Goal: Communication & Community: Share content

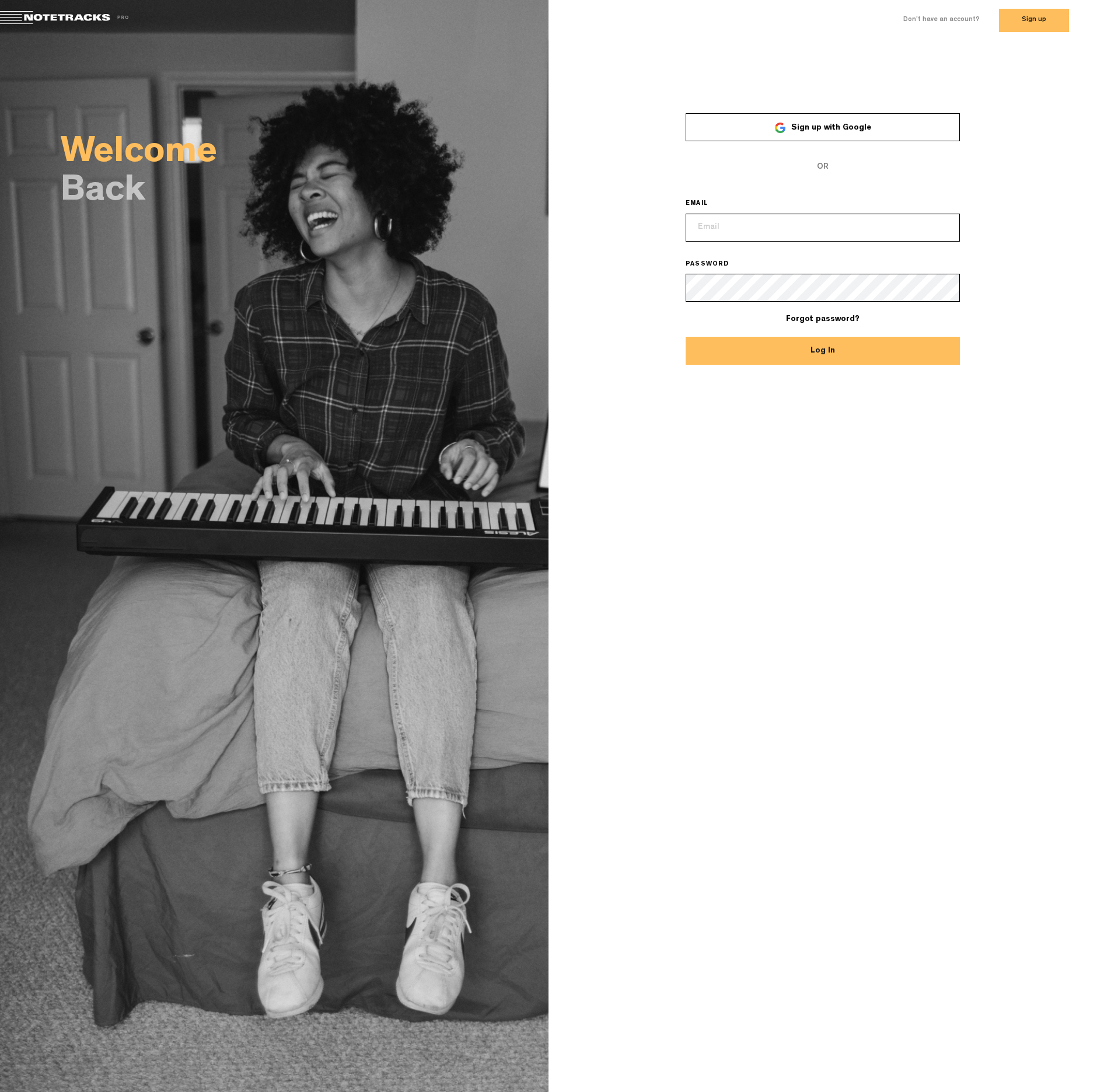
click at [818, 128] on span "Sign up with Google" at bounding box center [831, 128] width 80 height 8
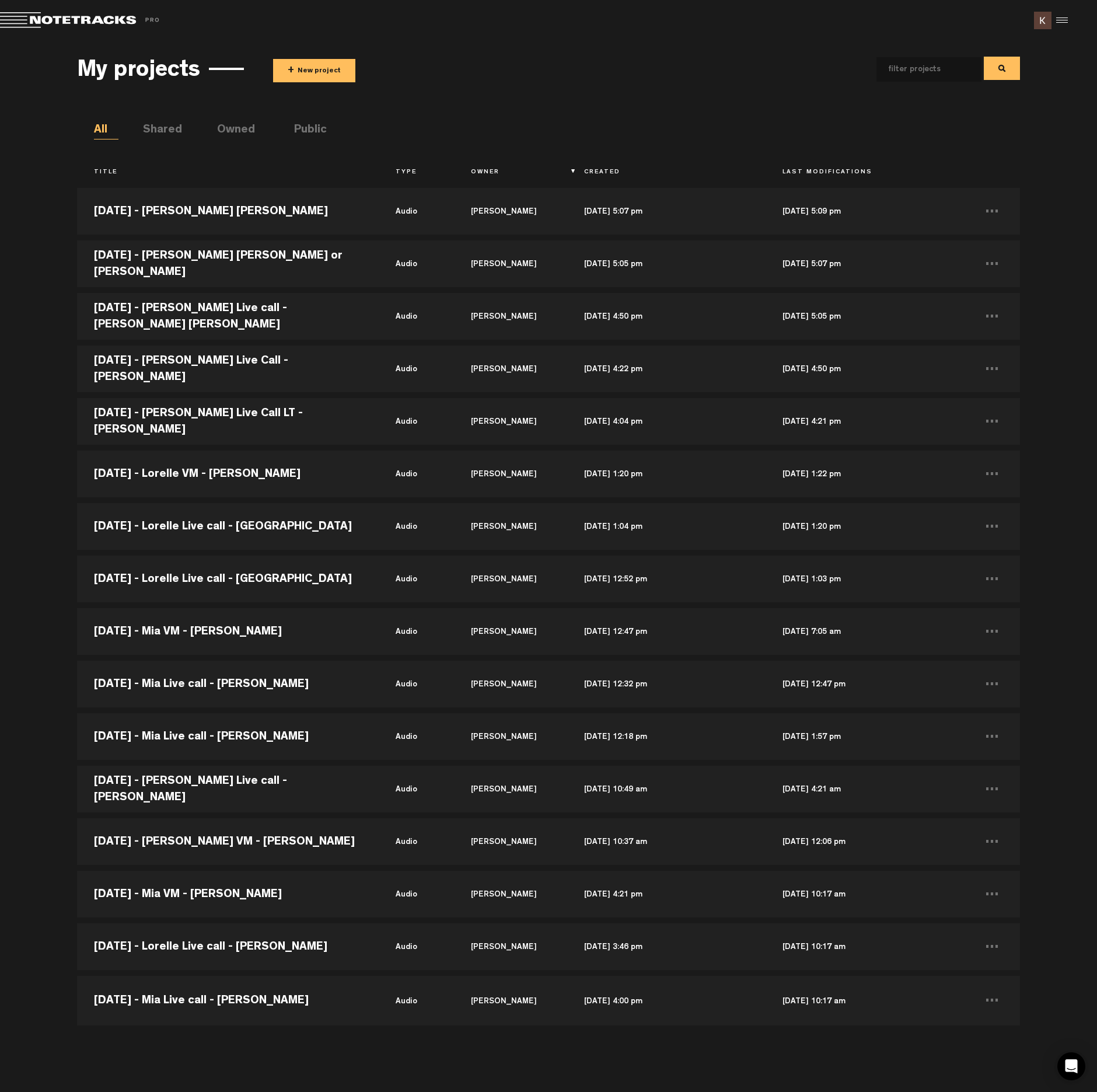
click at [304, 75] on button "+ New project" at bounding box center [314, 71] width 82 height 24
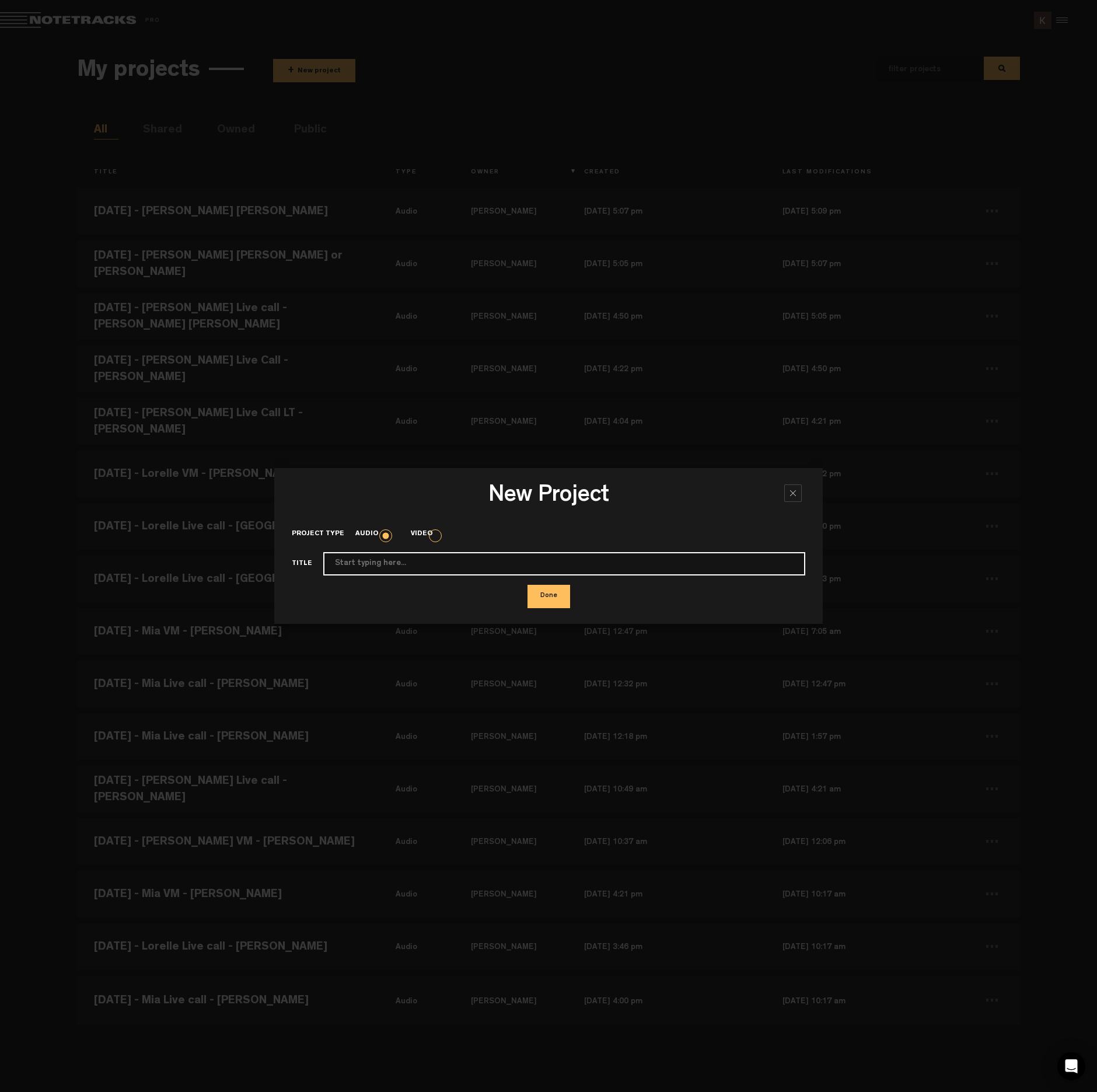
paste input "[DATE] - [PERSON_NAME] live call - Camella on behalf of [PERSON_NAME]"
click at [516, 562] on input "[DATE] - [PERSON_NAME] live call - Camella on behalf of [PERSON_NAME]" at bounding box center [564, 564] width 482 height 24
type input "[DATE] - [PERSON_NAME] live call - Camella on behalf of [PERSON_NAME]"
click at [543, 595] on button "Done" at bounding box center [548, 596] width 43 height 24
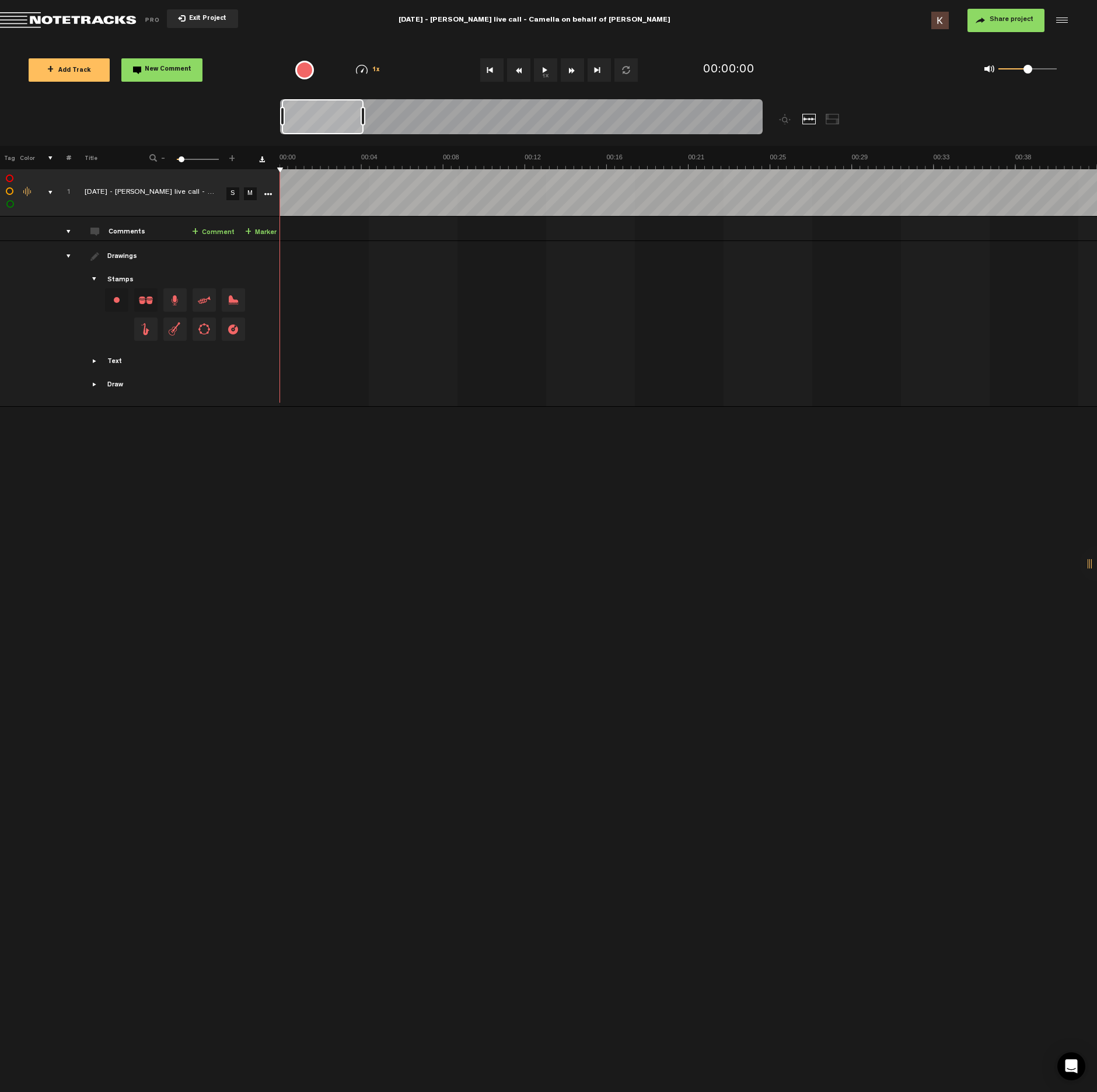
click at [211, 20] on span "Exit Project" at bounding box center [206, 19] width 41 height 7
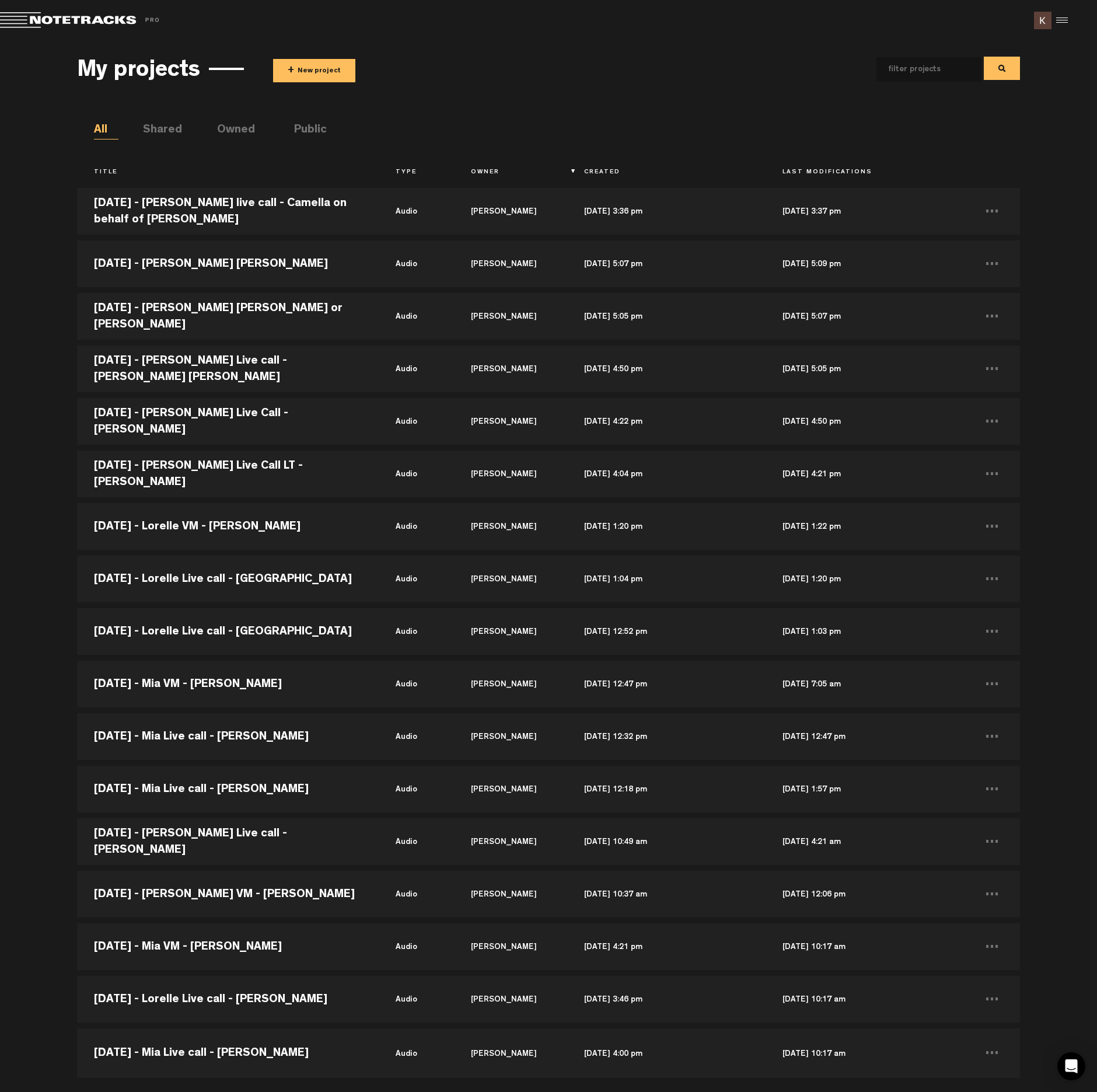
click at [295, 77] on button "+ New project" at bounding box center [314, 71] width 82 height 24
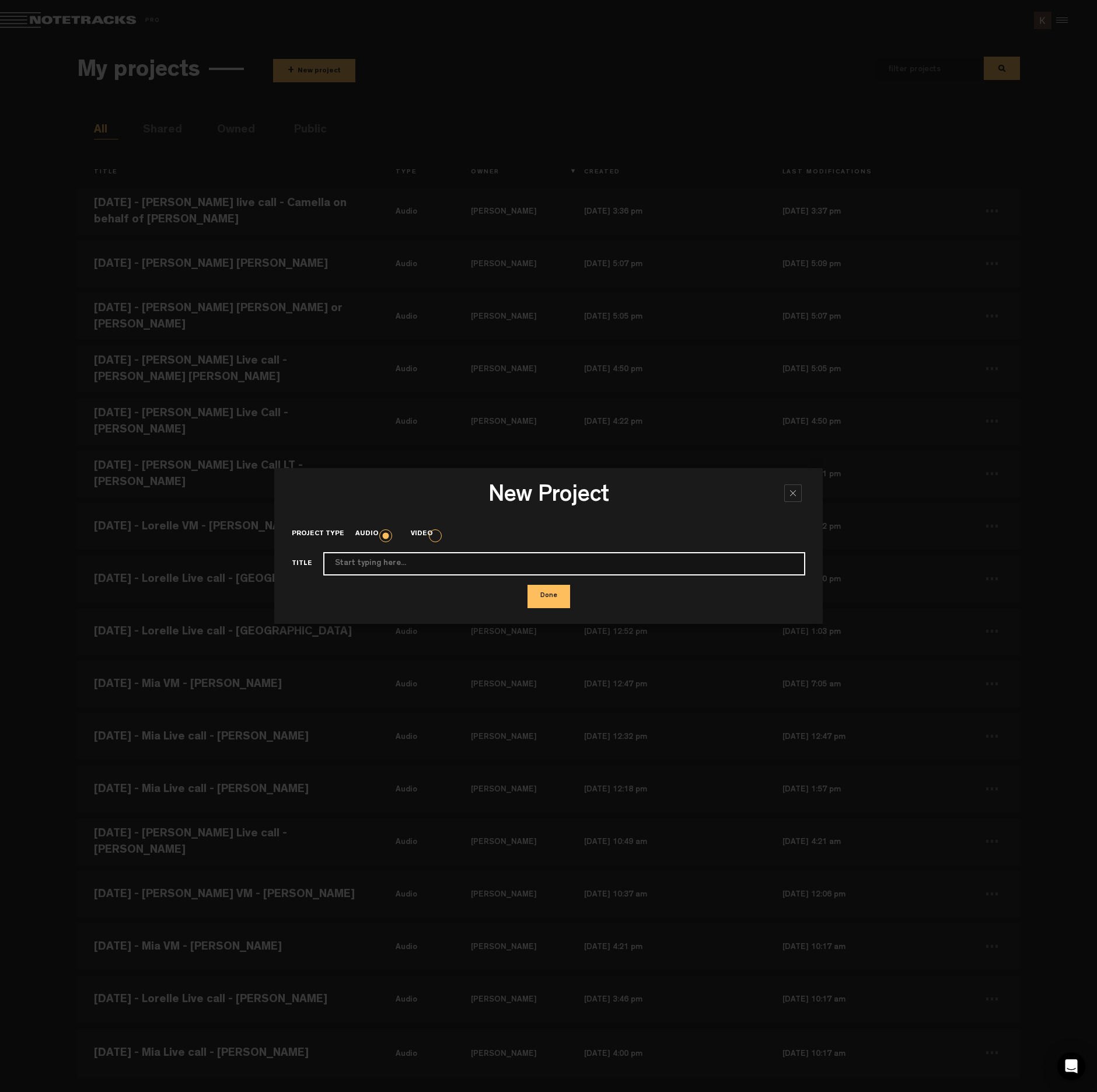
paste input "2025-9-17 - Mia live call - Mary"
type input "2025-9-17 - Mia live call - Mary"
click at [541, 591] on button "Done" at bounding box center [548, 596] width 43 height 24
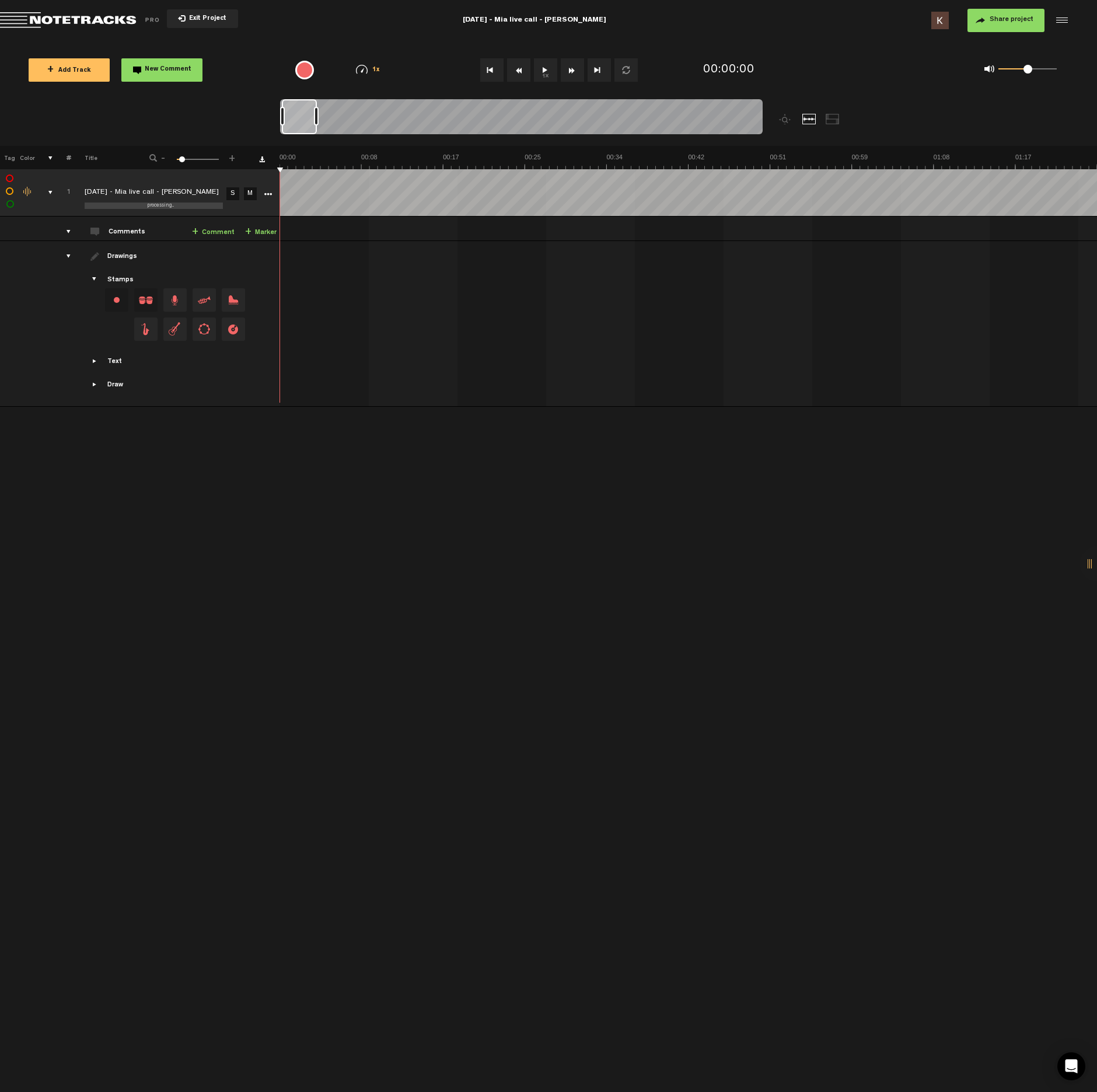
drag, startPoint x: 323, startPoint y: 116, endPoint x: 317, endPoint y: 123, distance: 9.2
click at [317, 123] on div at bounding box center [316, 116] width 5 height 19
click at [542, 73] on button "1x" at bounding box center [546, 70] width 24 height 24
click at [541, 75] on button "1x" at bounding box center [546, 70] width 24 height 24
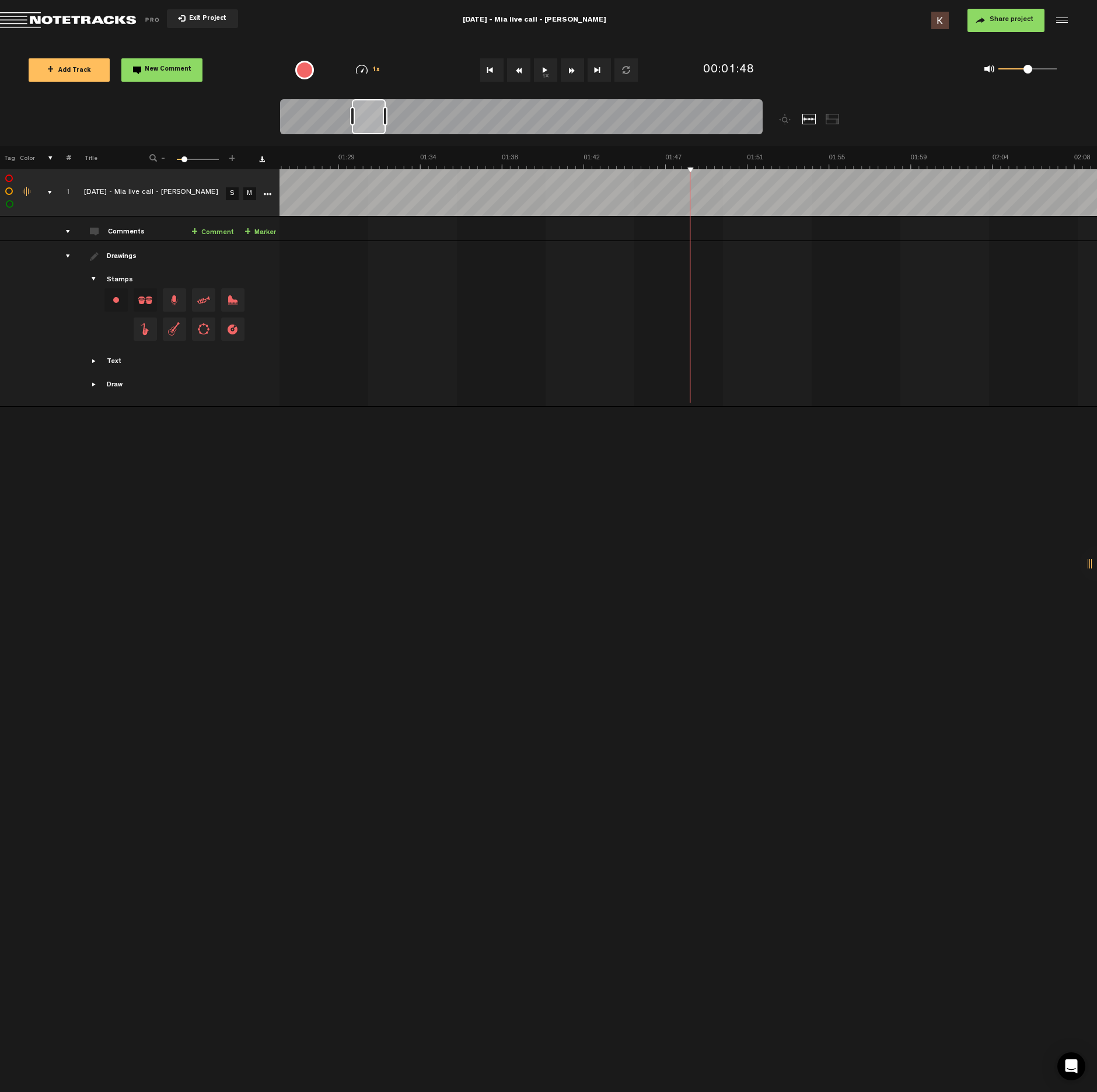
click at [541, 75] on button "1x" at bounding box center [546, 70] width 24 height 24
click at [547, 69] on button "1x" at bounding box center [546, 70] width 24 height 24
click at [541, 64] on button "1x" at bounding box center [546, 70] width 24 height 24
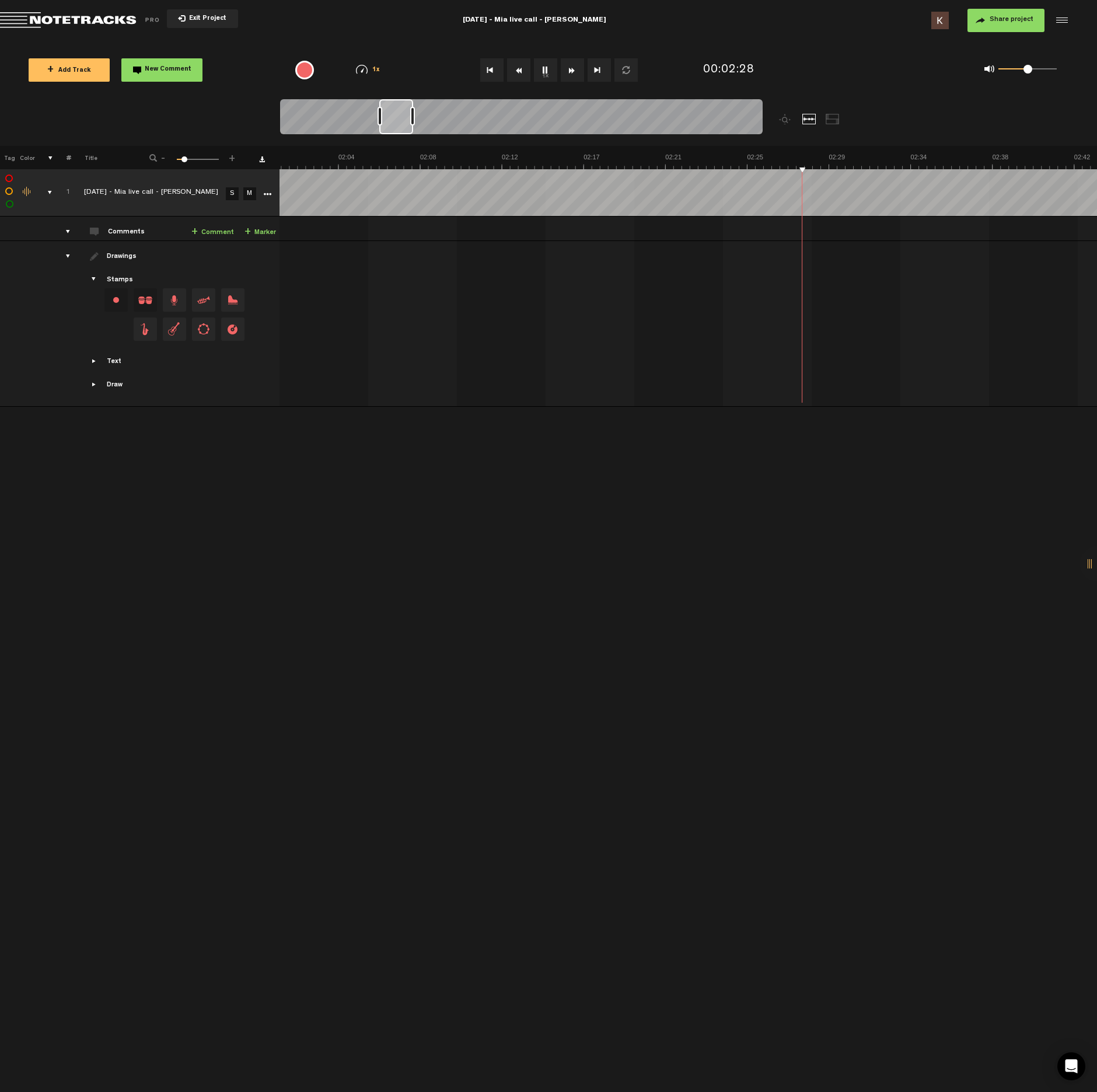
click at [547, 77] on button "1x" at bounding box center [546, 70] width 24 height 24
drag, startPoint x: 423, startPoint y: 118, endPoint x: 413, endPoint y: 117, distance: 10.0
click at [413, 117] on div at bounding box center [412, 116] width 5 height 19
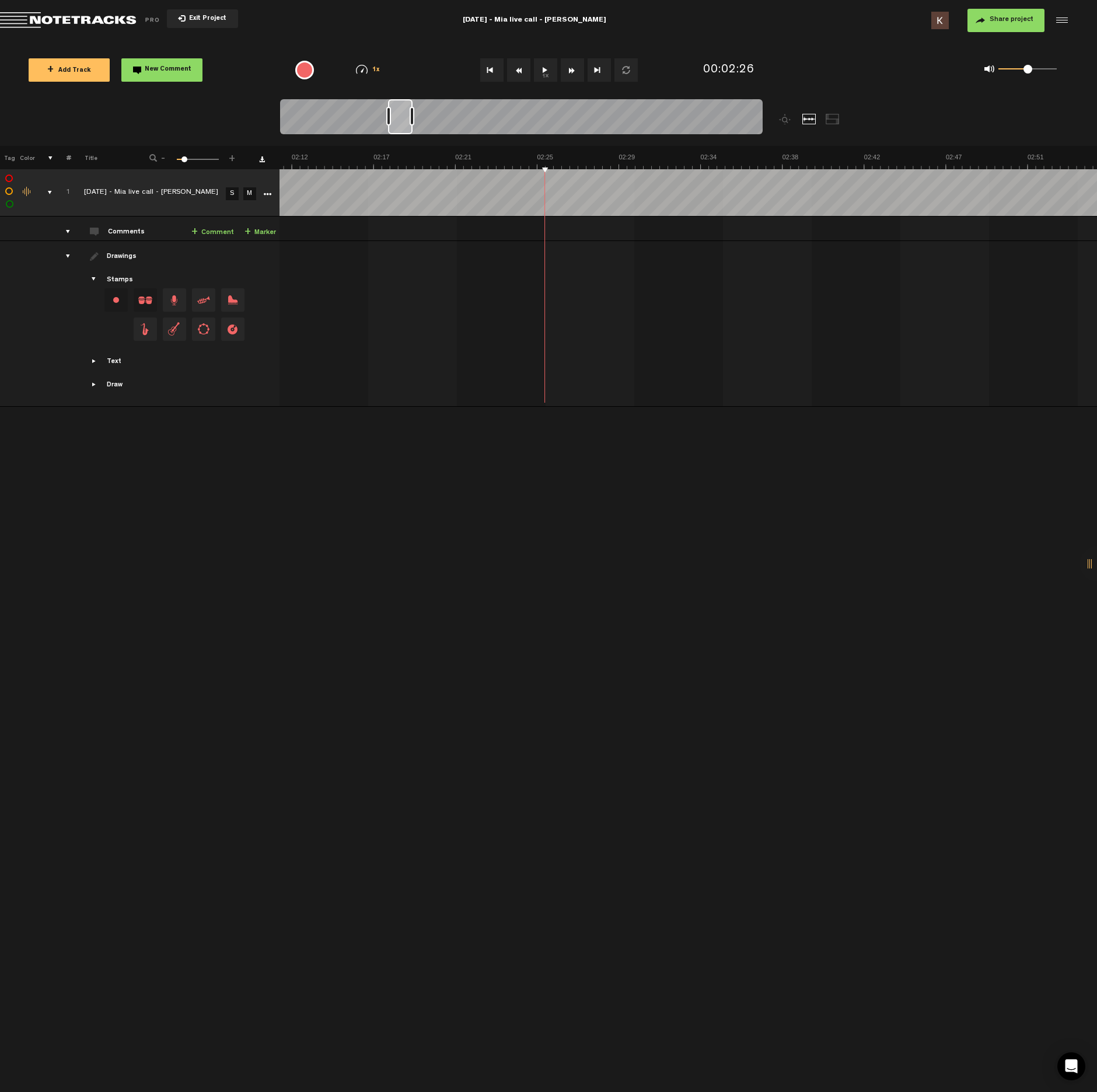
scroll to position [0, 0]
click at [541, 67] on button "1x" at bounding box center [546, 70] width 24 height 24
click at [533, 149] on th at bounding box center [688, 158] width 818 height 24
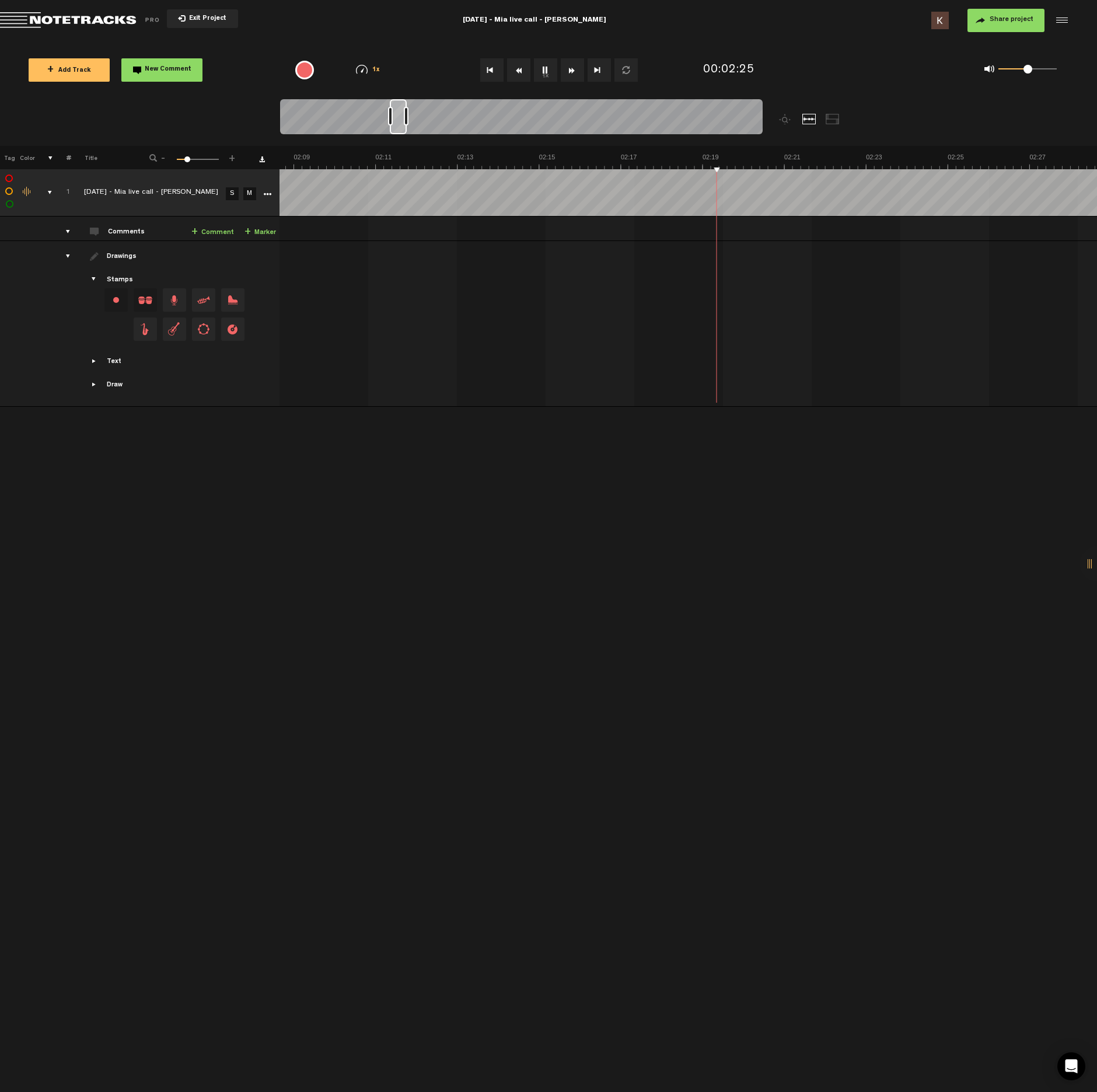
scroll to position [0, 6604]
drag, startPoint x: 412, startPoint y: 117, endPoint x: 403, endPoint y: 117, distance: 9.0
click at [403, 117] on div at bounding box center [403, 116] width 5 height 19
click at [547, 69] on button "1x" at bounding box center [546, 70] width 24 height 24
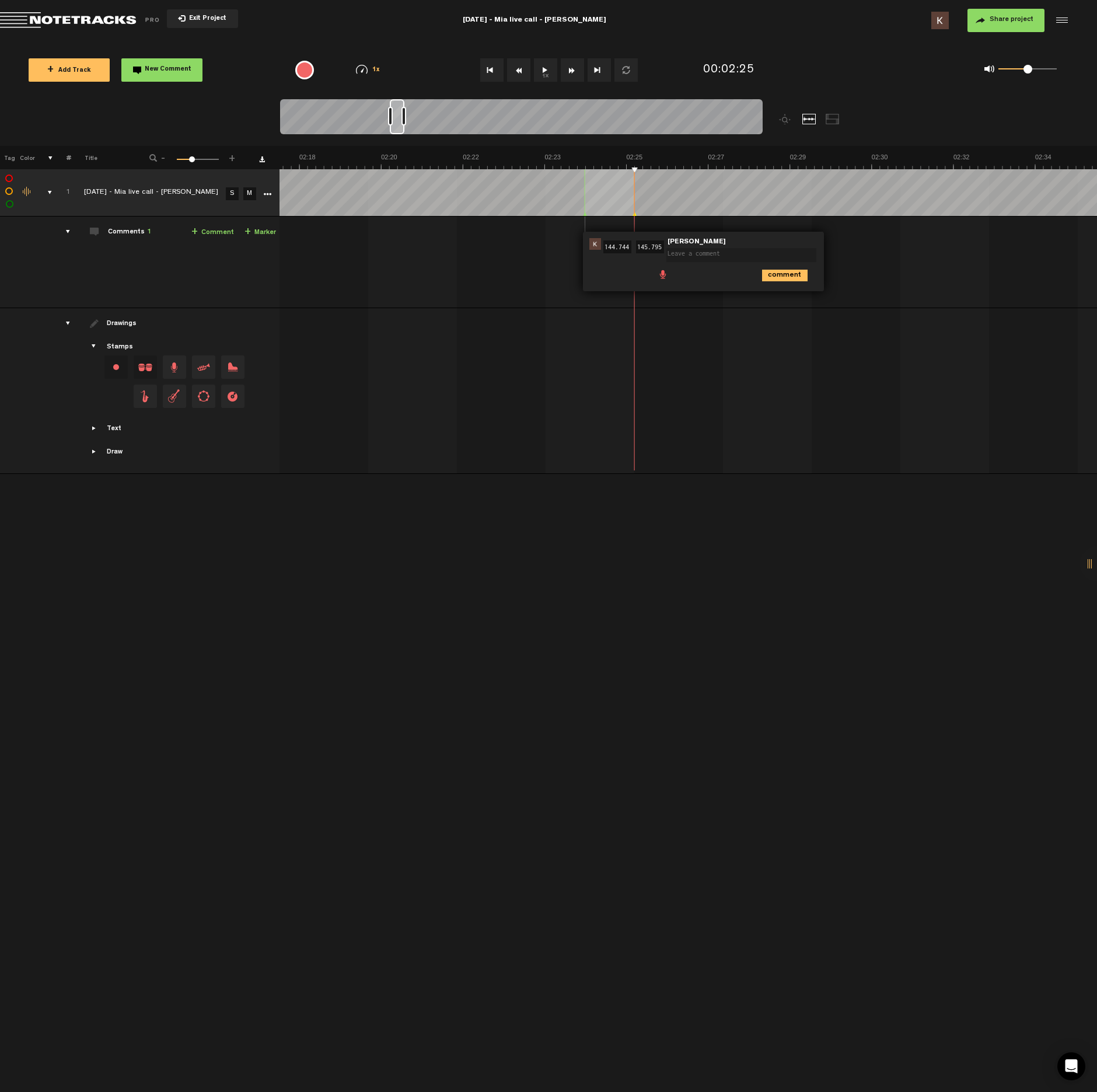
click at [664, 278] on span at bounding box center [663, 274] width 12 height 12
click at [672, 277] on div at bounding box center [670, 276] width 9 height 9
click at [776, 302] on icon "comment" at bounding box center [785, 301] width 46 height 12
click at [836, 244] on span "Edit comment" at bounding box center [837, 244] width 14 height 8
click at [661, 277] on span at bounding box center [663, 274] width 12 height 12
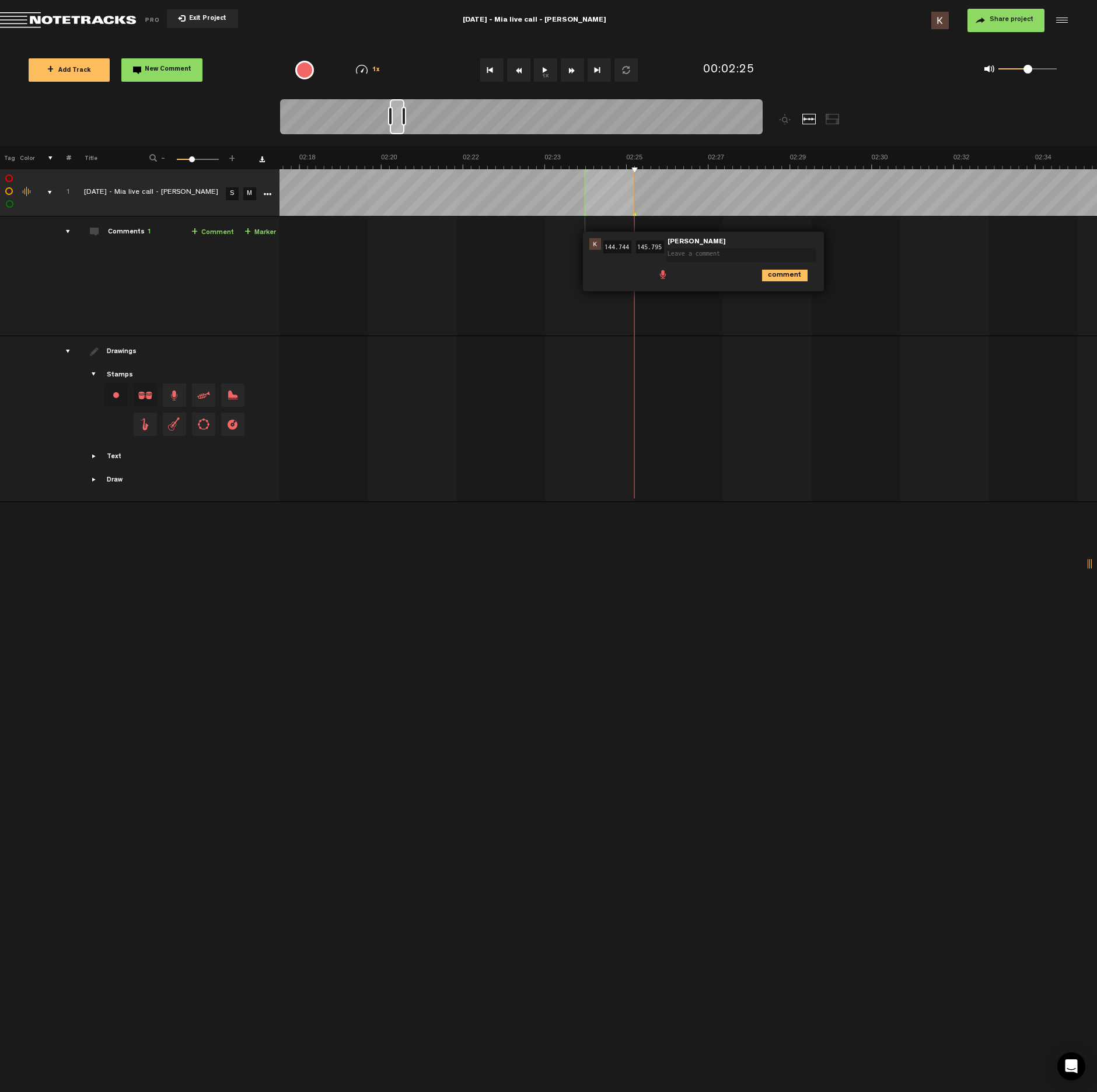
click at [664, 275] on span at bounding box center [663, 274] width 12 height 12
click at [674, 274] on div at bounding box center [670, 276] width 9 height 9
click at [670, 278] on div at bounding box center [670, 276] width 14 height 14
click at [782, 301] on icon "comment" at bounding box center [785, 301] width 46 height 12
click at [546, 67] on button "1x" at bounding box center [546, 70] width 24 height 24
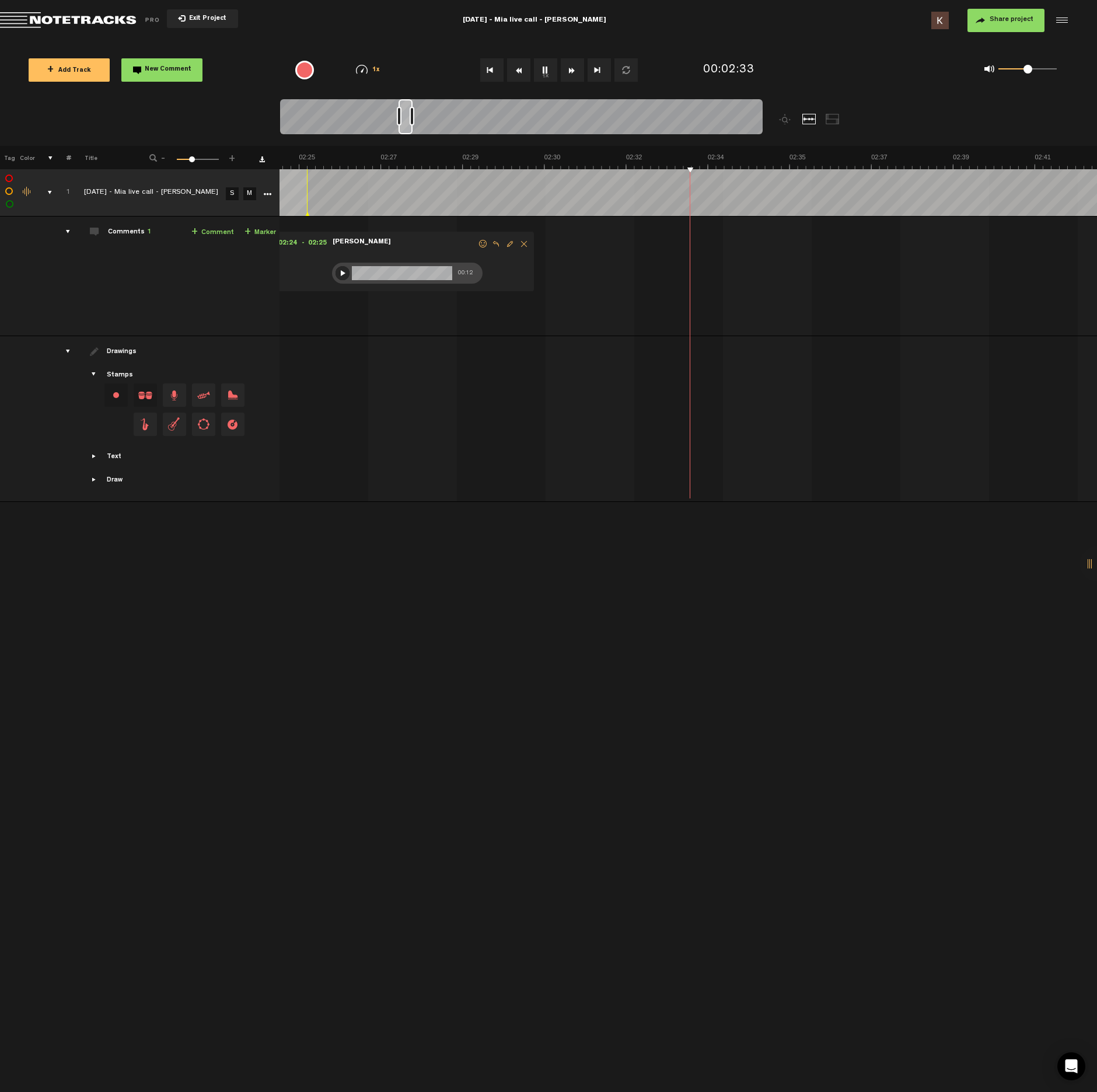
scroll to position [0, 6931]
click at [543, 69] on button "1x" at bounding box center [546, 70] width 24 height 24
click at [547, 71] on button "1x" at bounding box center [546, 70] width 24 height 24
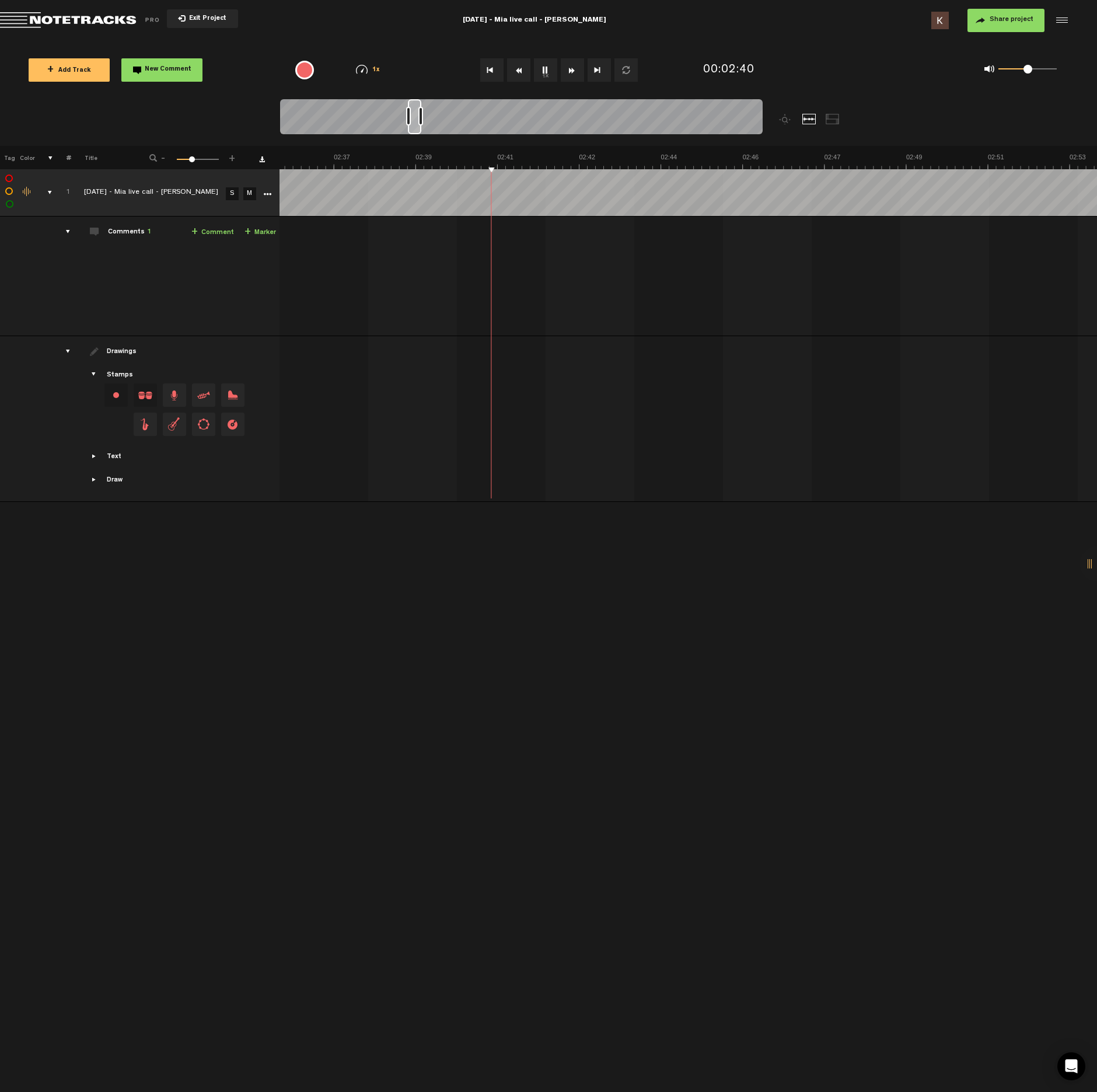
scroll to position [0, 7608]
click at [162, 158] on span "-" at bounding box center [164, 156] width 9 height 7
click at [162, 158] on span "-" at bounding box center [164, 156] width 9 height 7
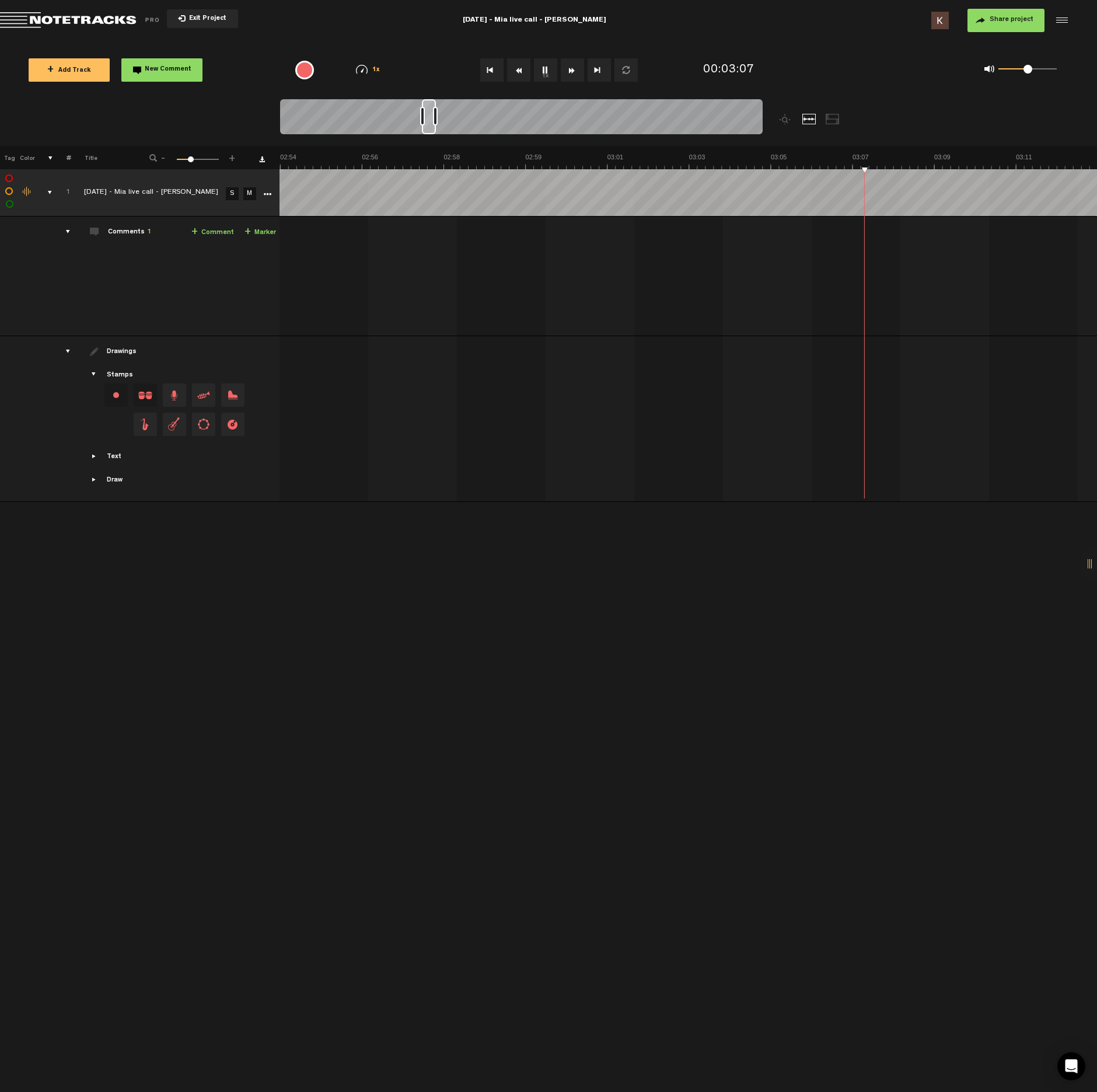
click at [541, 73] on button "1x" at bounding box center [546, 70] width 24 height 24
click at [304, 67] on div "{{ tooltip_message }}" at bounding box center [304, 70] width 19 height 19
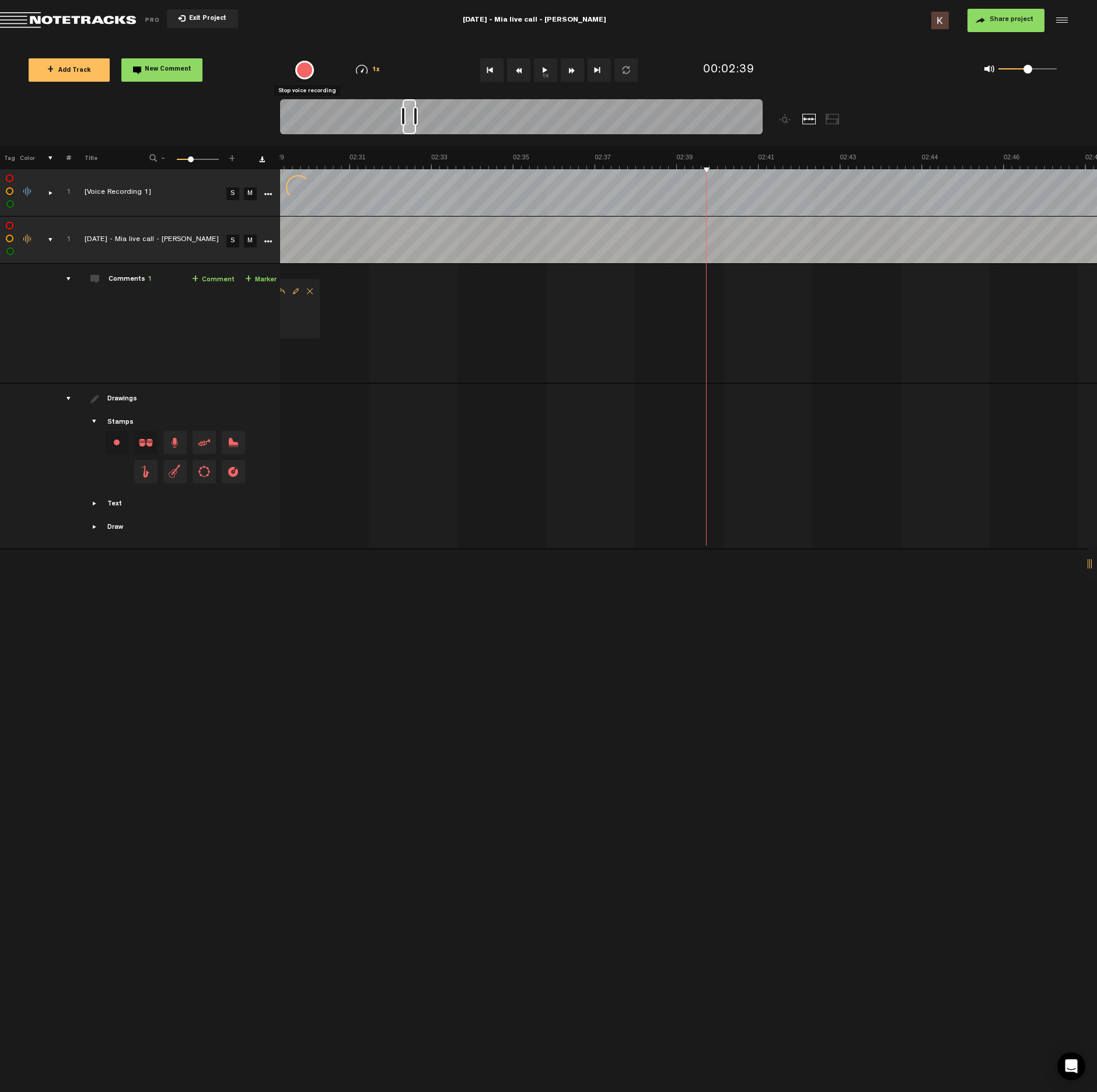
scroll to position [0, 0]
click at [303, 71] on div "{{ tooltip_message }}" at bounding box center [304, 70] width 19 height 19
click at [264, 194] on icon "More" at bounding box center [268, 194] width 8 height 8
click at [283, 339] on span "Delete" at bounding box center [290, 342] width 26 height 10
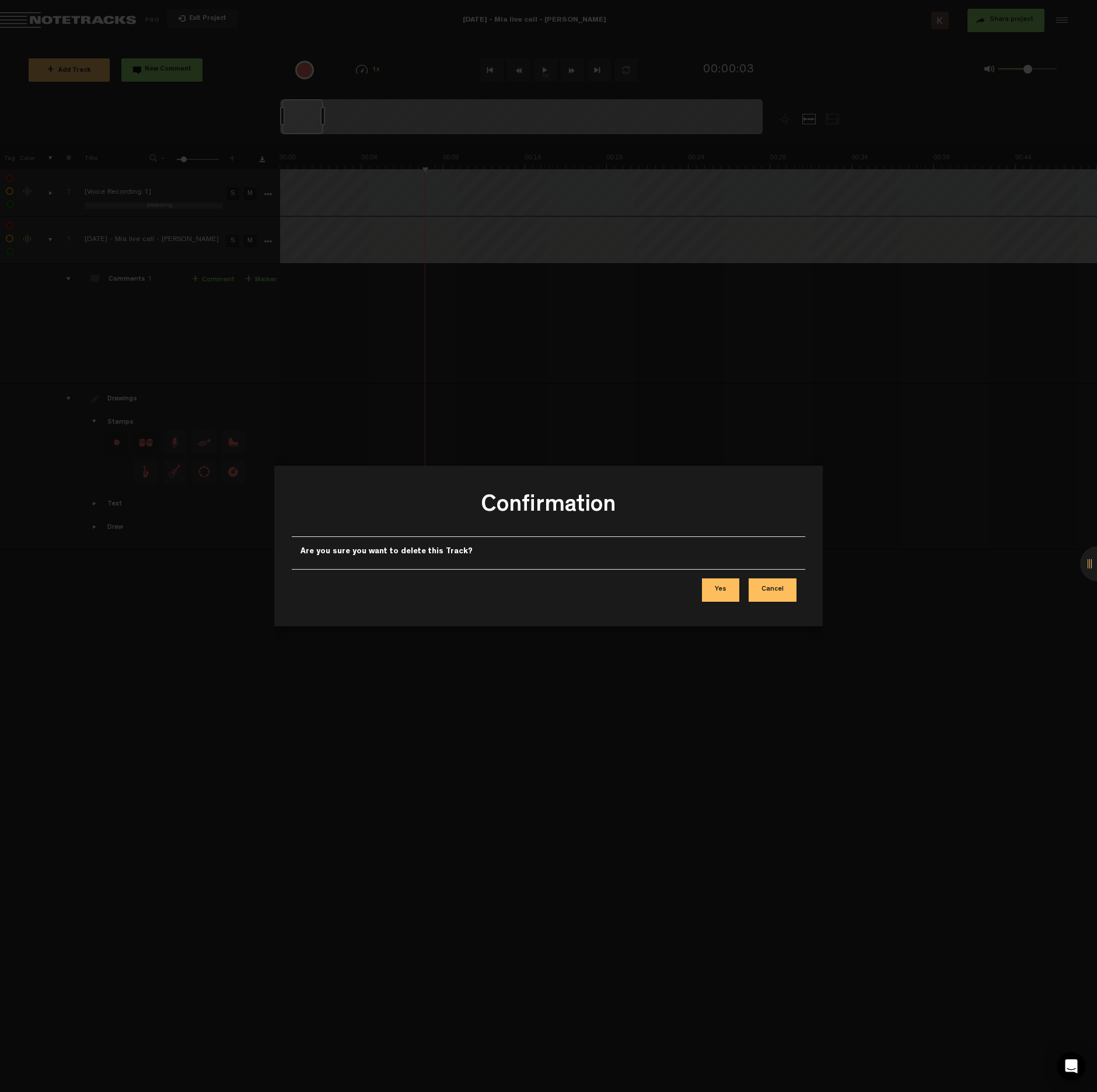
click at [728, 592] on button "Yes" at bounding box center [721, 591] width 37 height 24
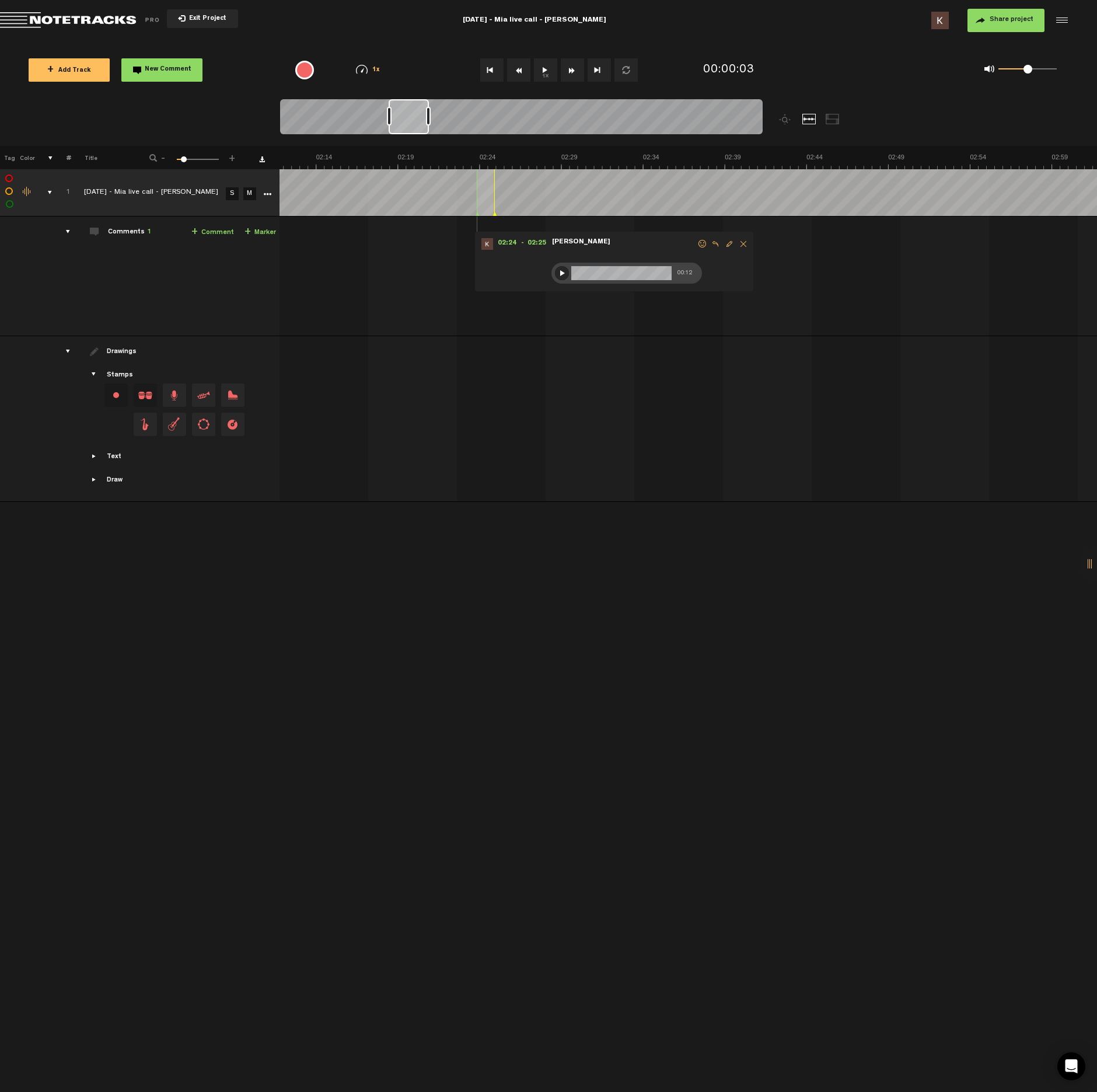
scroll to position [0, 2451]
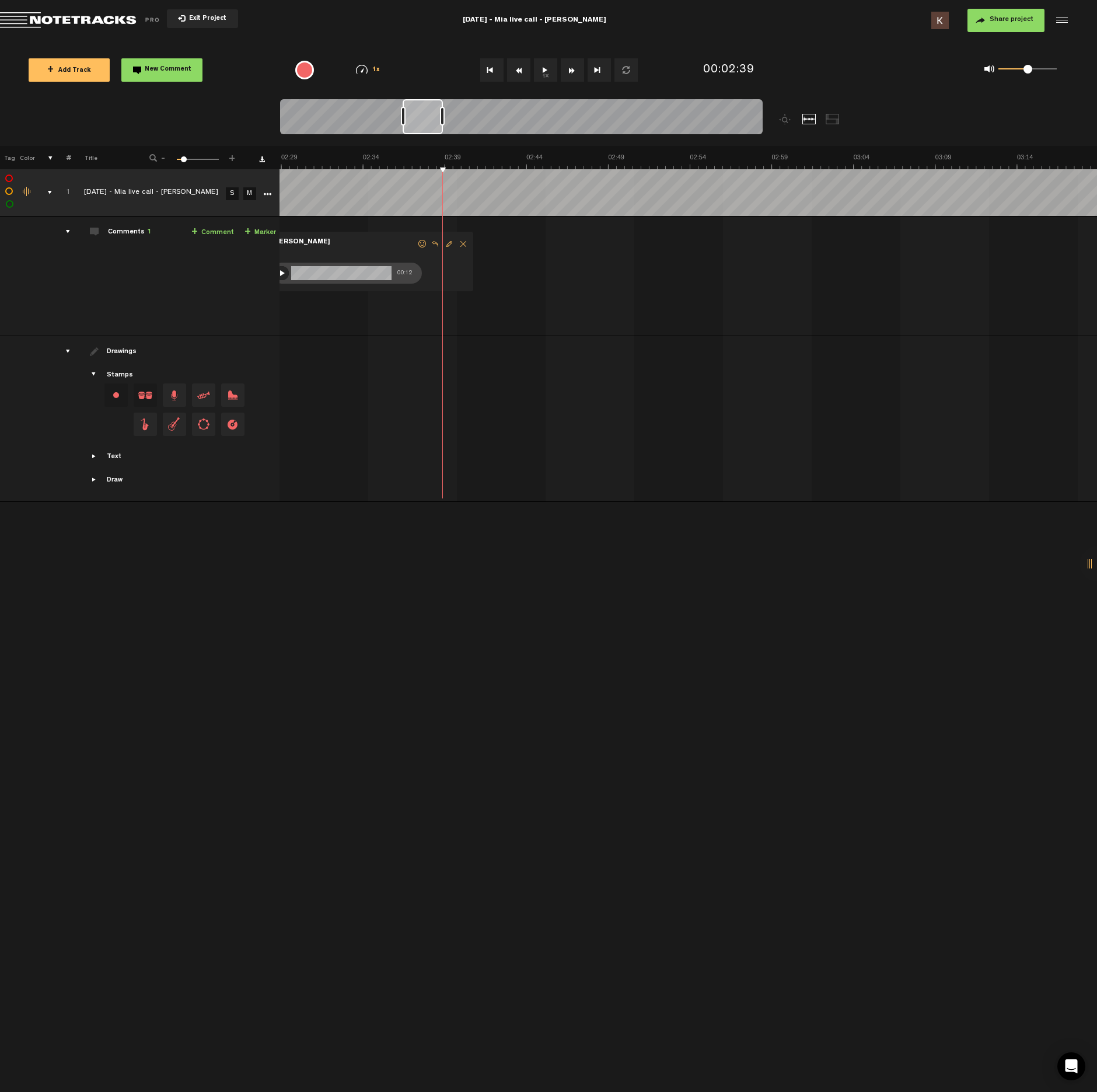
click at [228, 159] on span "+" at bounding box center [232, 156] width 9 height 7
click at [229, 159] on span "+" at bounding box center [232, 156] width 9 height 7
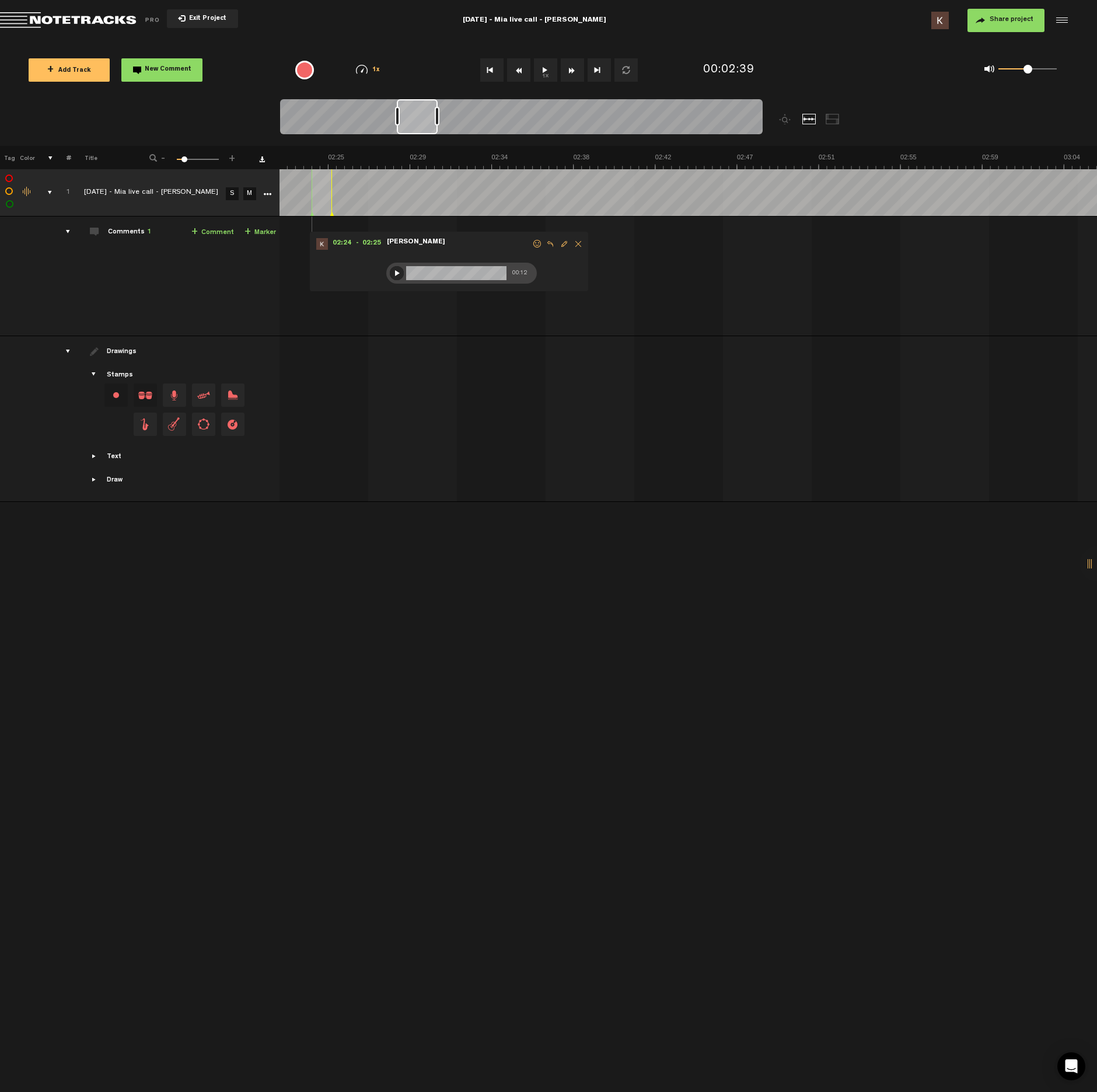
drag, startPoint x: 600, startPoint y: 160, endPoint x: 632, endPoint y: 165, distance: 32.4
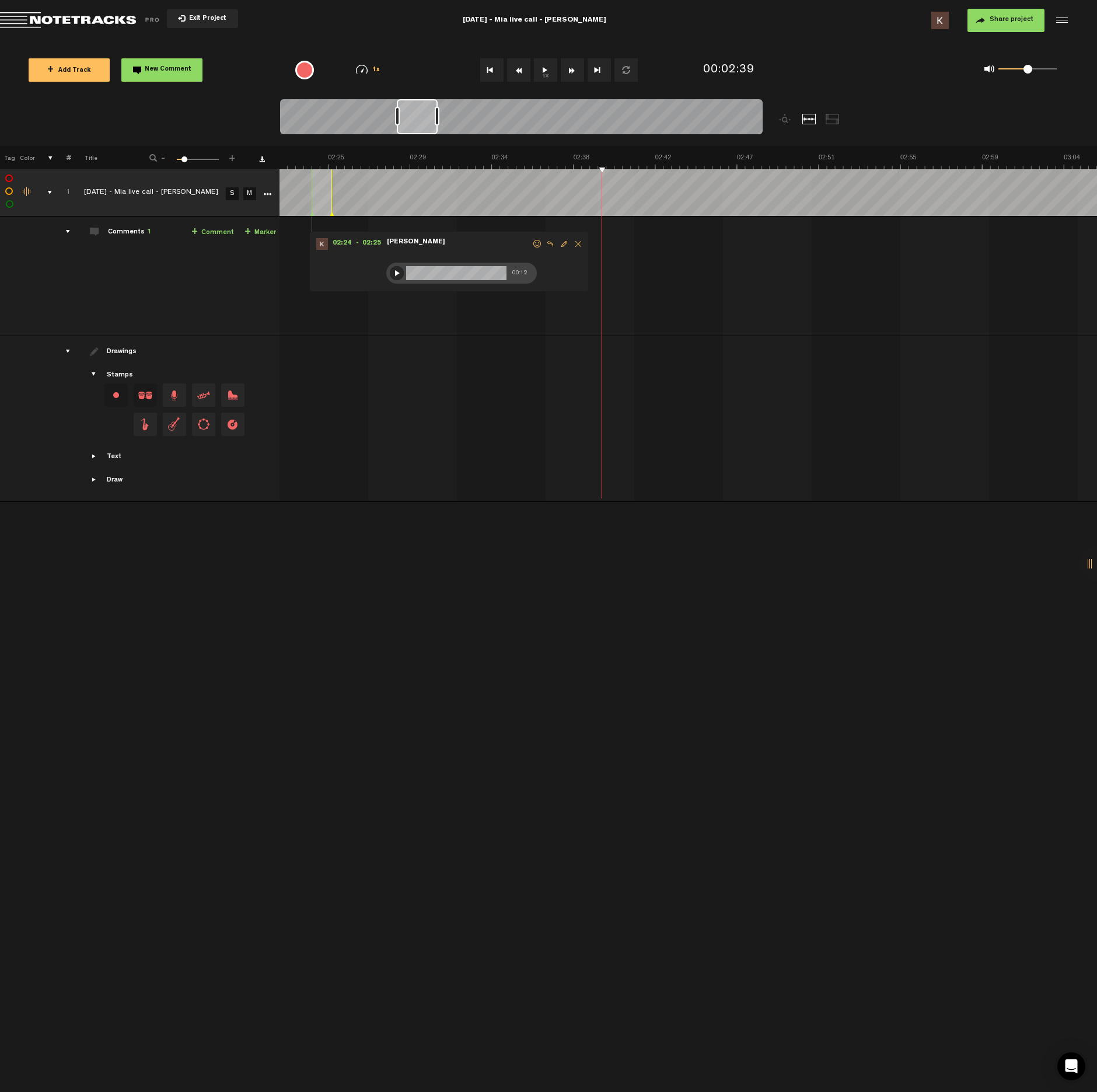
click at [677, 276] on span at bounding box center [677, 274] width 12 height 12
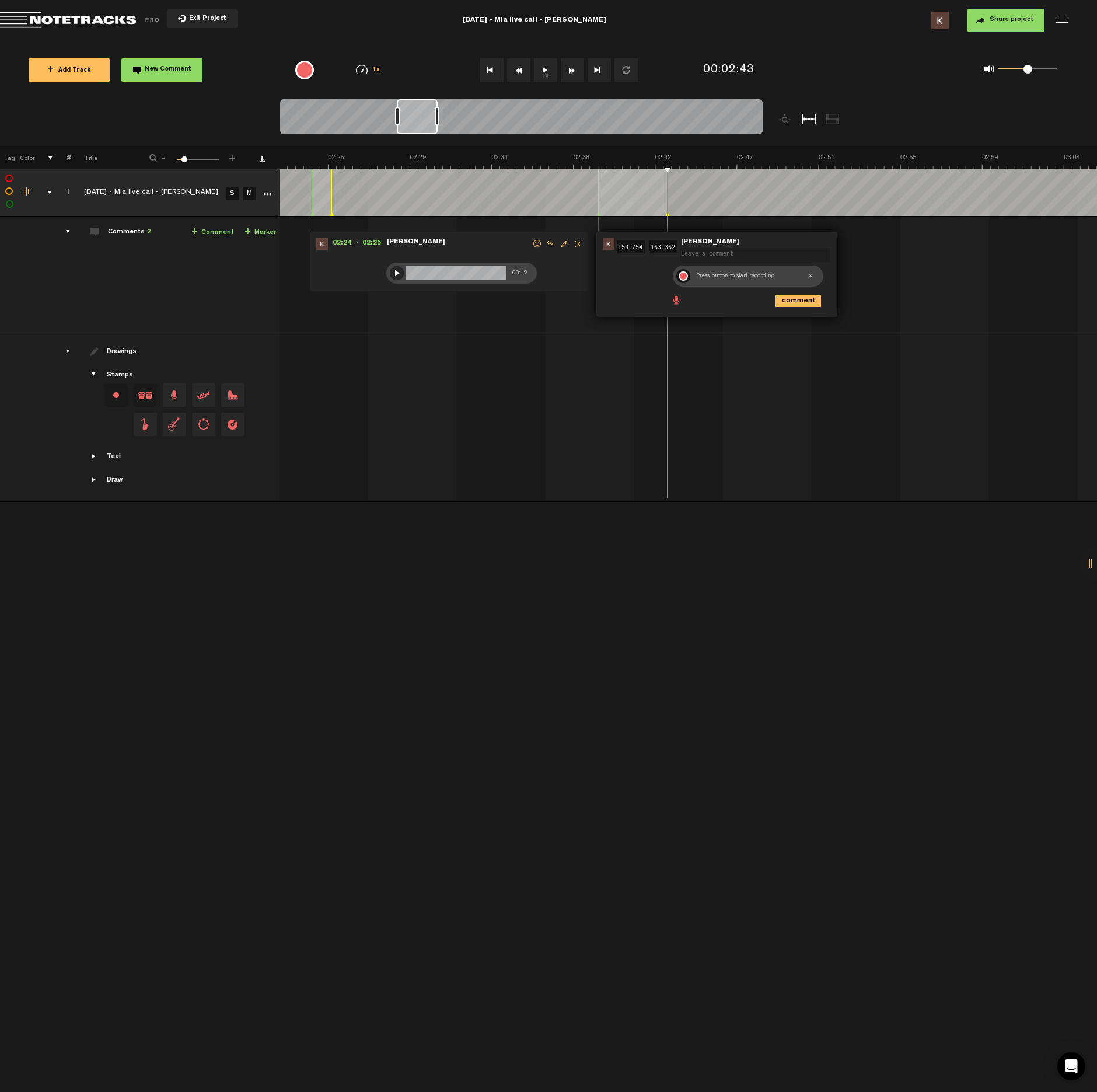
click at [679, 276] on div at bounding box center [683, 276] width 9 height 9
click at [685, 279] on div at bounding box center [683, 276] width 14 height 14
click at [802, 303] on icon "comment" at bounding box center [799, 301] width 46 height 12
click at [547, 73] on button "1x" at bounding box center [546, 70] width 24 height 24
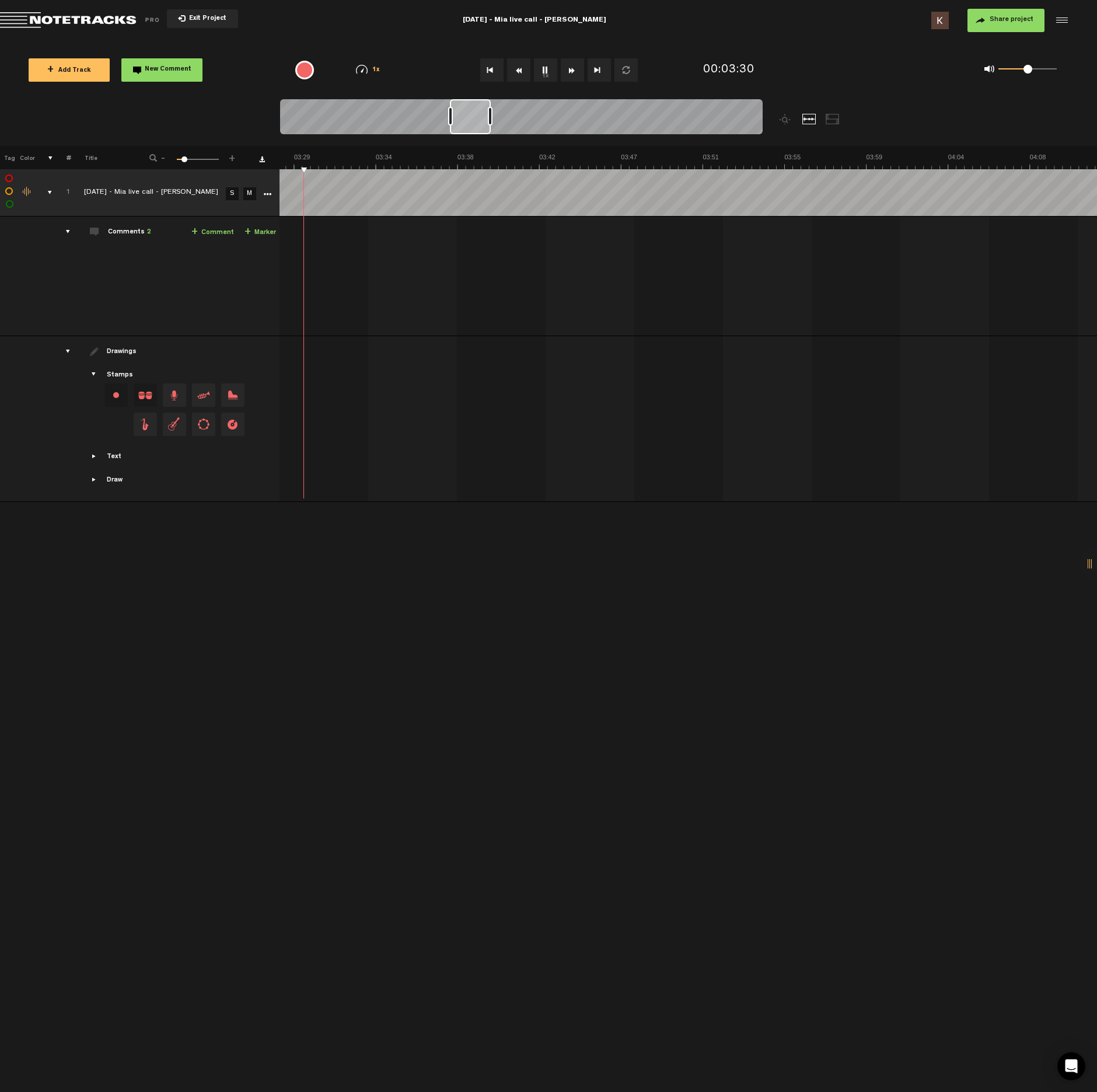
scroll to position [0, 3934]
click at [545, 67] on button "1x" at bounding box center [546, 70] width 24 height 24
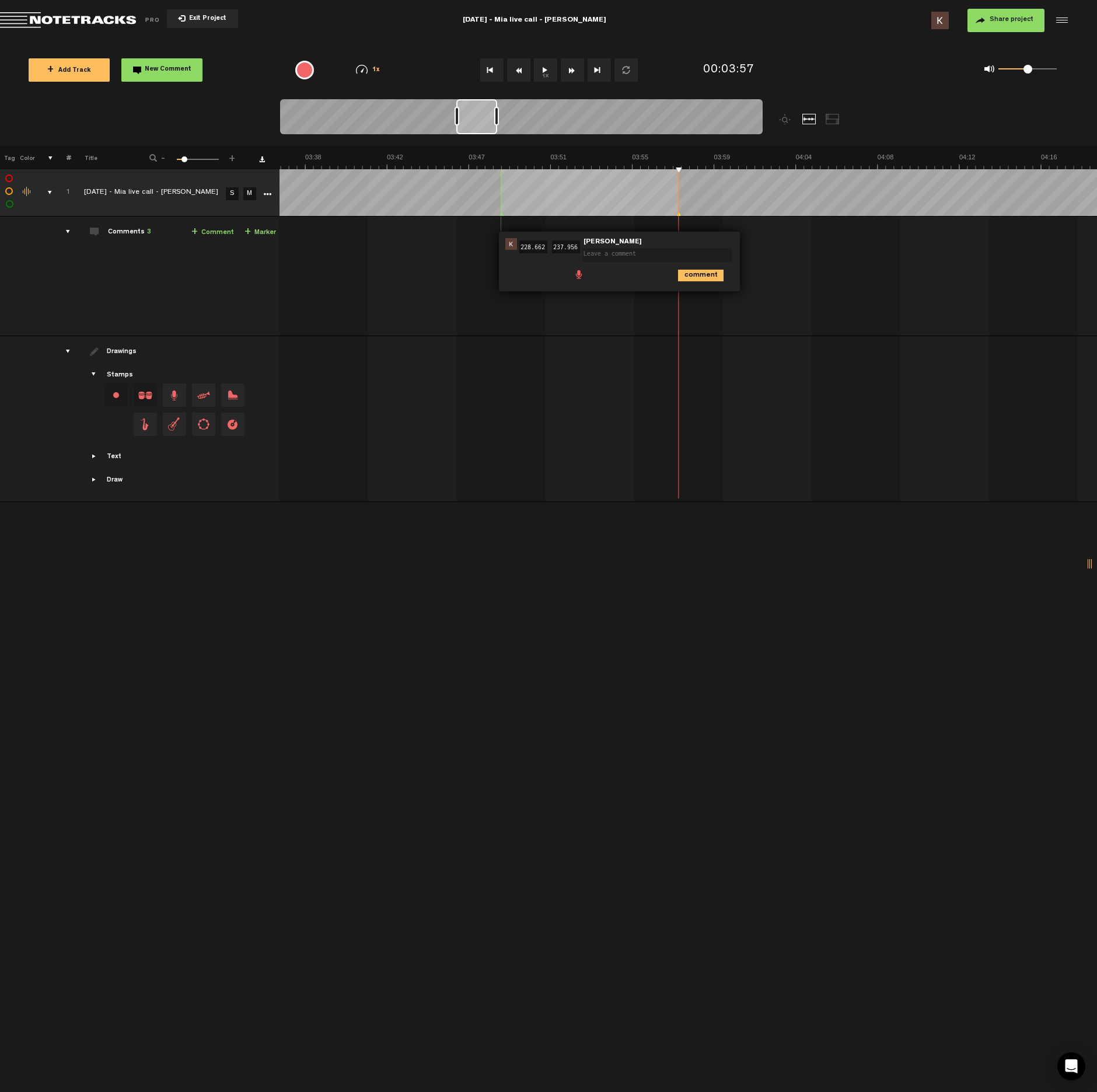
click at [577, 278] on span at bounding box center [579, 274] width 12 height 12
click at [582, 277] on div at bounding box center [586, 276] width 9 height 9
click at [586, 276] on div at bounding box center [586, 276] width 14 height 14
click at [700, 304] on icon "comment" at bounding box center [701, 301] width 46 height 12
click at [547, 67] on button "1x" at bounding box center [546, 70] width 24 height 24
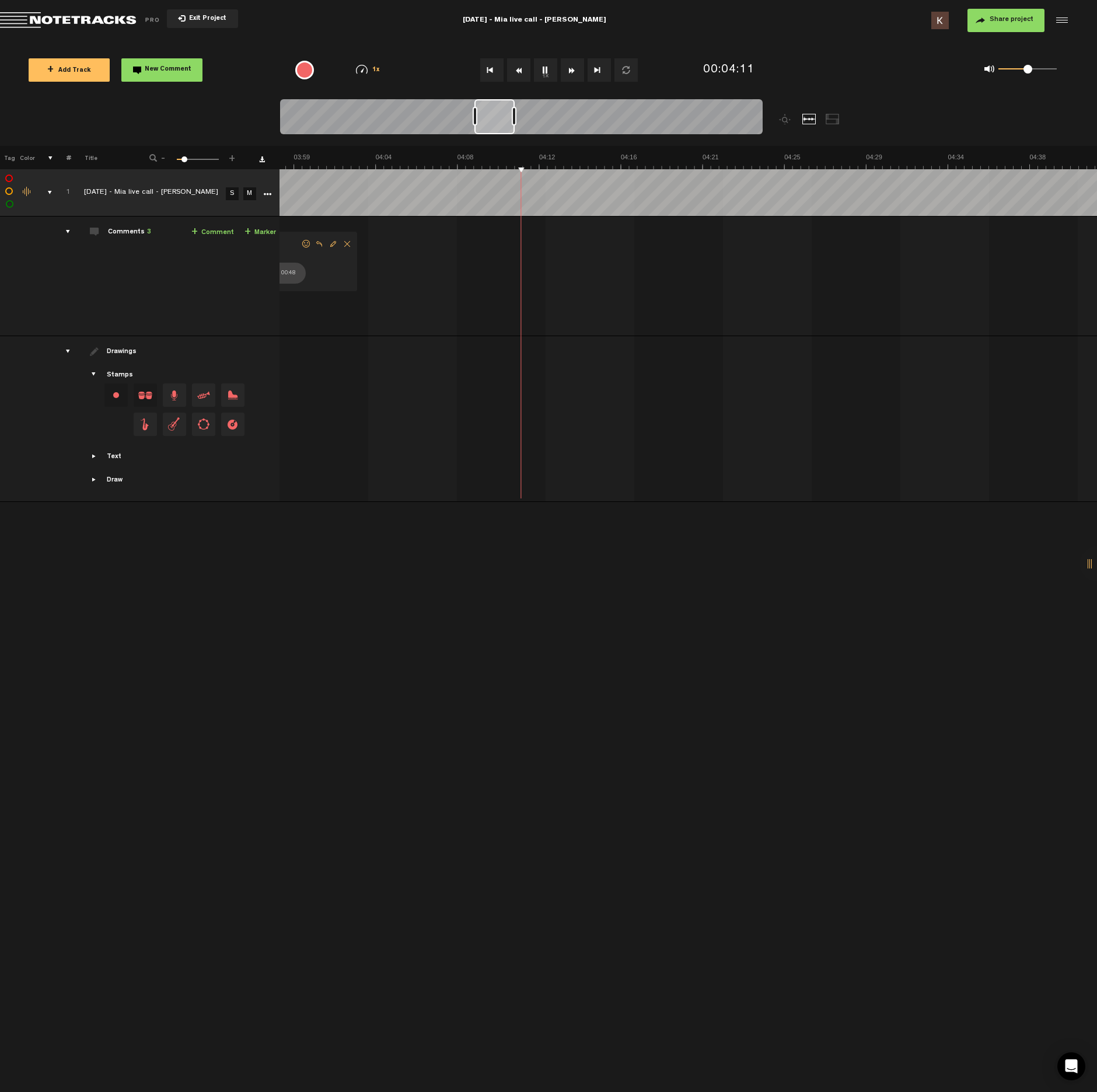
scroll to position [0, 4564]
click at [546, 69] on button "1x" at bounding box center [546, 70] width 24 height 24
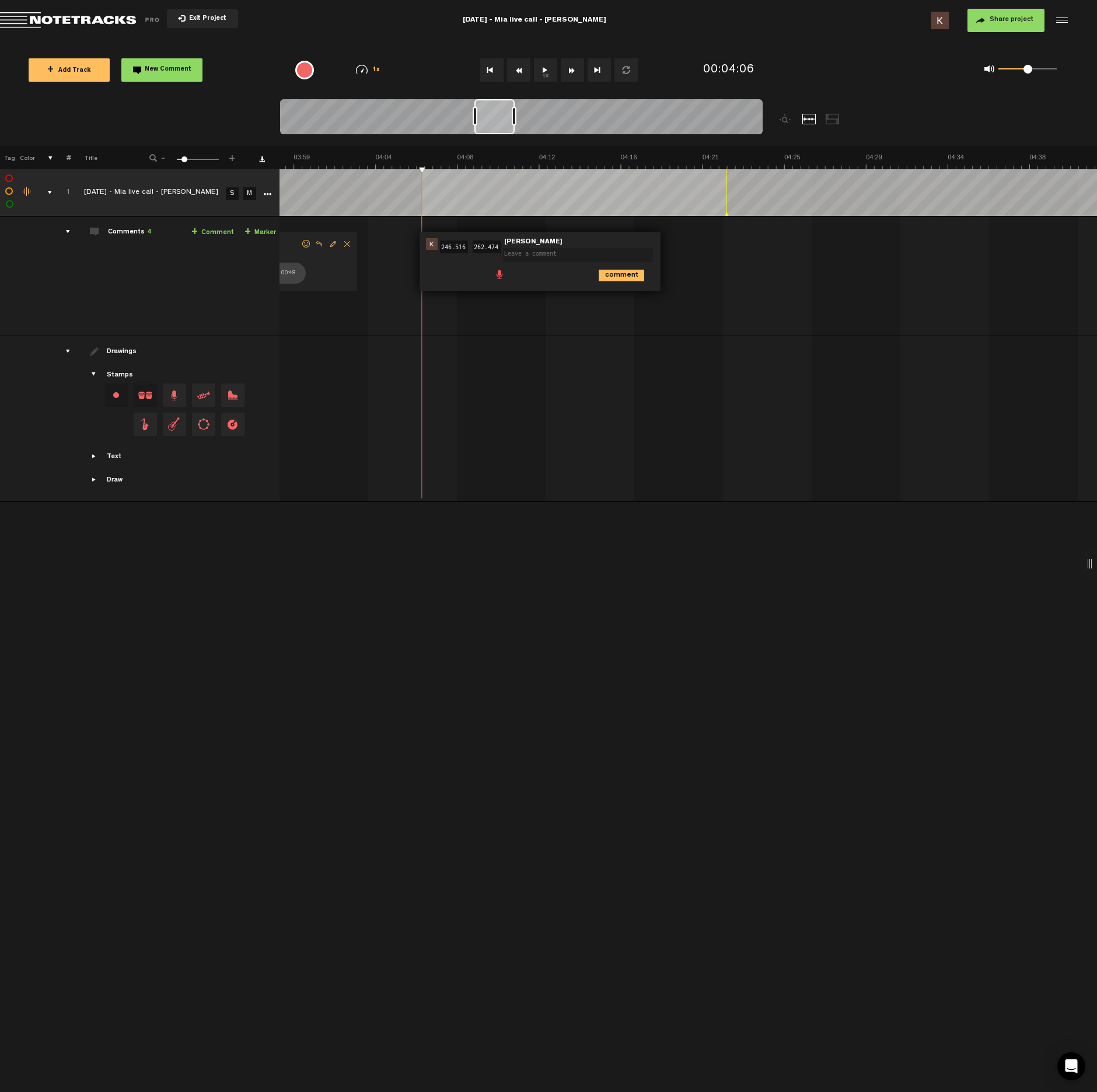
click at [504, 270] on span at bounding box center [499, 274] width 12 height 12
click at [512, 276] on div at bounding box center [506, 276] width 14 height 14
click at [509, 276] on div at bounding box center [507, 276] width 9 height 9
click at [510, 278] on div at bounding box center [506, 276] width 14 height 14
click at [611, 303] on icon "comment" at bounding box center [622, 301] width 46 height 12
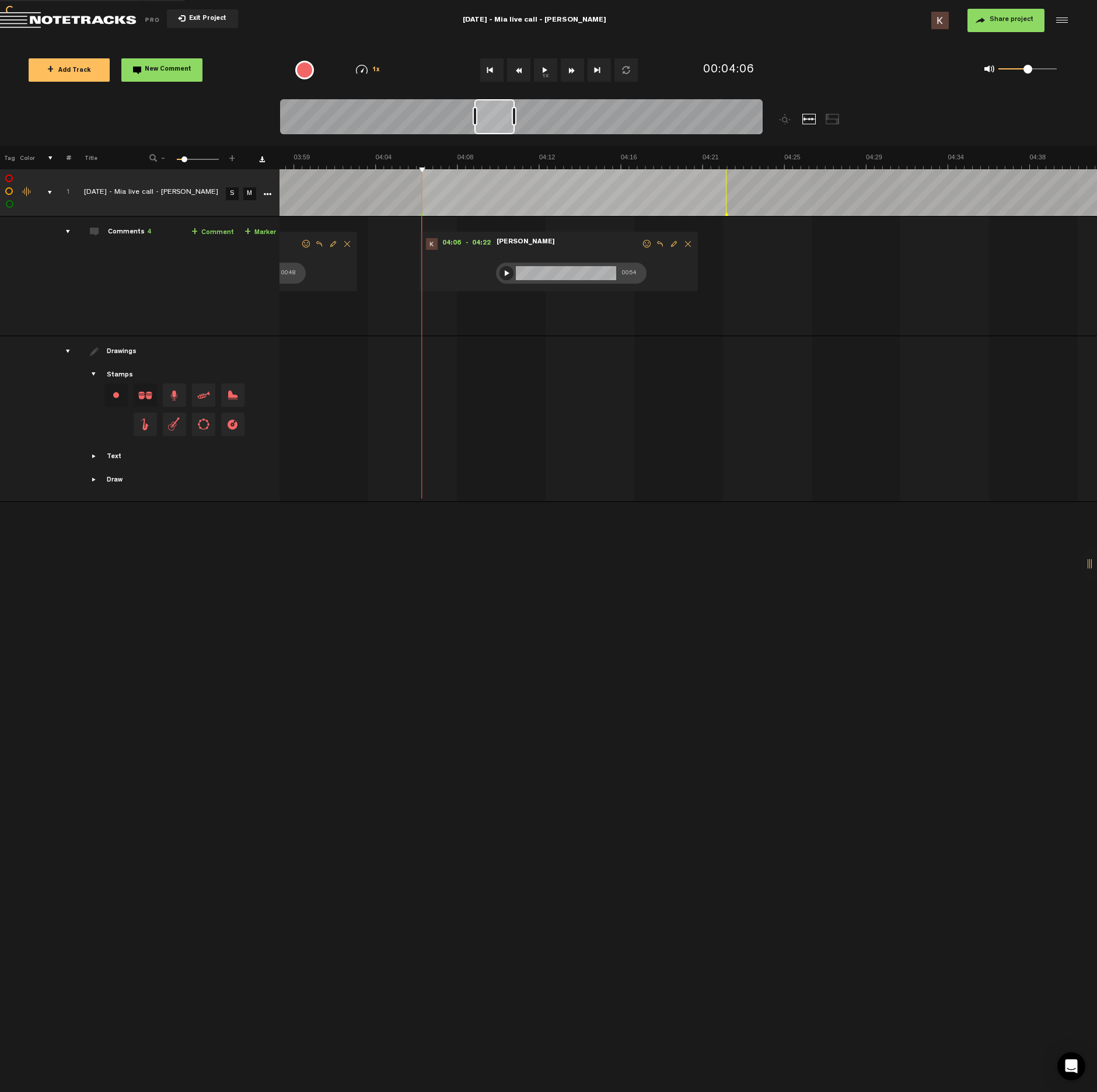
click at [548, 78] on button "1x" at bounding box center [546, 70] width 24 height 24
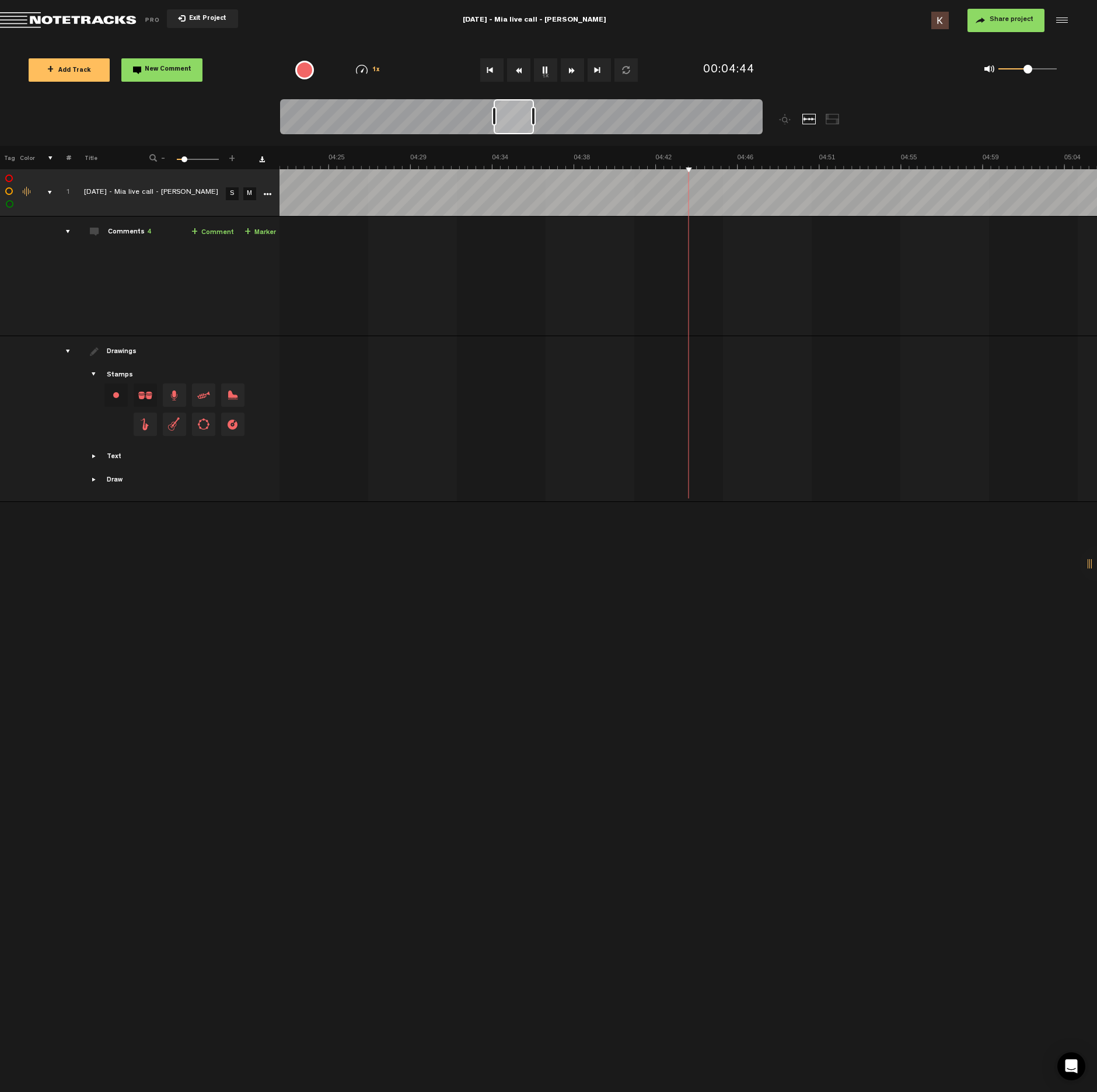
scroll to position [0, 5020]
click at [547, 73] on button "1x" at bounding box center [546, 70] width 24 height 24
click at [621, 159] on img at bounding box center [143, 161] width 11448 height 16
click at [543, 69] on button "1x" at bounding box center [546, 70] width 24 height 24
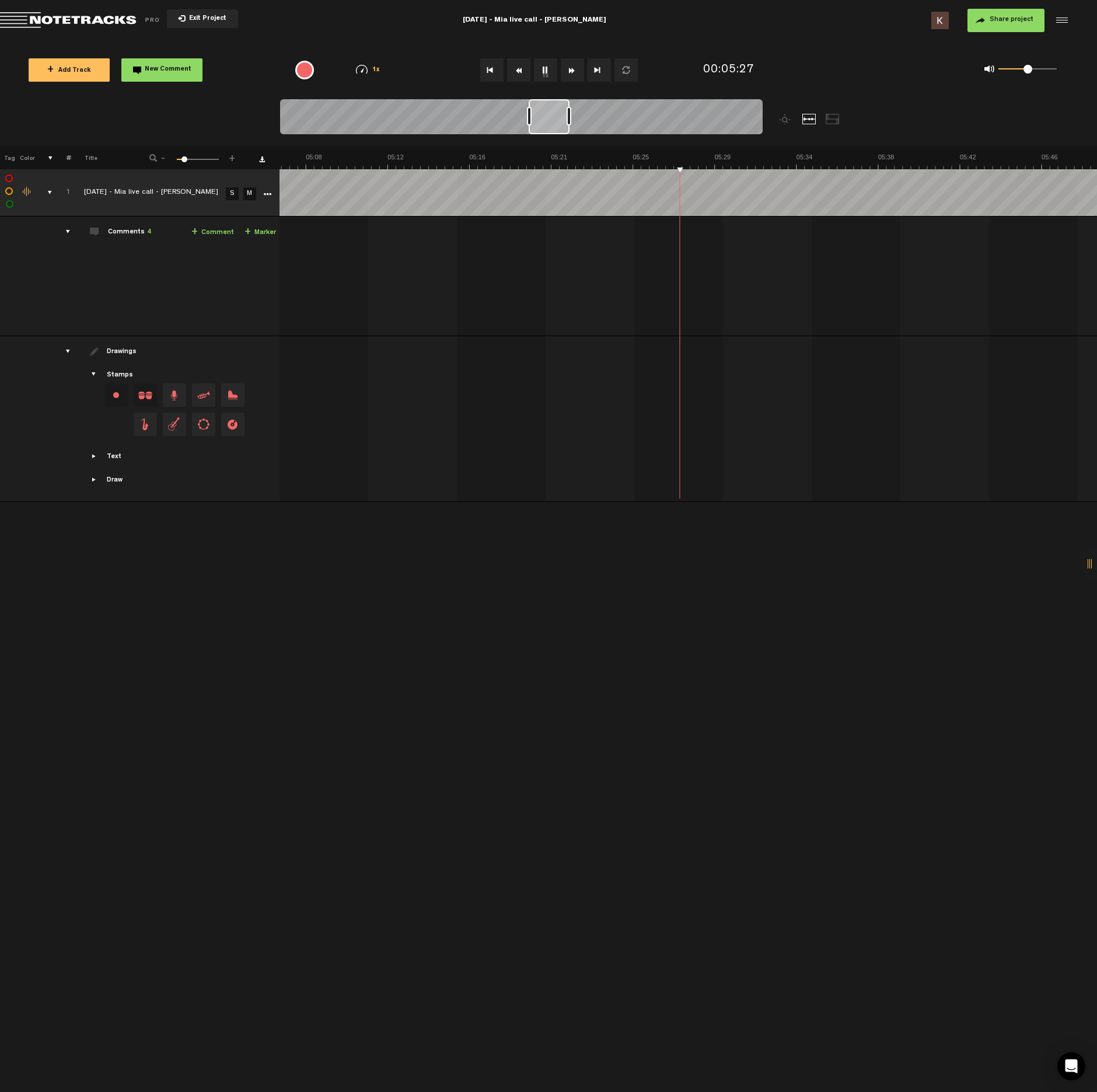
click at [811, 158] on img at bounding box center [143, 161] width 11448 height 16
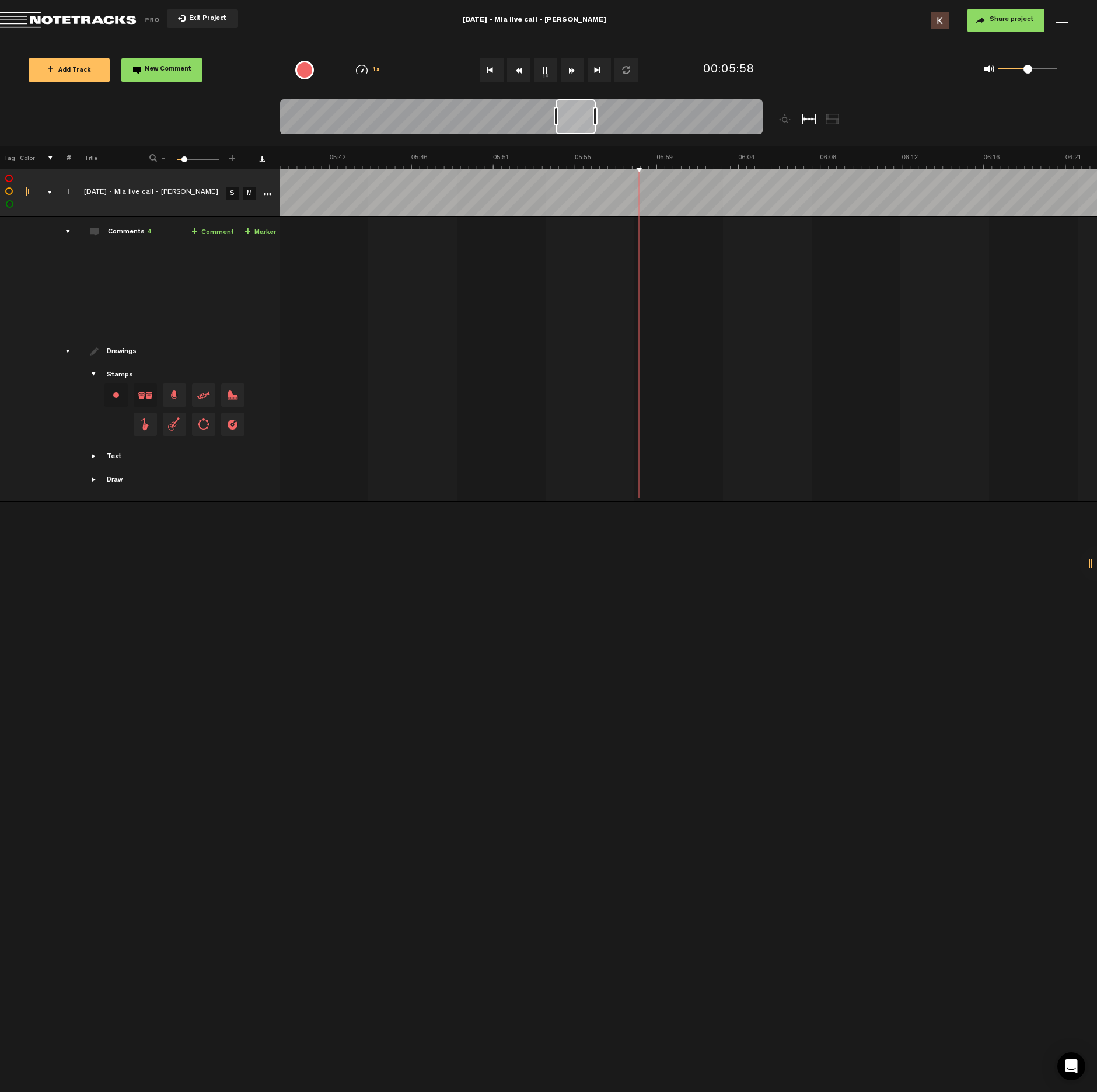
scroll to position [0, 6701]
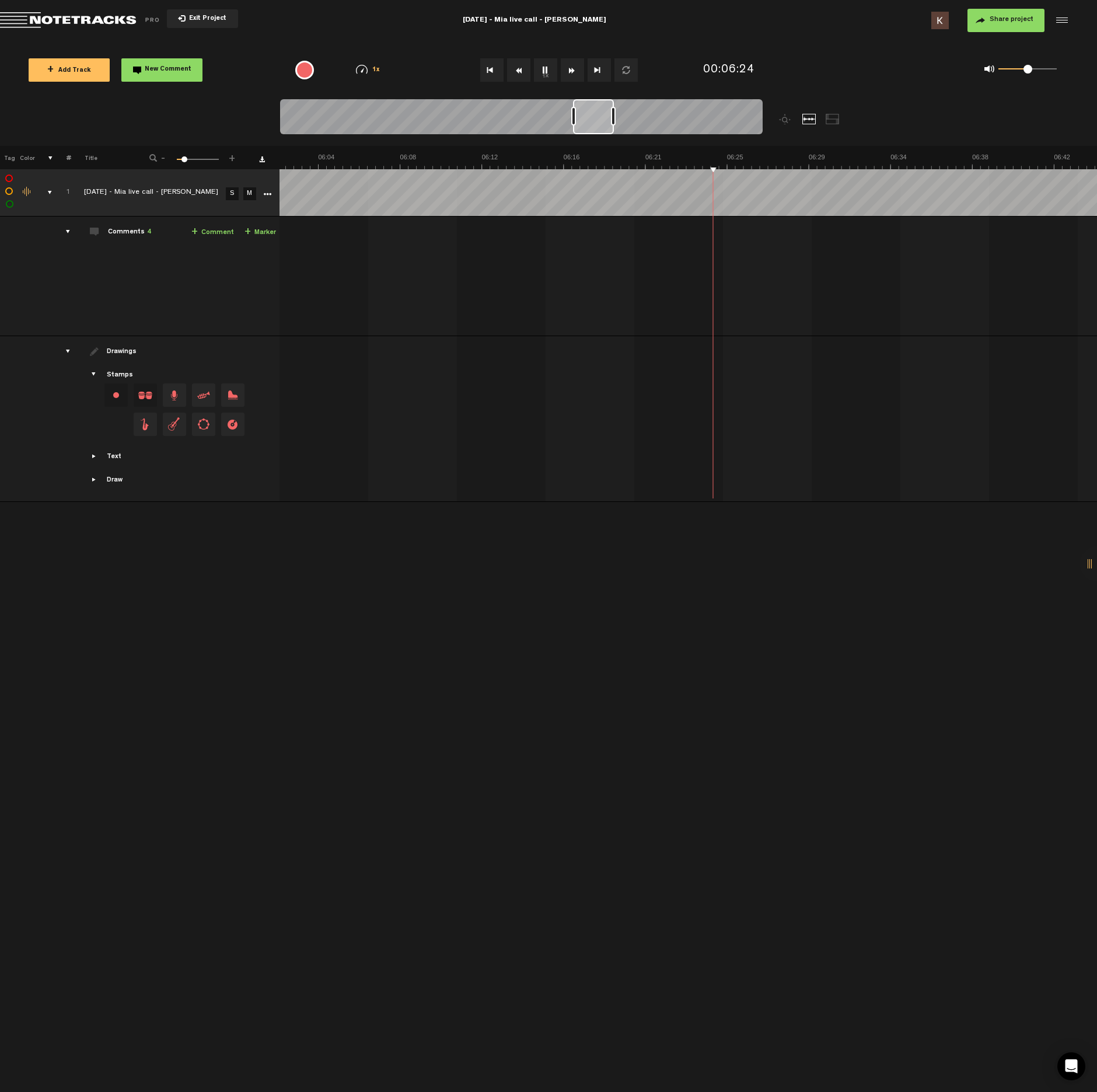
click at [541, 71] on button "1x" at bounding box center [546, 70] width 24 height 24
click at [753, 272] on span at bounding box center [754, 274] width 12 height 12
click at [763, 273] on div at bounding box center [761, 276] width 9 height 9
click at [761, 272] on div at bounding box center [761, 276] width 14 height 14
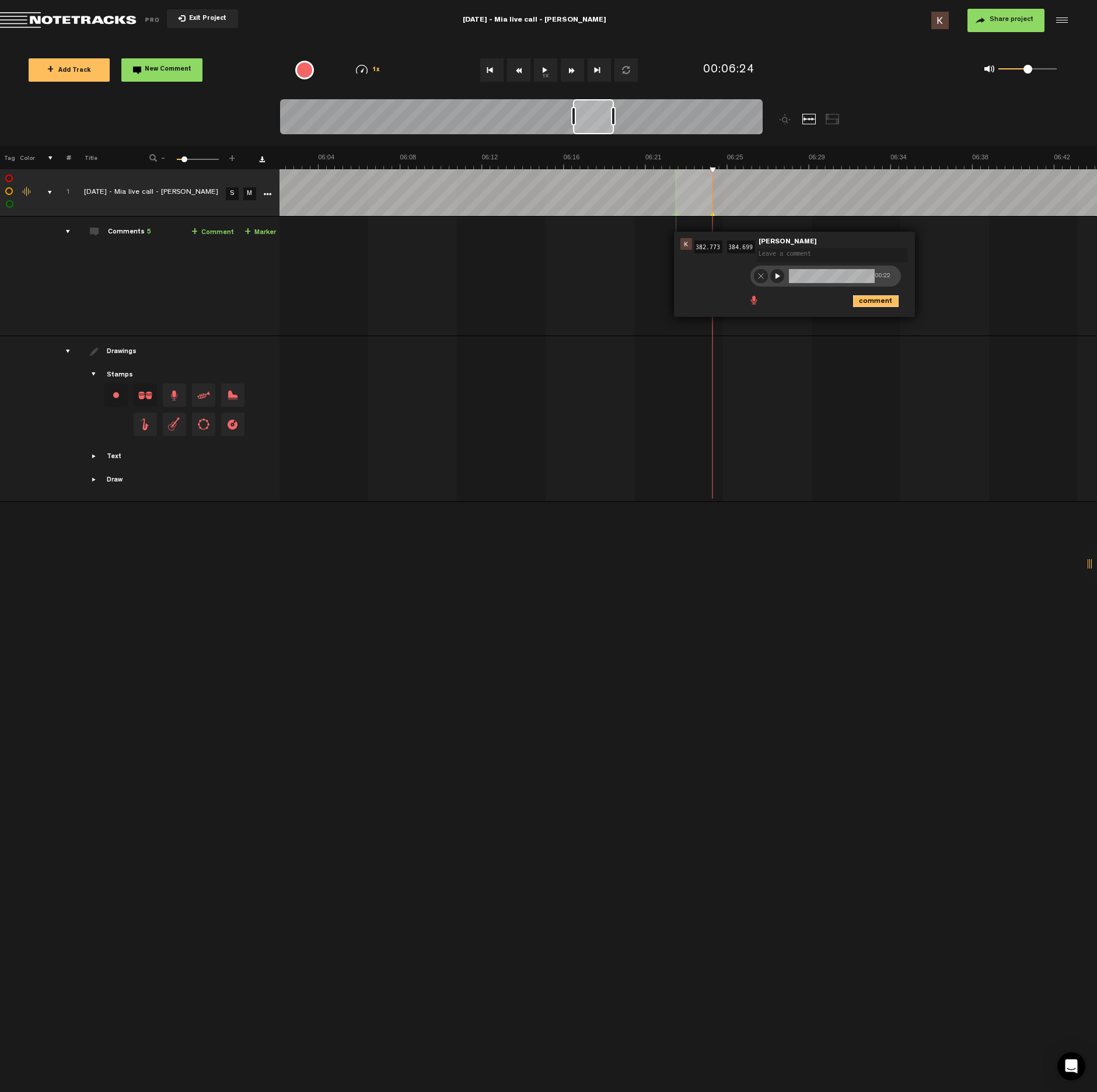
click at [873, 304] on icon "comment" at bounding box center [876, 301] width 46 height 12
click at [549, 77] on button "1x" at bounding box center [546, 70] width 24 height 24
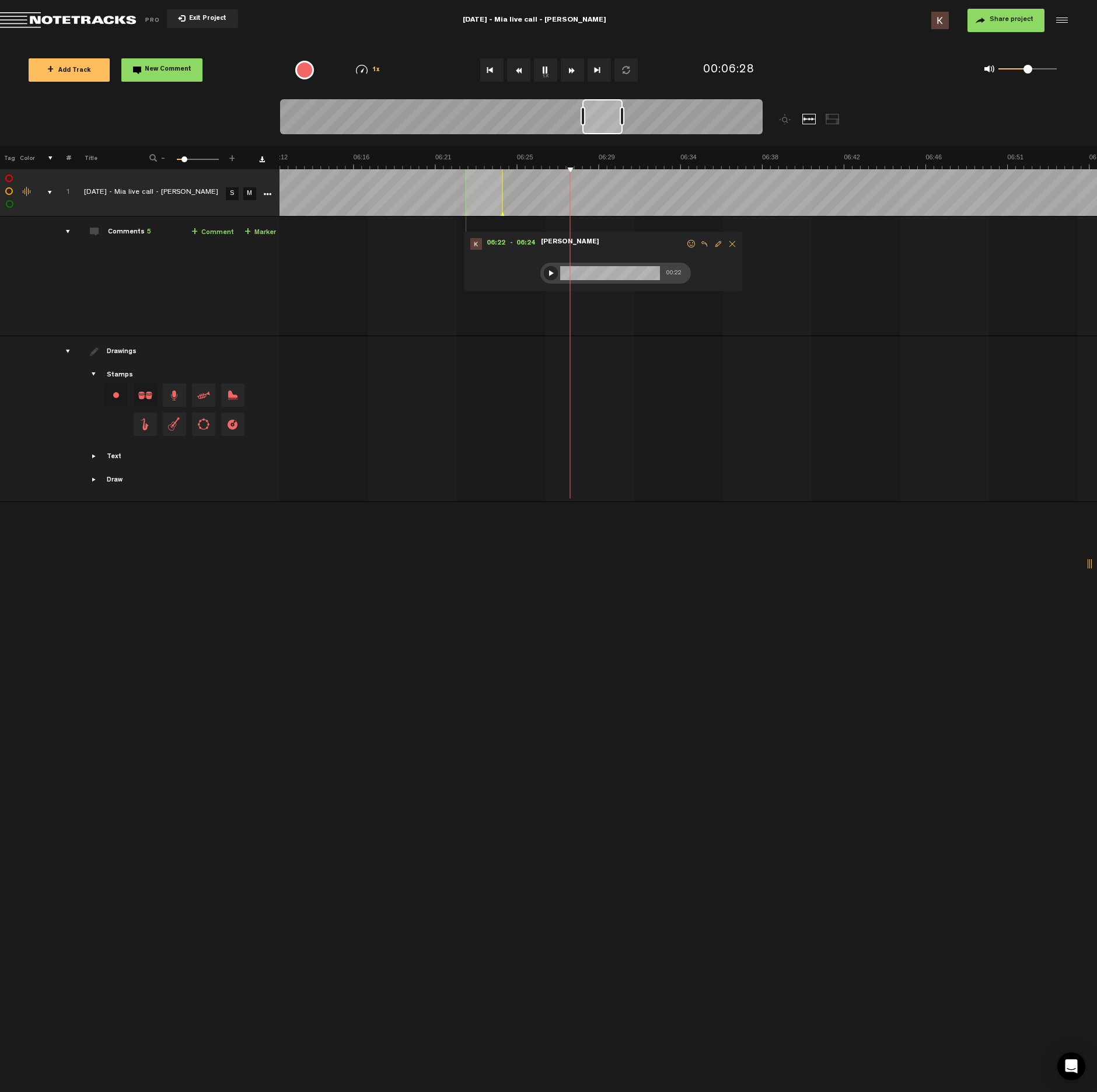
scroll to position [0, 7191]
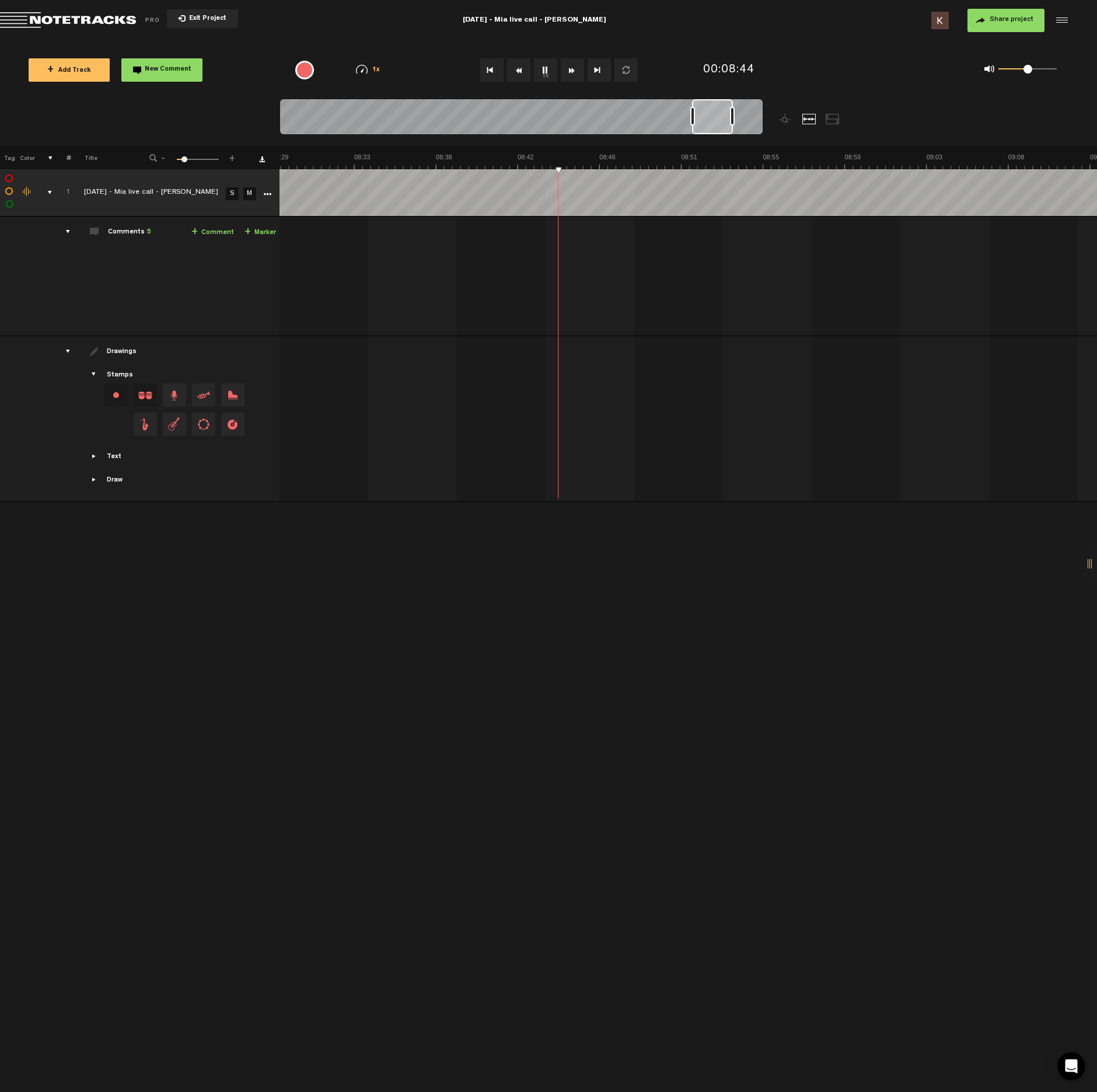
scroll to position [0, 9807]
click at [543, 64] on button "1x" at bounding box center [546, 70] width 24 height 24
click at [551, 71] on button "1x" at bounding box center [546, 70] width 24 height 24
click at [543, 67] on button "1x" at bounding box center [546, 70] width 24 height 24
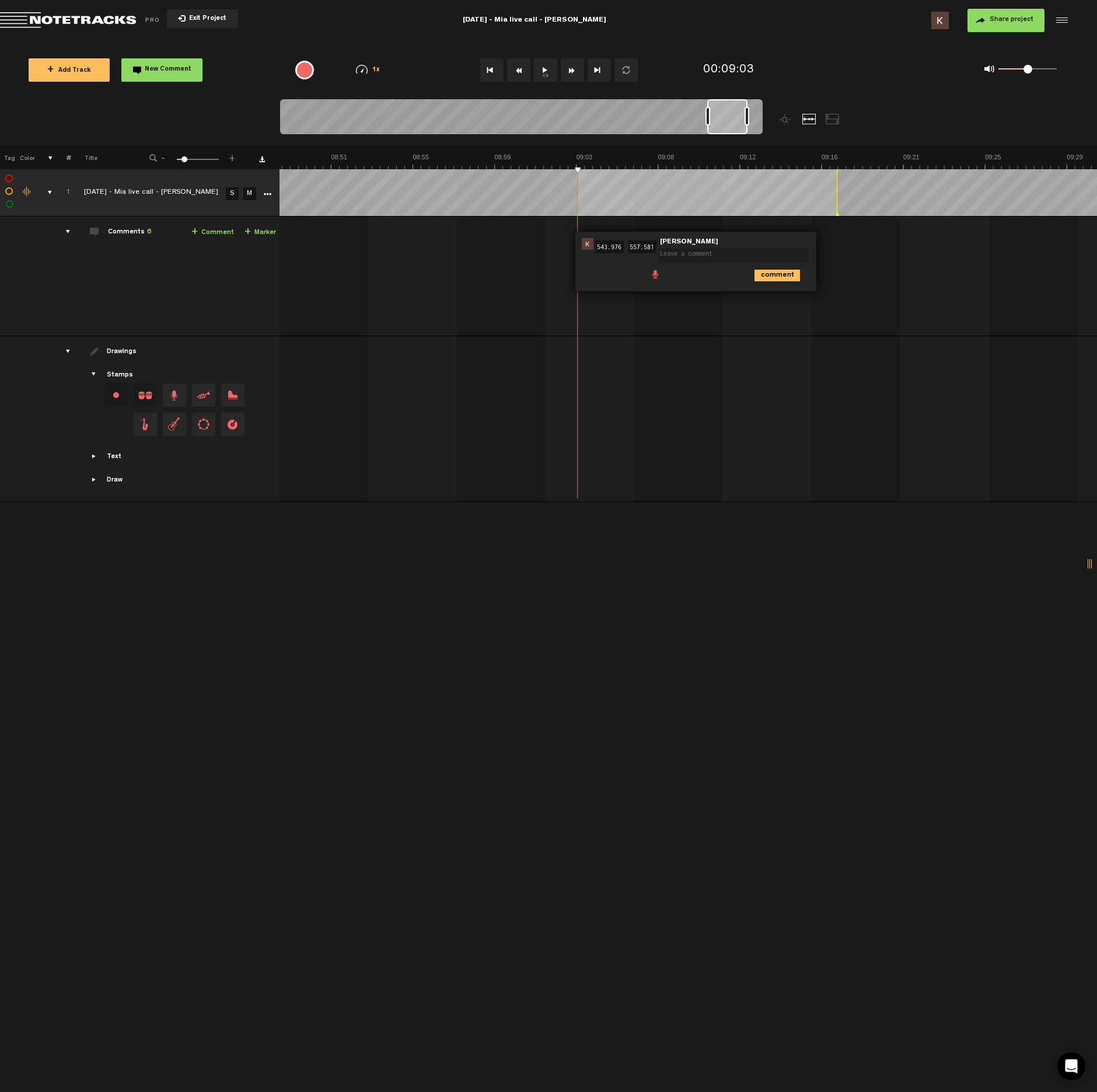
click at [656, 275] on span at bounding box center [655, 274] width 12 height 12
click at [661, 278] on div at bounding box center [662, 276] width 9 height 9
click at [665, 279] on div at bounding box center [662, 276] width 14 height 14
click at [768, 299] on icon "comment" at bounding box center [778, 301] width 46 height 12
click at [551, 73] on button "1x" at bounding box center [546, 70] width 24 height 24
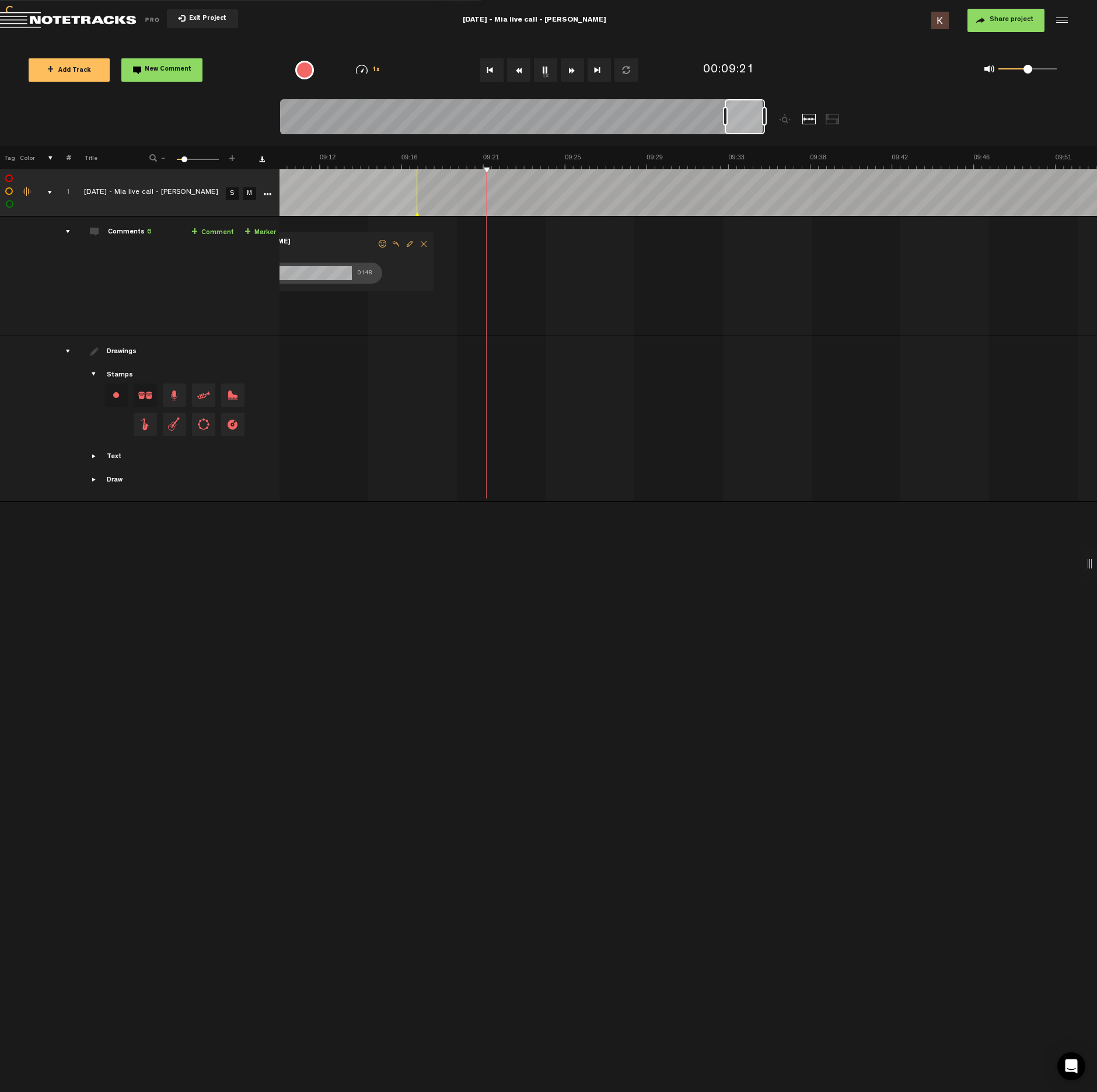
scroll to position [0, 10507]
click at [550, 67] on button "1x" at bounding box center [546, 70] width 24 height 24
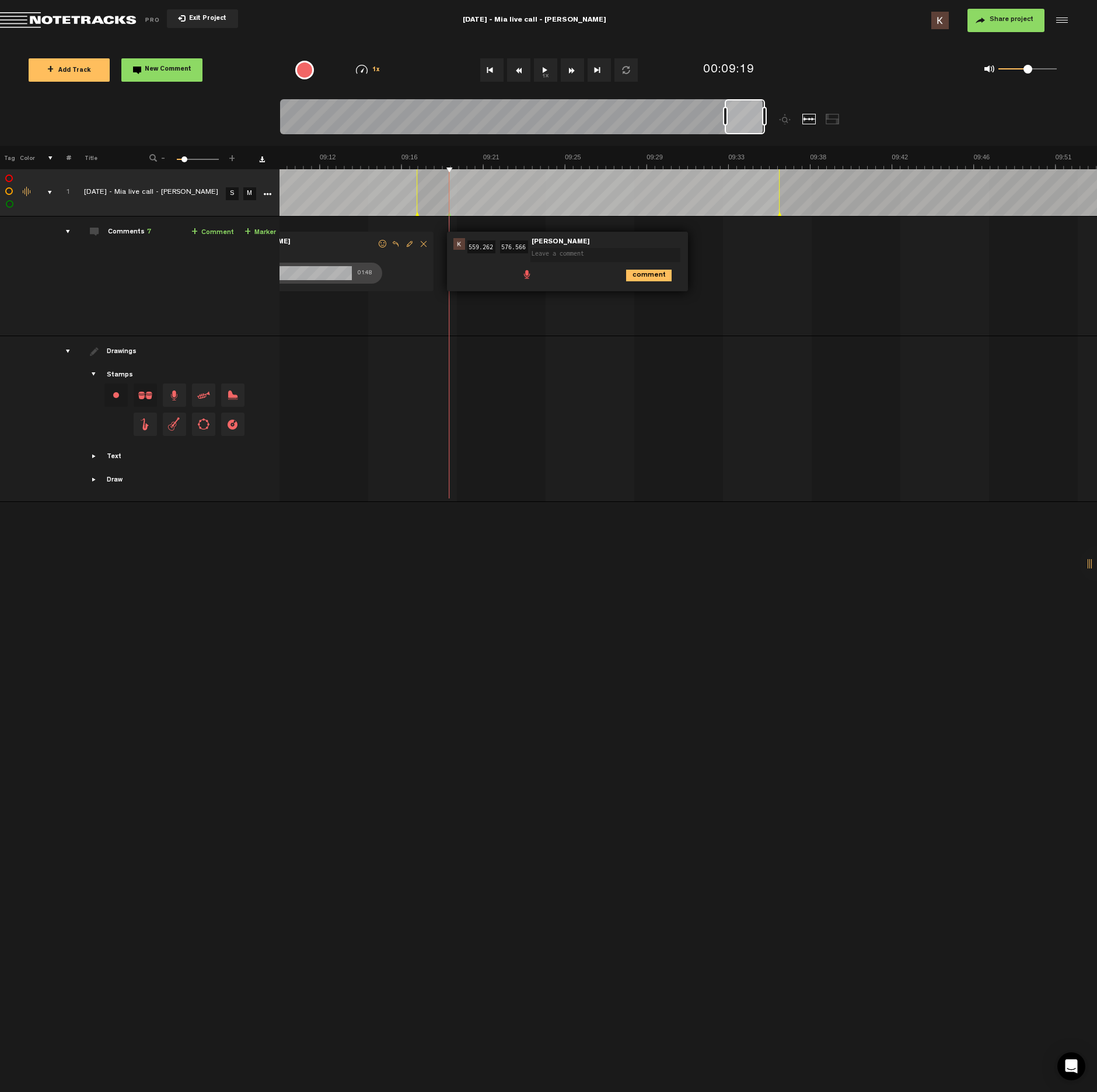
click at [530, 272] on span at bounding box center [527, 274] width 12 height 12
click at [532, 278] on div at bounding box center [534, 276] width 9 height 9
click at [536, 276] on div at bounding box center [533, 276] width 14 height 14
click at [636, 304] on icon "comment" at bounding box center [649, 301] width 46 height 12
click at [547, 81] on button "1x" at bounding box center [546, 70] width 24 height 24
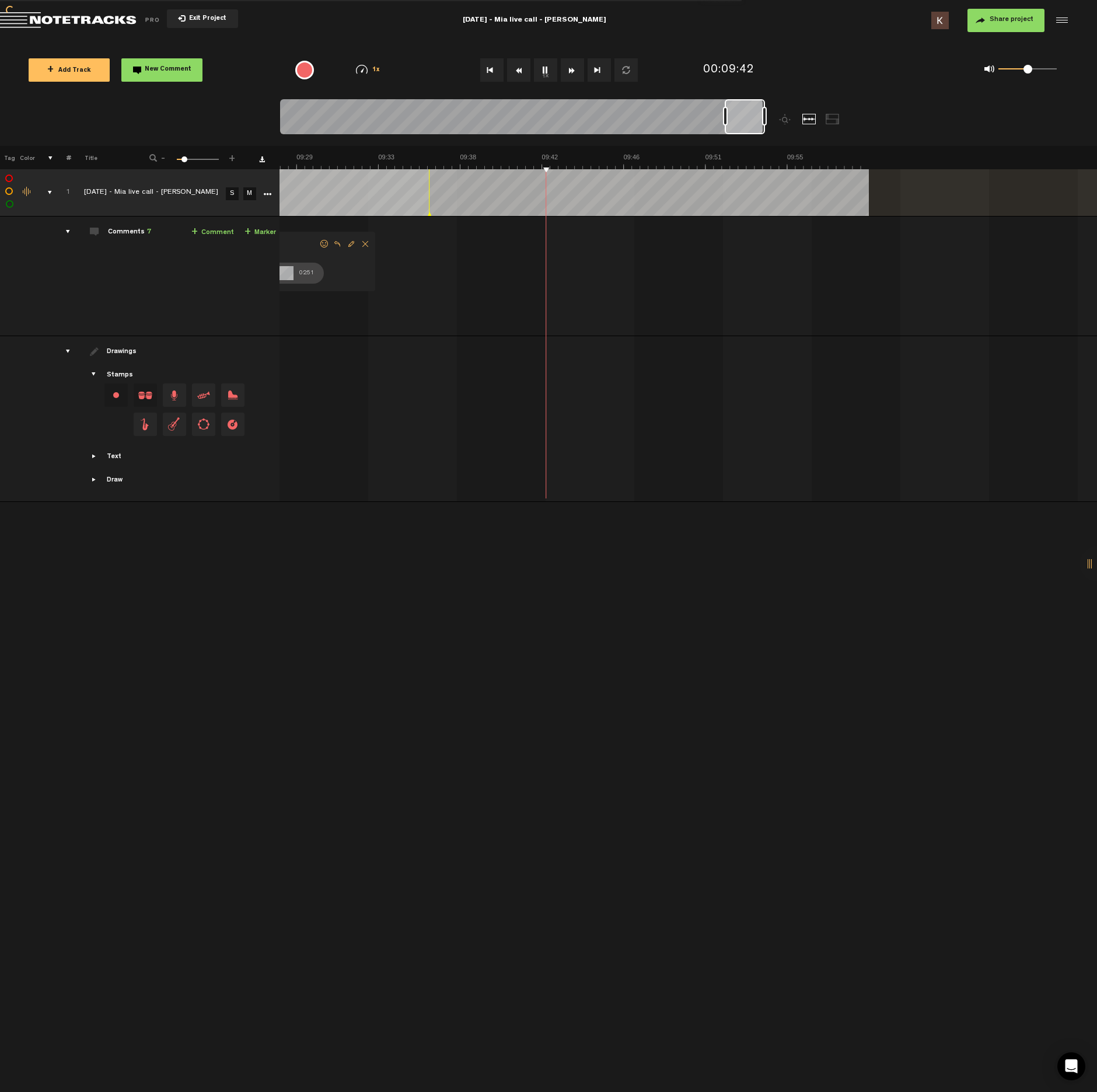
scroll to position [0, 10857]
click at [547, 71] on button "1x" at bounding box center [546, 70] width 24 height 24
click at [708, 274] on span at bounding box center [710, 274] width 12 height 12
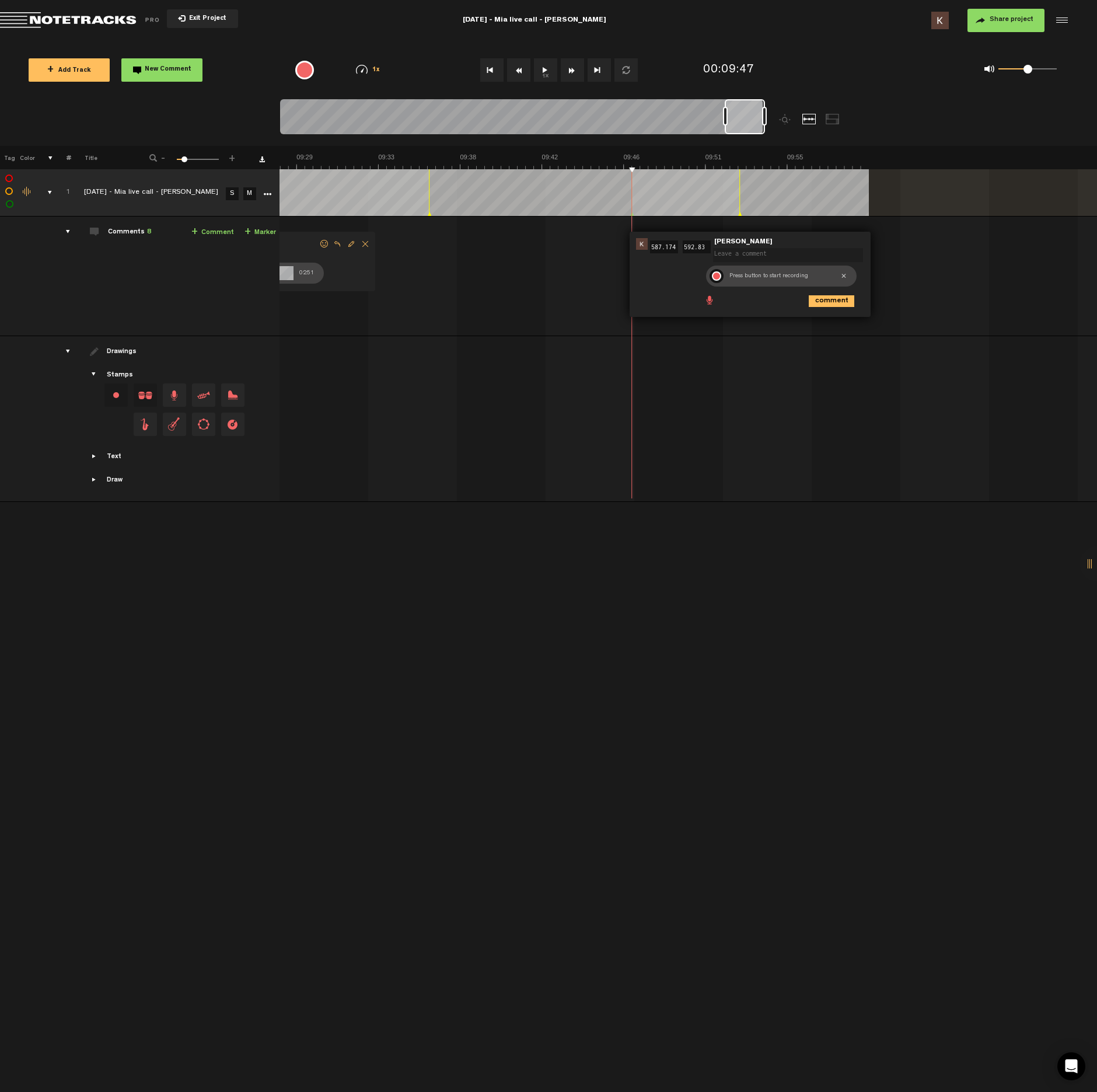
click at [714, 279] on div at bounding box center [717, 276] width 9 height 9
click at [721, 280] on div at bounding box center [716, 276] width 14 height 14
click at [845, 302] on icon "comment" at bounding box center [832, 301] width 46 height 12
click at [541, 69] on button "1x" at bounding box center [546, 70] width 24 height 24
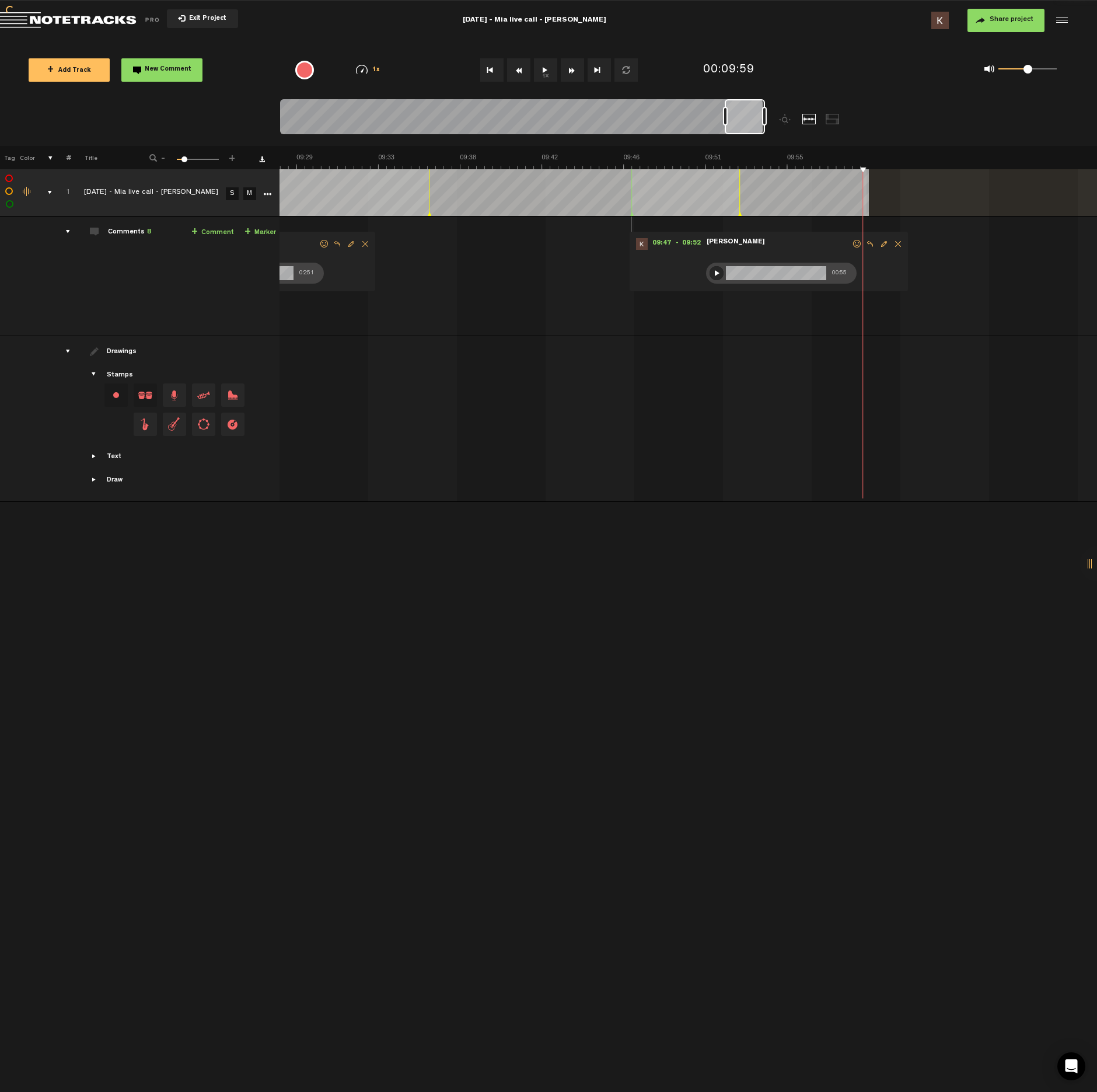
click at [880, 180] on audio-loader at bounding box center [688, 192] width 818 height 46
click at [914, 198] on audio-loader at bounding box center [688, 192] width 818 height 46
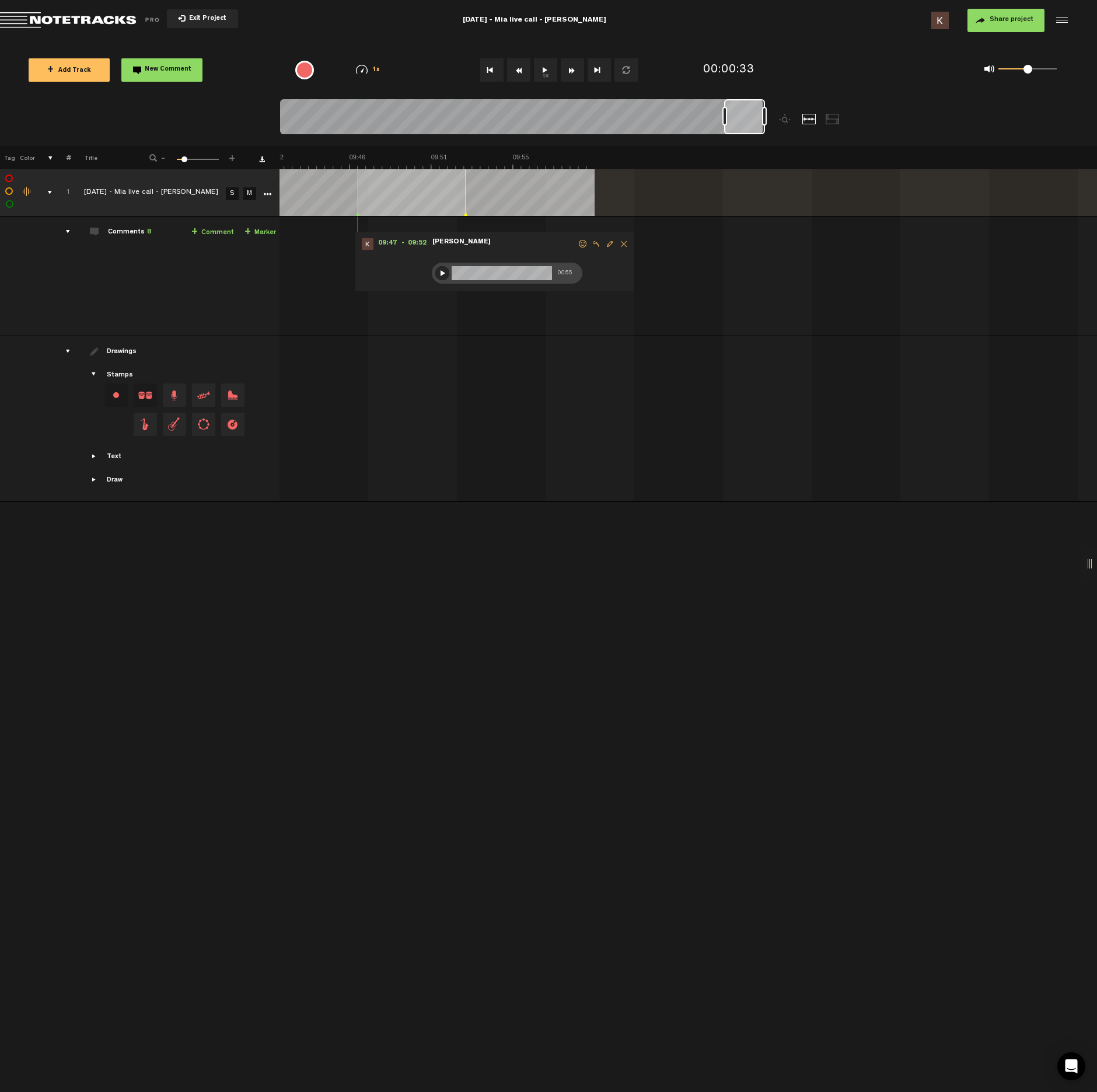
scroll to position [0, 11132]
click at [590, 314] on td "1 2025-9-17 - Mia live call - Mary S M 2025-9-17 - Mia live call - Mary by Kevi…" at bounding box center [688, 276] width 818 height 120
click at [170, 69] on span "New Comment" at bounding box center [168, 70] width 46 height 7
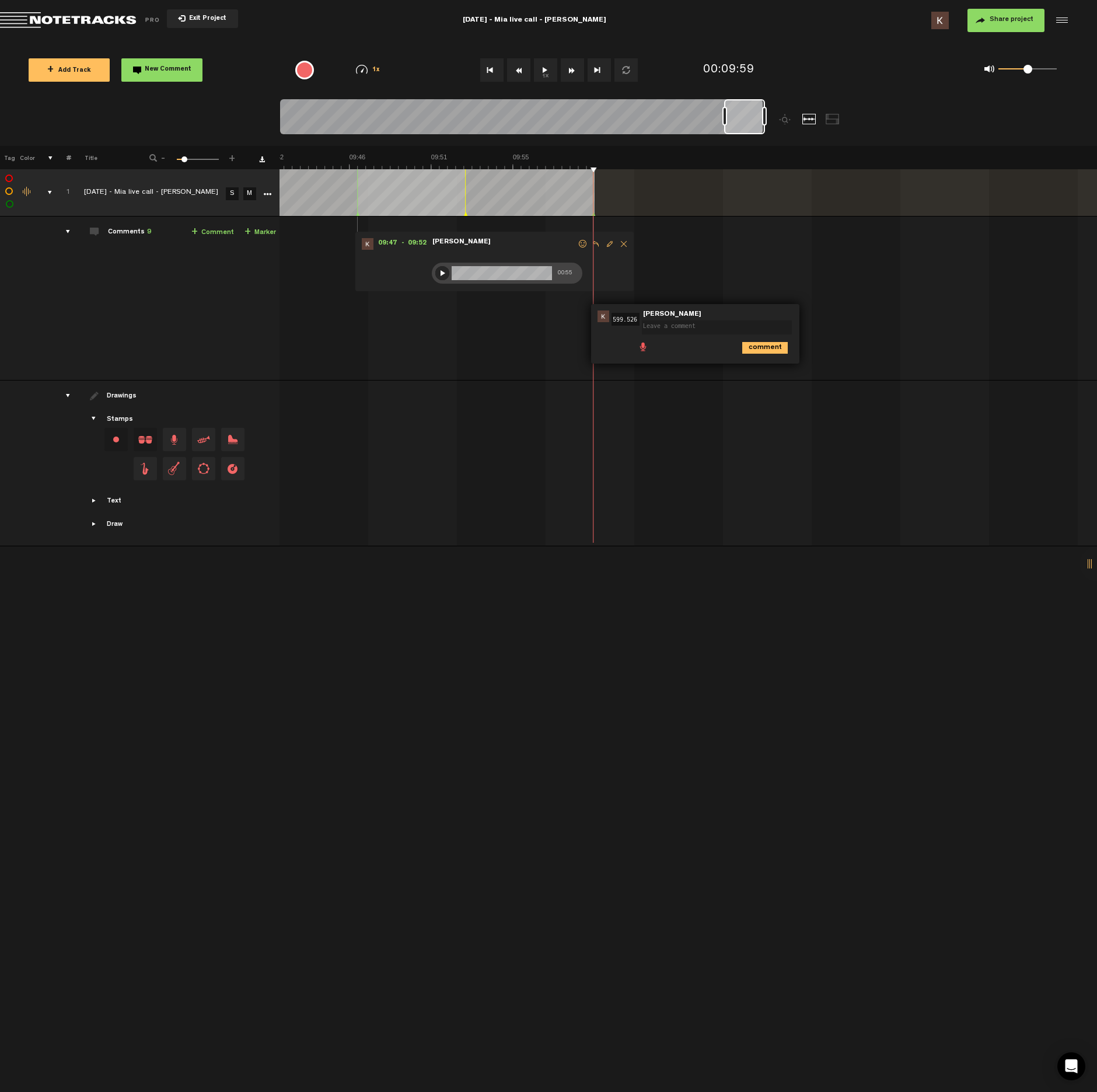
click at [649, 354] on div "comment" at bounding box center [697, 347] width 199 height 23
click at [645, 351] on span at bounding box center [643, 346] width 12 height 12
click at [645, 352] on div at bounding box center [648, 348] width 9 height 9
click at [649, 351] on div at bounding box center [647, 348] width 14 height 14
click at [774, 376] on icon "comment" at bounding box center [765, 374] width 46 height 12
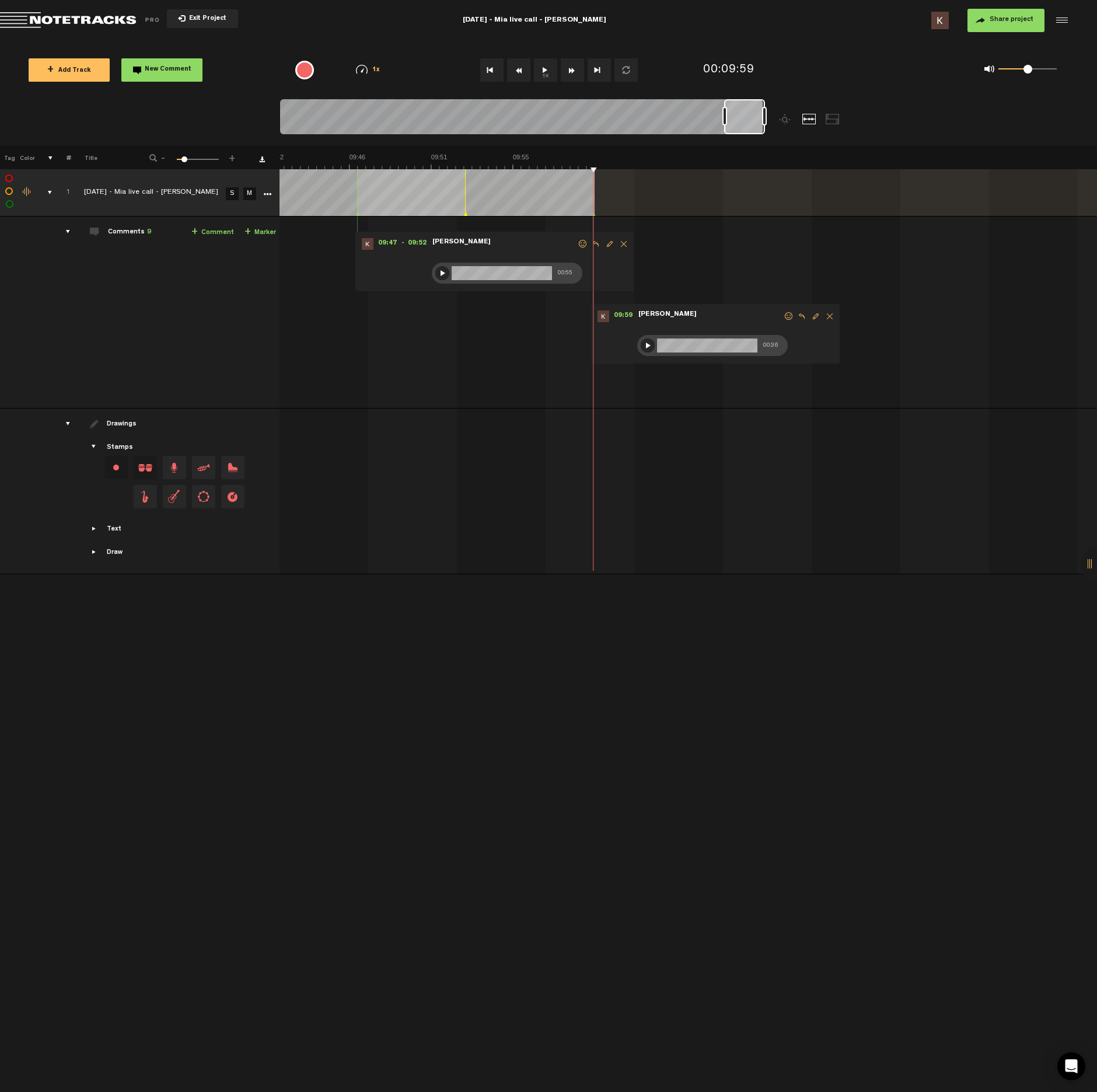
click at [1010, 24] on button "Share project" at bounding box center [1006, 20] width 77 height 24
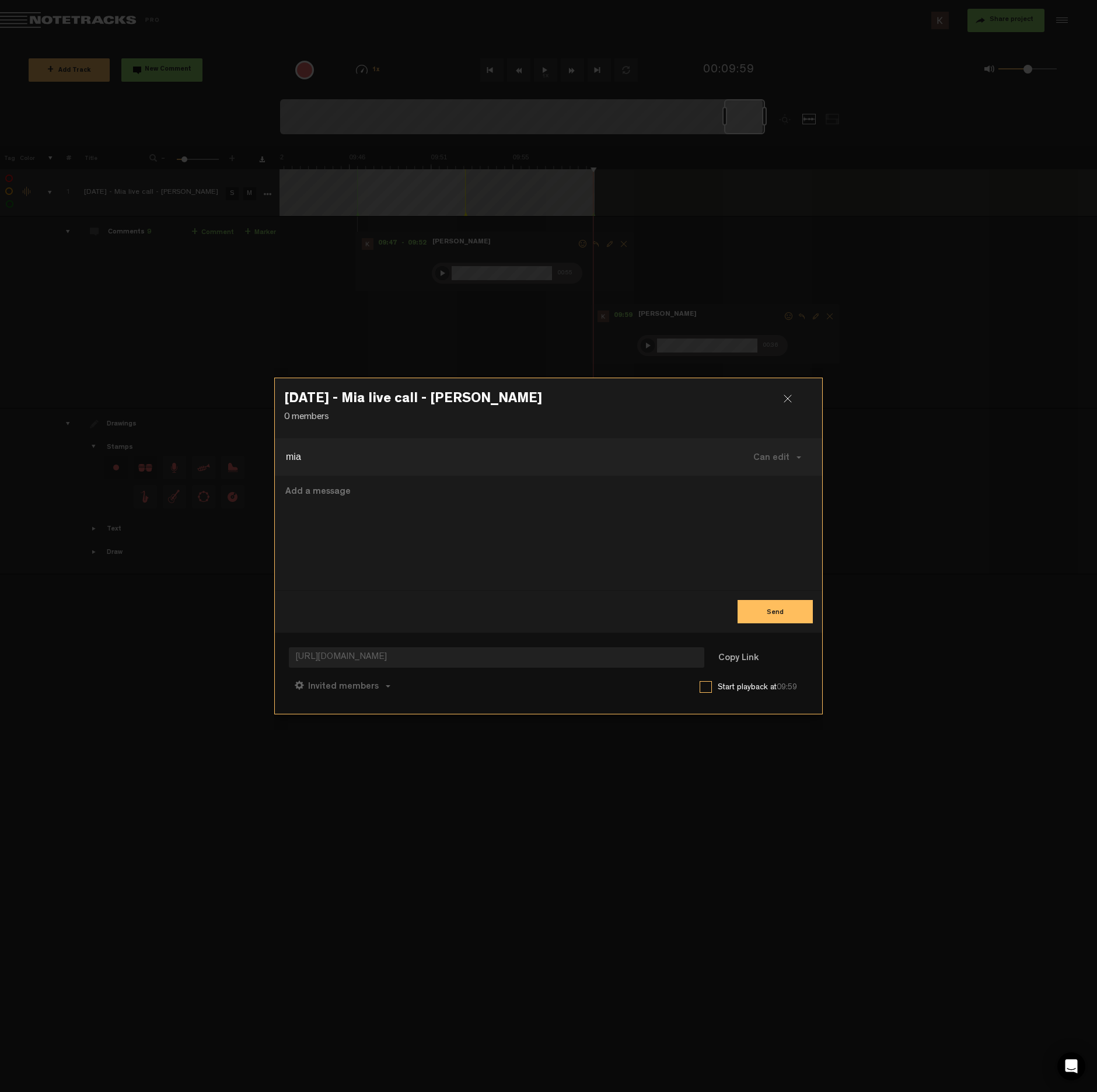
type input "mia"
paste input "mialopez@cherryclaims.com"
type input "mialopez@cherryclaims.com"
click at [315, 460] on md-icon "button" at bounding box center [315, 457] width 10 height 10
type input "n"
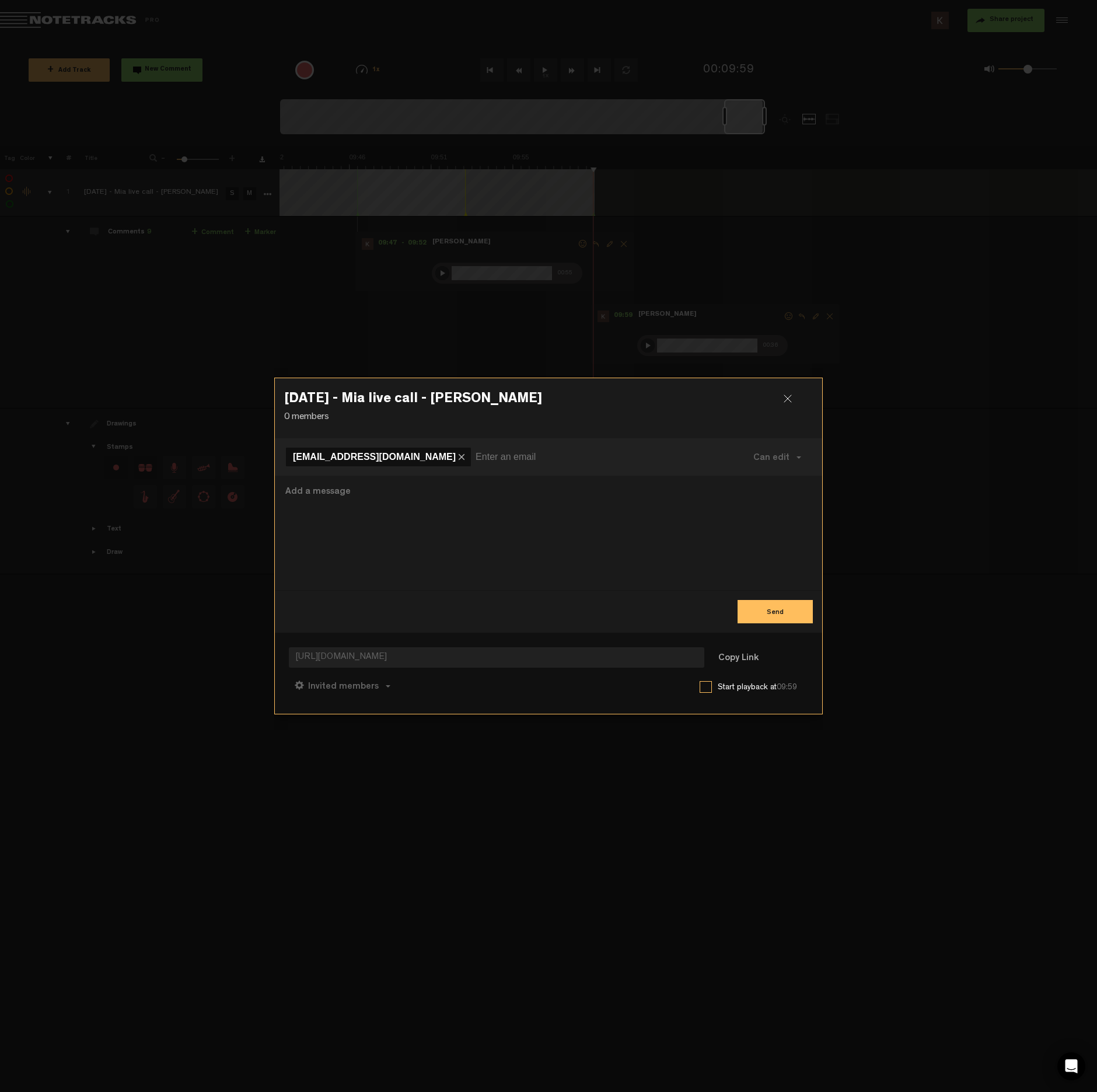
paste input "nicole@cherryclaims.com"
type input "nicole@cherryclaims.com"
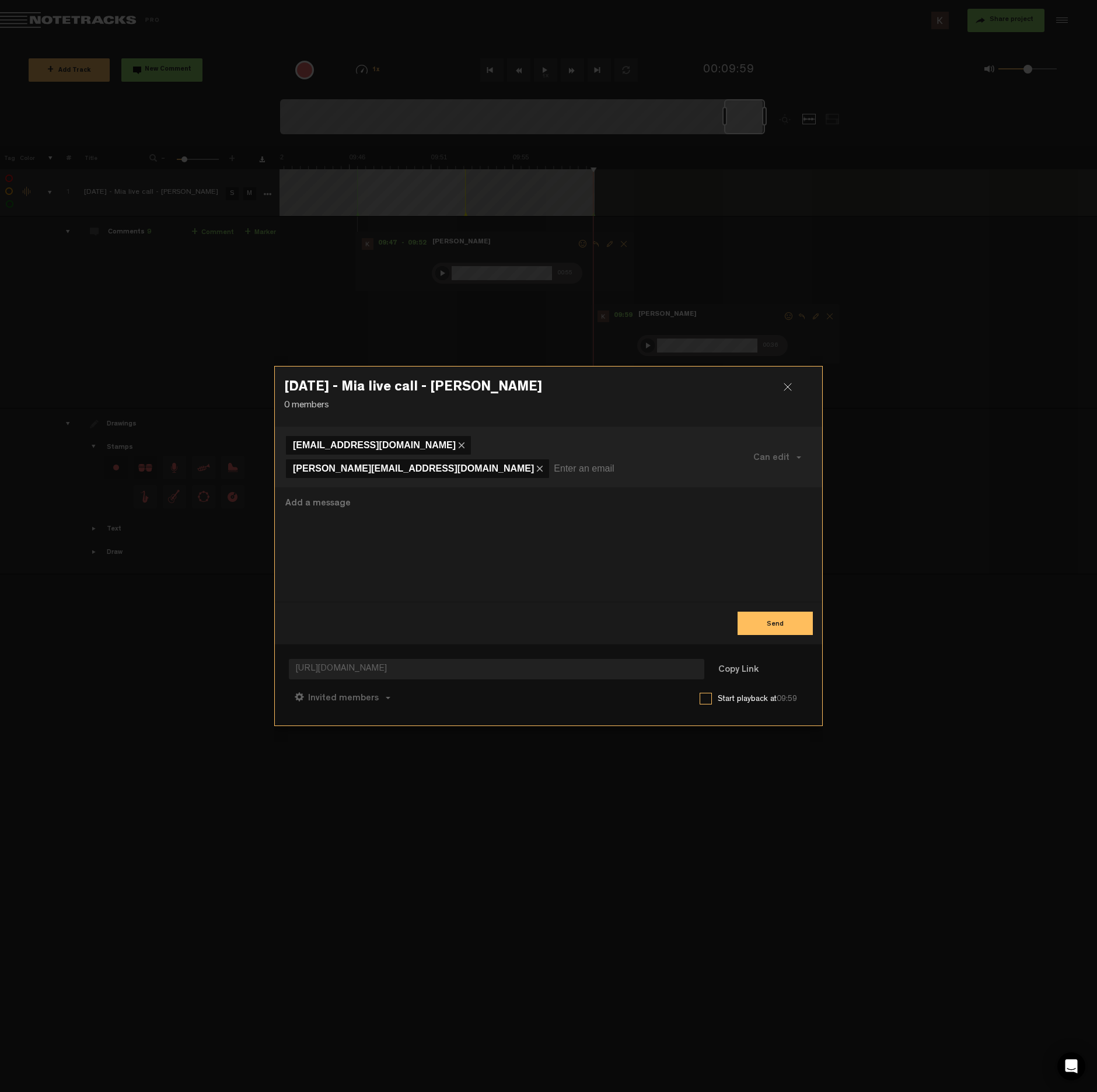
click at [771, 617] on button "Send" at bounding box center [775, 623] width 75 height 24
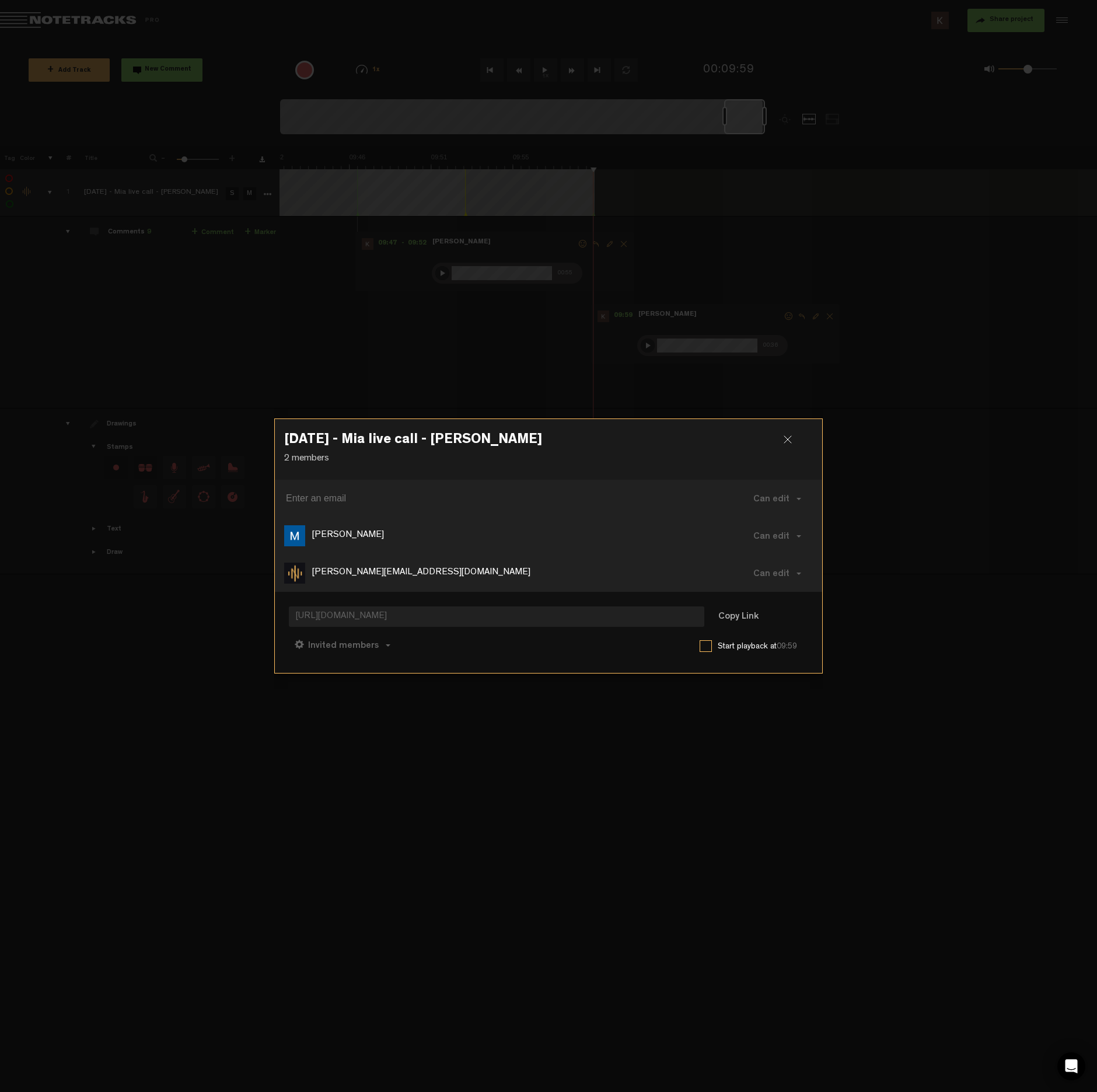
click at [785, 439] on div at bounding box center [793, 444] width 18 height 18
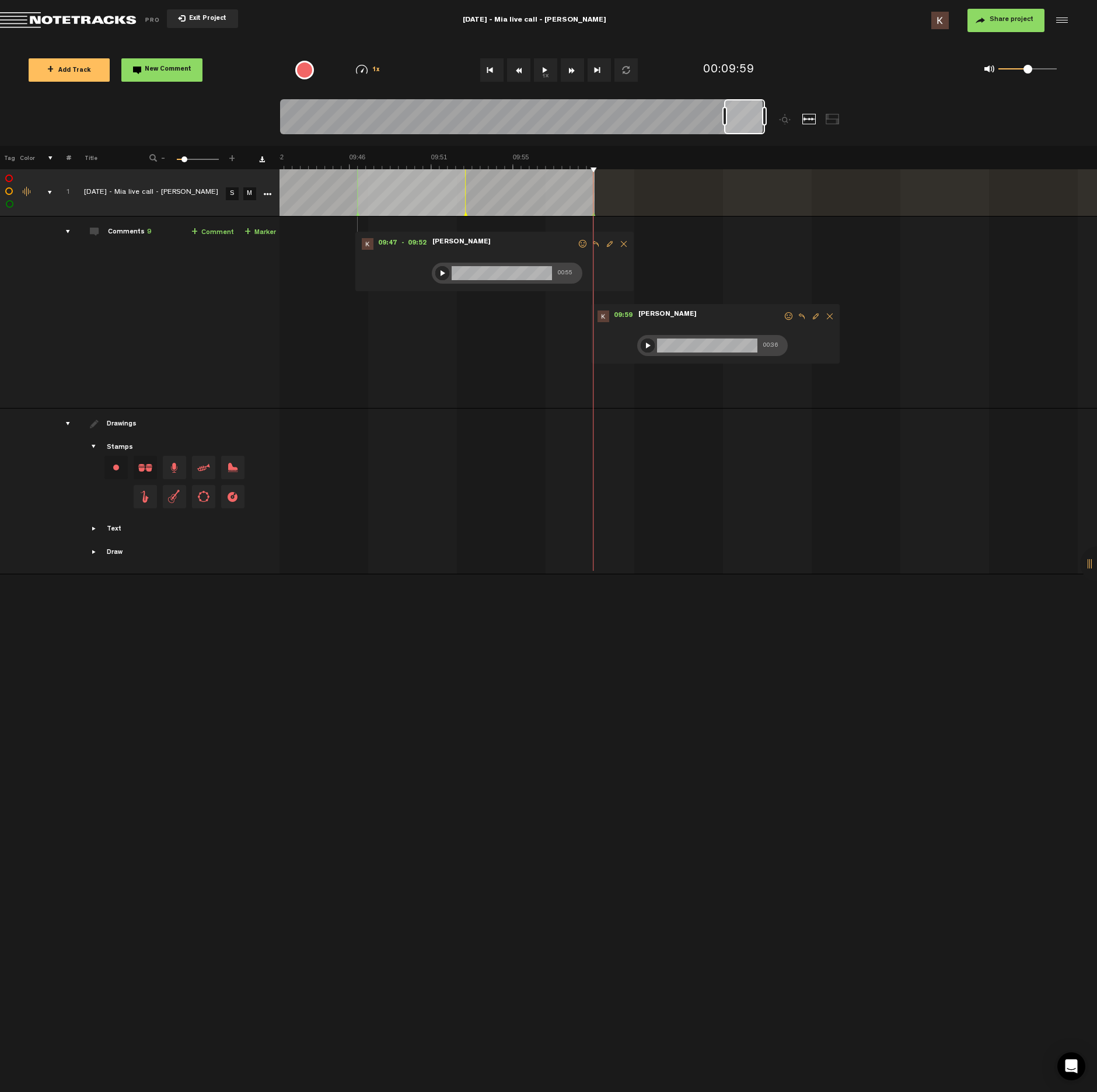
click at [190, 16] on span "Exit Project" at bounding box center [206, 19] width 41 height 7
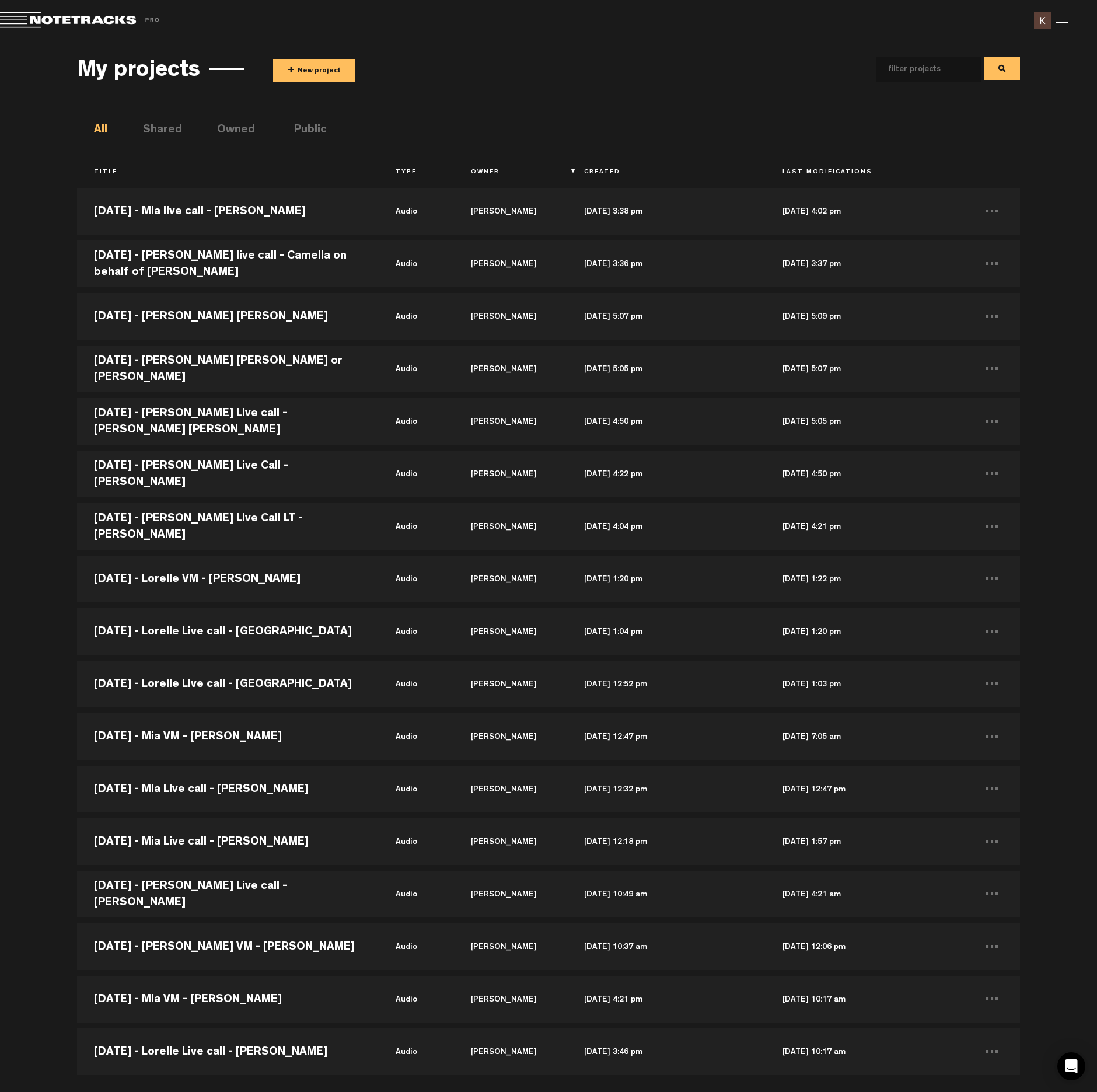
click at [301, 76] on button "+ New project" at bounding box center [314, 71] width 82 height 24
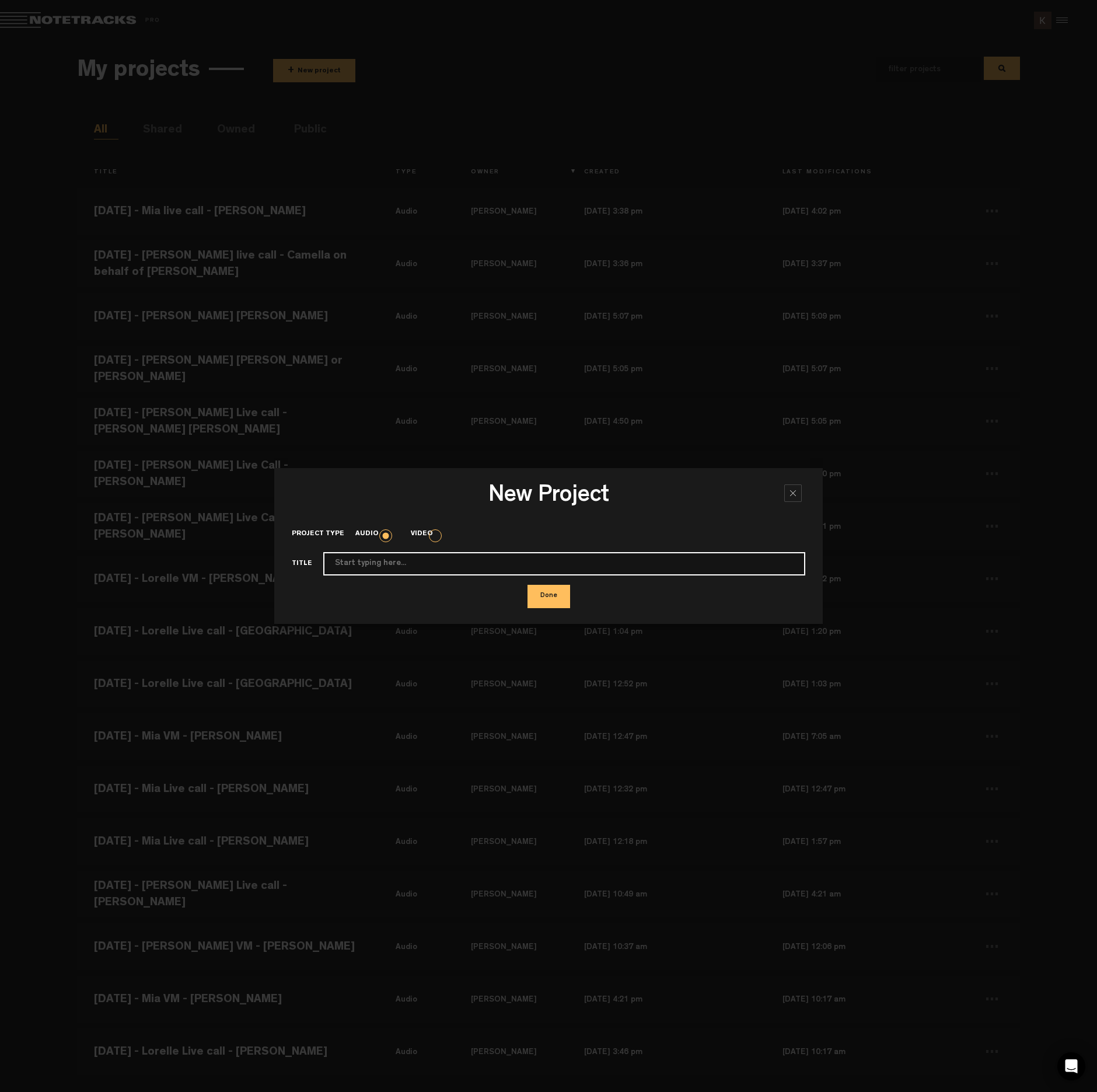
paste input "2025-9-17 - Mia live call - Sylvia"
type input "2025-9-17 - Mia live call - Sylvia"
click at [528, 585] on button "Done" at bounding box center [548, 596] width 43 height 24
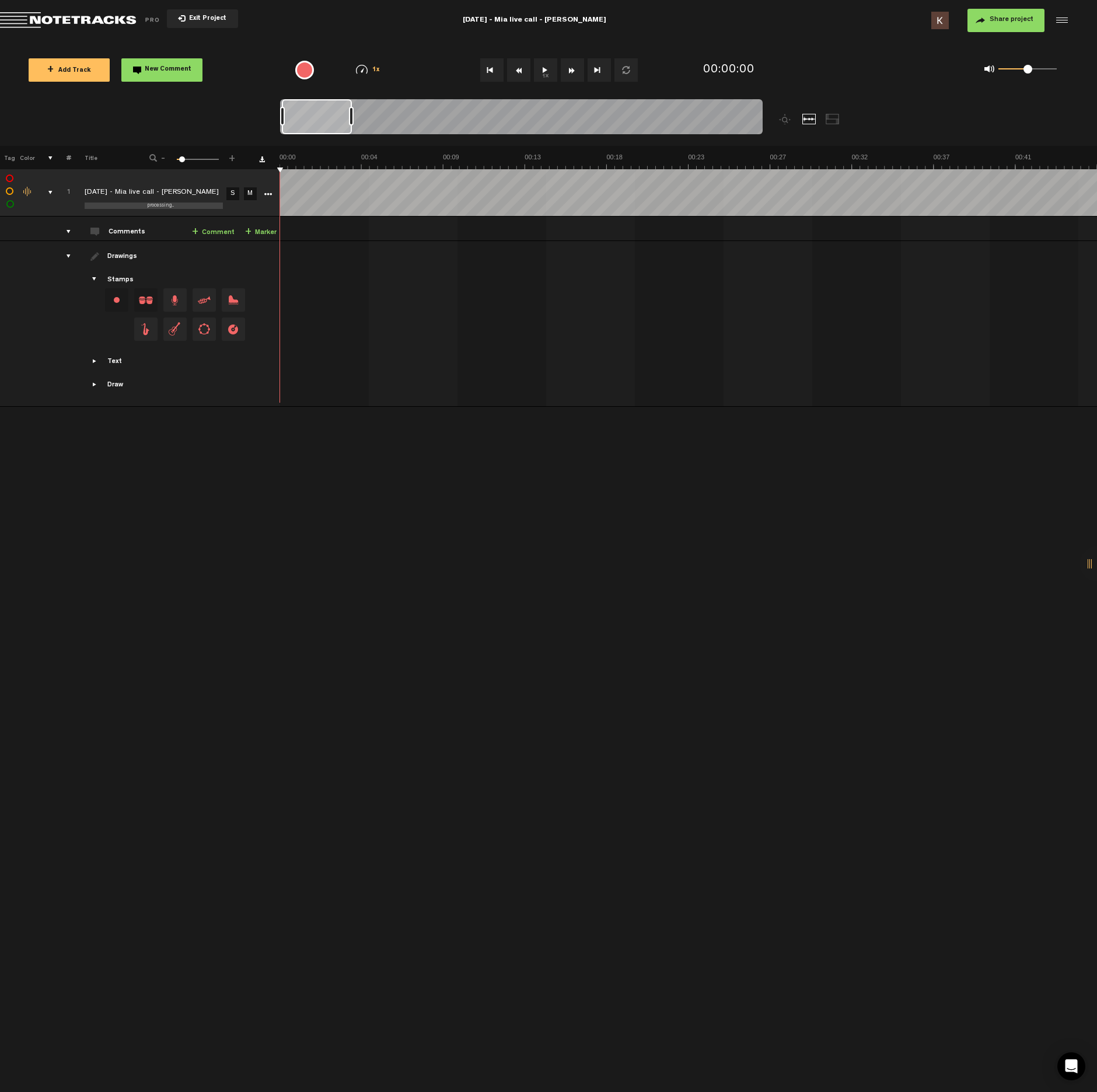
click at [543, 72] on button "1x" at bounding box center [546, 70] width 24 height 24
click at [542, 72] on button "1x" at bounding box center [546, 70] width 24 height 24
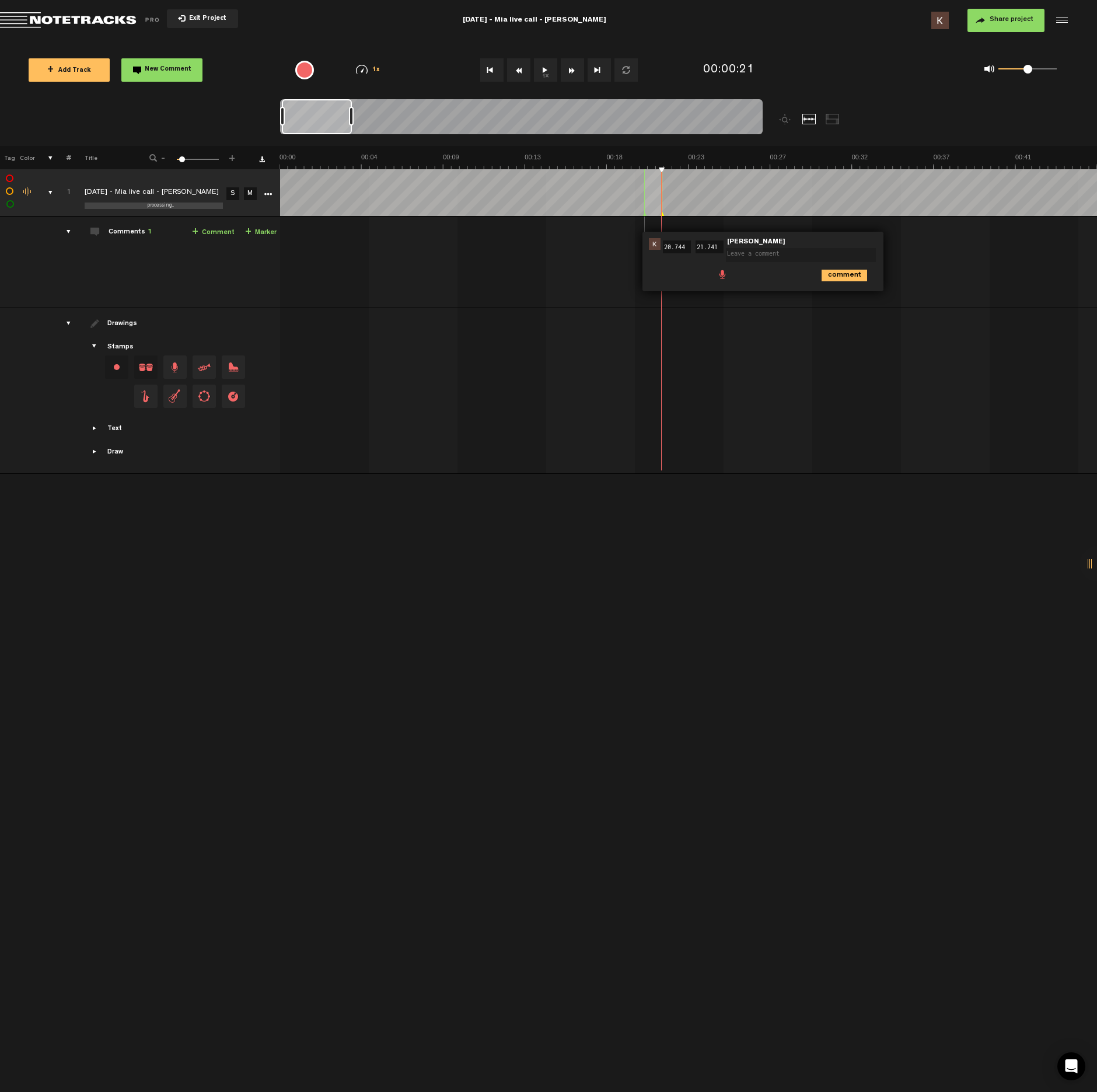
click at [724, 272] on span at bounding box center [723, 274] width 12 height 12
click at [732, 274] on div at bounding box center [729, 276] width 9 height 9
click at [730, 278] on div at bounding box center [729, 276] width 14 height 14
click at [850, 304] on icon "comment" at bounding box center [844, 301] width 46 height 12
click at [543, 75] on button "1x" at bounding box center [546, 70] width 24 height 24
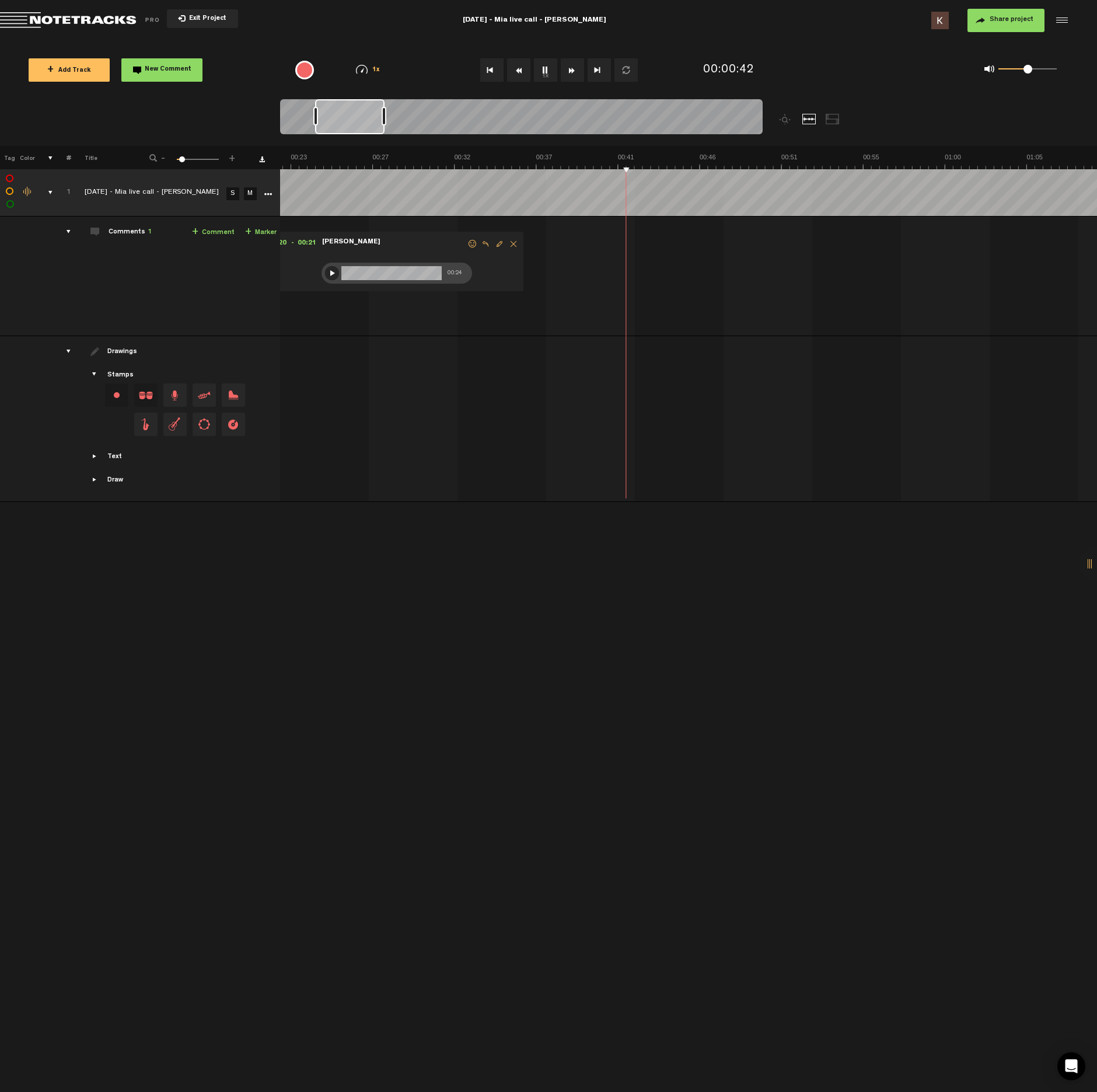
scroll to position [0, 397]
click at [546, 69] on button "1x" at bounding box center [546, 70] width 24 height 24
click at [541, 65] on button "1x" at bounding box center [546, 70] width 24 height 24
click at [474, 152] on th at bounding box center [688, 158] width 818 height 24
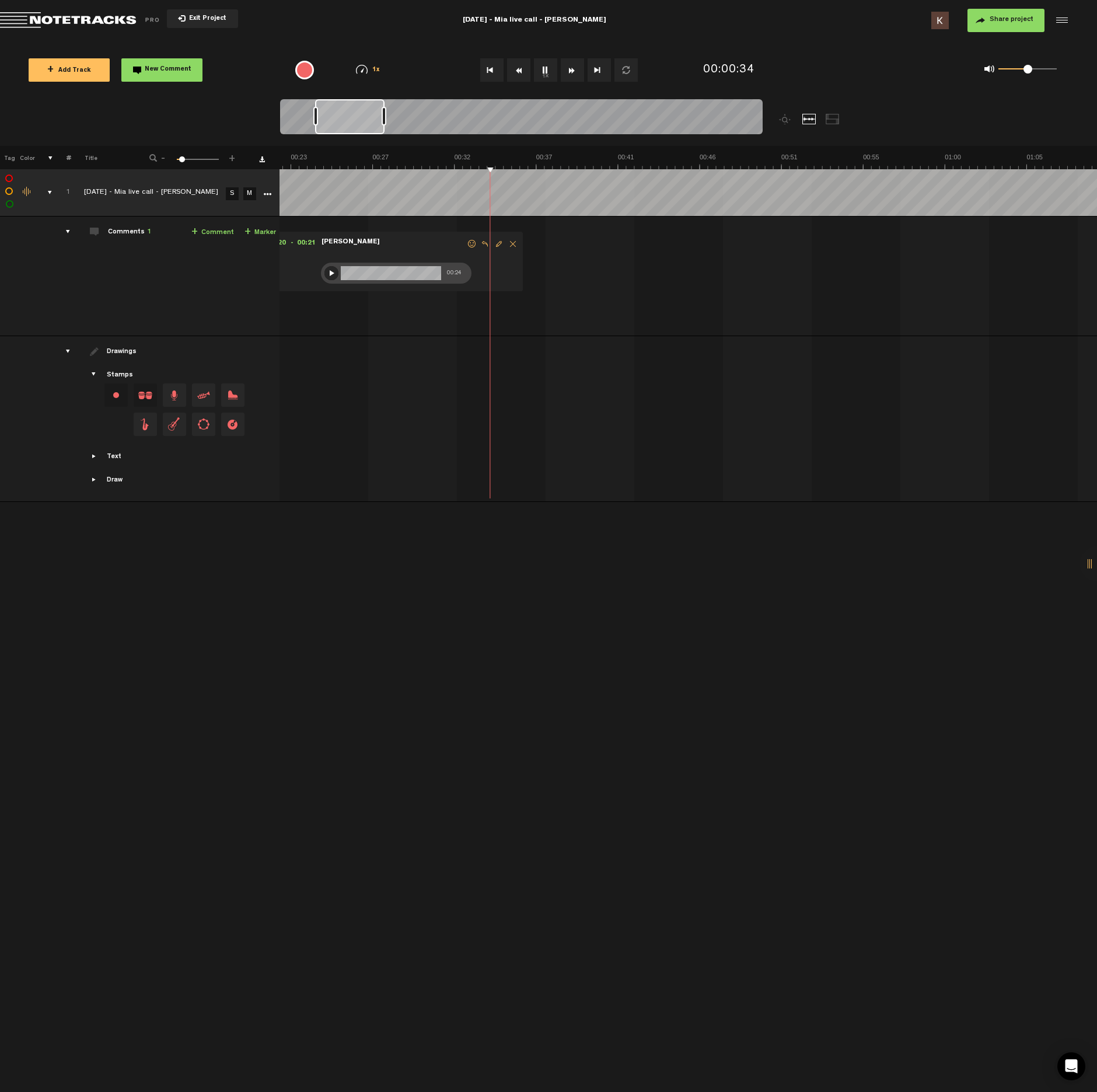
click at [541, 71] on button "1x" at bounding box center [546, 70] width 24 height 24
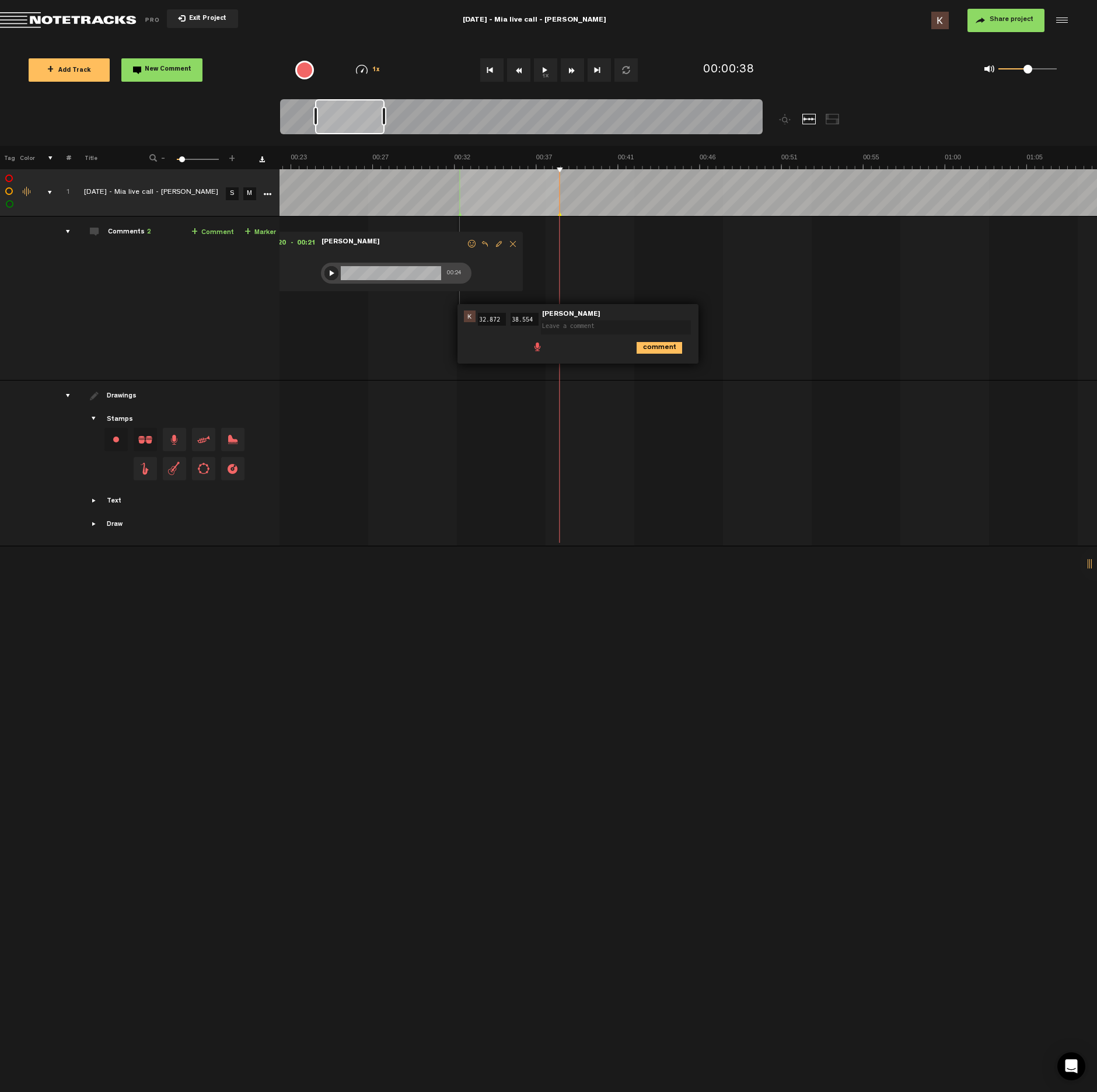
click at [537, 344] on span at bounding box center [537, 346] width 12 height 12
click at [548, 348] on div at bounding box center [545, 348] width 9 height 9
click at [547, 350] on div at bounding box center [544, 348] width 14 height 14
click at [662, 373] on icon "comment" at bounding box center [660, 374] width 46 height 12
click at [544, 75] on button "1x" at bounding box center [546, 70] width 24 height 24
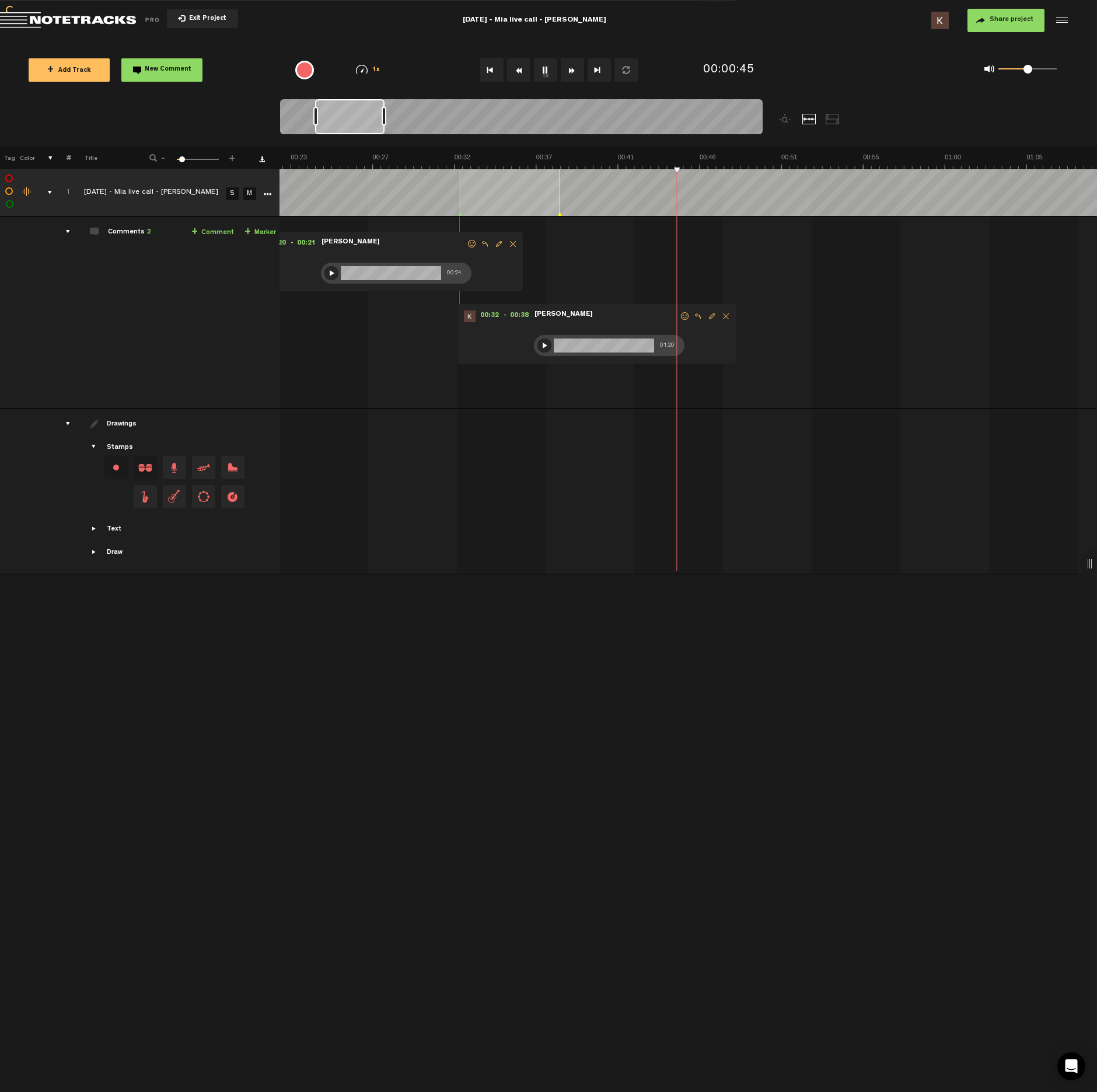
click at [544, 77] on button "1x" at bounding box center [546, 70] width 24 height 24
click at [665, 277] on span at bounding box center [666, 274] width 12 height 12
click at [671, 278] on div at bounding box center [672, 276] width 9 height 9
click at [675, 275] on div at bounding box center [672, 276] width 14 height 14
click at [777, 299] on icon "comment" at bounding box center [787, 301] width 46 height 12
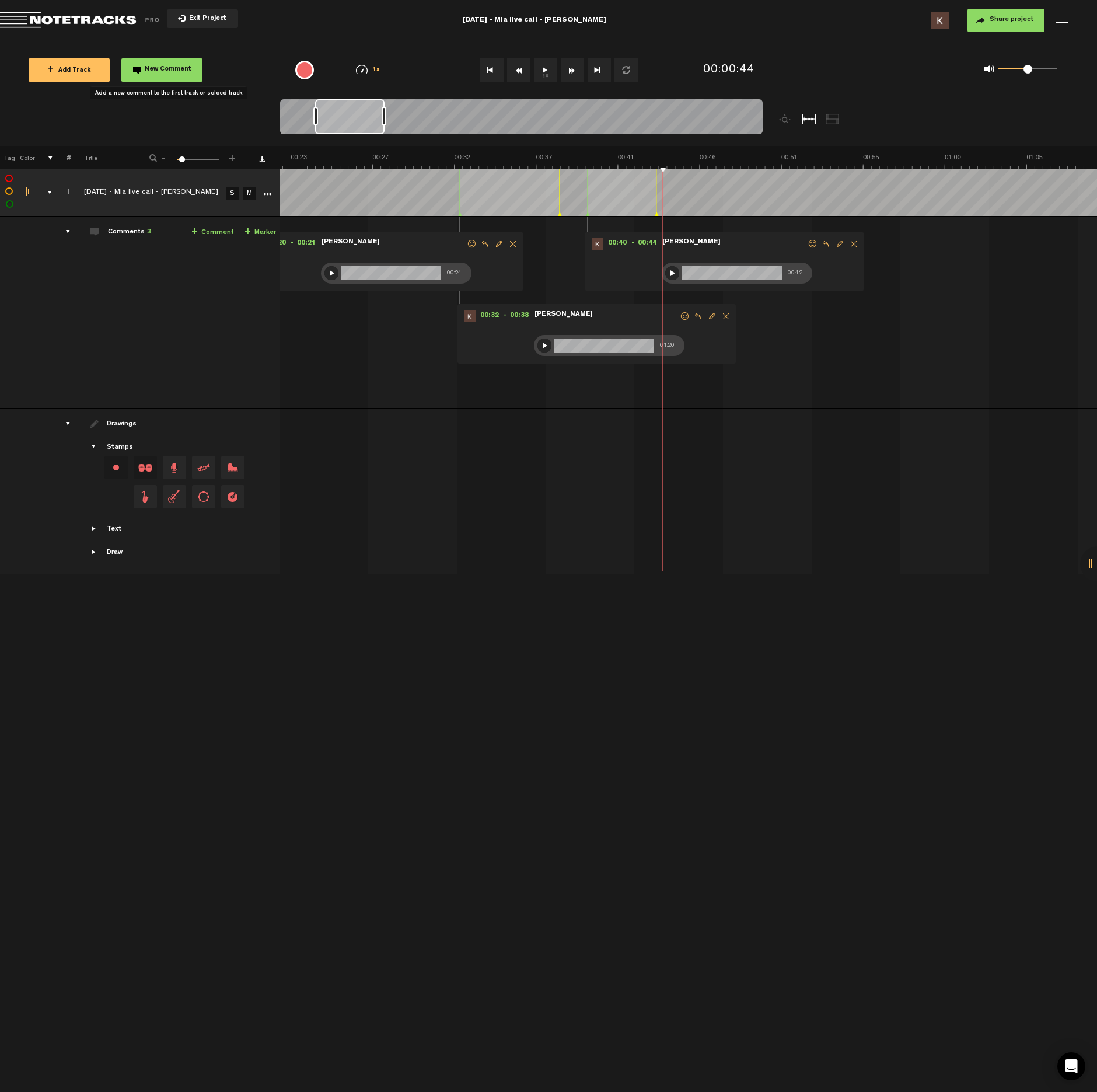
click at [142, 66] on button "New Comment" at bounding box center [162, 70] width 81 height 24
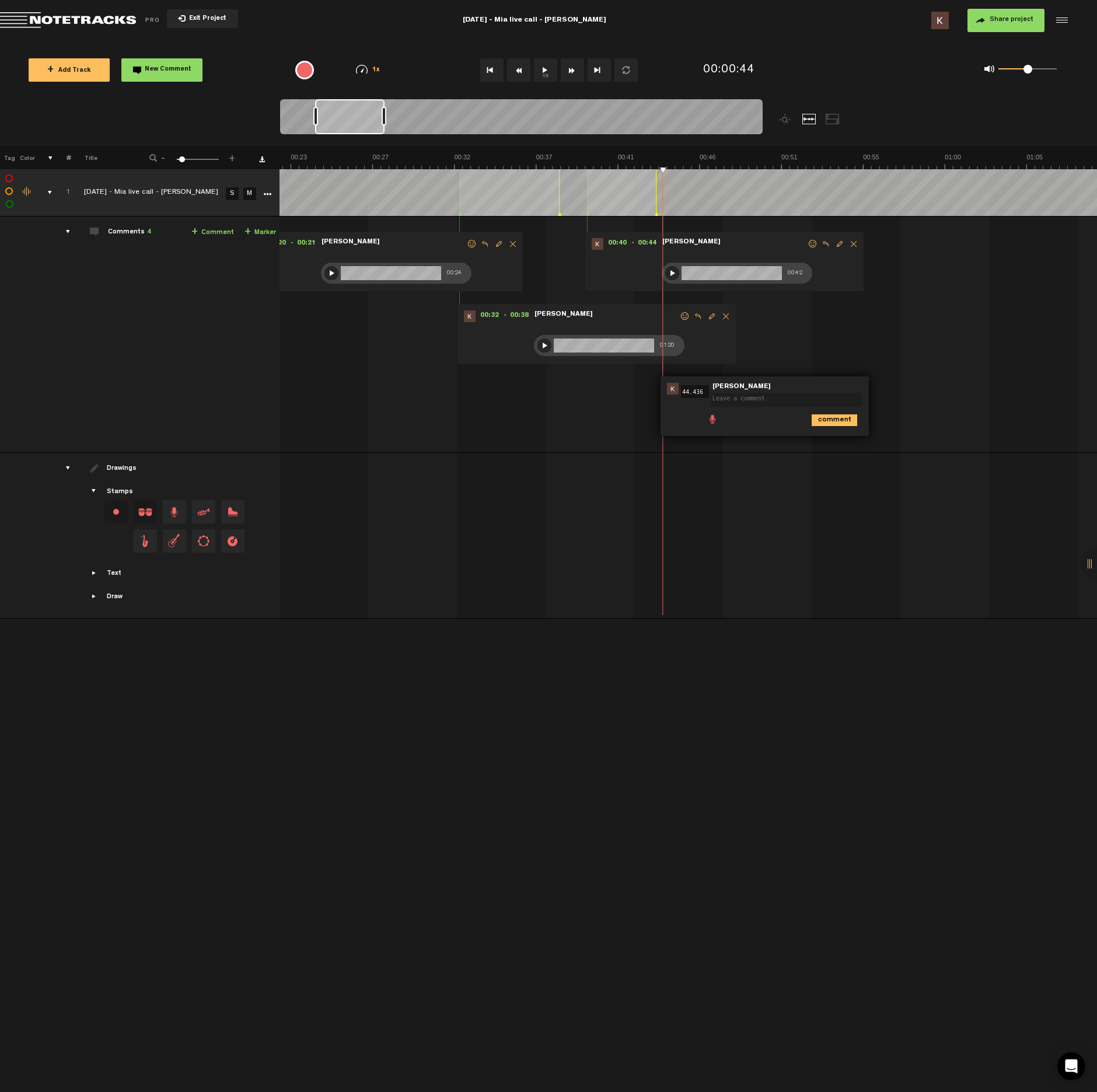
click at [708, 415] on span at bounding box center [713, 418] width 12 height 12
click at [719, 420] on div at bounding box center [717, 421] width 9 height 9
click at [720, 418] on div at bounding box center [717, 420] width 14 height 14
click at [849, 449] on icon "comment" at bounding box center [835, 446] width 46 height 12
click at [547, 65] on button "1x" at bounding box center [546, 70] width 24 height 24
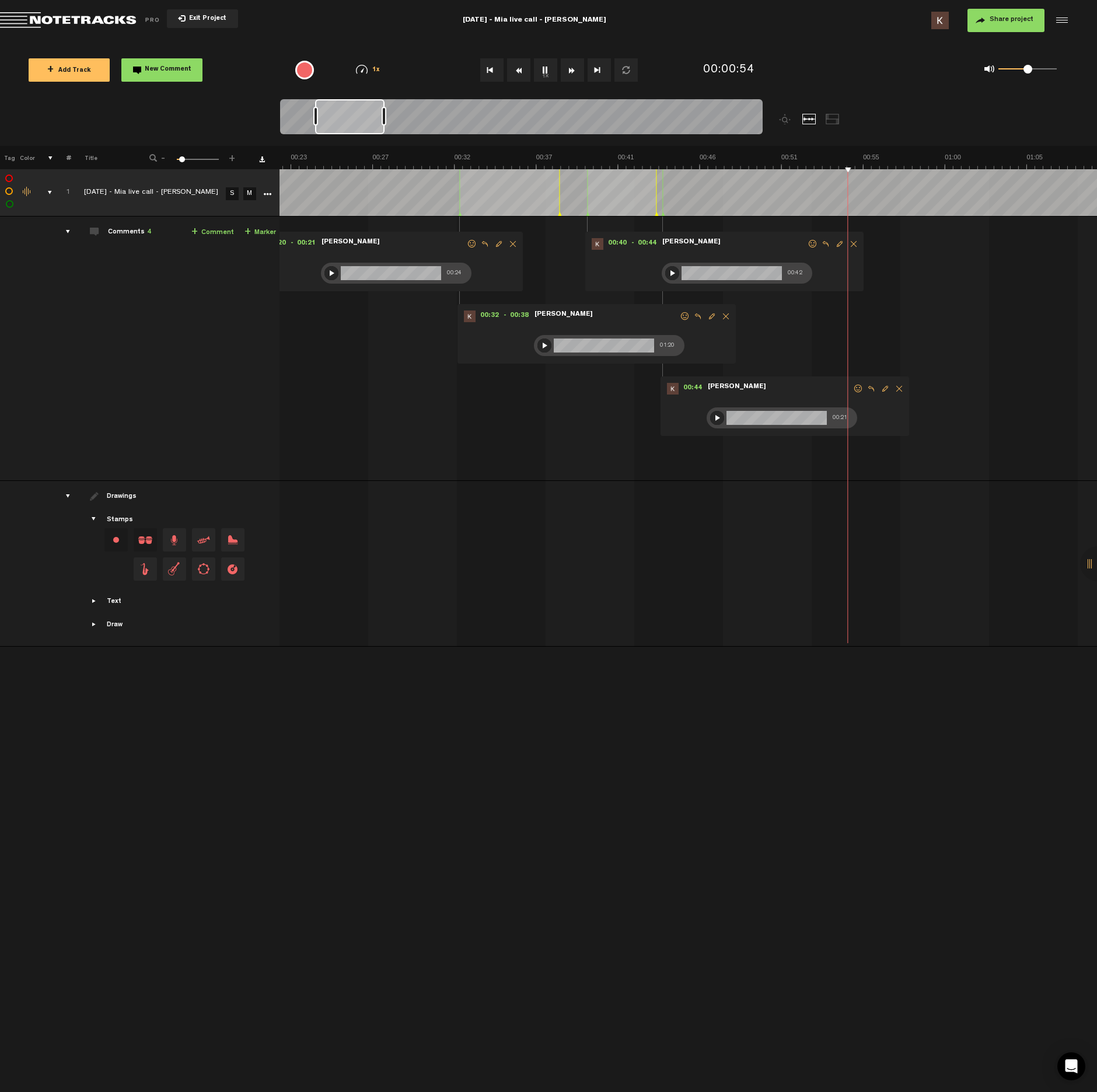
click at [548, 69] on button "1x" at bounding box center [546, 70] width 24 height 24
click at [810, 344] on span at bounding box center [814, 346] width 12 height 12
click at [821, 352] on div at bounding box center [821, 348] width 9 height 9
click at [818, 350] on div at bounding box center [820, 348] width 14 height 14
click at [929, 376] on icon "comment" at bounding box center [936, 374] width 46 height 12
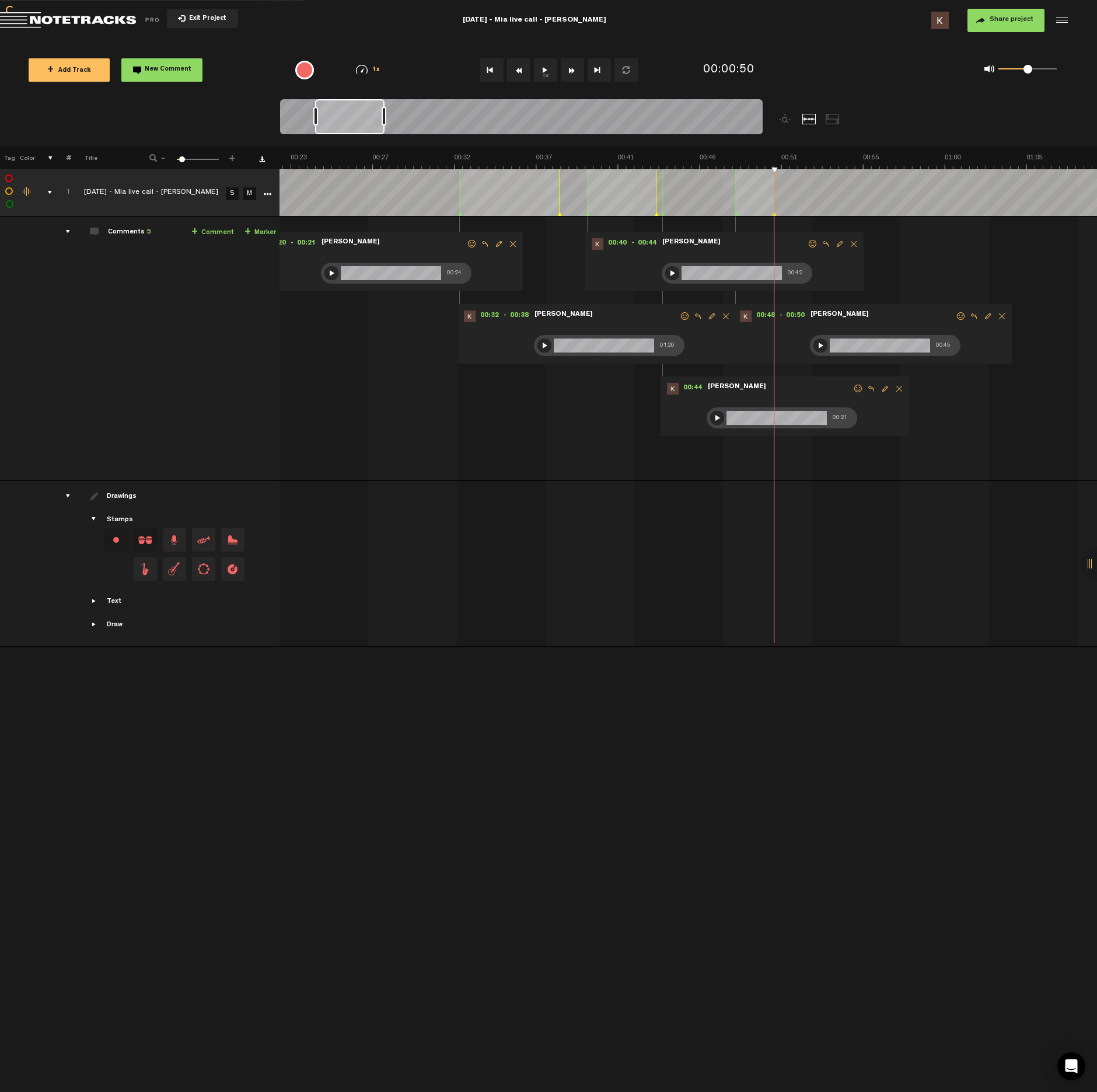
click at [541, 67] on button "1x" at bounding box center [546, 70] width 24 height 24
click at [541, 68] on button "1x" at bounding box center [546, 70] width 24 height 24
click at [545, 69] on button "1x" at bounding box center [546, 70] width 24 height 24
click at [547, 69] on button "1x" at bounding box center [546, 70] width 24 height 24
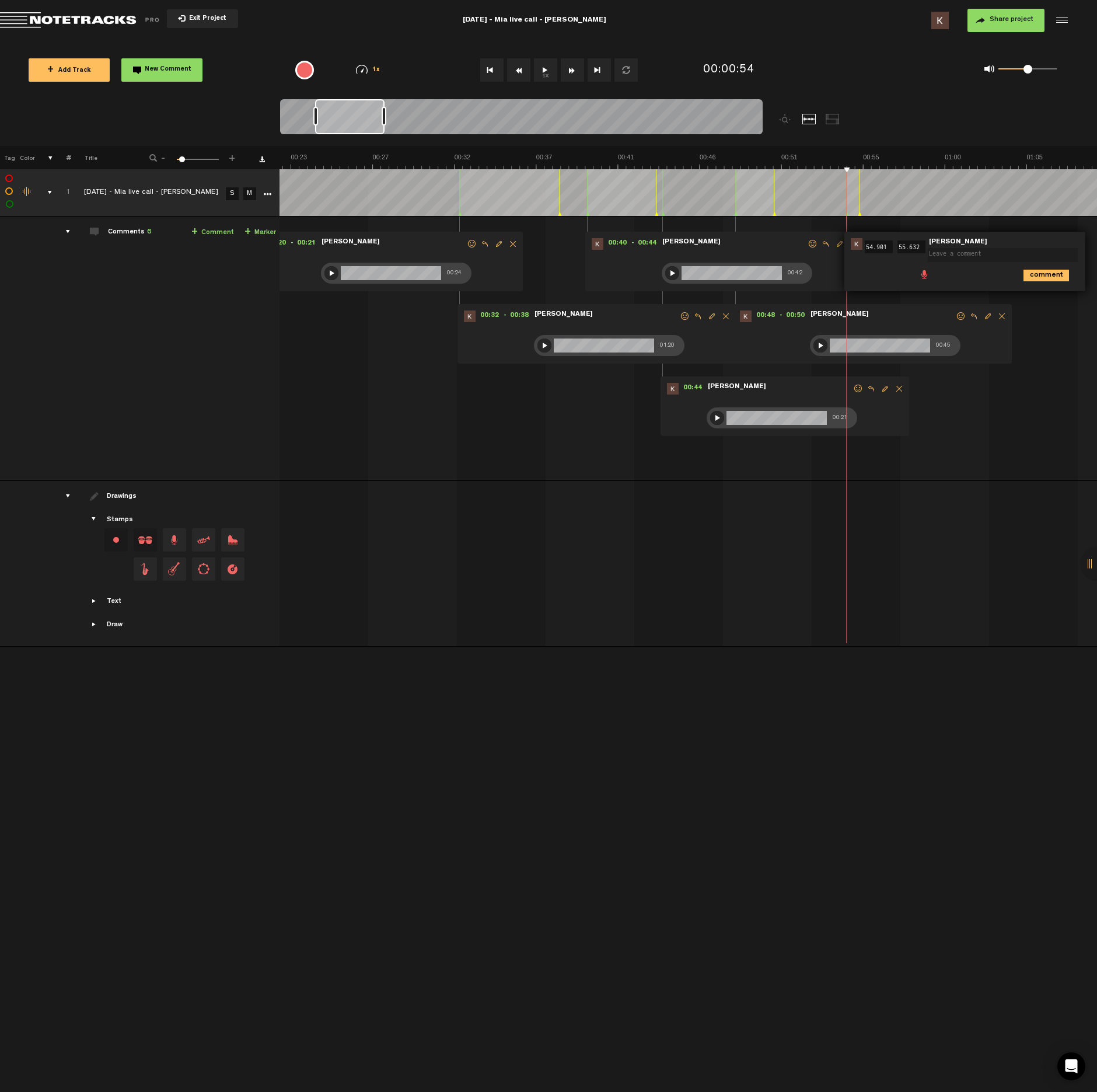
click at [924, 272] on span at bounding box center [925, 274] width 12 height 12
click at [929, 276] on div at bounding box center [931, 276] width 9 height 9
click at [933, 278] on div at bounding box center [931, 276] width 14 height 14
click at [1034, 300] on icon "comment" at bounding box center [1047, 301] width 46 height 12
click at [546, 72] on button "1x" at bounding box center [546, 70] width 24 height 24
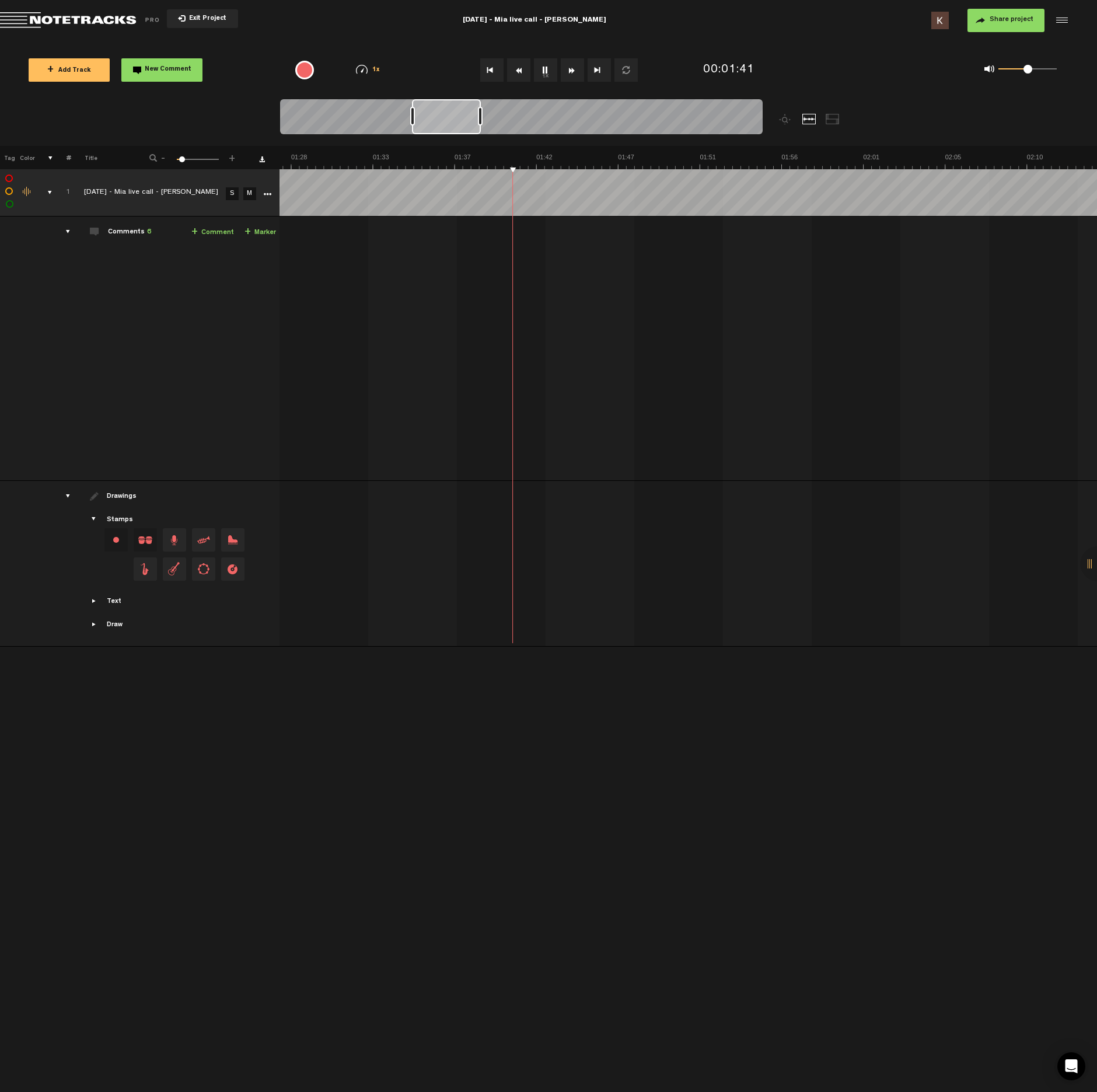
scroll to position [0, 1611]
click at [548, 73] on button "1x" at bounding box center [546, 70] width 24 height 24
click at [407, 274] on ul "comment" at bounding box center [477, 274] width 159 height 14
click at [406, 274] on span at bounding box center [404, 274] width 12 height 12
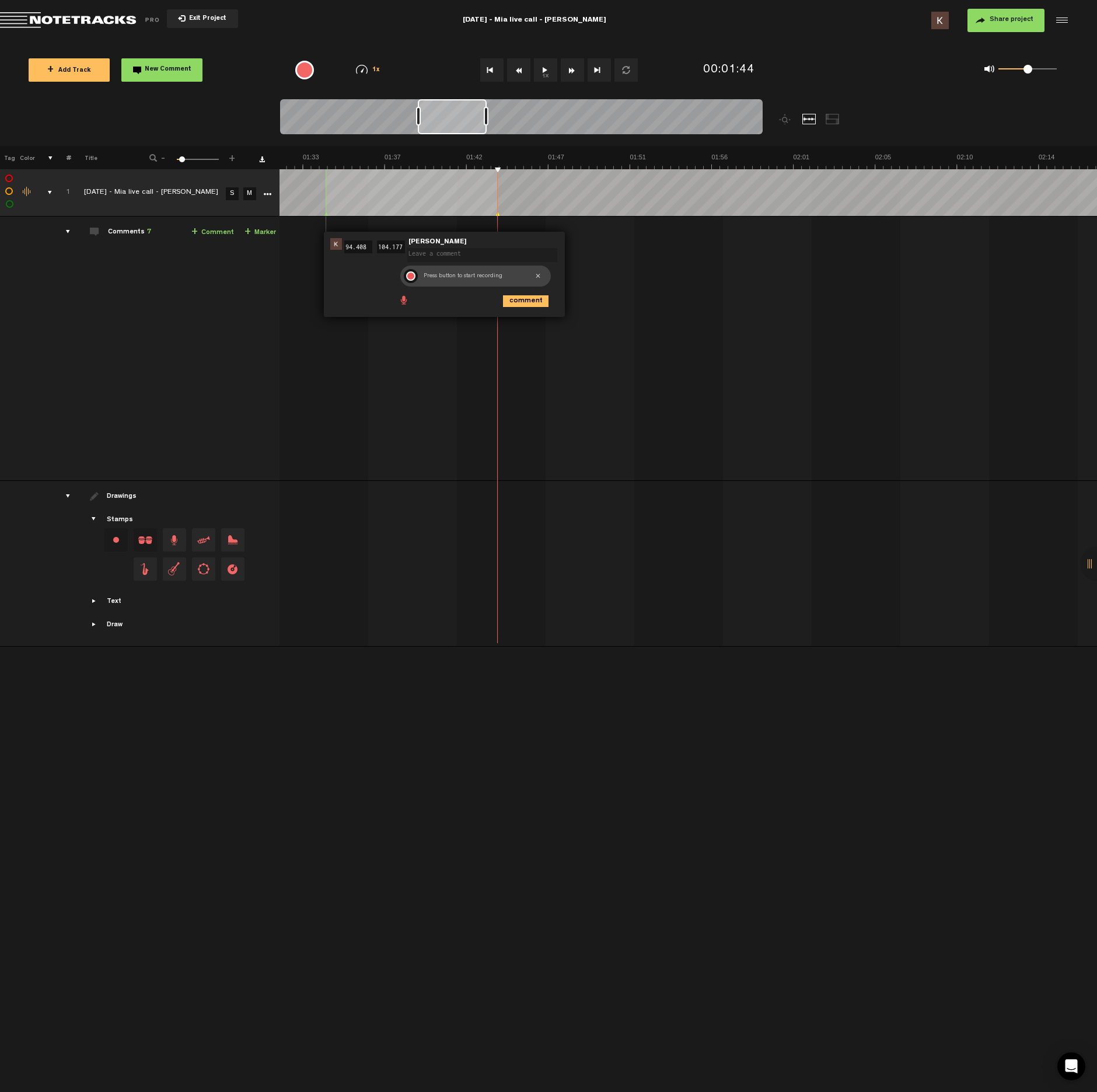
click at [412, 275] on div at bounding box center [411, 276] width 9 height 9
click at [413, 277] on div at bounding box center [410, 276] width 14 height 14
click at [521, 300] on icon "comment" at bounding box center [526, 301] width 46 height 12
click at [541, 73] on button "1x" at bounding box center [546, 70] width 24 height 24
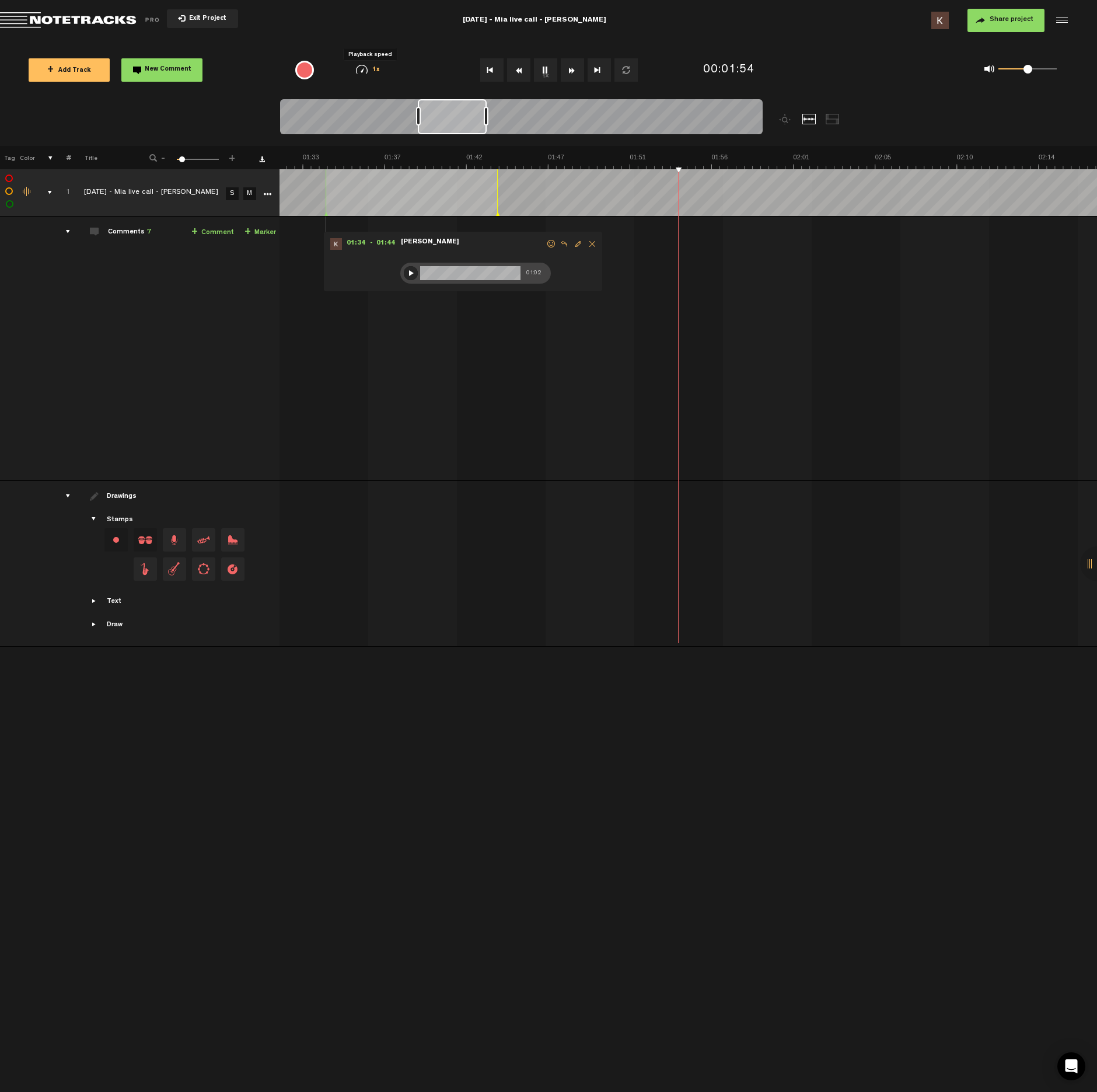
click at [367, 67] on div "1x 0.25x 0.5x 0.75x 1x 1.25x 1.5x 1.75x 2x" at bounding box center [368, 69] width 60 height 10
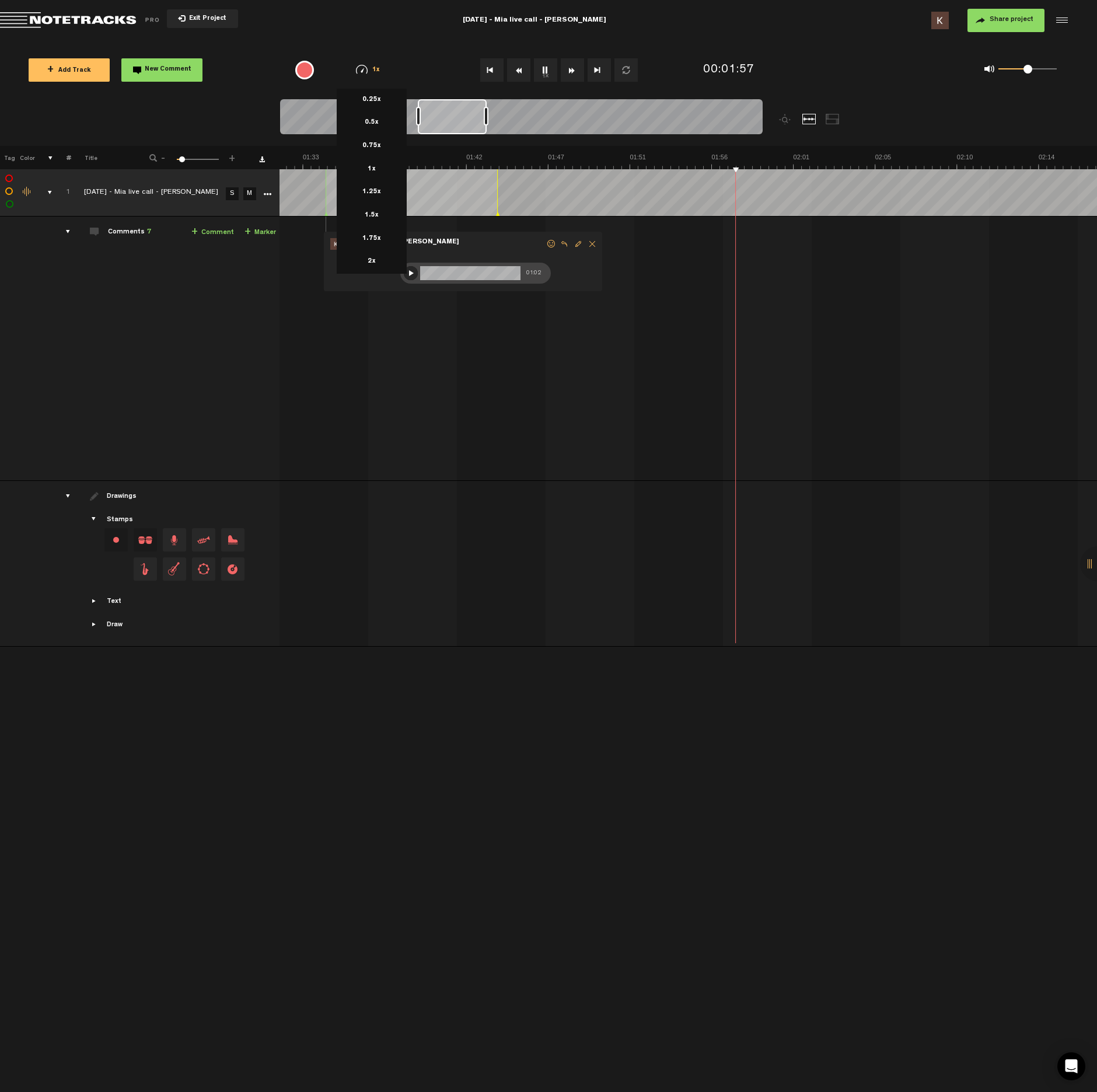
click at [725, 32] on md-toolbar "Exit Project 2025-9-17 - Mia live call - Sylvia Share project Save project" at bounding box center [548, 20] width 1097 height 41
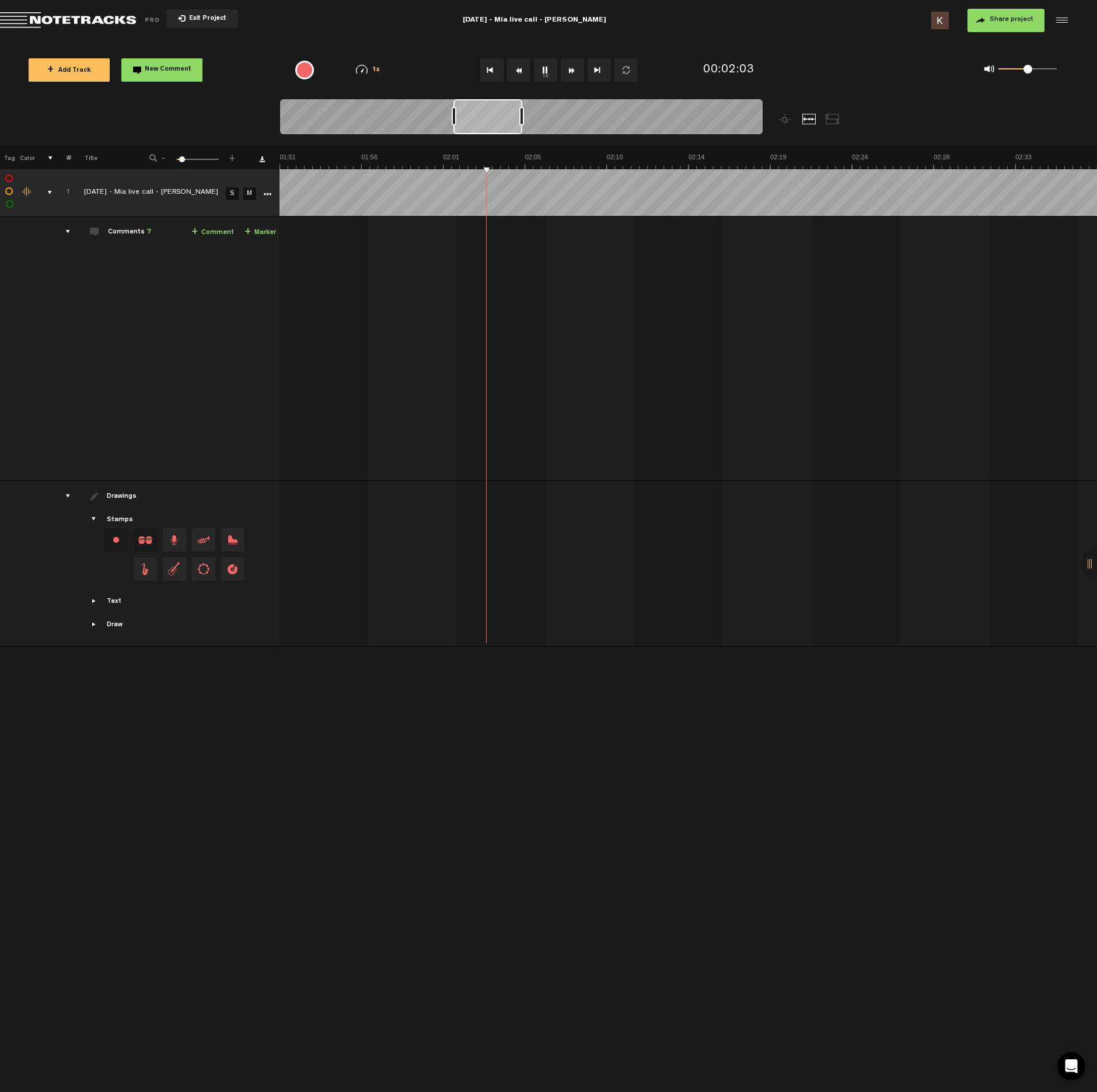
scroll to position [0, 2032]
click at [541, 67] on button "1x" at bounding box center [546, 70] width 24 height 24
click at [461, 273] on span at bounding box center [459, 274] width 12 height 12
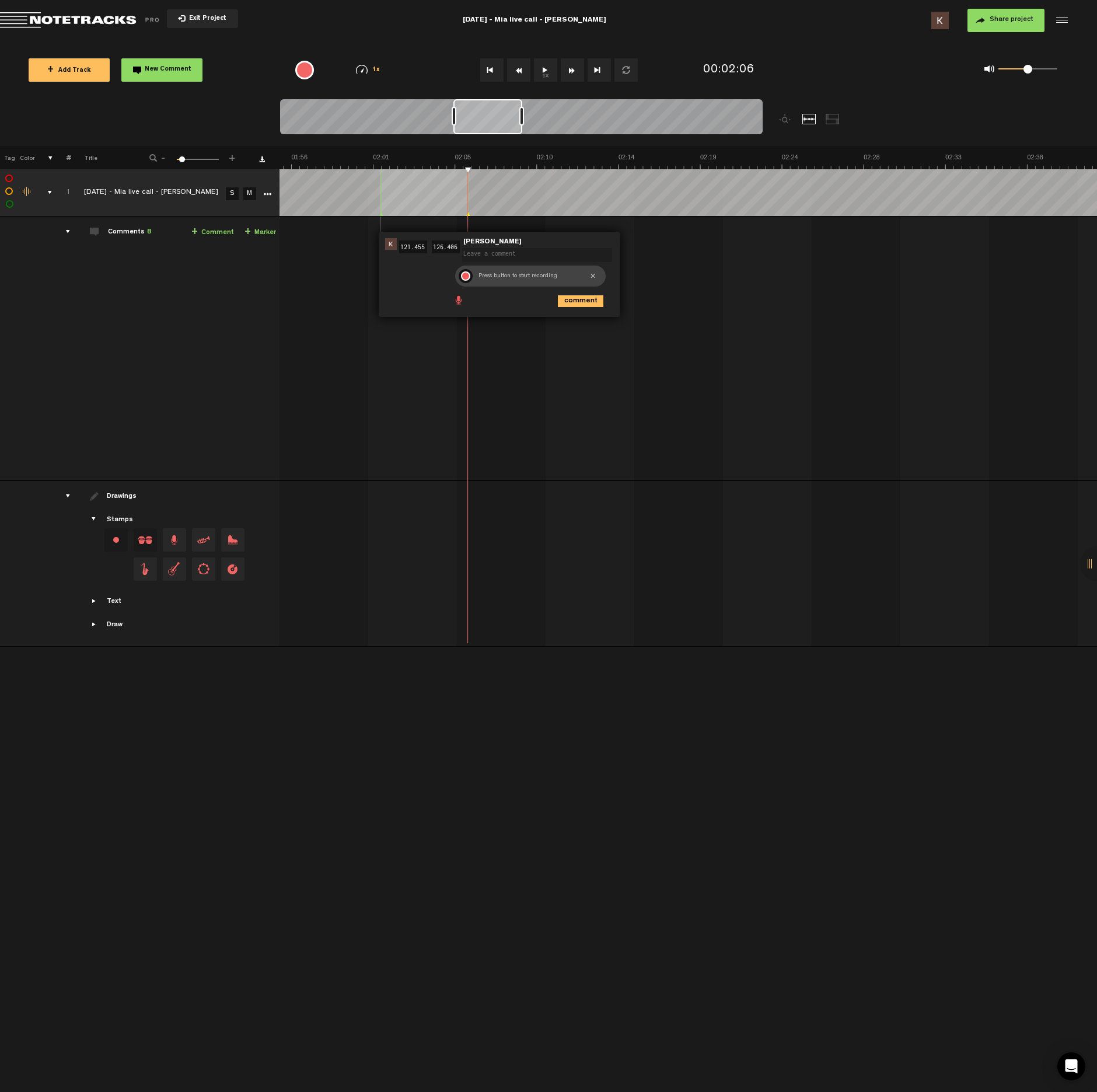
click at [466, 278] on div at bounding box center [465, 276] width 9 height 9
click at [466, 276] on div at bounding box center [465, 276] width 14 height 14
click at [577, 301] on icon "comment" at bounding box center [581, 301] width 46 height 12
click at [541, 73] on button "1x" at bounding box center [546, 70] width 24 height 24
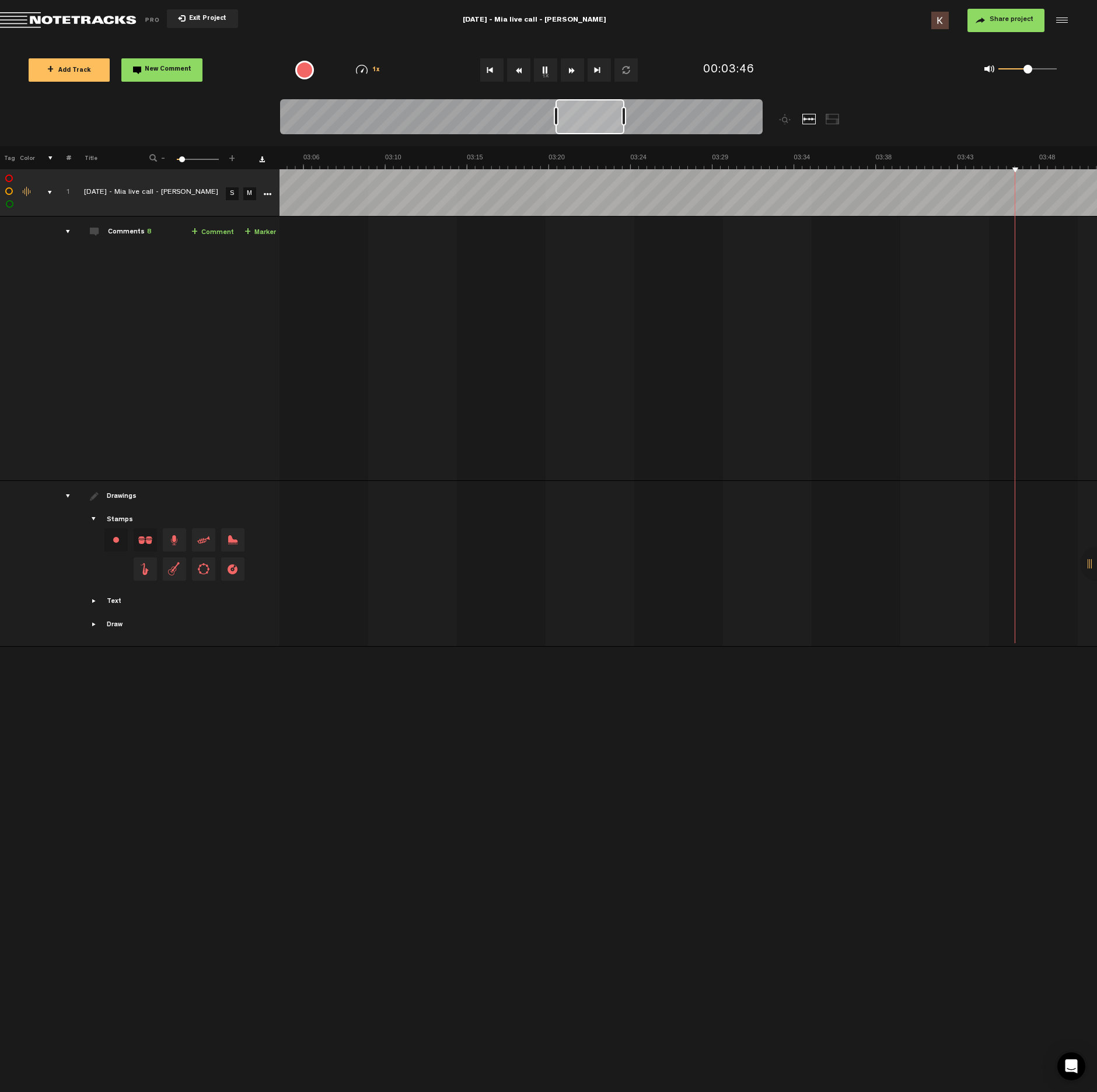
scroll to position [0, 3574]
click at [547, 67] on button "1x" at bounding box center [546, 70] width 24 height 24
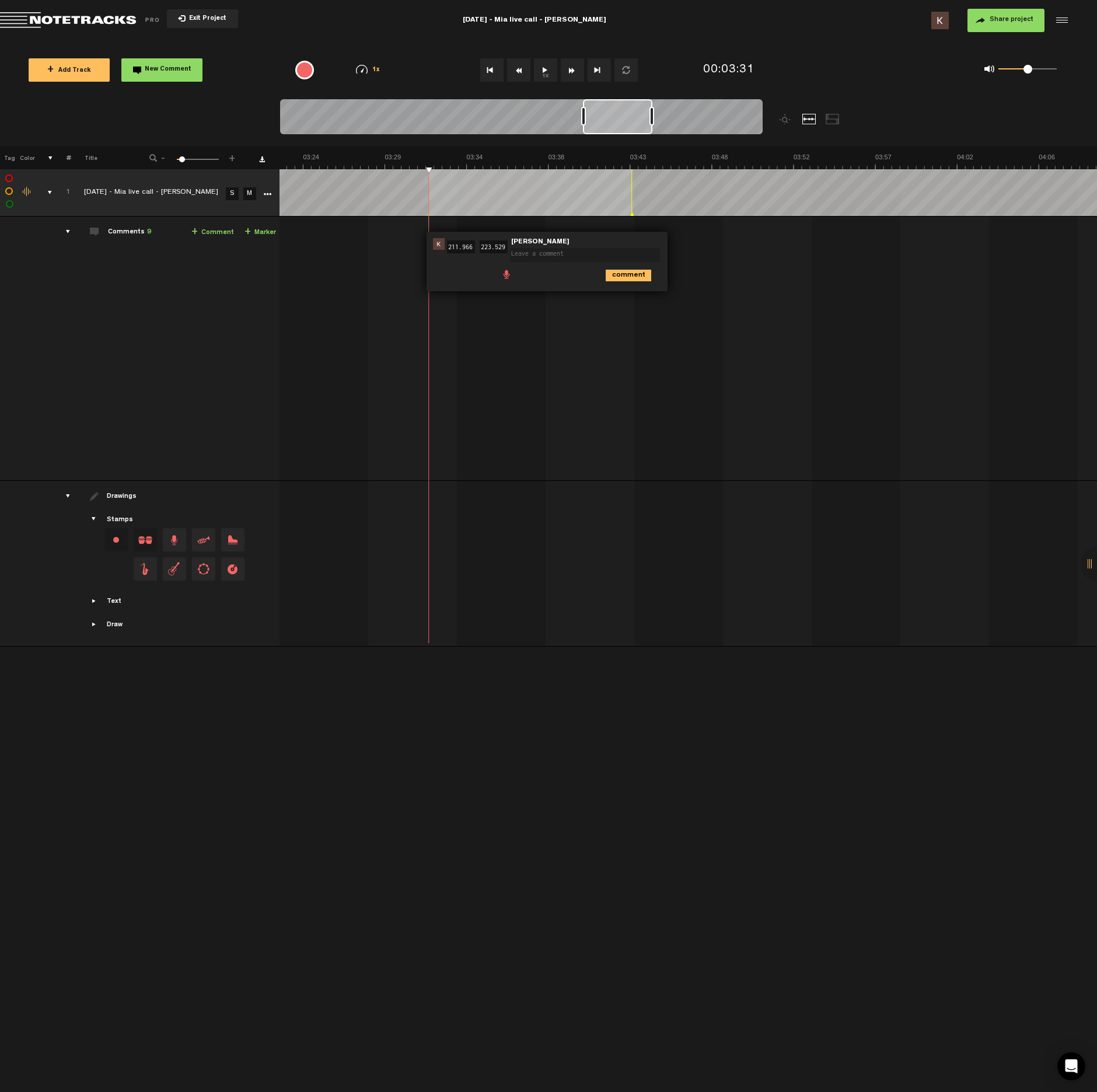
click at [504, 277] on span at bounding box center [507, 274] width 12 height 12
click at [515, 278] on div at bounding box center [514, 276] width 9 height 9
click at [518, 277] on div at bounding box center [513, 276] width 14 height 14
click at [619, 302] on icon "comment" at bounding box center [629, 301] width 46 height 12
click at [548, 76] on button "1x" at bounding box center [546, 70] width 24 height 24
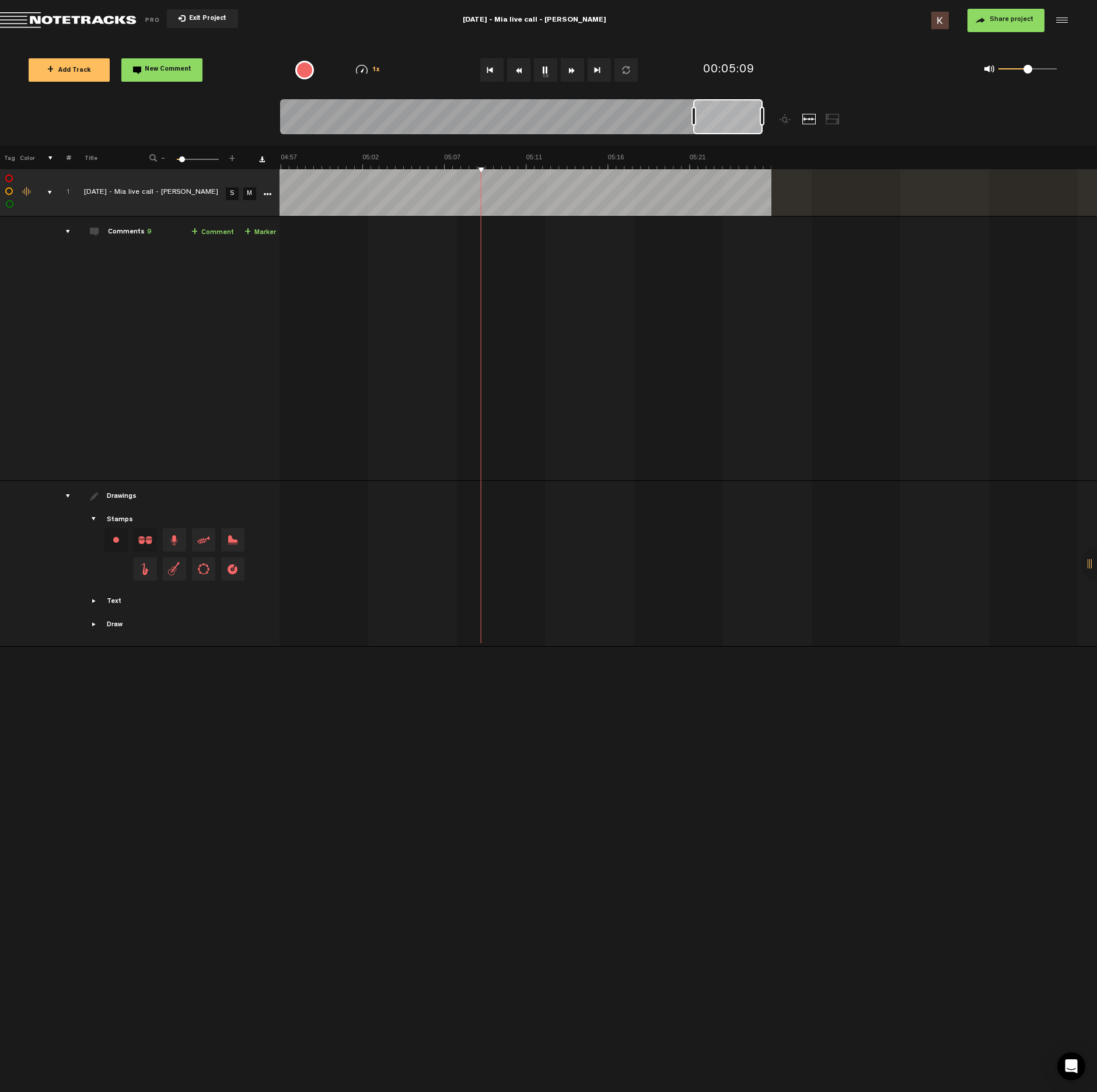
scroll to position [0, 5232]
click at [548, 72] on button "1x" at bounding box center [546, 70] width 24 height 24
click at [738, 276] on span at bounding box center [739, 274] width 12 height 12
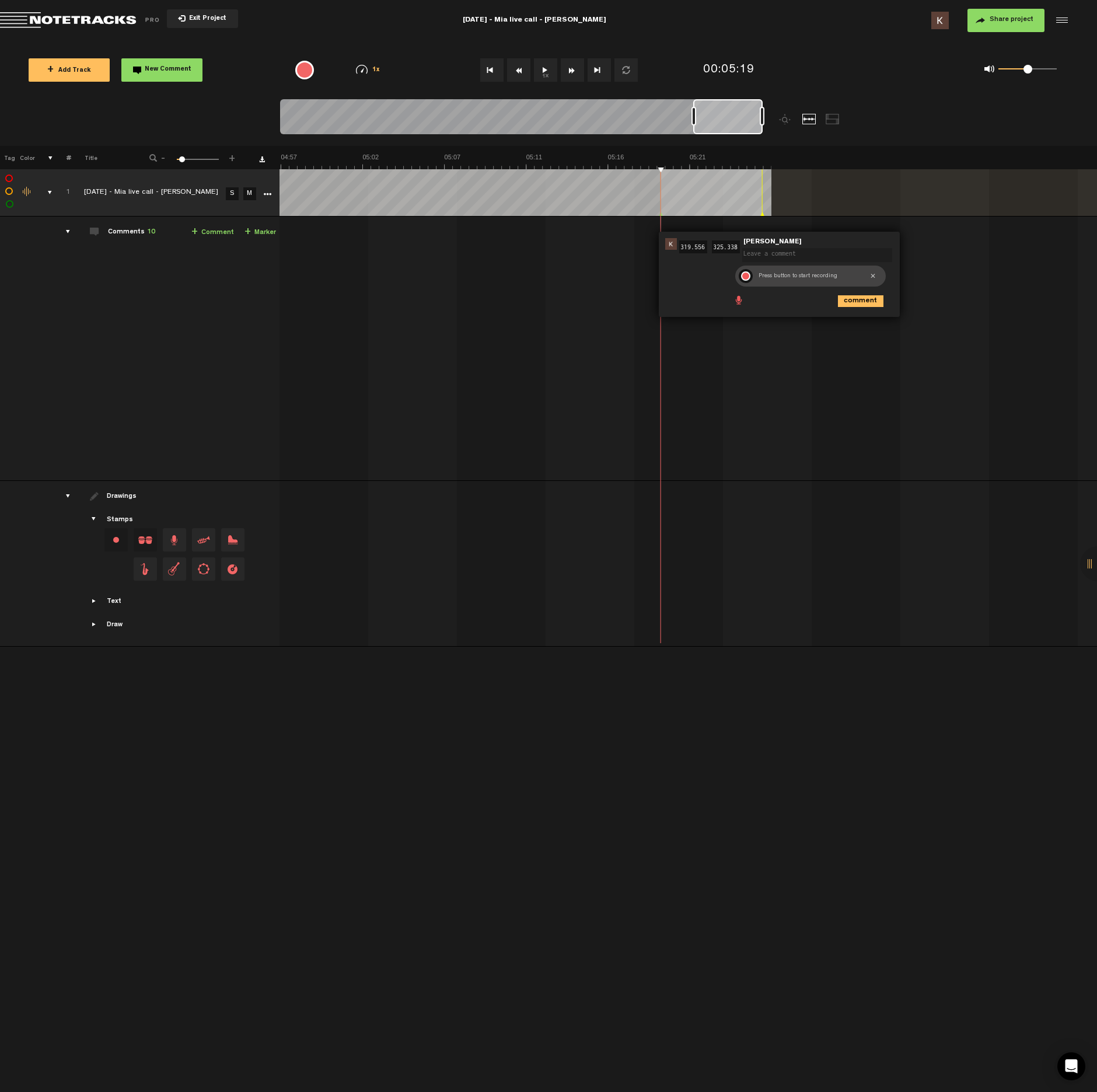
click at [747, 272] on div at bounding box center [746, 276] width 9 height 9
click at [746, 276] on div at bounding box center [746, 276] width 14 height 14
click at [860, 299] on icon "comment" at bounding box center [861, 301] width 46 height 12
click at [548, 68] on button "1x" at bounding box center [546, 70] width 24 height 24
click at [162, 73] on span "New Comment" at bounding box center [168, 70] width 46 height 7
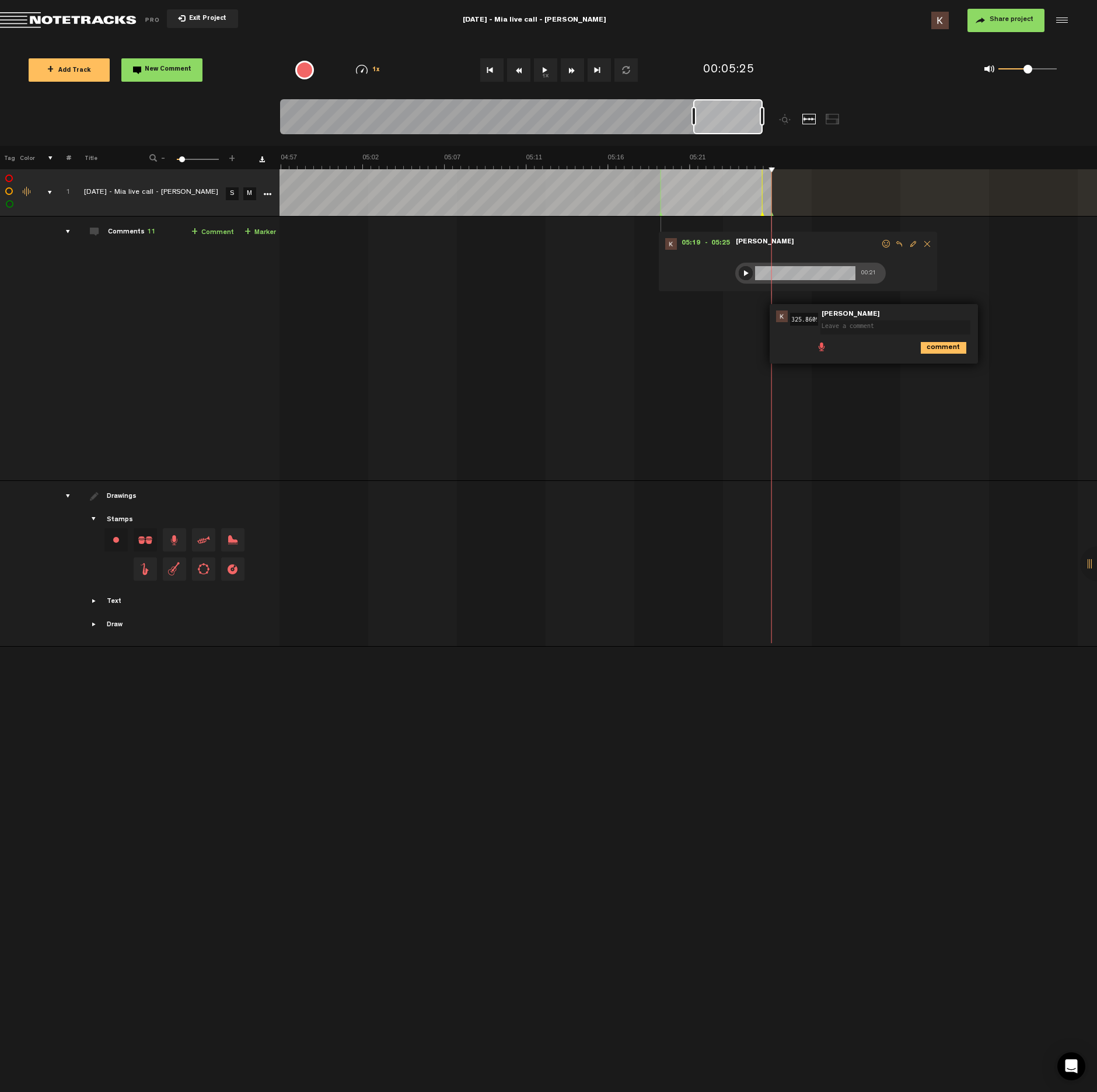
click at [820, 351] on span at bounding box center [822, 346] width 12 height 12
click at [825, 353] on div at bounding box center [826, 348] width 14 height 14
click at [825, 346] on div at bounding box center [826, 348] width 9 height 9
click at [827, 352] on div at bounding box center [826, 348] width 14 height 14
click at [957, 371] on icon "comment" at bounding box center [944, 374] width 46 height 12
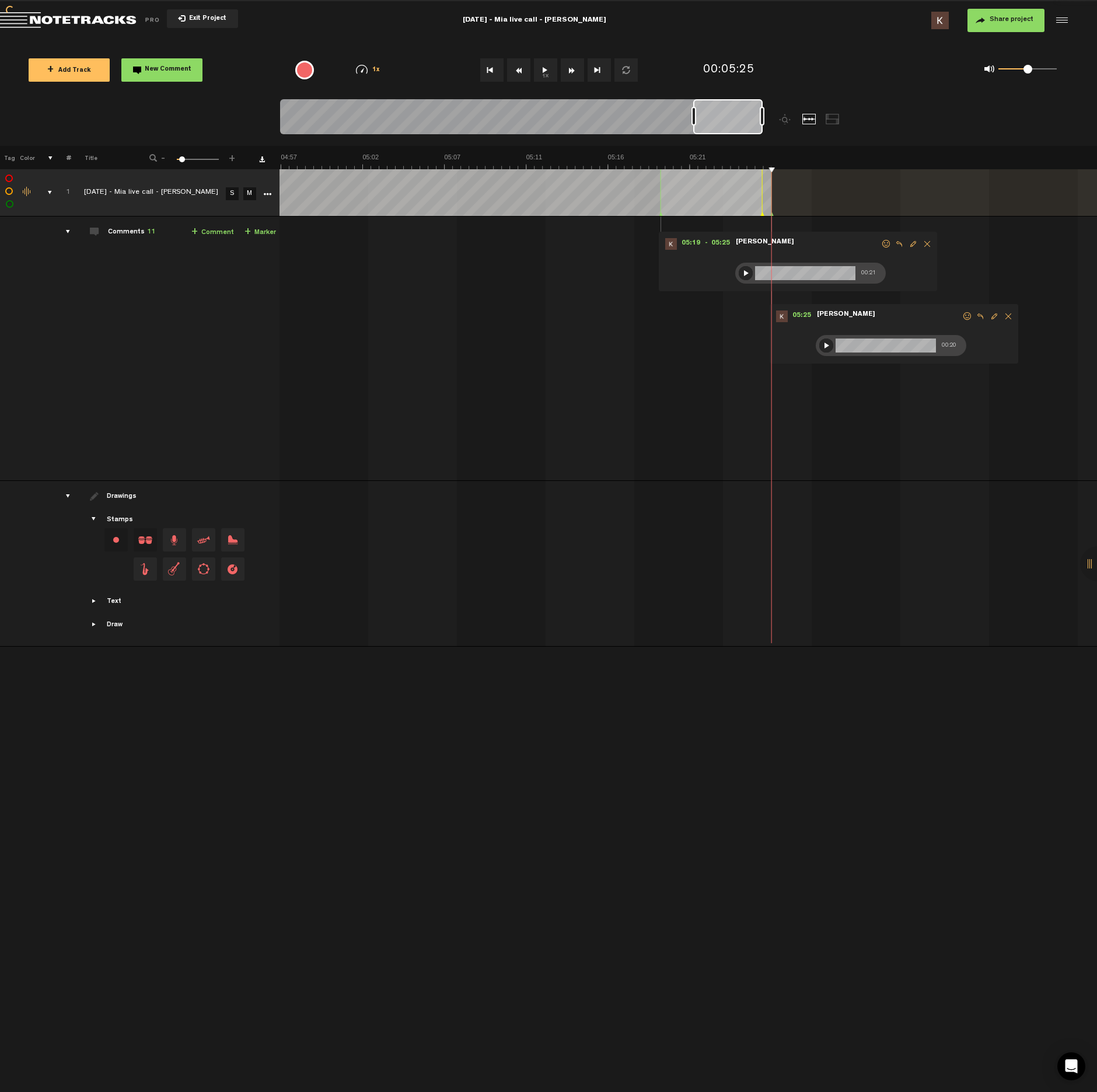
click at [996, 16] on span "Share project" at bounding box center [1011, 20] width 44 height 7
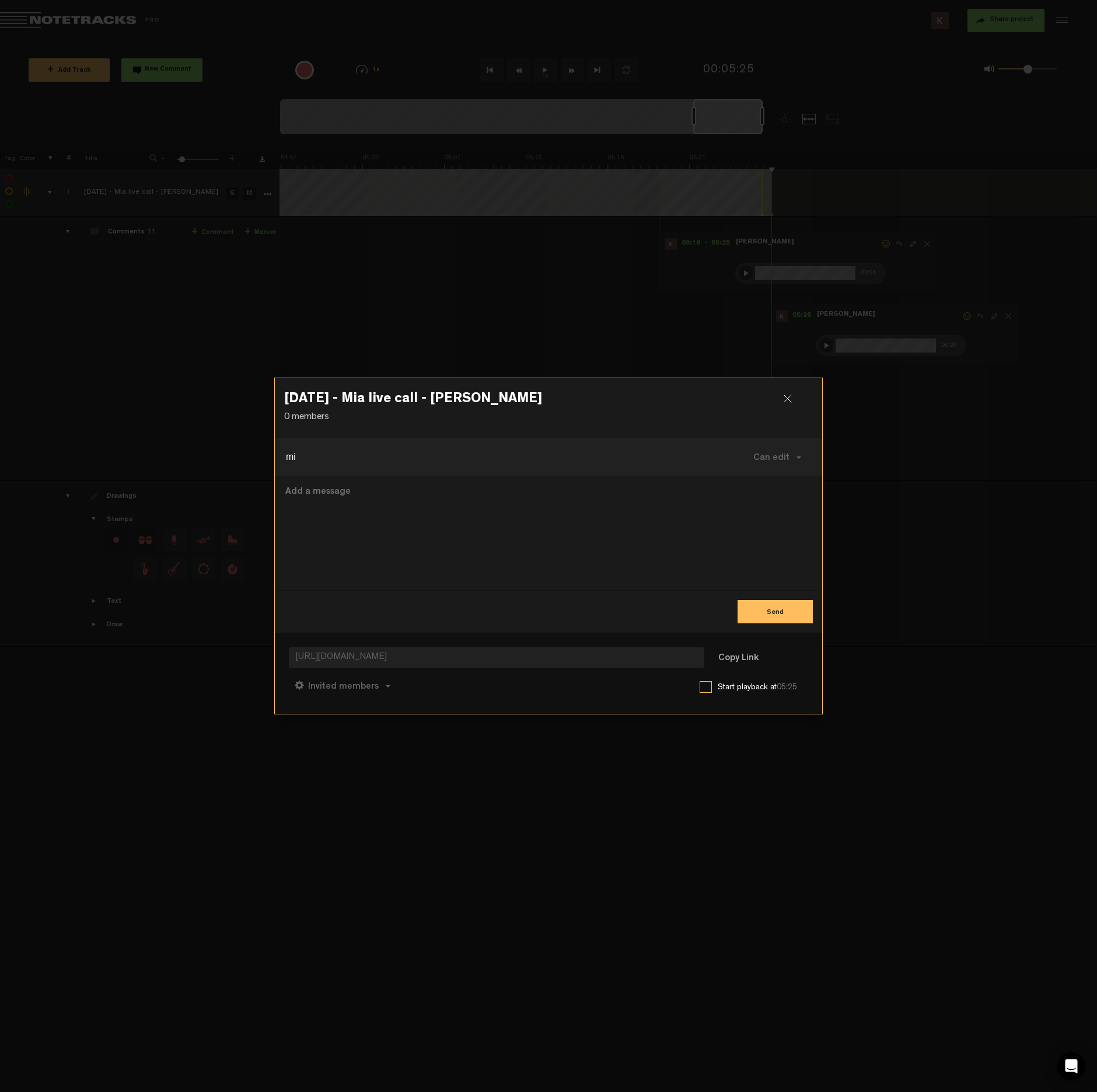
type input "mia"
drag, startPoint x: 332, startPoint y: 462, endPoint x: 243, endPoint y: 461, distance: 89.0
click at [243, 461] on body "2025-9-17 - Mia live call - Sylvia 0 members mia Can edit Can edit Can comment …" at bounding box center [548, 546] width 1097 height 1092
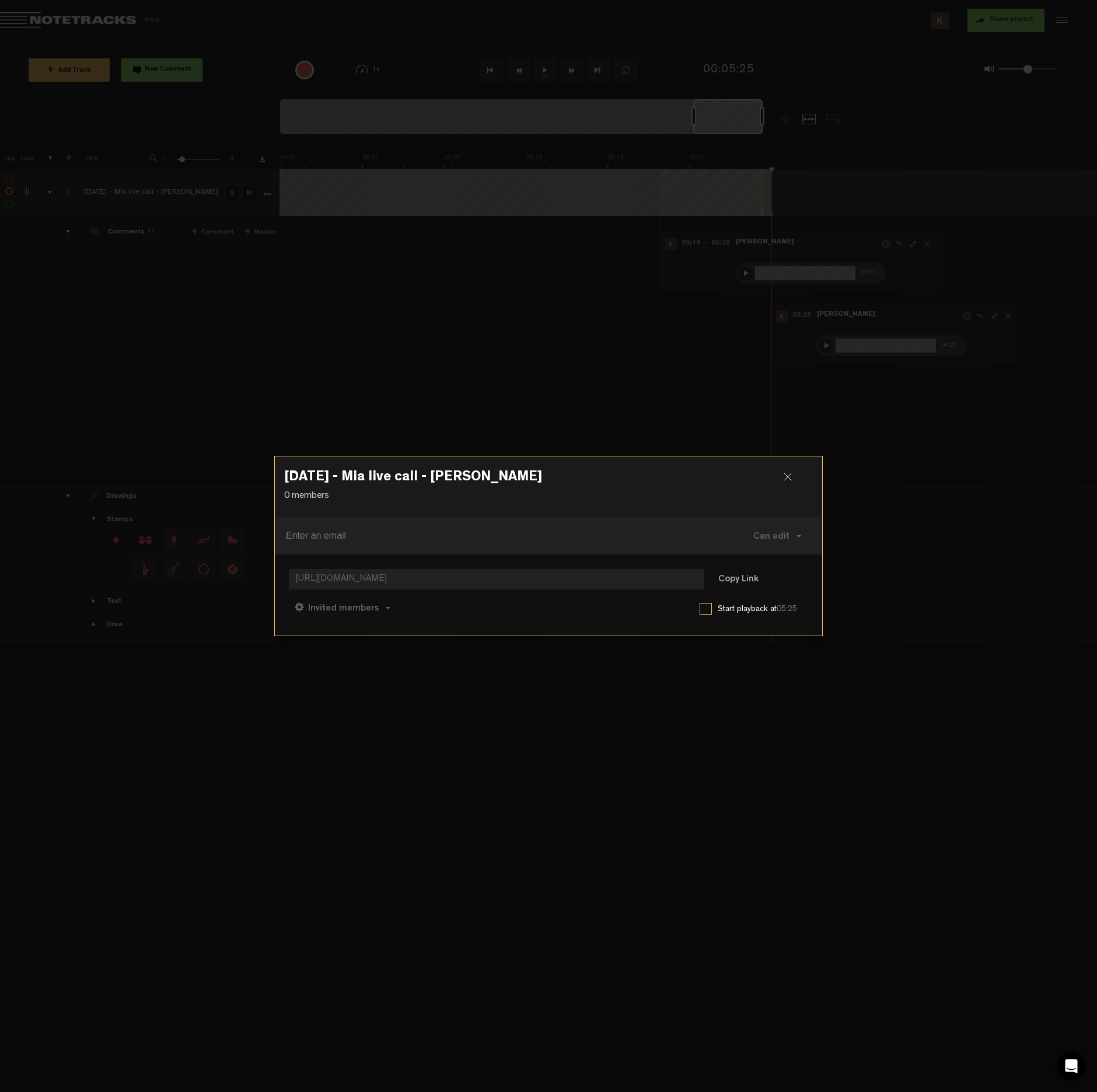
paste input "mialopez@cherryclaims.com"
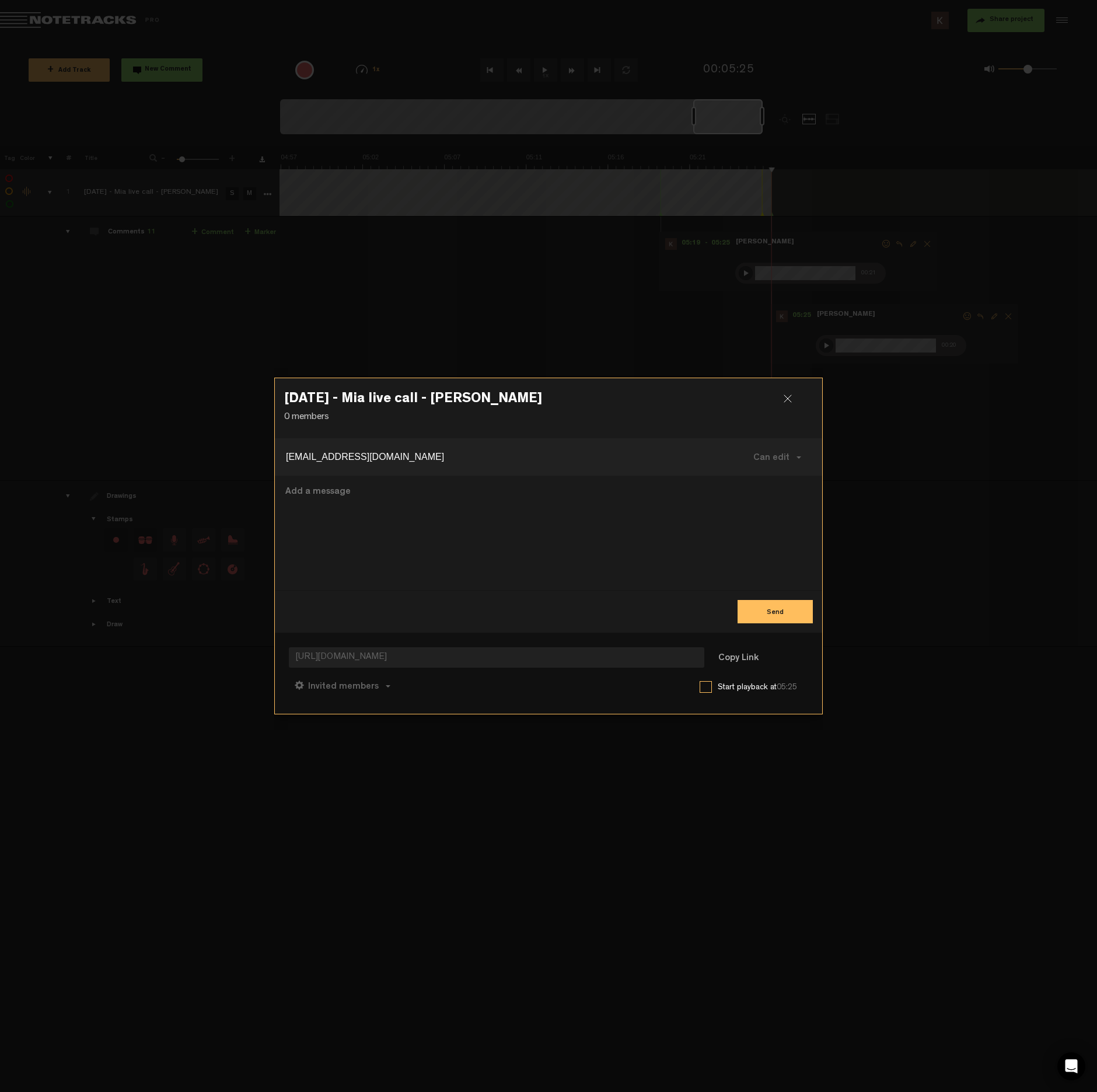
type input "mialopez@cherryclaims.com"
click at [770, 615] on button "Send" at bounding box center [775, 612] width 75 height 24
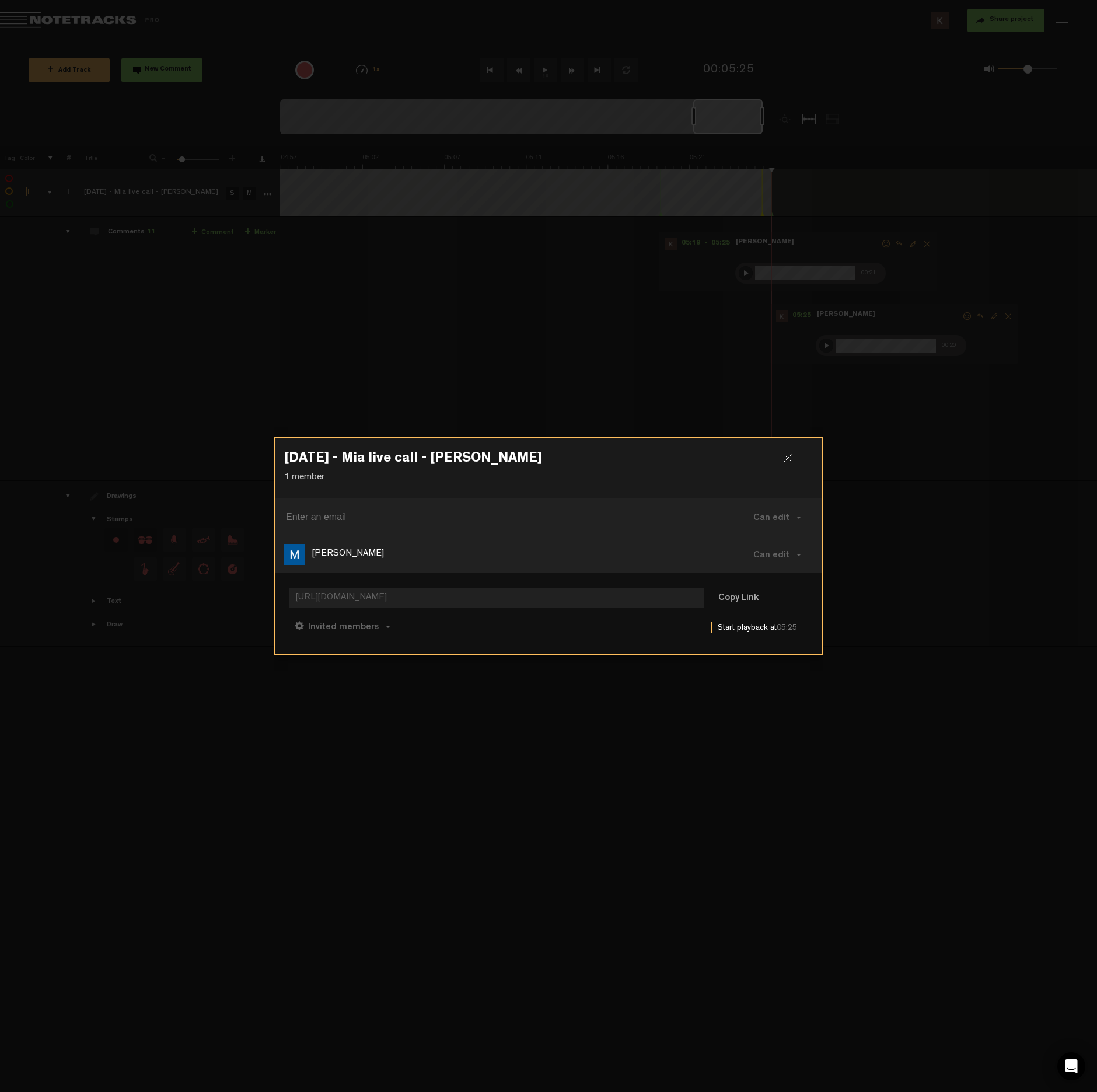
click at [789, 452] on h3 "2025-9-17 - Mia live call - Sylvia" at bounding box center [548, 461] width 529 height 19
click at [795, 456] on div at bounding box center [793, 463] width 18 height 18
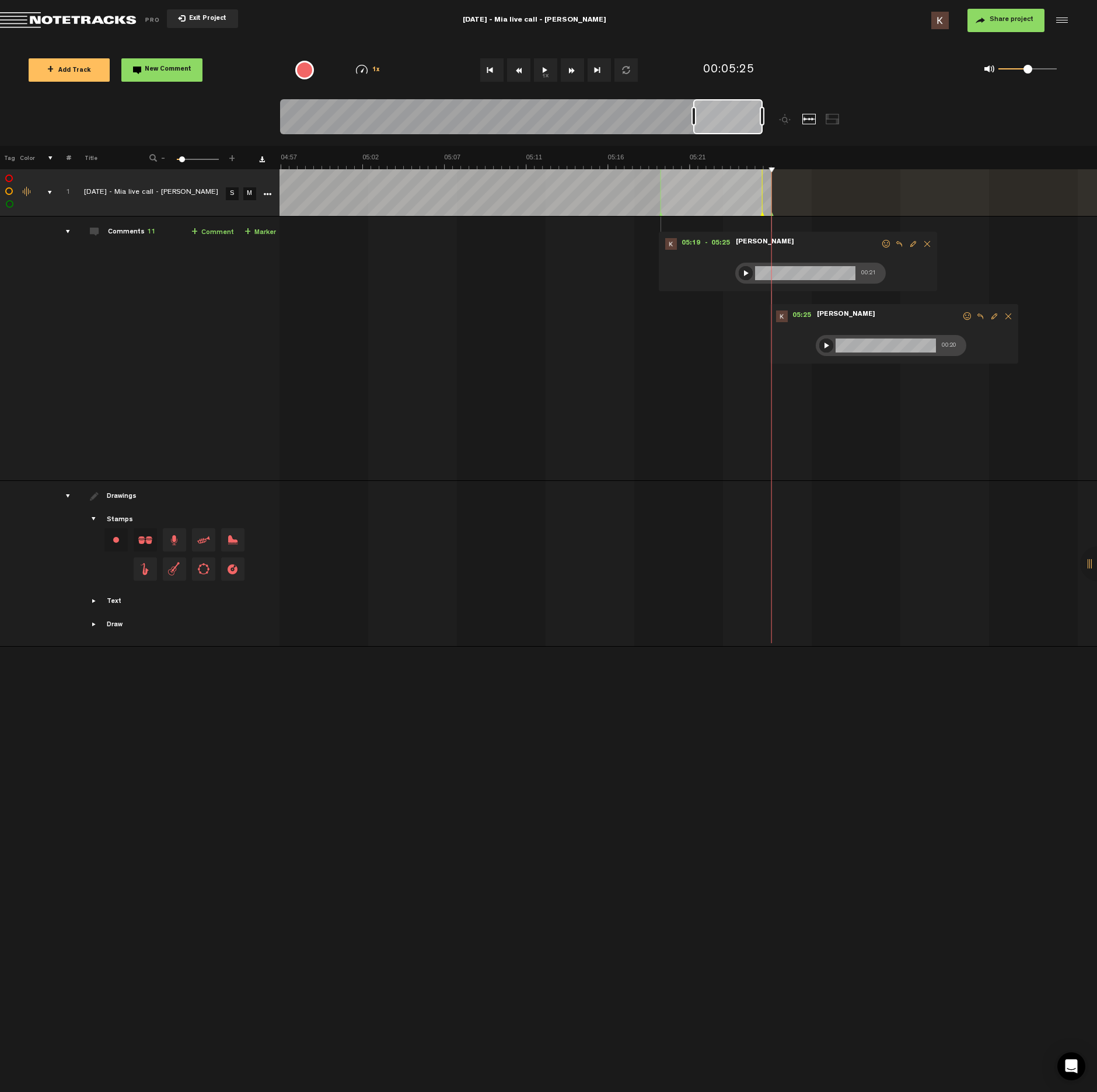
click at [201, 16] on span "Exit Project" at bounding box center [206, 19] width 41 height 7
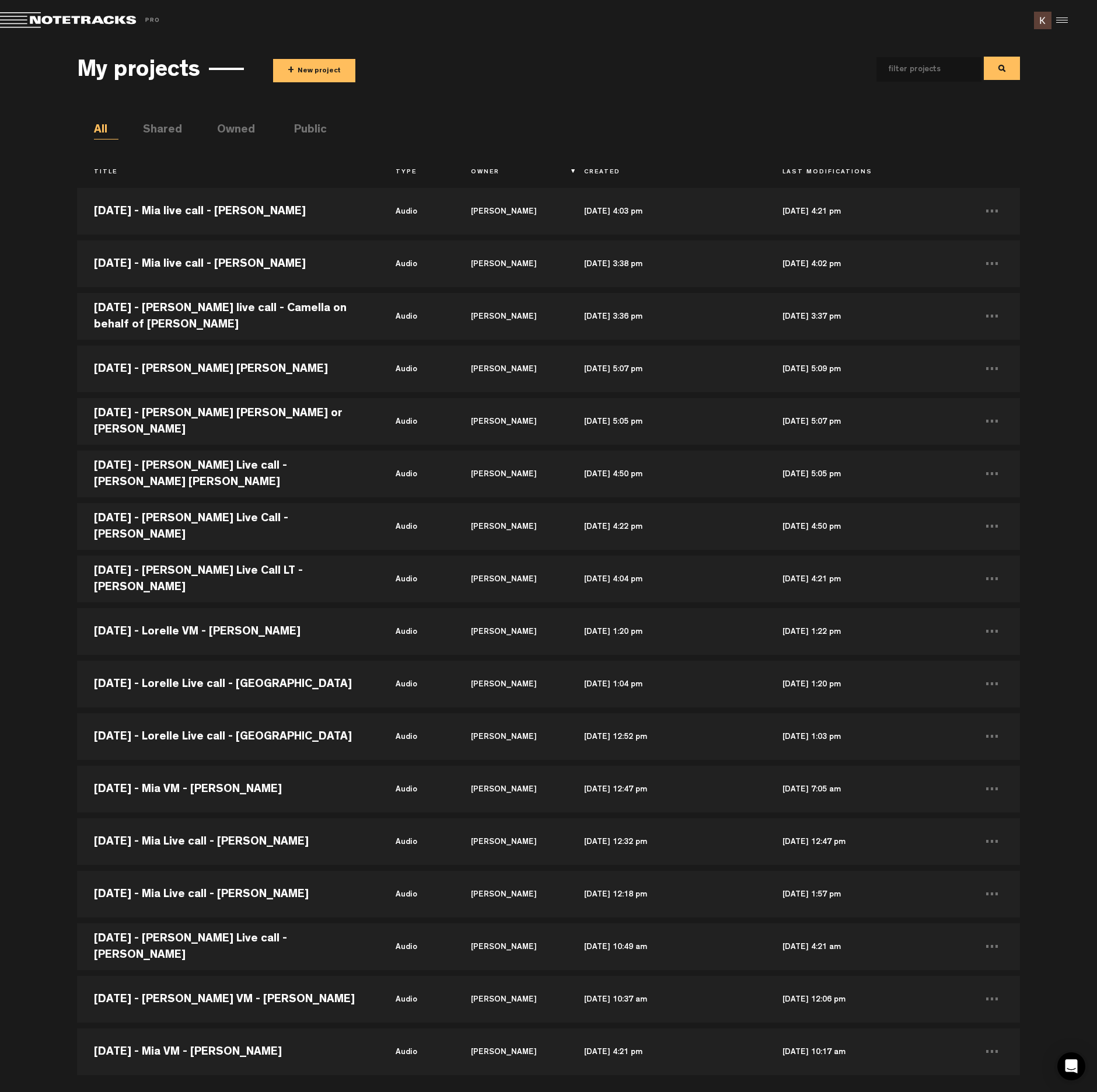
click at [297, 67] on button "+ New project" at bounding box center [314, 71] width 82 height 24
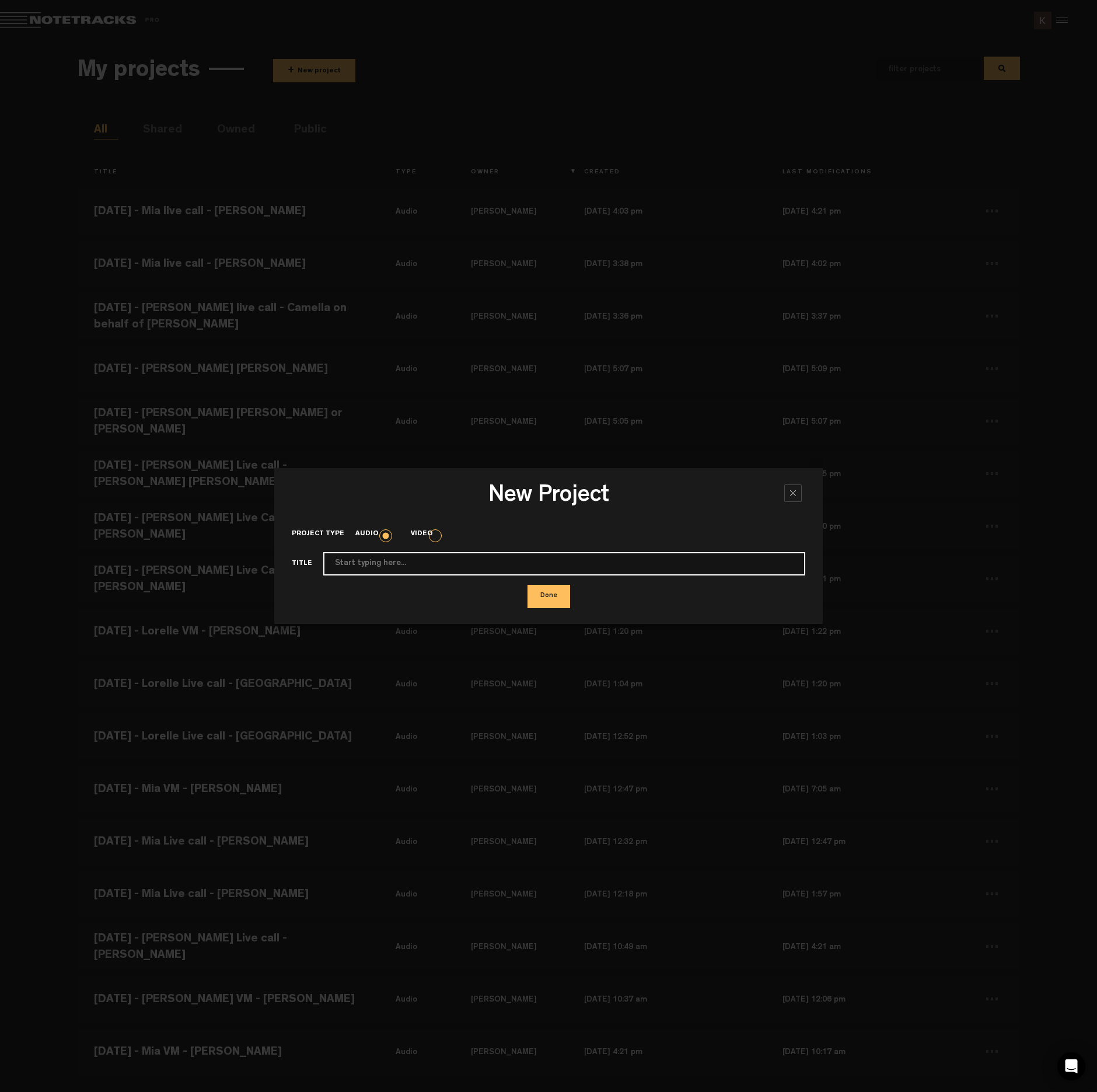
paste input "2025-9-17 - Lorelle live call - Ally Tahalley"
type input "2025-9-17 - Lorelle live call - Ally Tahalley"
click at [547, 589] on button "Done" at bounding box center [548, 596] width 43 height 24
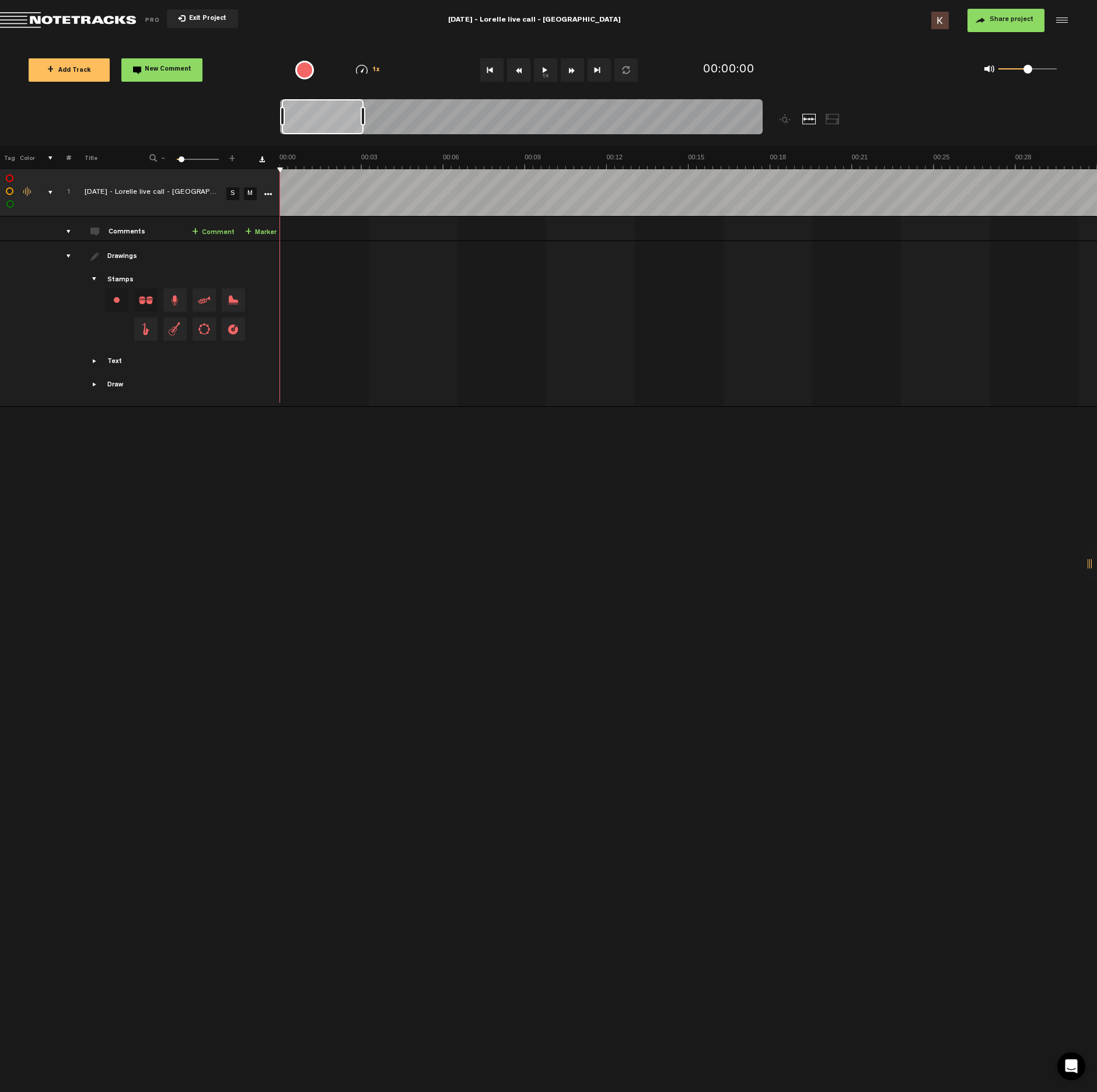
click at [543, 68] on button "1x" at bounding box center [546, 70] width 24 height 24
click at [547, 73] on button "1x" at bounding box center [546, 70] width 24 height 24
click at [543, 73] on button "1x" at bounding box center [546, 70] width 24 height 24
click at [542, 73] on button "1x" at bounding box center [546, 70] width 24 height 24
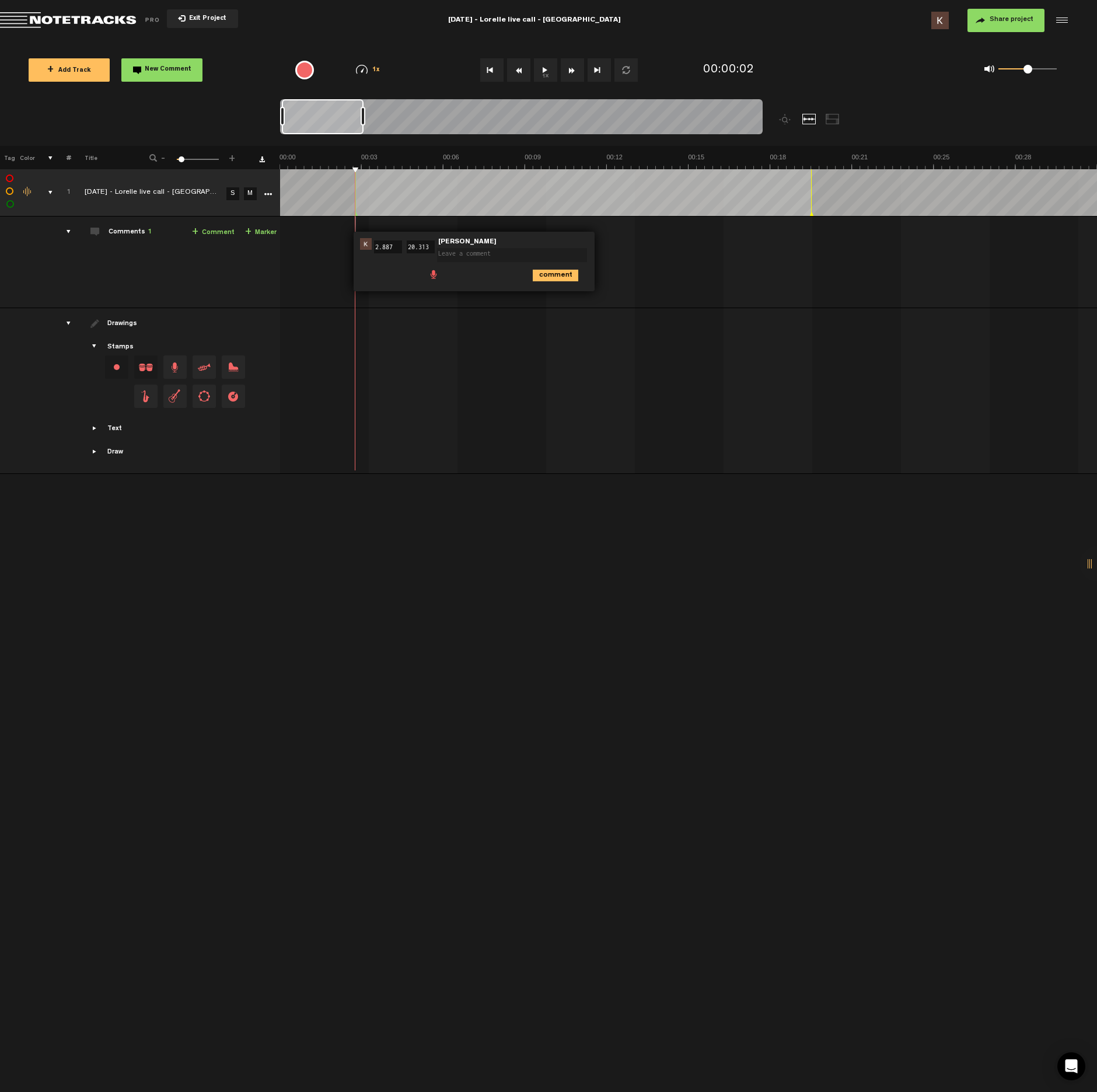
click at [431, 272] on span at bounding box center [434, 274] width 12 height 12
click at [439, 277] on div at bounding box center [441, 276] width 9 height 9
click at [444, 276] on div at bounding box center [441, 276] width 14 height 14
click at [549, 303] on icon "comment" at bounding box center [556, 301] width 46 height 12
click at [548, 68] on button "1x" at bounding box center [546, 70] width 24 height 24
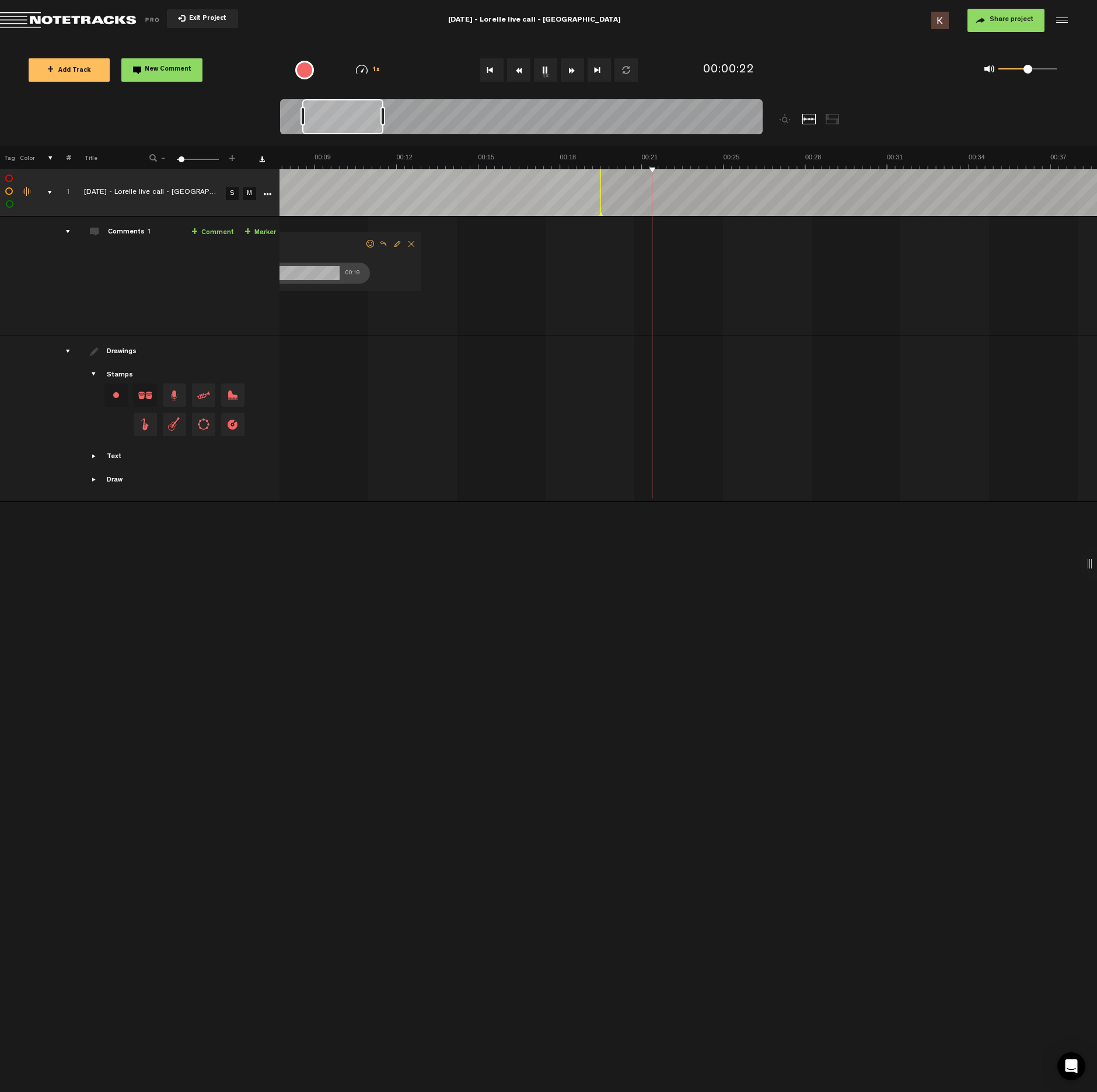
scroll to position [0, 280]
click at [547, 75] on button "1x" at bounding box center [546, 70] width 24 height 24
click at [806, 272] on span at bounding box center [806, 274] width 12 height 12
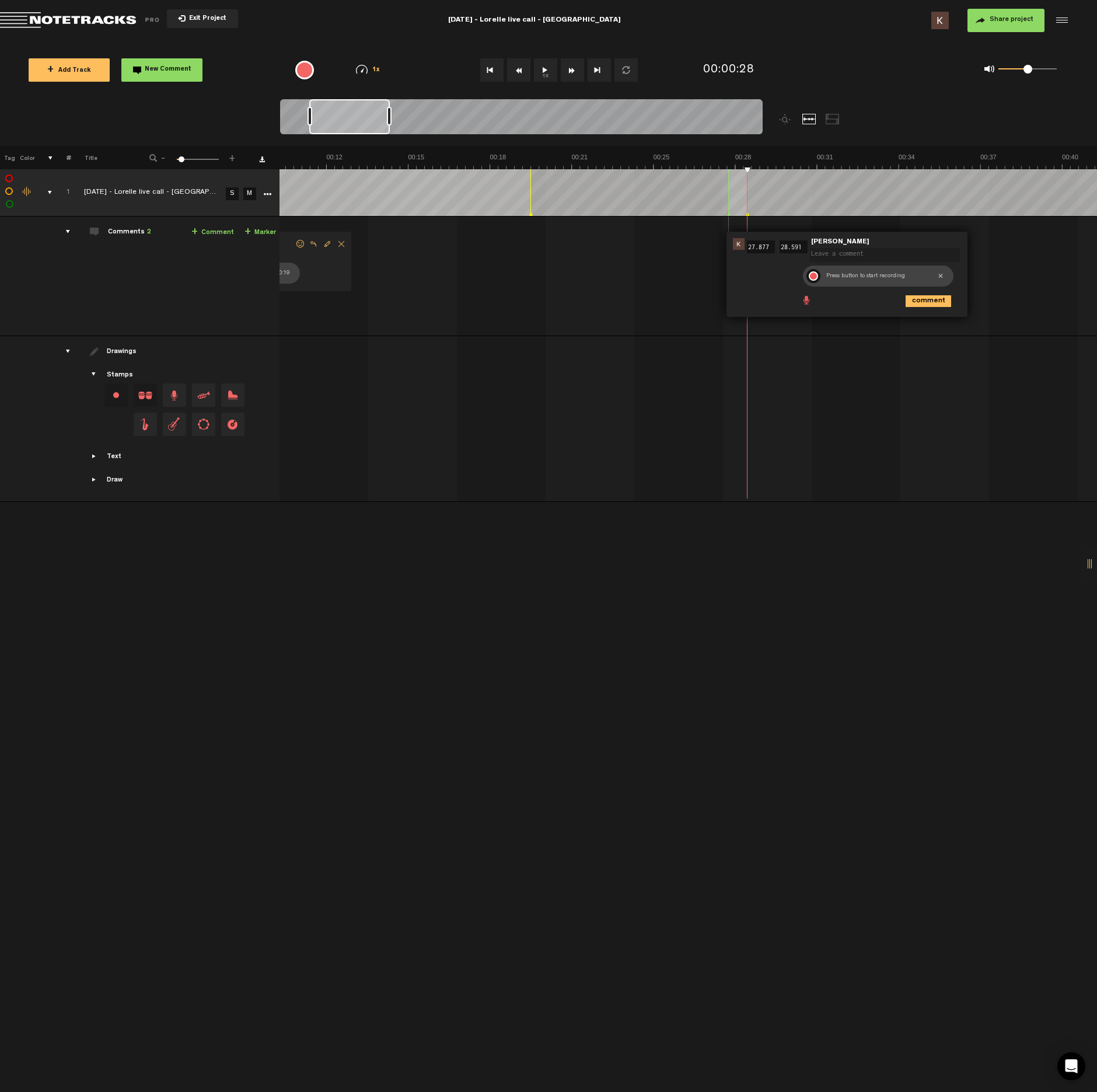
click at [814, 278] on div at bounding box center [814, 276] width 9 height 9
click at [812, 278] on div at bounding box center [813, 276] width 14 height 14
click at [922, 305] on icon "comment" at bounding box center [929, 301] width 46 height 12
click at [544, 71] on button "1x" at bounding box center [546, 70] width 24 height 24
click at [547, 71] on button "1x" at bounding box center [546, 70] width 24 height 24
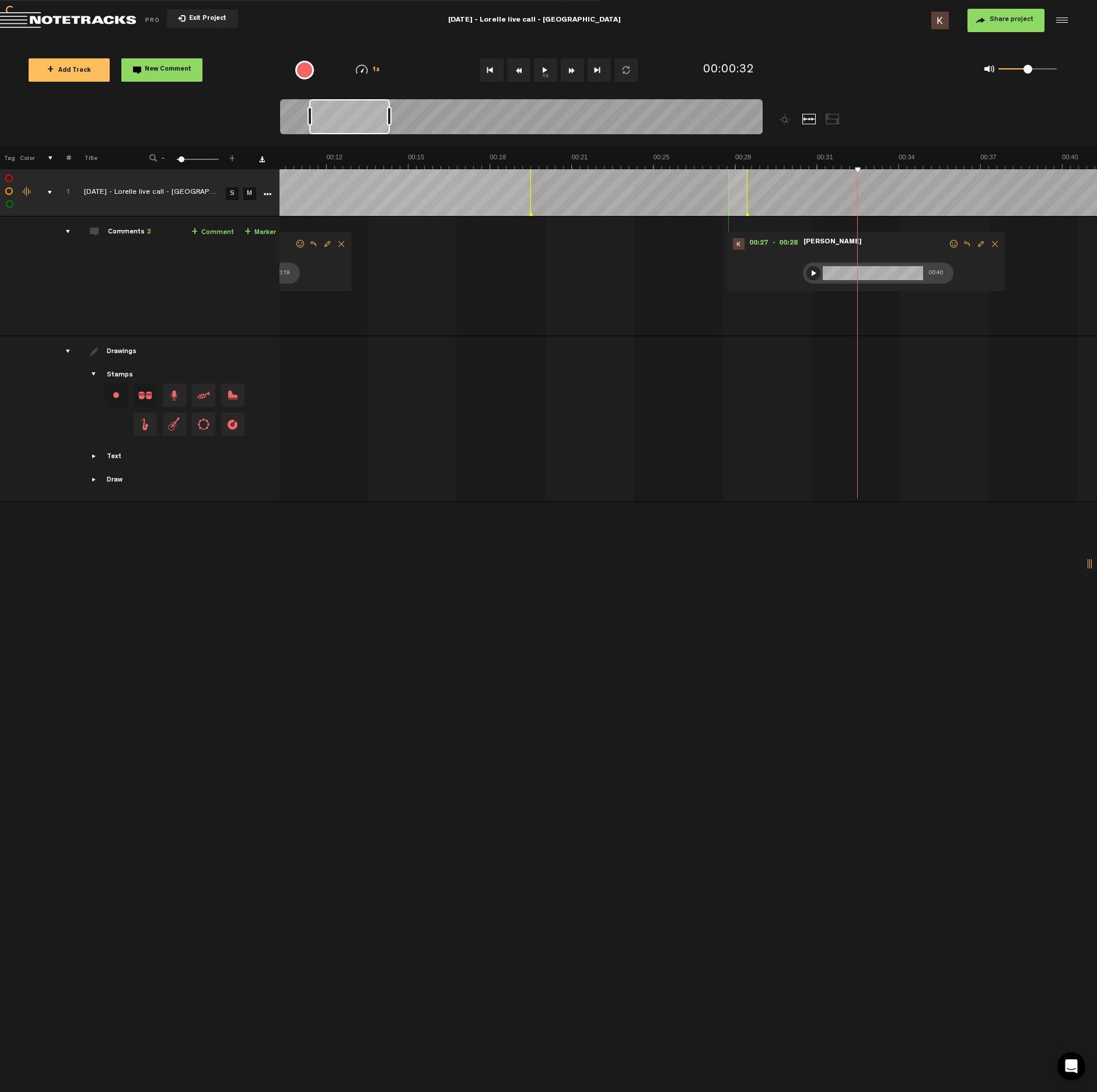
click at [547, 77] on button "1x" at bounding box center [546, 70] width 24 height 24
click at [547, 67] on button "1x" at bounding box center [546, 70] width 24 height 24
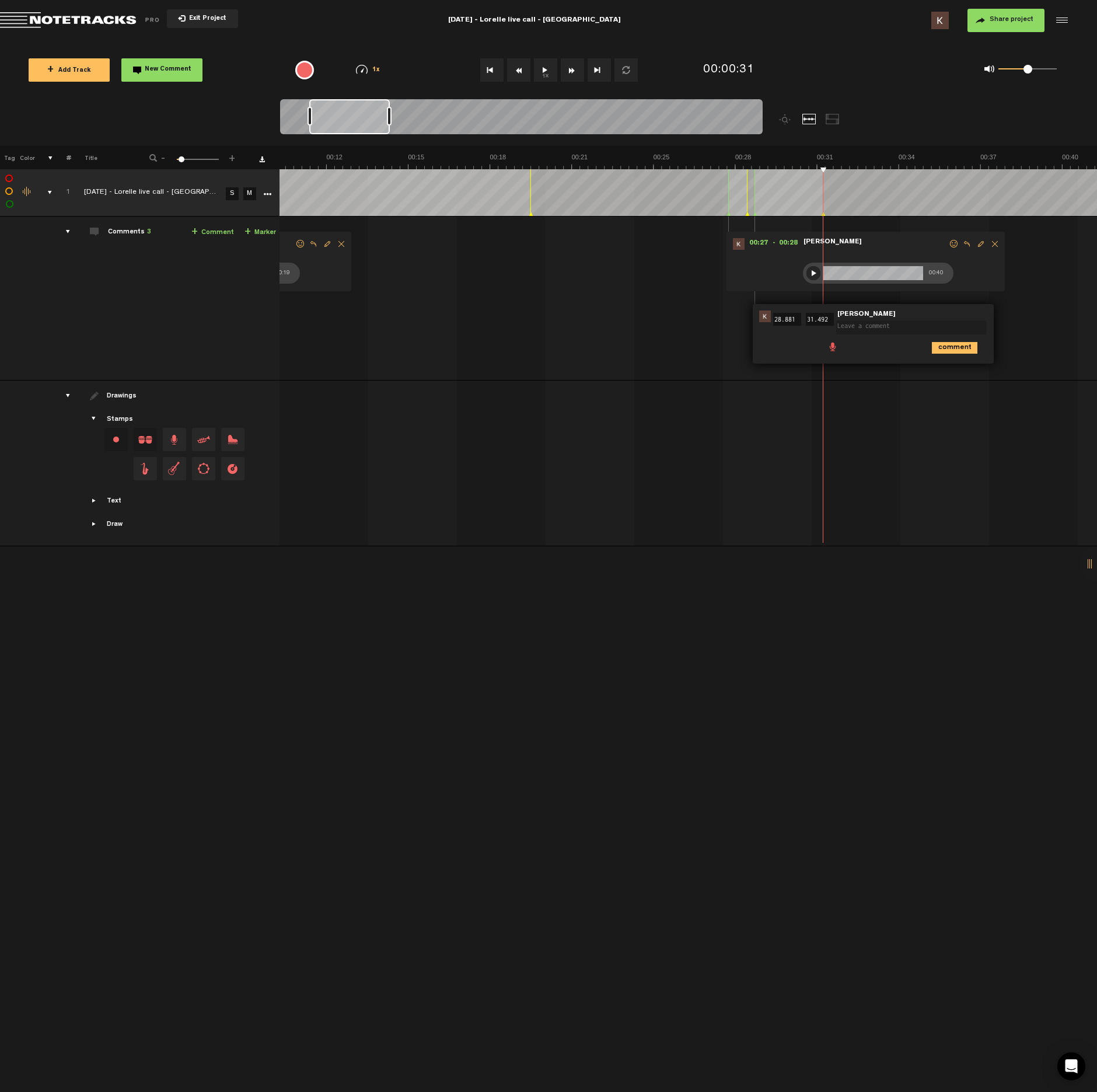
click at [836, 348] on ul "comment" at bounding box center [907, 347] width 159 height 14
click at [833, 348] on span at bounding box center [833, 346] width 12 height 12
click at [840, 344] on div at bounding box center [840, 348] width 9 height 9
click at [844, 348] on div at bounding box center [839, 348] width 14 height 14
click at [960, 378] on icon "comment" at bounding box center [955, 374] width 46 height 12
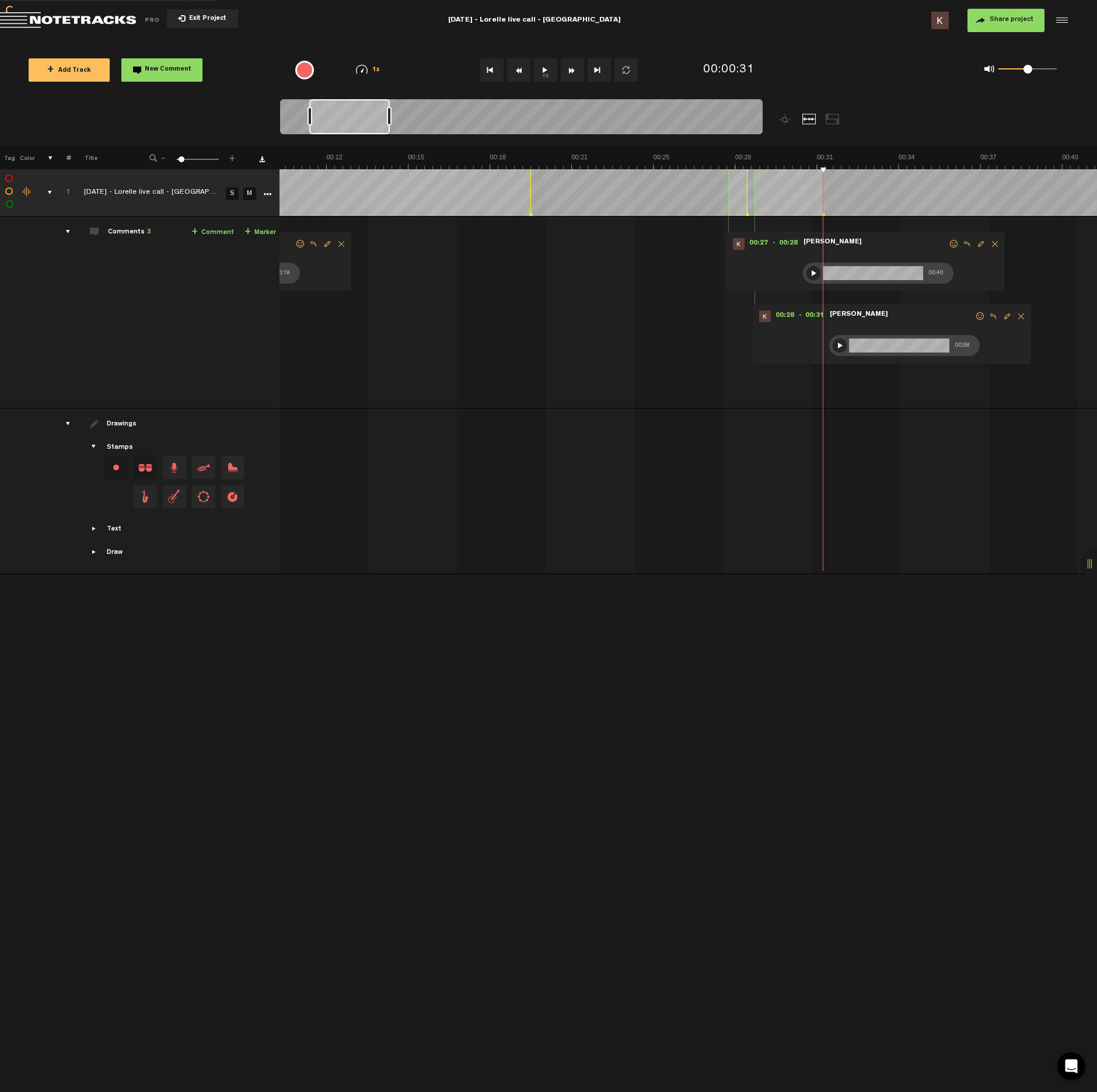
click at [545, 71] on button "1x" at bounding box center [546, 70] width 24 height 24
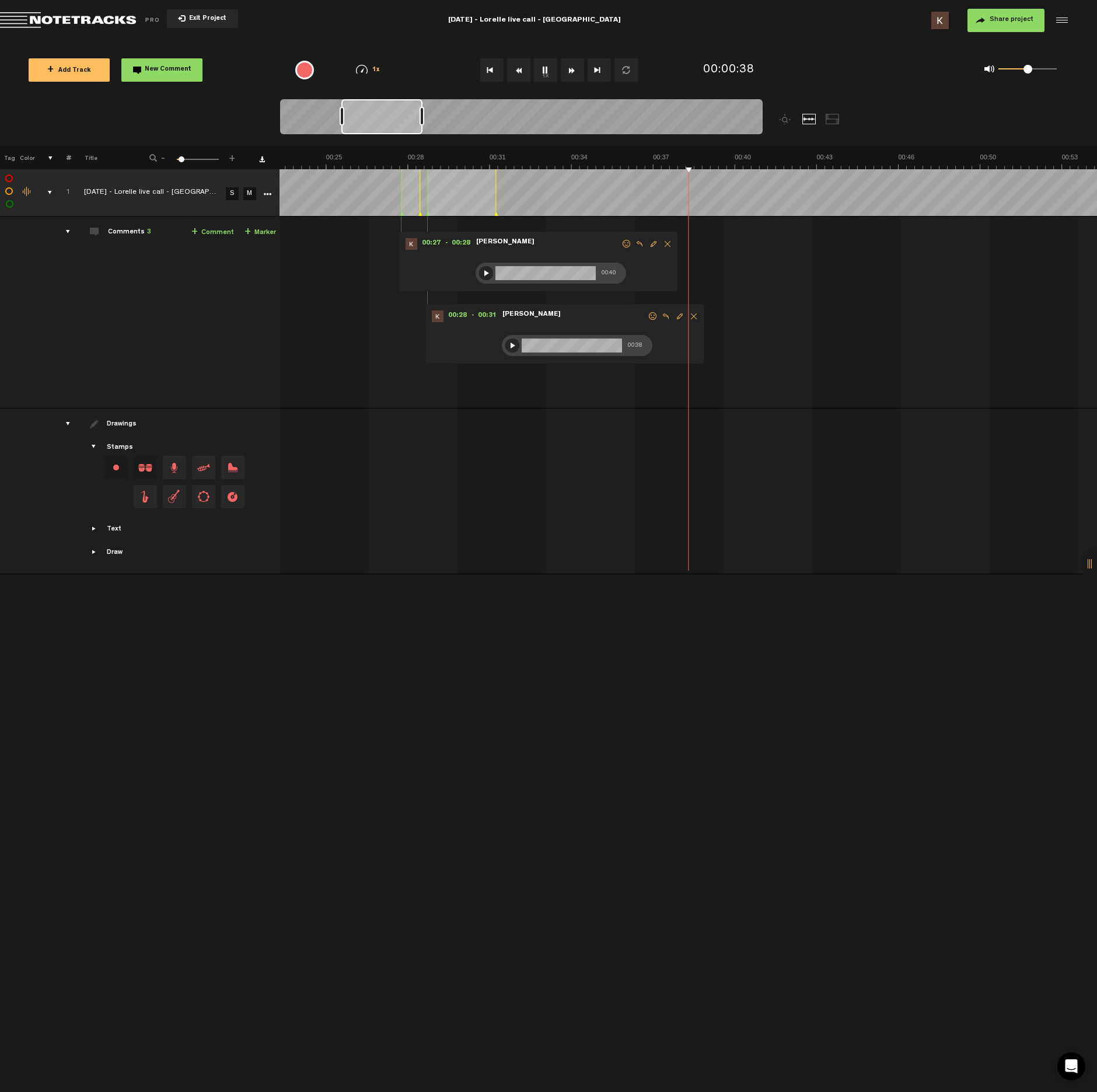
scroll to position [0, 607]
click at [550, 67] on button "1x" at bounding box center [546, 70] width 24 height 24
click at [550, 68] on button "1x" at bounding box center [546, 70] width 24 height 24
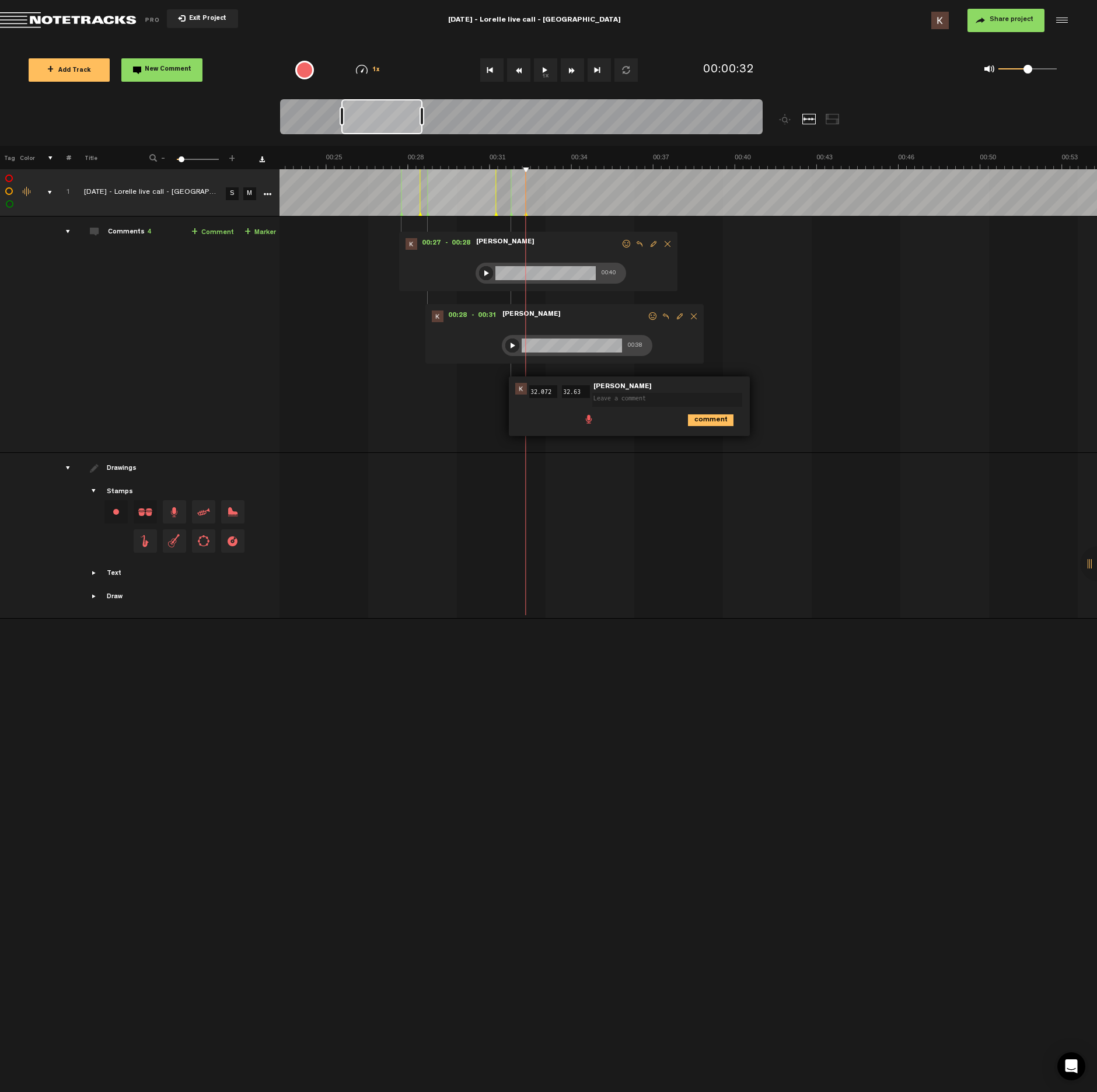
click at [589, 422] on span at bounding box center [589, 418] width 12 height 12
click at [598, 418] on div at bounding box center [596, 421] width 9 height 9
click at [596, 422] on div at bounding box center [596, 420] width 14 height 14
click at [695, 446] on icon "comment" at bounding box center [711, 446] width 46 height 12
click at [541, 68] on button "1x" at bounding box center [546, 70] width 24 height 24
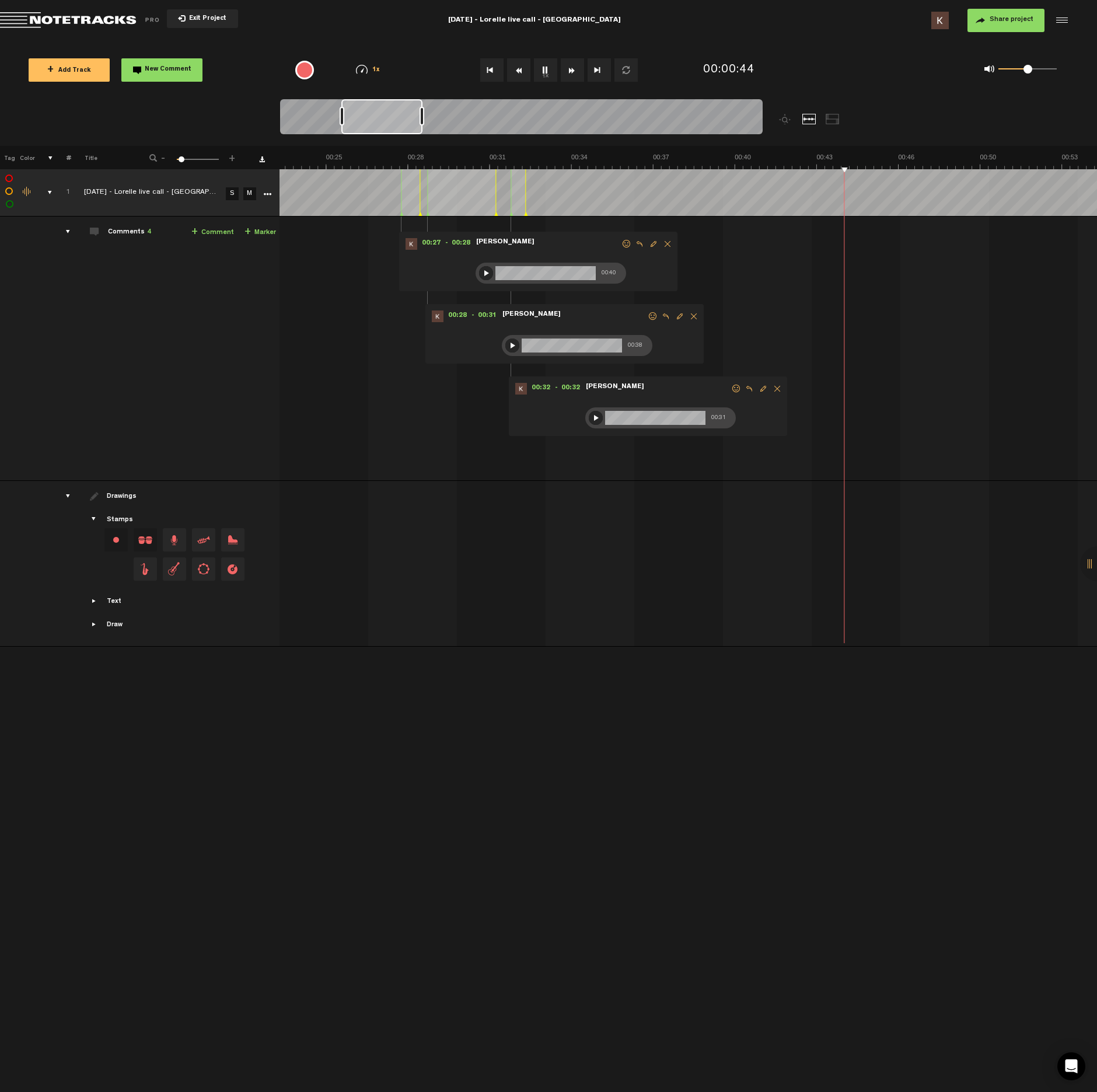
click at [541, 70] on button "1x" at bounding box center [546, 70] width 24 height 24
click at [747, 276] on span at bounding box center [752, 274] width 12 height 12
click at [758, 279] on div at bounding box center [759, 276] width 9 height 9
click at [757, 278] on div at bounding box center [759, 276] width 14 height 14
click at [863, 304] on icon "comment" at bounding box center [874, 301] width 46 height 12
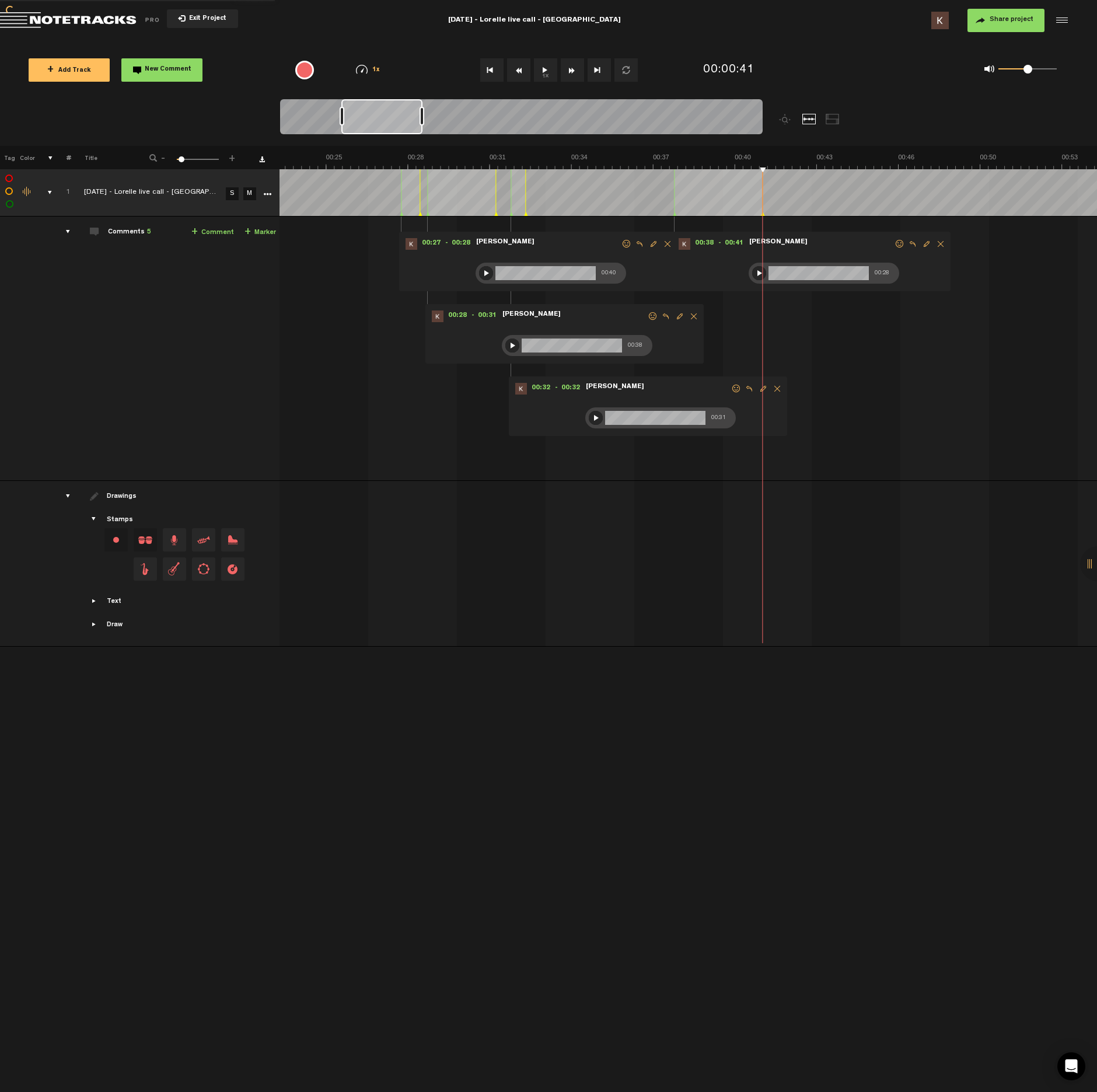
click at [547, 72] on button "1x" at bounding box center [546, 70] width 24 height 24
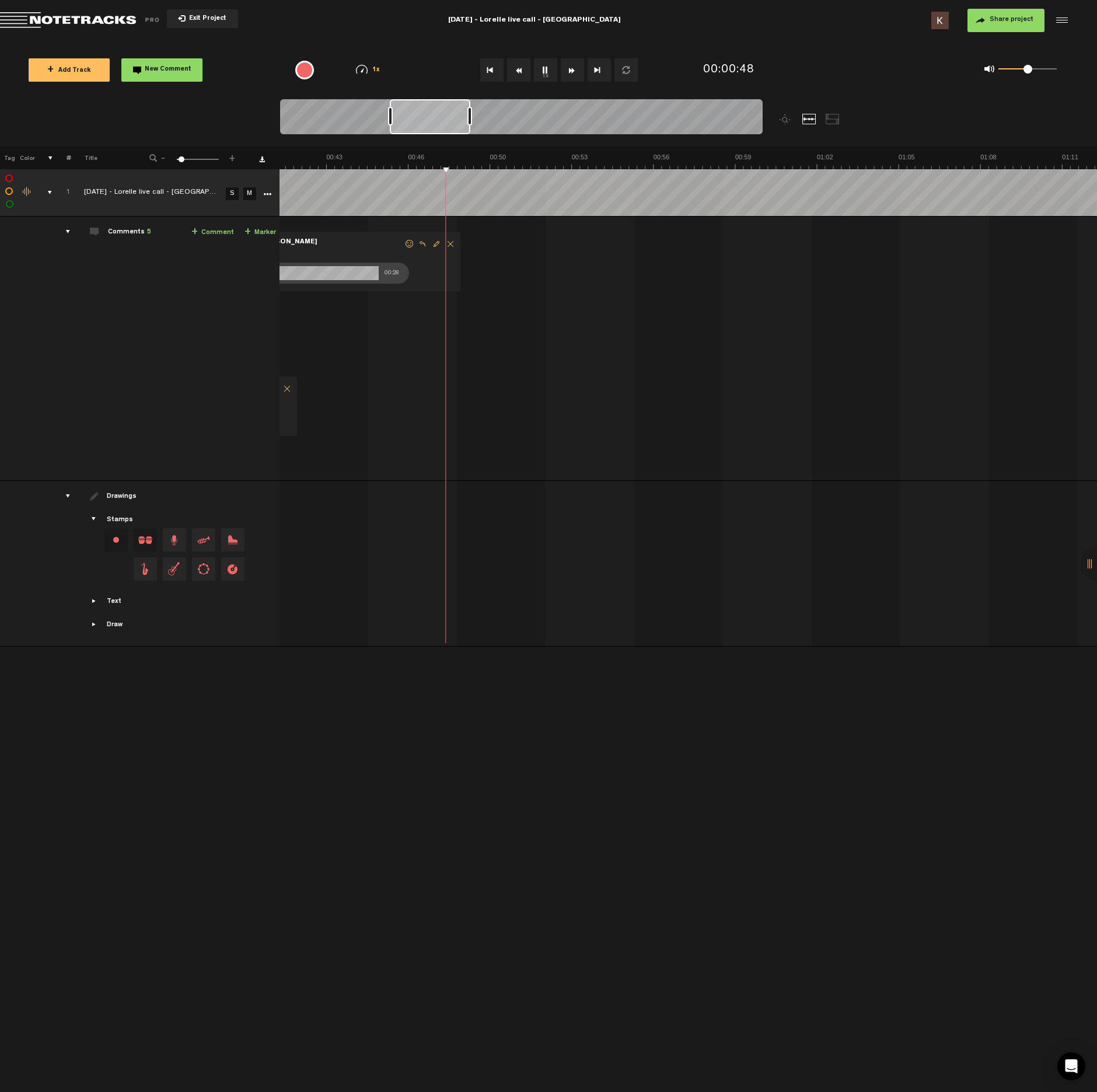
scroll to position [0, 1097]
click at [548, 69] on button "1x" at bounding box center [546, 70] width 24 height 24
click at [751, 273] on span at bounding box center [752, 274] width 12 height 12
click at [759, 276] on div at bounding box center [759, 276] width 9 height 9
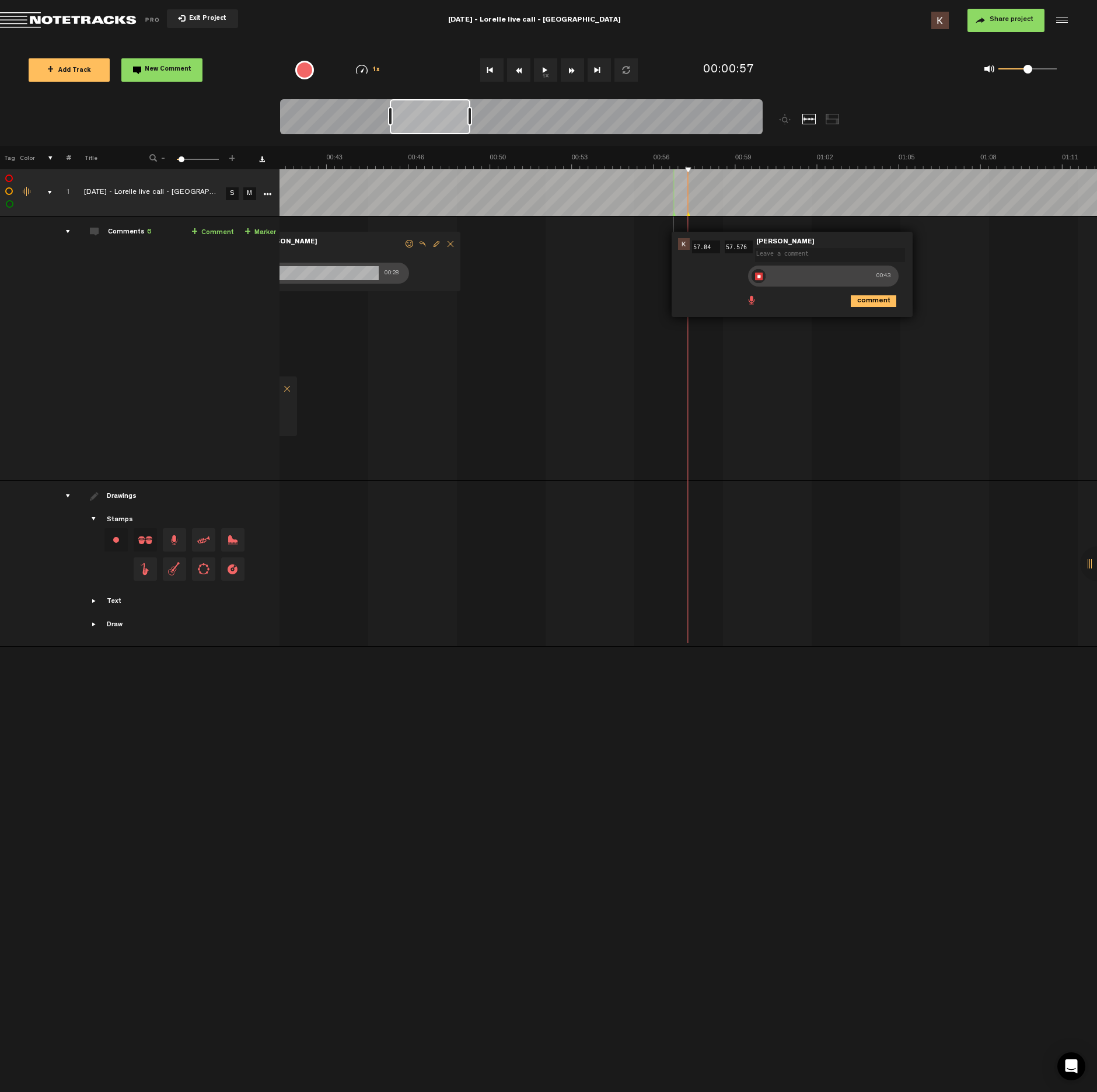
click at [763, 274] on div at bounding box center [758, 276] width 14 height 14
click at [874, 301] on icon "comment" at bounding box center [874, 301] width 46 height 12
click at [542, 75] on button "1x" at bounding box center [546, 70] width 24 height 24
click at [540, 69] on button "1x" at bounding box center [546, 70] width 24 height 24
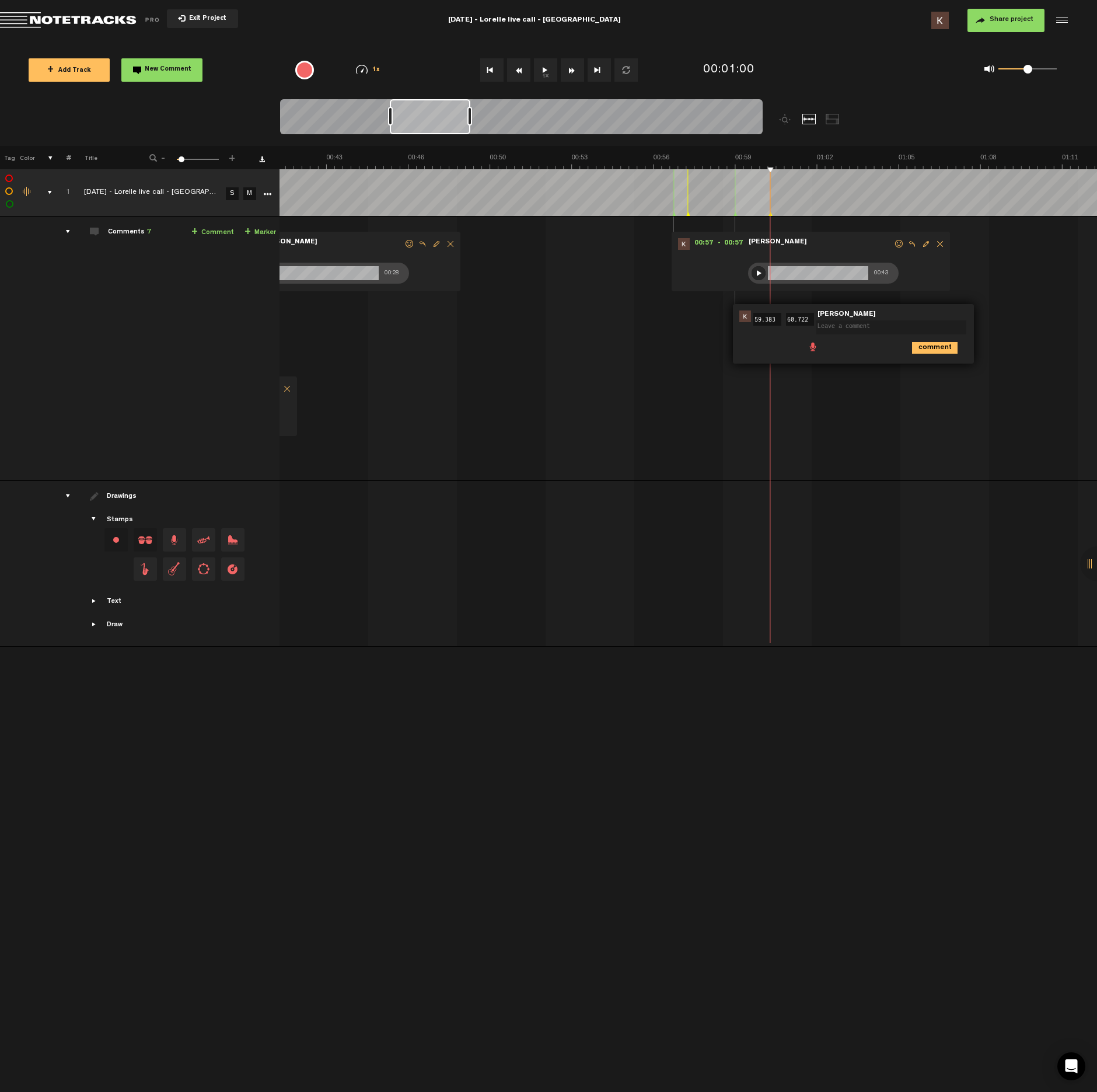
click at [810, 346] on span at bounding box center [813, 346] width 12 height 12
click at [820, 350] on div at bounding box center [820, 348] width 9 height 9
click at [822, 350] on div at bounding box center [819, 348] width 14 height 14
click at [819, 349] on div at bounding box center [819, 348] width 14 height 14
click at [809, 348] on span at bounding box center [813, 346] width 12 height 12
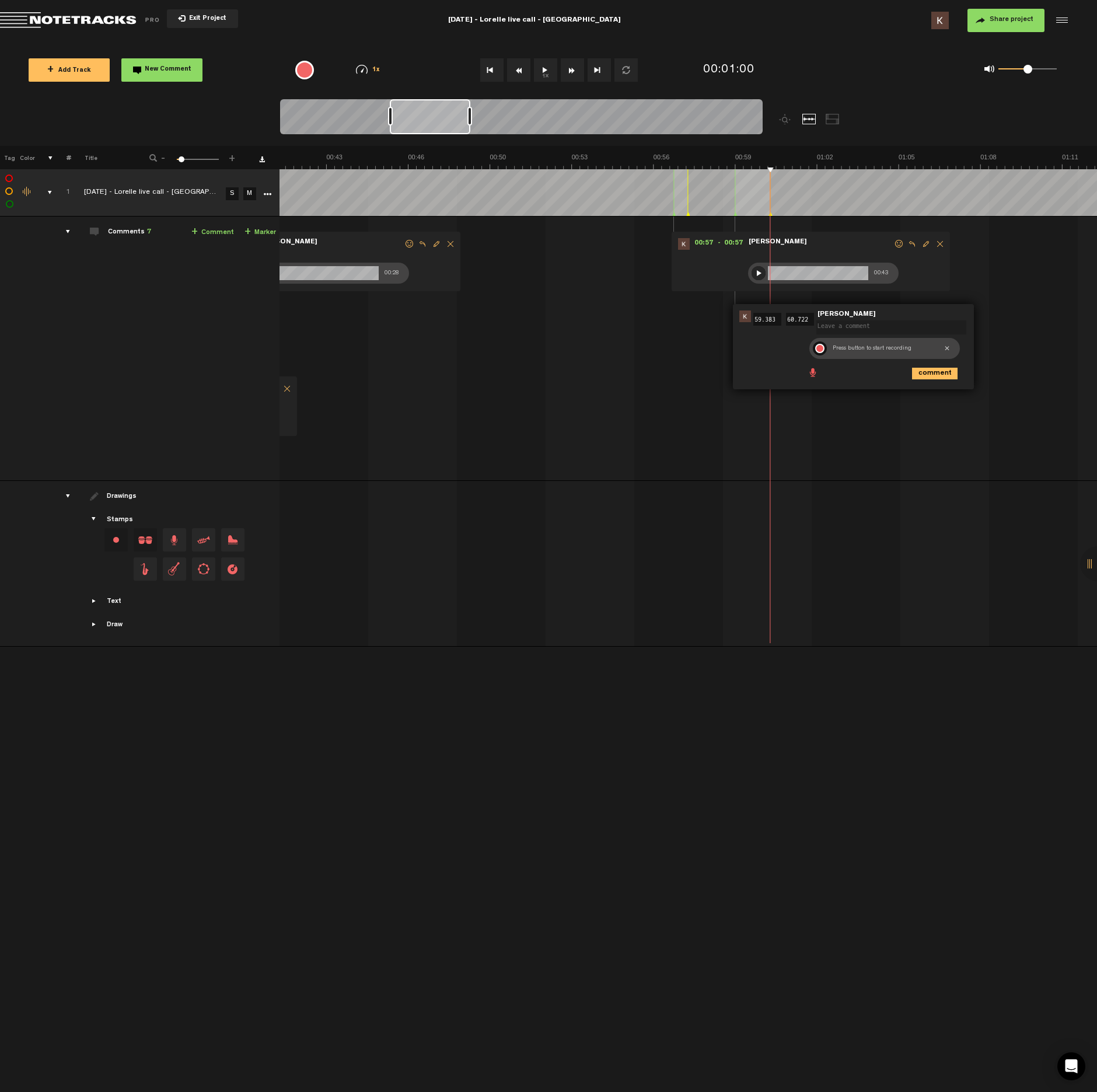
click at [818, 348] on div at bounding box center [820, 348] width 9 height 9
click at [821, 347] on div at bounding box center [819, 348] width 14 height 14
click at [944, 374] on icon "comment" at bounding box center [935, 374] width 46 height 12
click at [545, 71] on button "1x" at bounding box center [546, 70] width 24 height 24
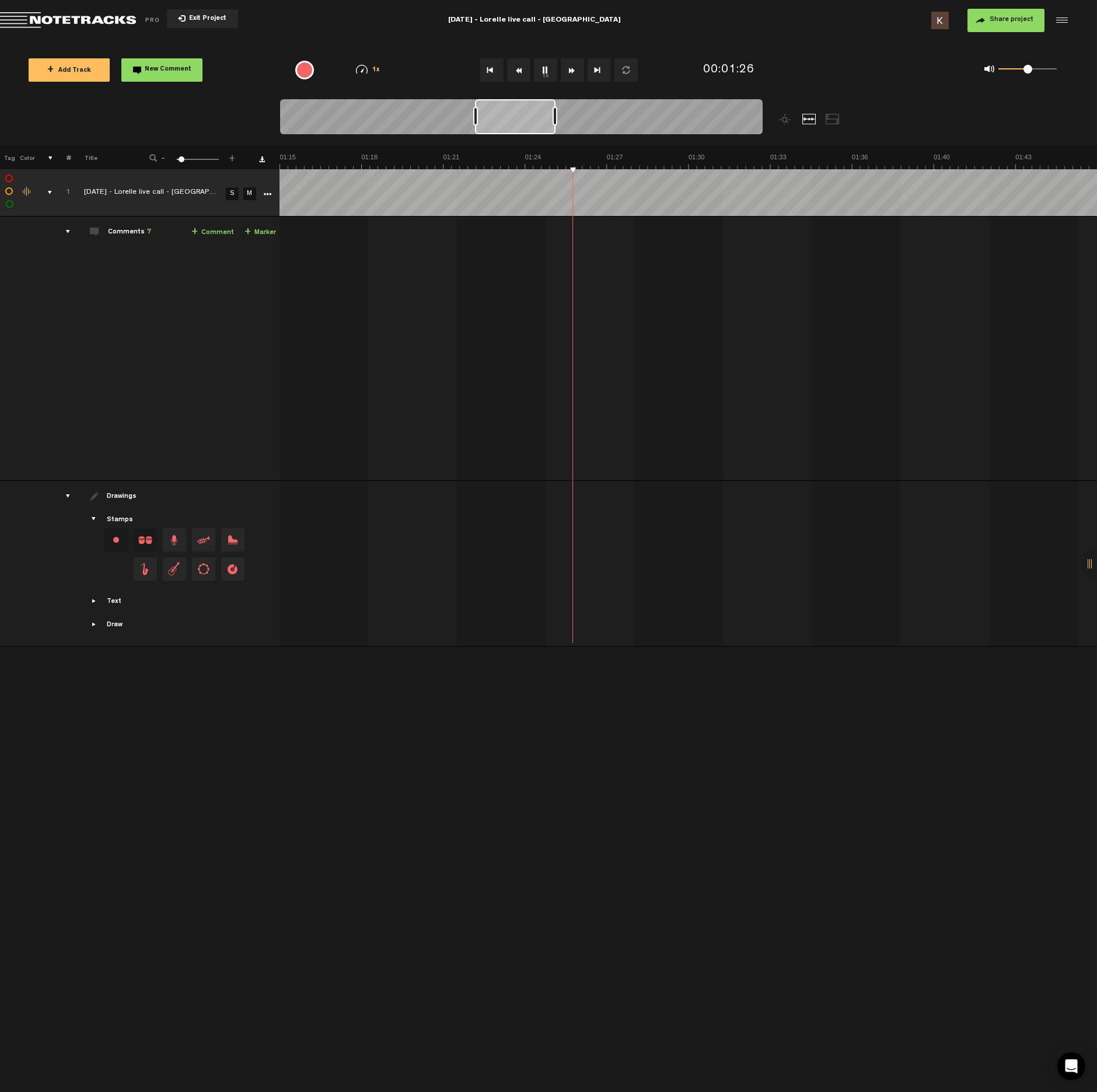
scroll to position [0, 2032]
click at [548, 68] on button "1x" at bounding box center [546, 70] width 24 height 24
click at [549, 70] on button "1x" at bounding box center [546, 70] width 24 height 24
click at [550, 68] on button "1x" at bounding box center [546, 70] width 24 height 24
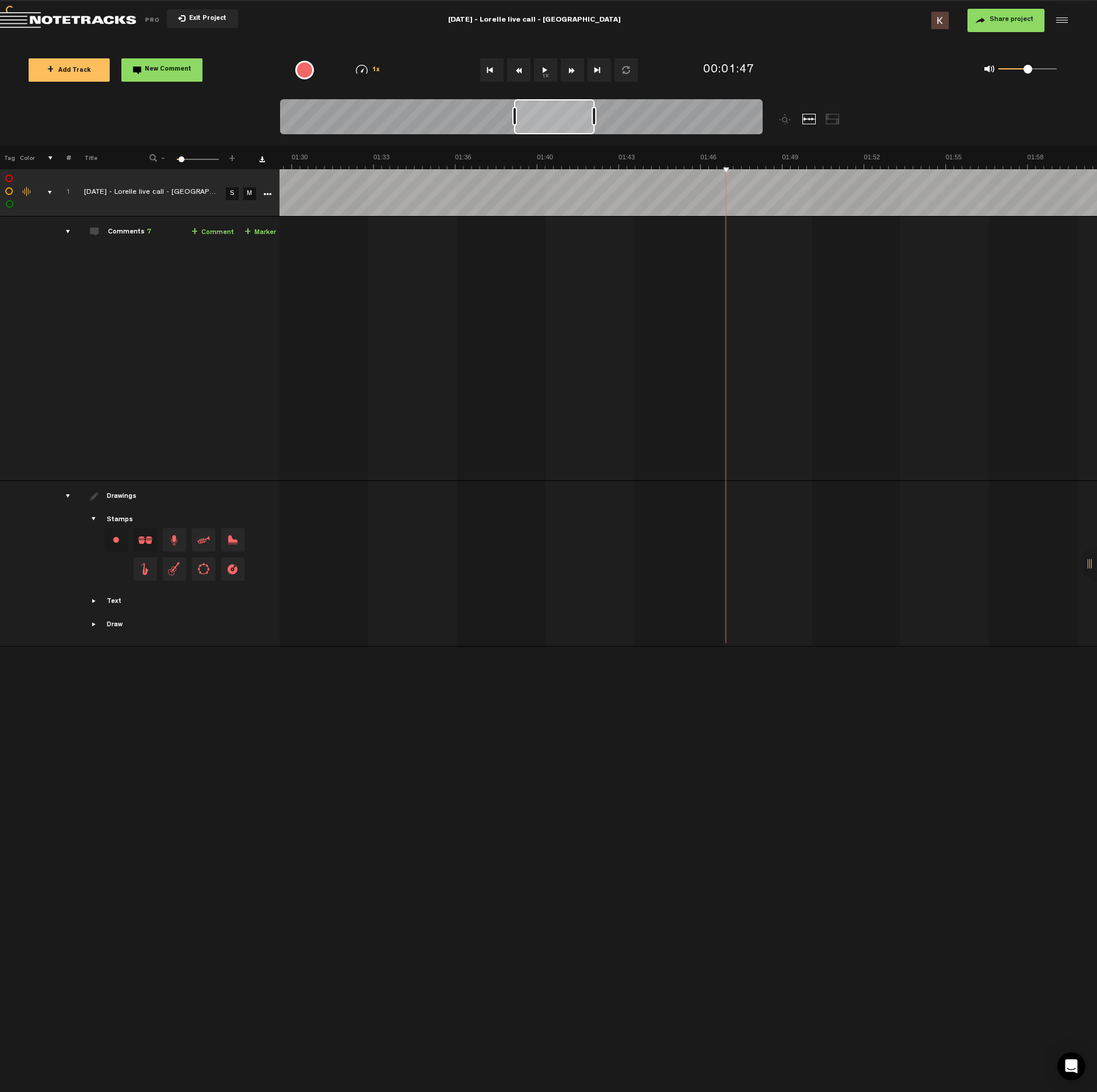
click at [543, 157] on img at bounding box center [374, 161] width 4906 height 16
click at [547, 81] on button "1x" at bounding box center [546, 70] width 24 height 24
click at [418, 155] on img at bounding box center [374, 161] width 4906 height 16
click at [545, 74] on button "1x" at bounding box center [546, 70] width 24 height 24
click at [545, 70] on button "1x" at bounding box center [546, 70] width 24 height 24
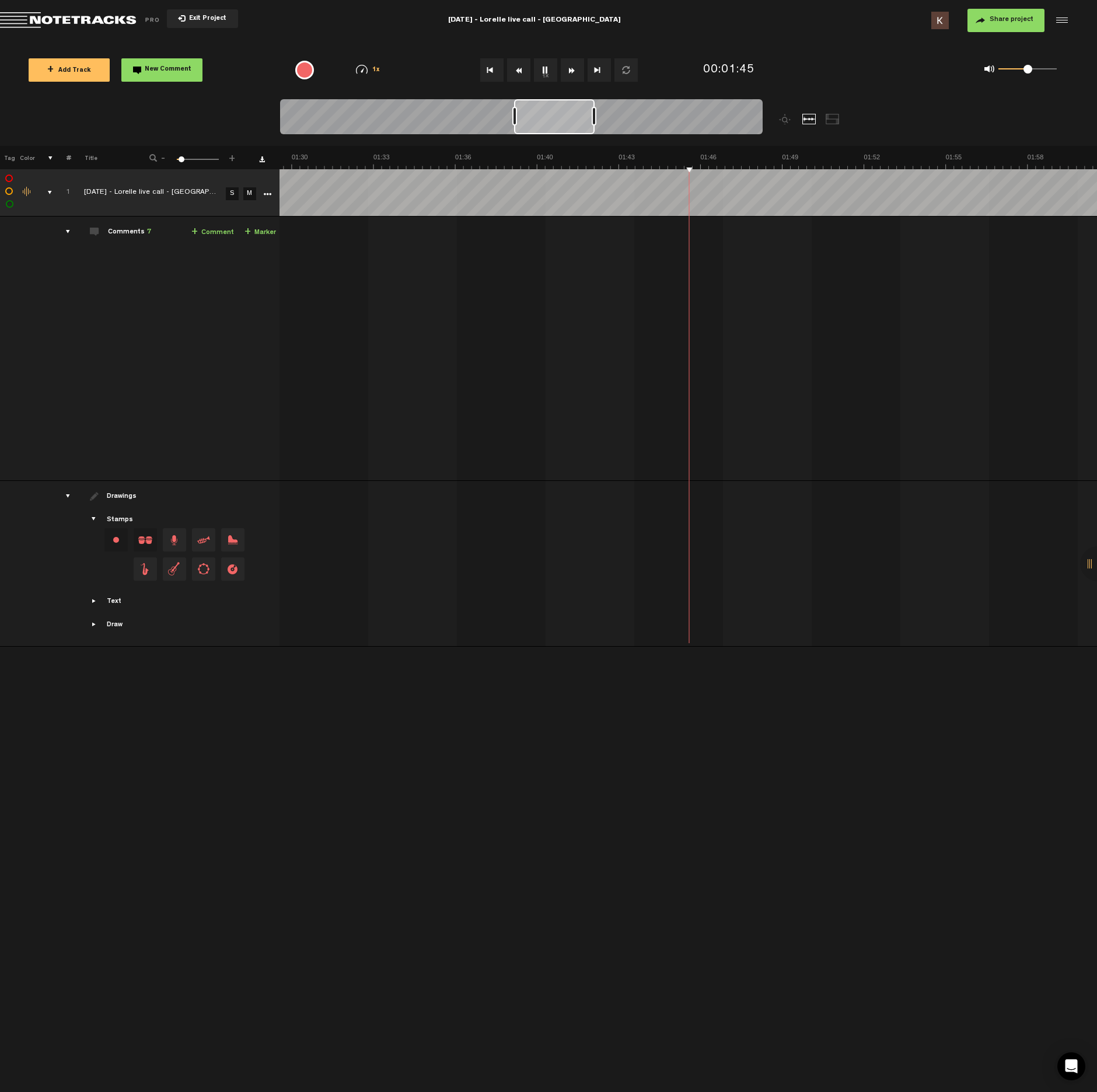
click at [545, 70] on button "1x" at bounding box center [546, 70] width 24 height 24
click at [570, 278] on span at bounding box center [571, 274] width 12 height 12
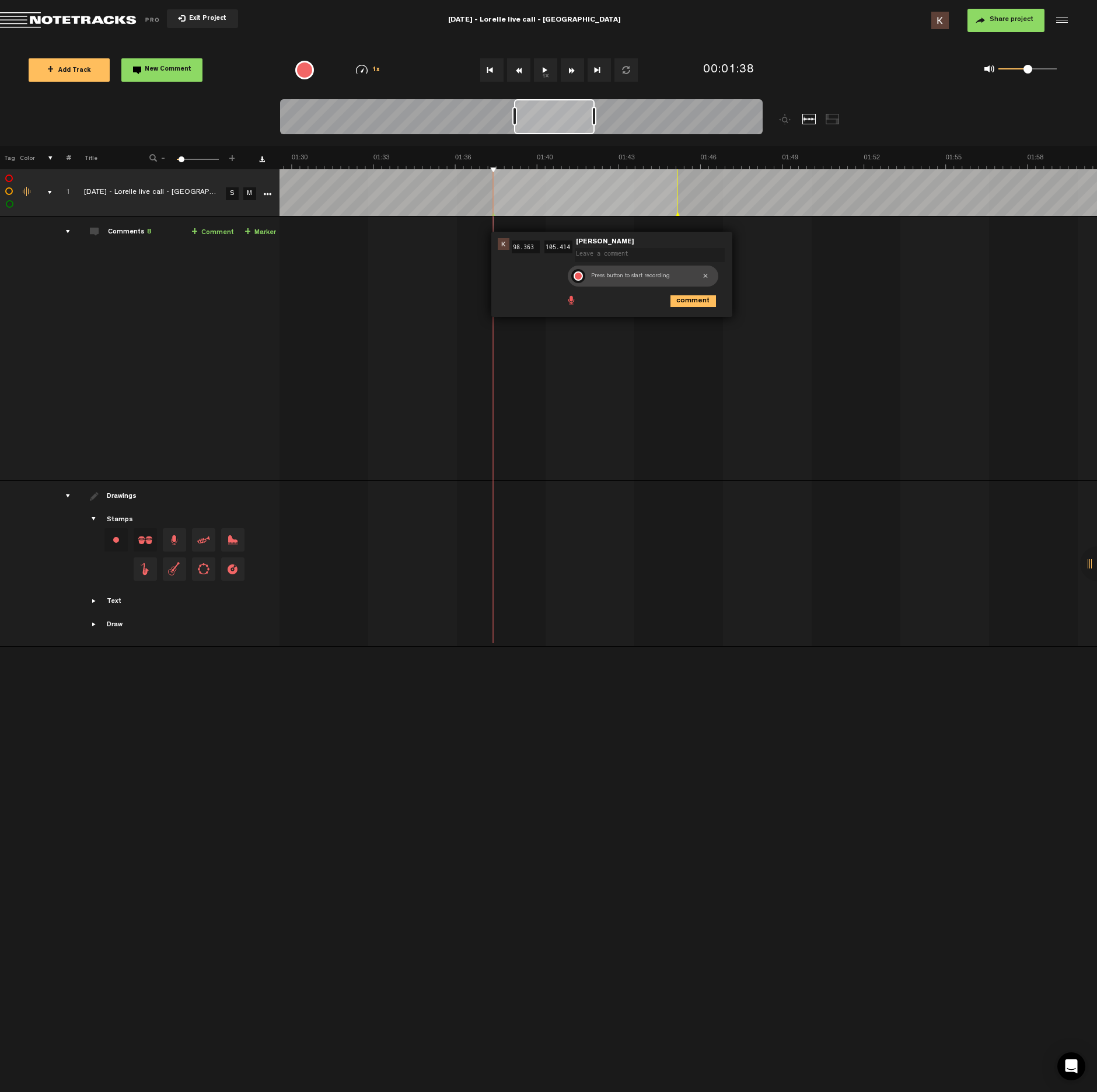
click at [575, 277] on div at bounding box center [579, 276] width 9 height 9
click at [578, 278] on div at bounding box center [578, 276] width 14 height 14
click at [700, 305] on icon "comment" at bounding box center [694, 301] width 46 height 12
click at [547, 73] on button "1x" at bounding box center [546, 70] width 24 height 24
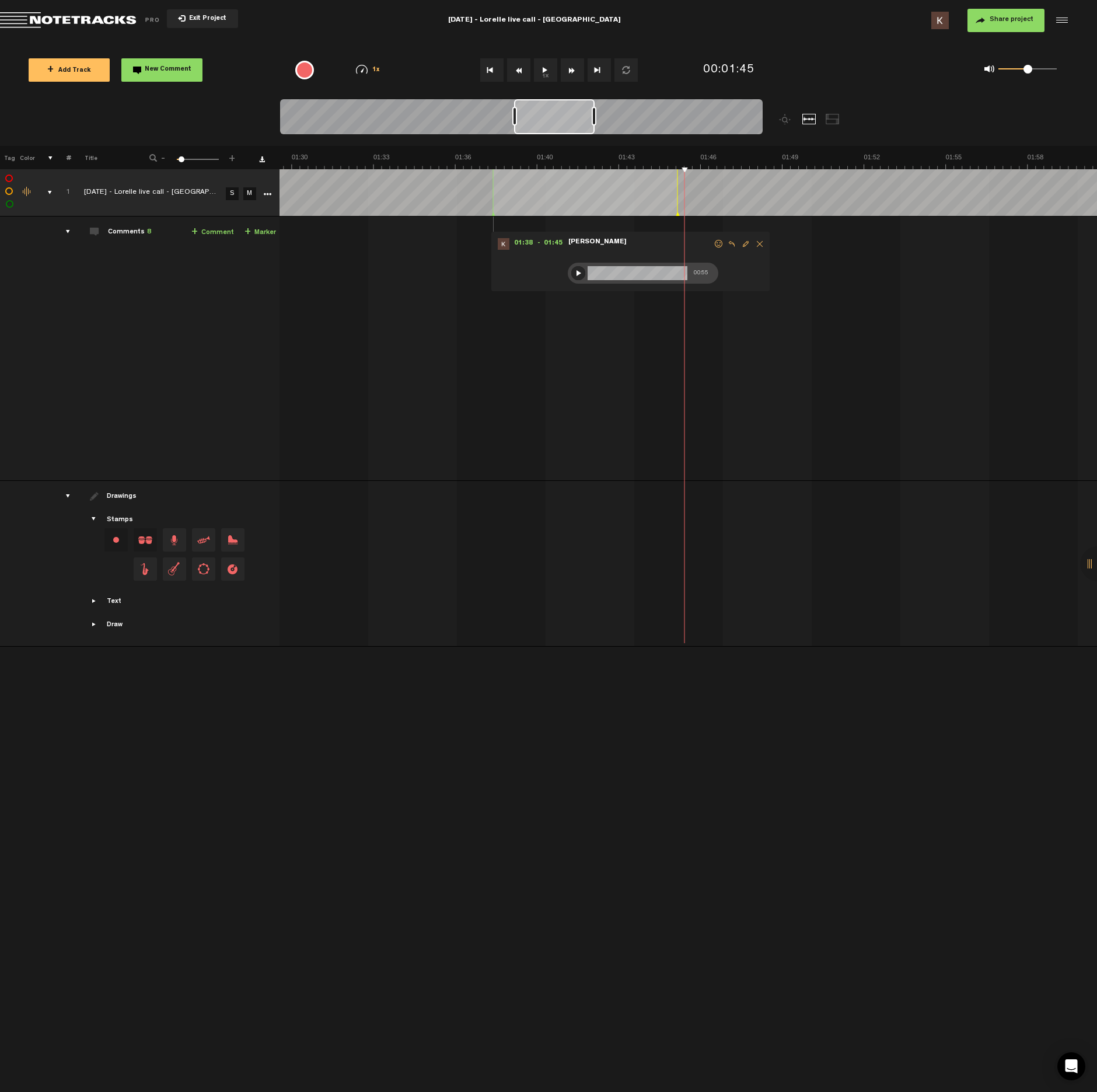
click at [159, 67] on span "New Comment" at bounding box center [168, 70] width 46 height 7
click at [732, 348] on span at bounding box center [735, 346] width 12 height 12
click at [736, 348] on div at bounding box center [740, 348] width 9 height 9
click at [736, 353] on div at bounding box center [739, 348] width 14 height 14
click at [848, 374] on icon "comment" at bounding box center [857, 374] width 46 height 12
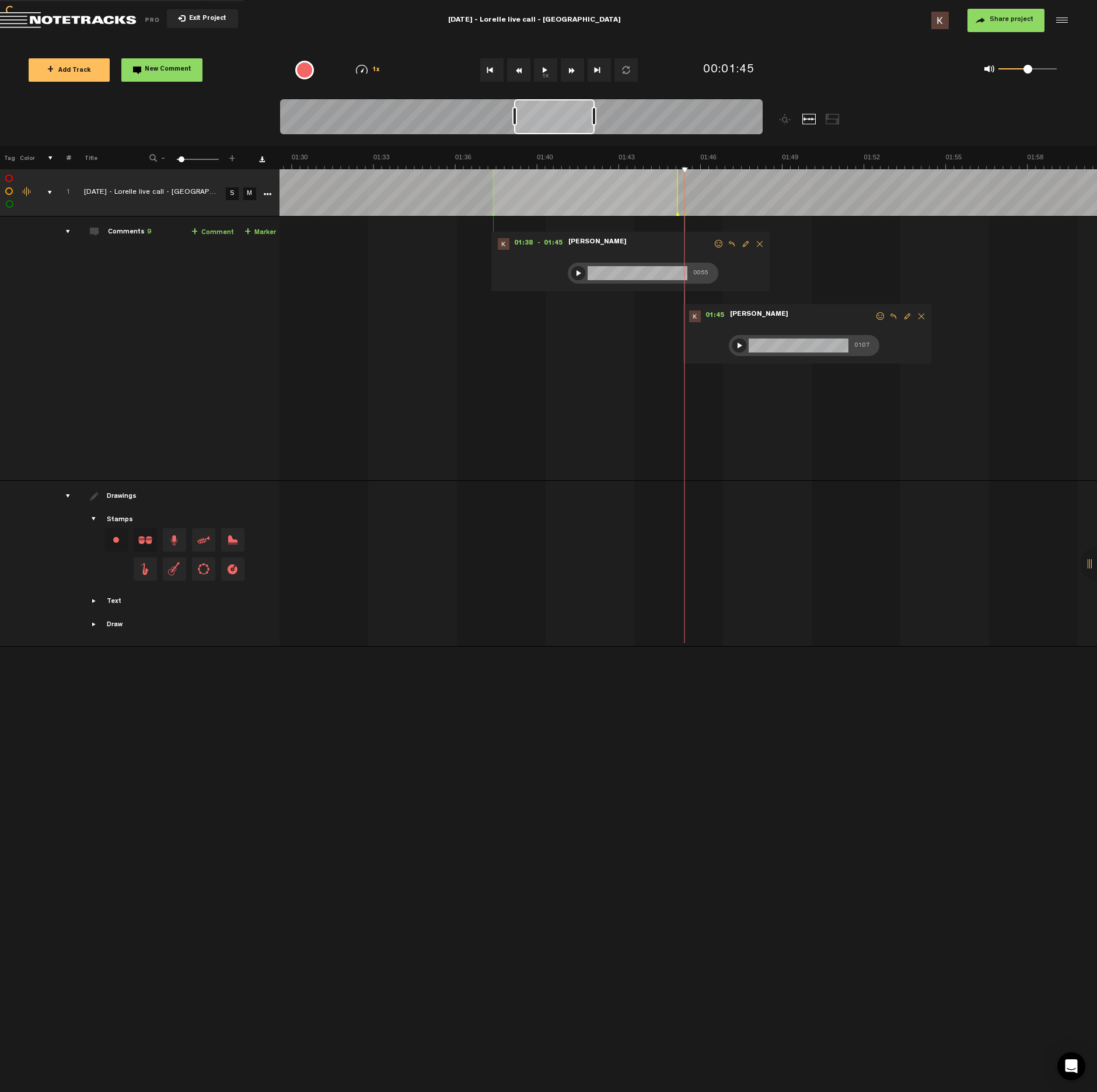
click at [542, 71] on button "1x" at bounding box center [546, 70] width 24 height 24
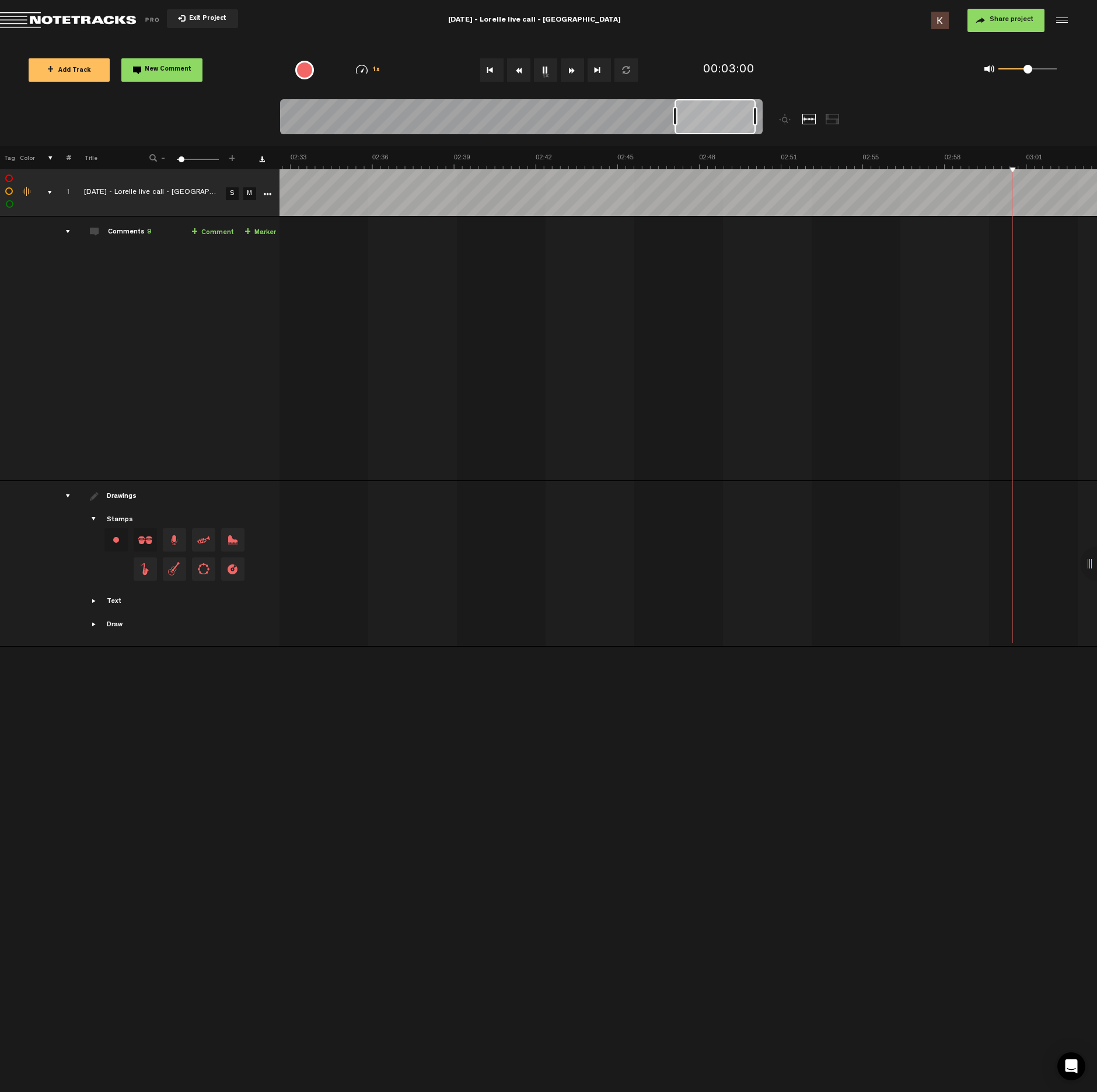
scroll to position [0, 4323]
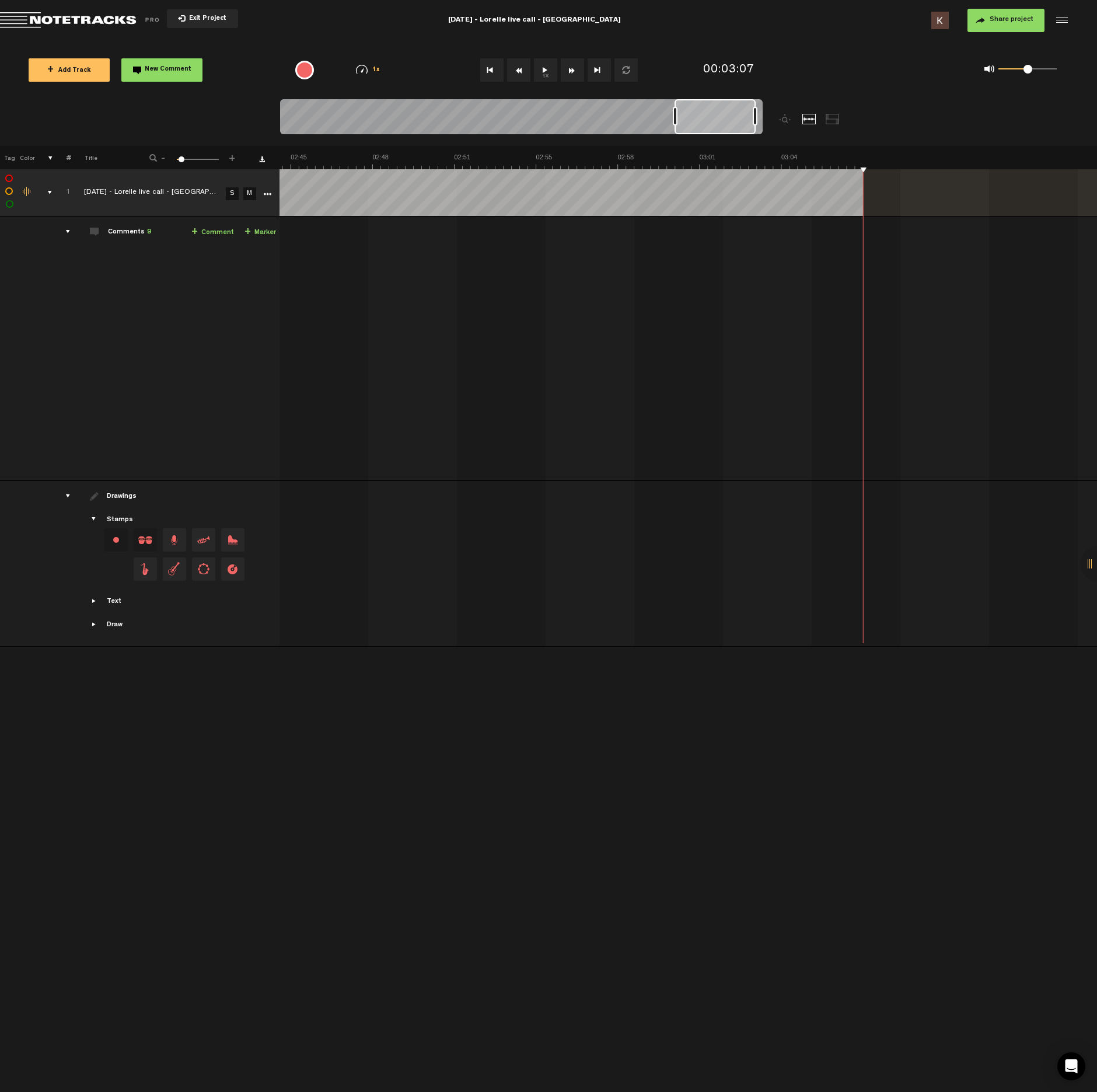
click at [159, 79] on button "New Comment" at bounding box center [162, 70] width 81 height 24
click at [905, 270] on div "comment" at bounding box center [967, 274] width 199 height 23
click at [910, 272] on span at bounding box center [914, 274] width 12 height 12
click at [915, 277] on div at bounding box center [918, 276] width 9 height 9
click at [918, 278] on div at bounding box center [918, 276] width 14 height 14
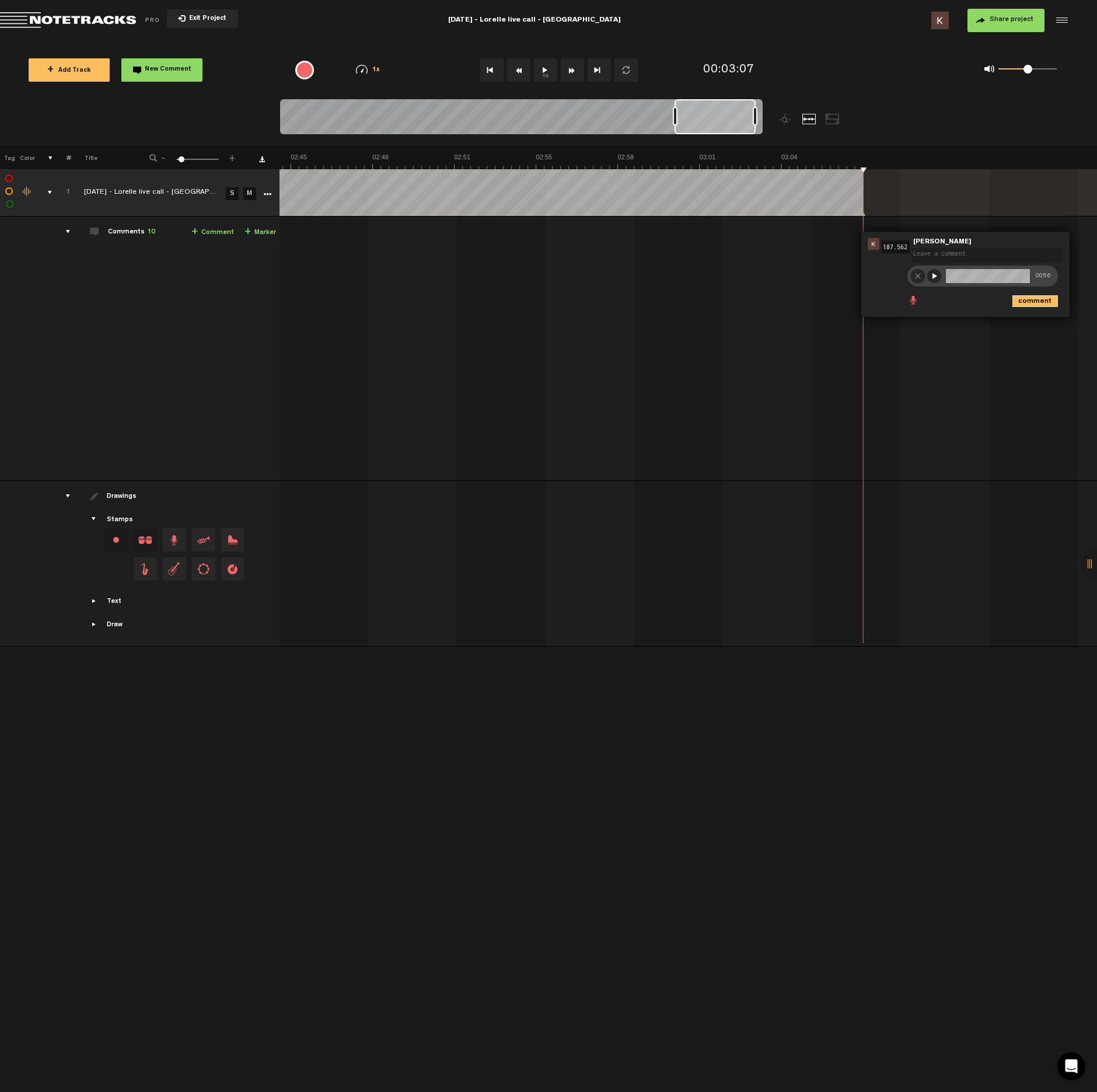
click at [1028, 304] on icon "comment" at bounding box center [1035, 301] width 46 height 12
click at [292, 824] on div "+ New drawing Tag Color # Title - 1 100 6 + 1 completed 2025-9-17 - Lorelle liv…" at bounding box center [548, 619] width 1097 height 946
click at [999, 24] on span "Share project" at bounding box center [1011, 20] width 44 height 7
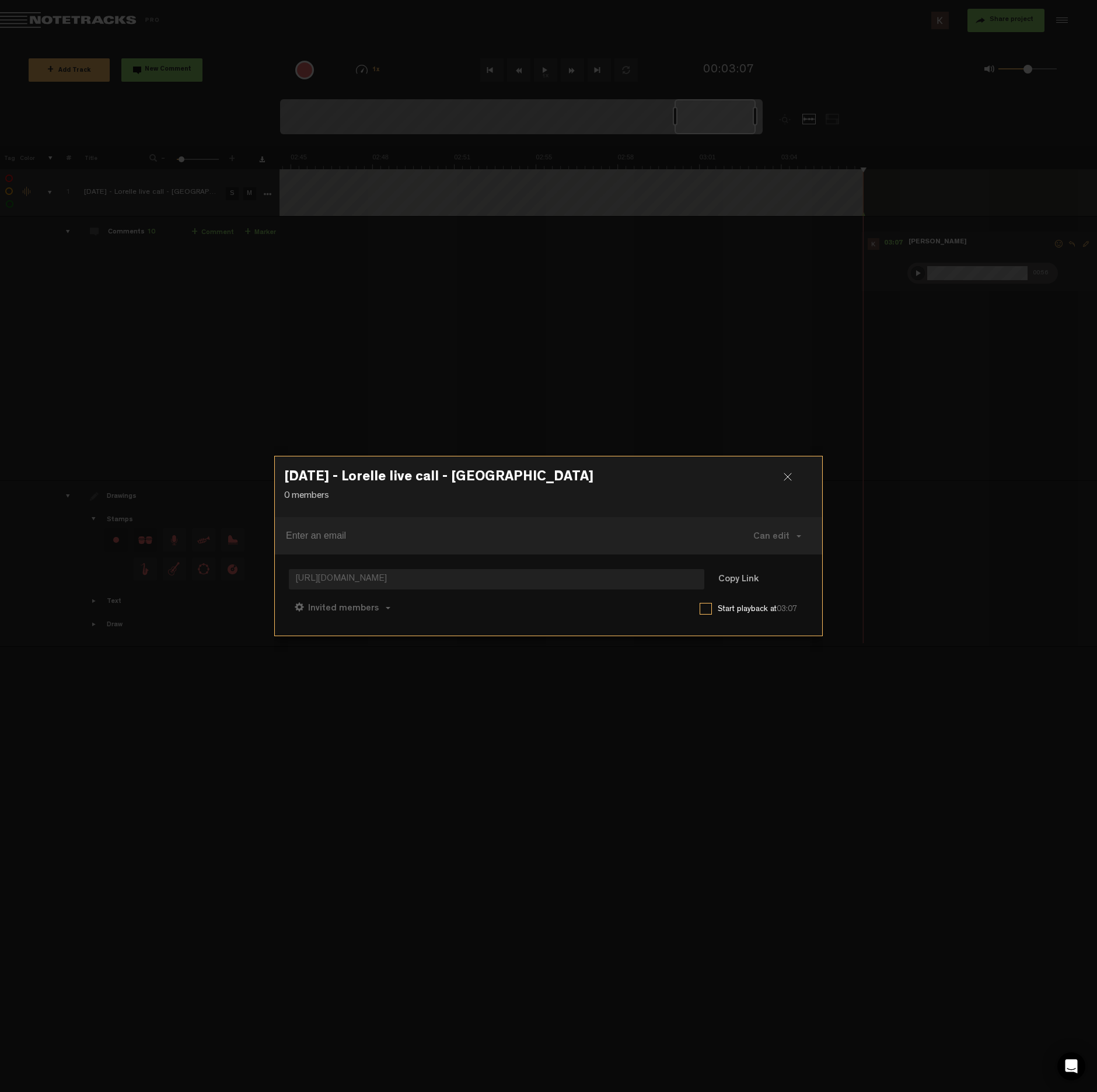
paste input "lorelle@cherryclaims.com"
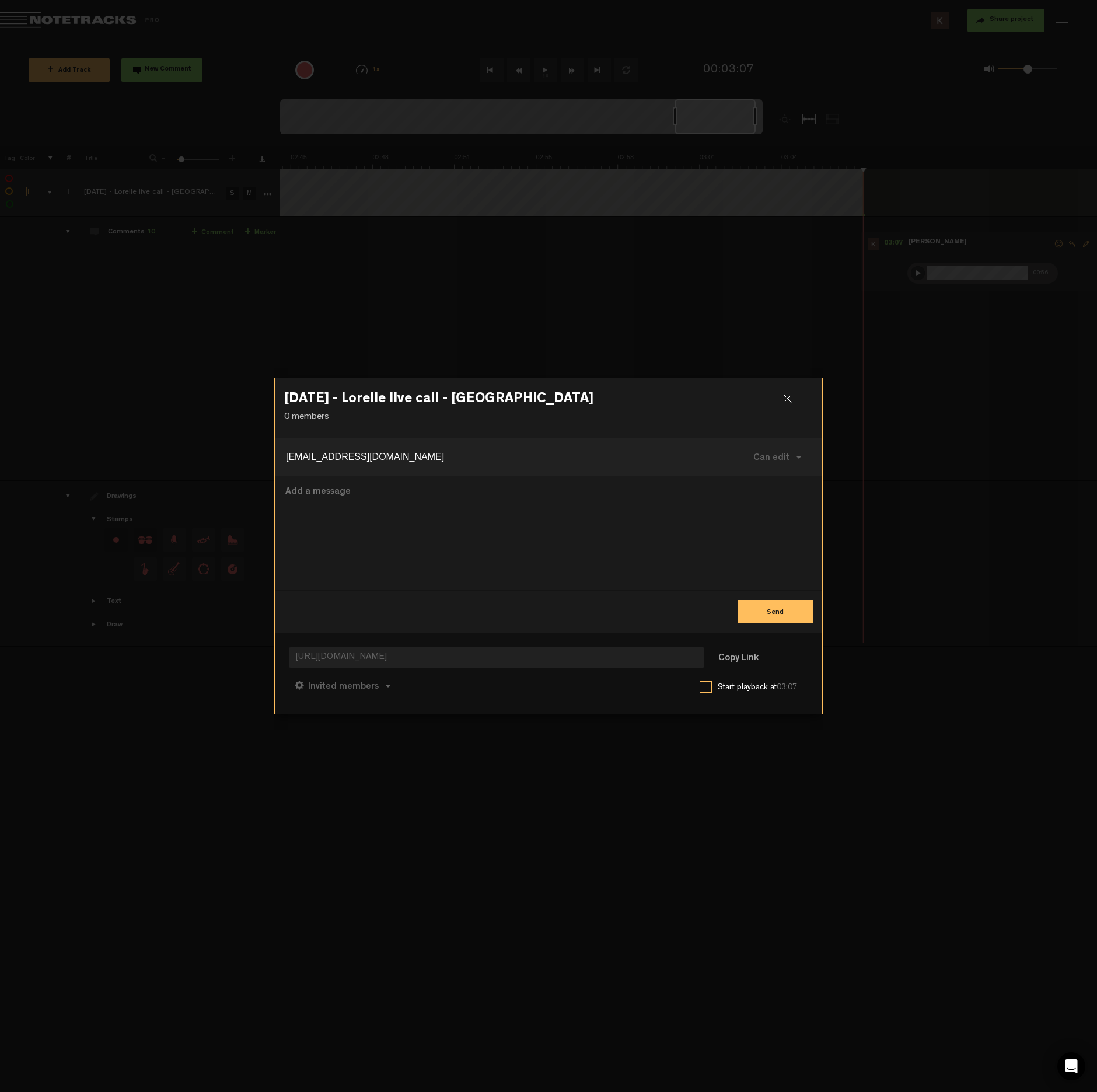
type input "lorelle@cherryclaims.com"
click at [759, 605] on button "Send" at bounding box center [775, 612] width 75 height 24
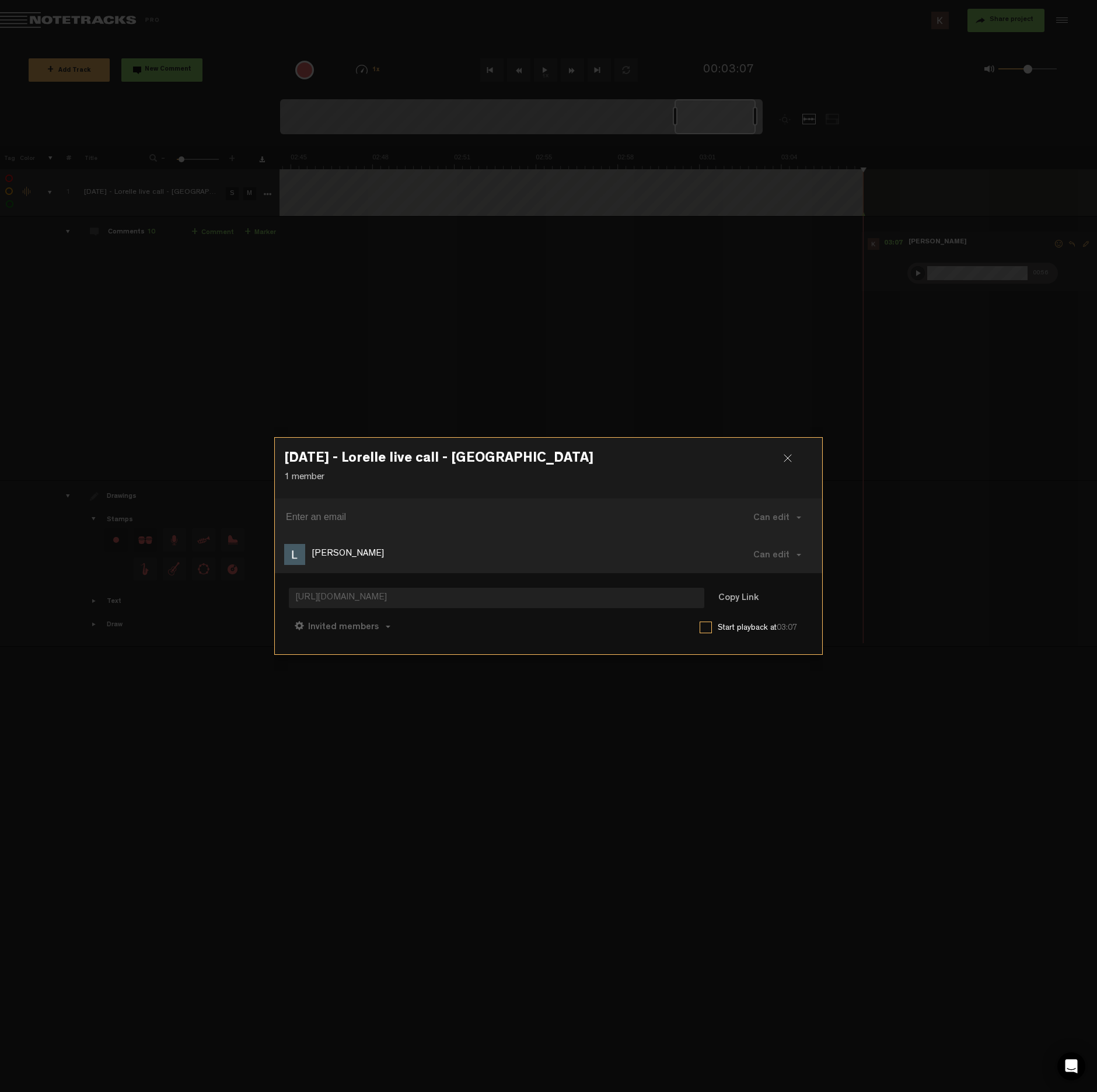
click at [786, 458] on div at bounding box center [793, 463] width 18 height 18
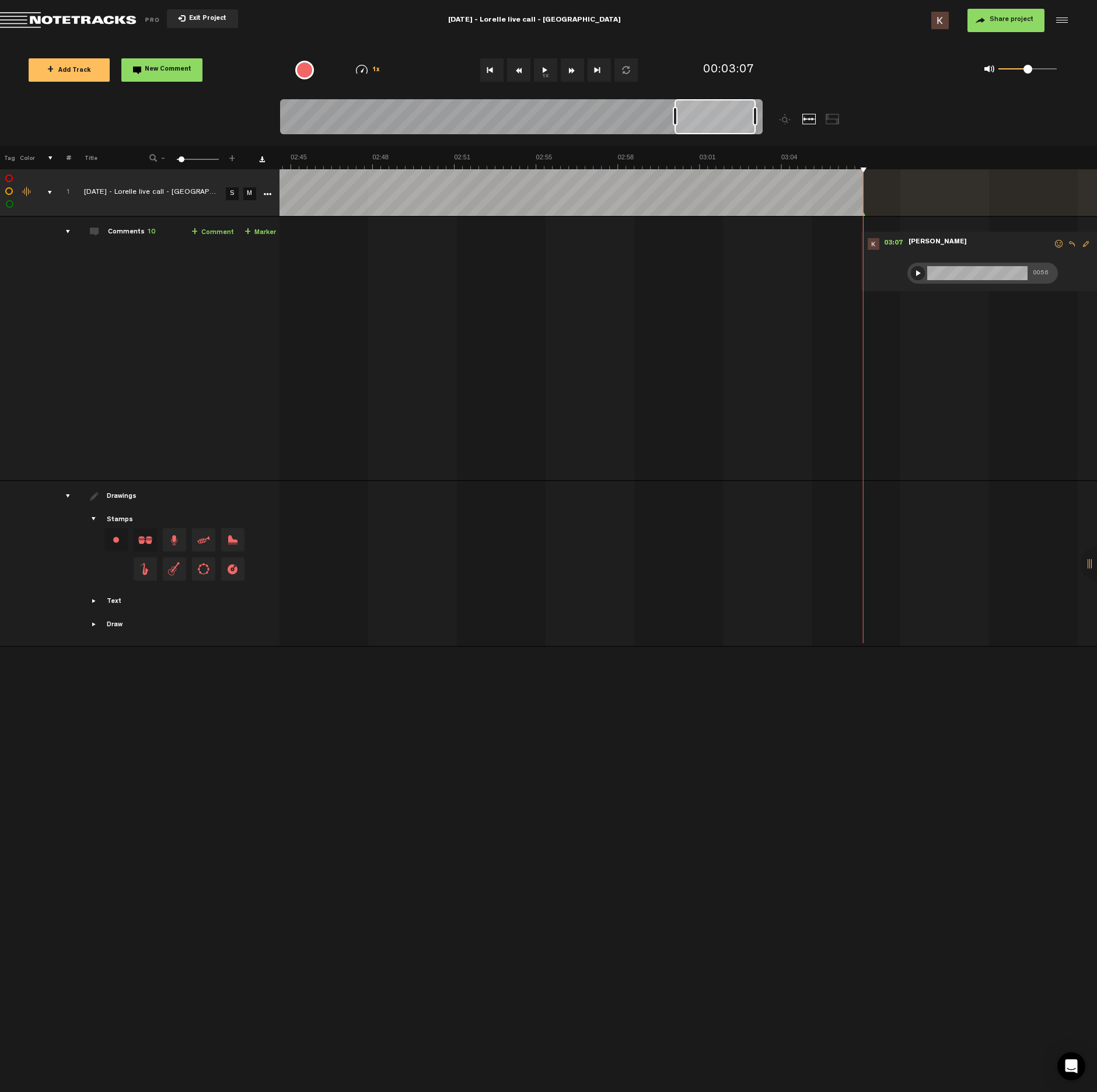
click at [189, 21] on span "Exit Project" at bounding box center [206, 19] width 41 height 7
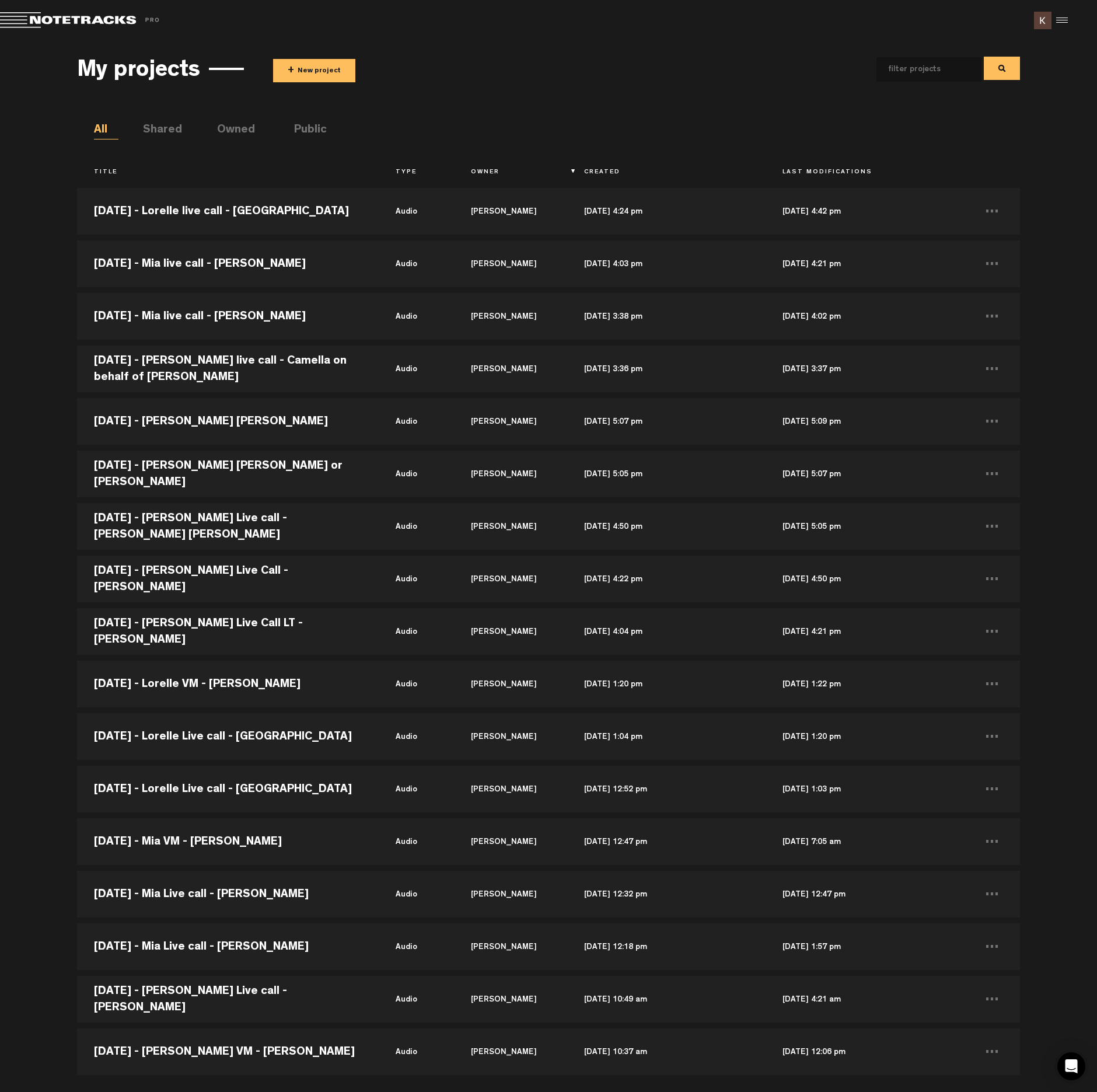
click at [337, 62] on button "+ New project" at bounding box center [314, 71] width 82 height 24
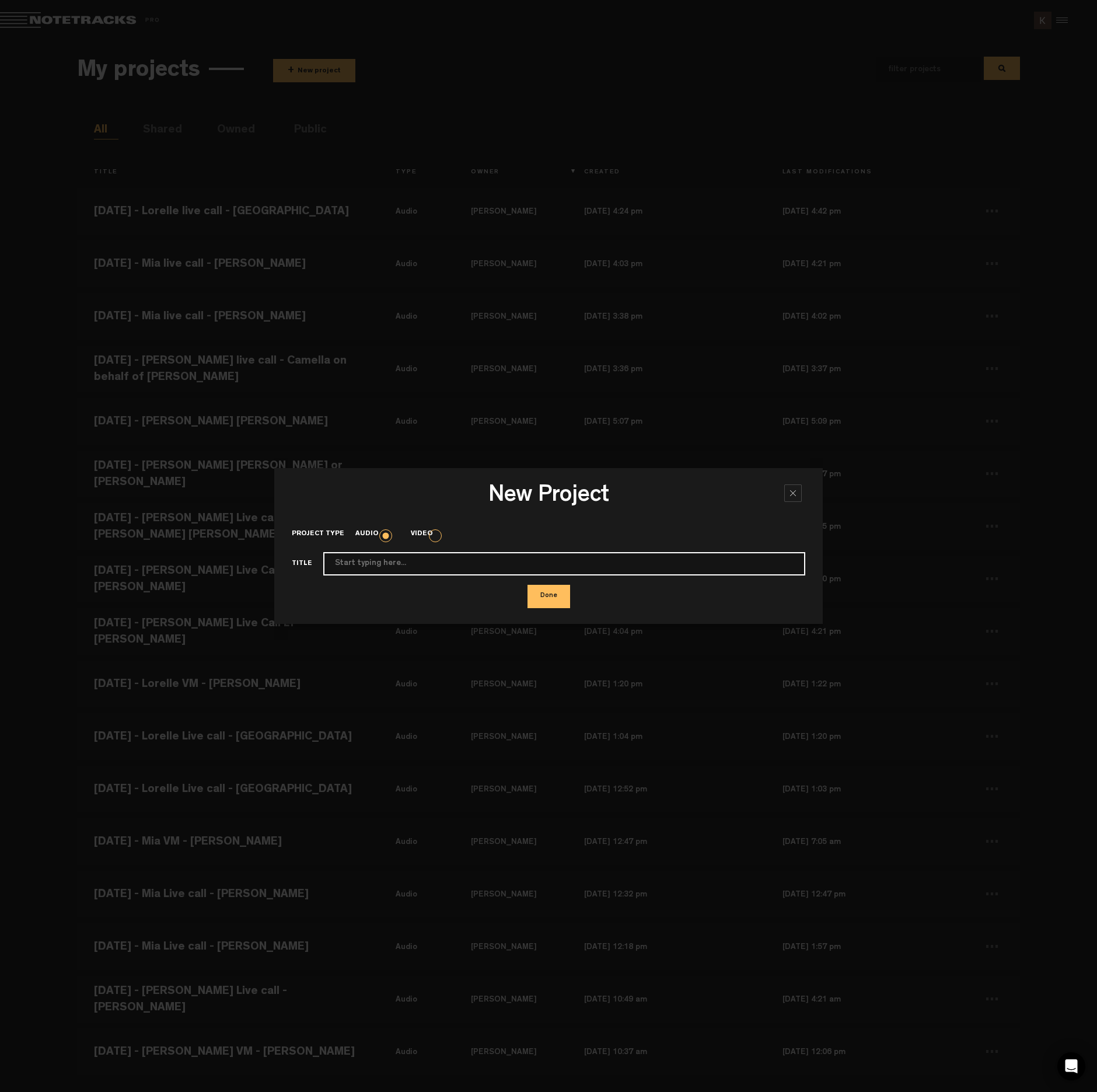
paste input "[DATE]- [PERSON_NAME] live call - [PERSON_NAME] Relative"
type input "[DATE]- [PERSON_NAME] live call - [PERSON_NAME] Relative"
click at [535, 601] on button "Done" at bounding box center [548, 596] width 43 height 24
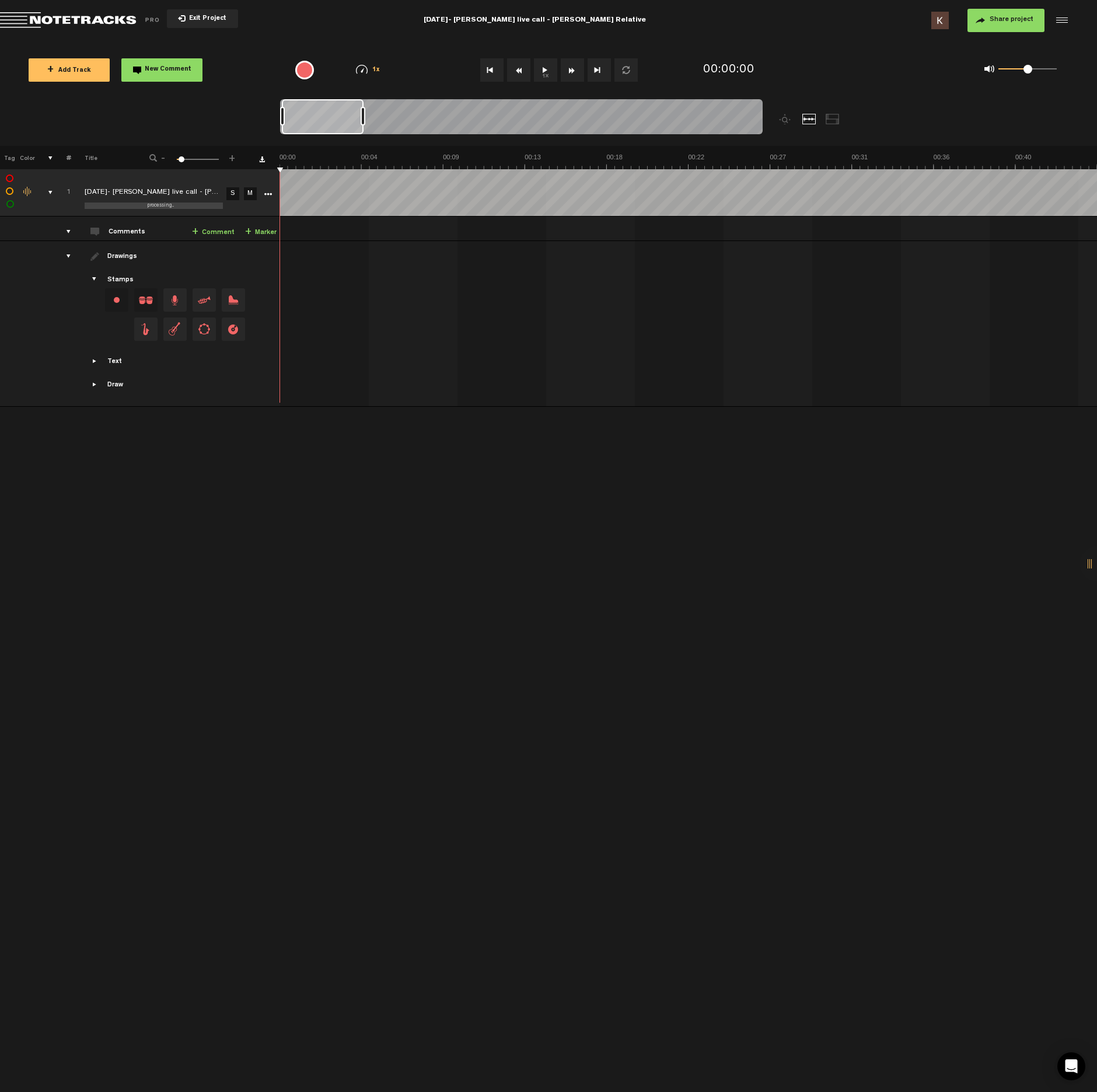
click at [546, 65] on button "1x" at bounding box center [546, 70] width 24 height 24
click at [547, 73] on button "1x" at bounding box center [546, 70] width 24 height 24
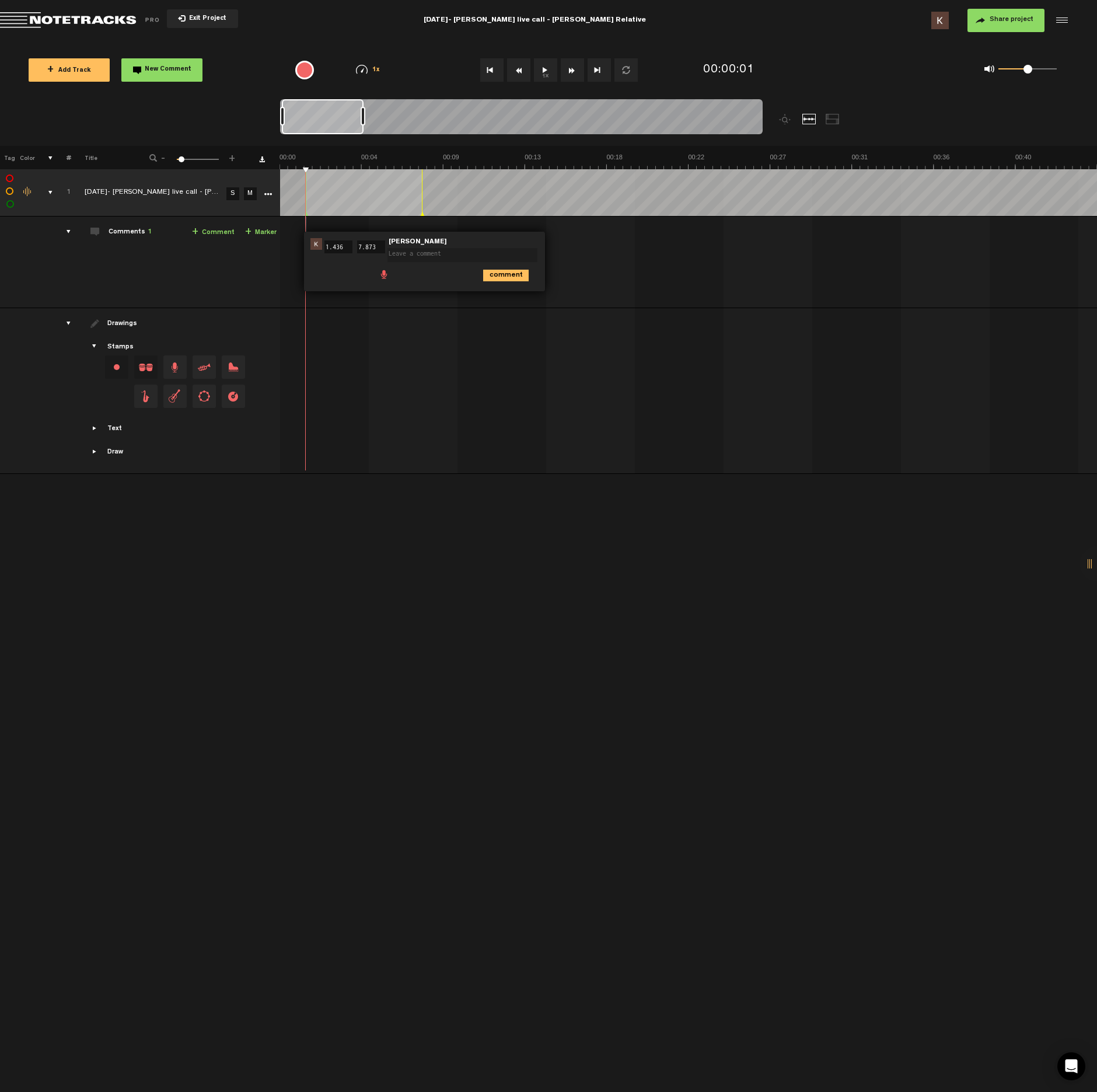
click at [384, 275] on span at bounding box center [384, 274] width 12 height 12
click at [391, 277] on div at bounding box center [391, 276] width 9 height 9
click at [395, 278] on div at bounding box center [391, 276] width 14 height 14
click at [507, 299] on icon "comment" at bounding box center [506, 301] width 46 height 12
click at [155, 67] on span "New Comment" at bounding box center [168, 70] width 46 height 7
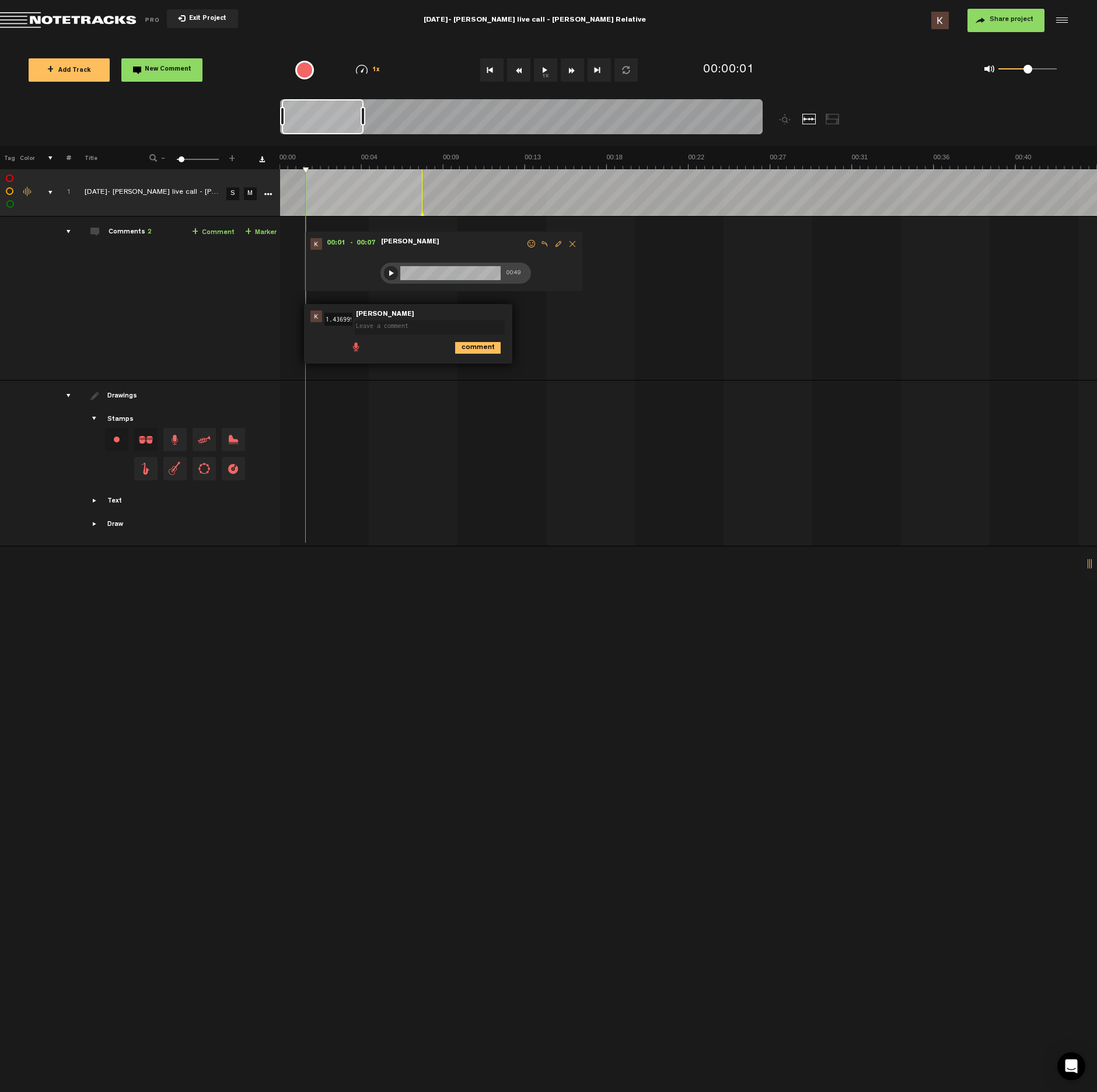
click at [353, 348] on span at bounding box center [356, 346] width 12 height 12
click at [361, 350] on div at bounding box center [361, 348] width 9 height 9
click at [364, 345] on div at bounding box center [360, 348] width 14 height 14
click at [467, 371] on icon "comment" at bounding box center [478, 374] width 46 height 12
click at [543, 67] on button "1x" at bounding box center [546, 70] width 24 height 24
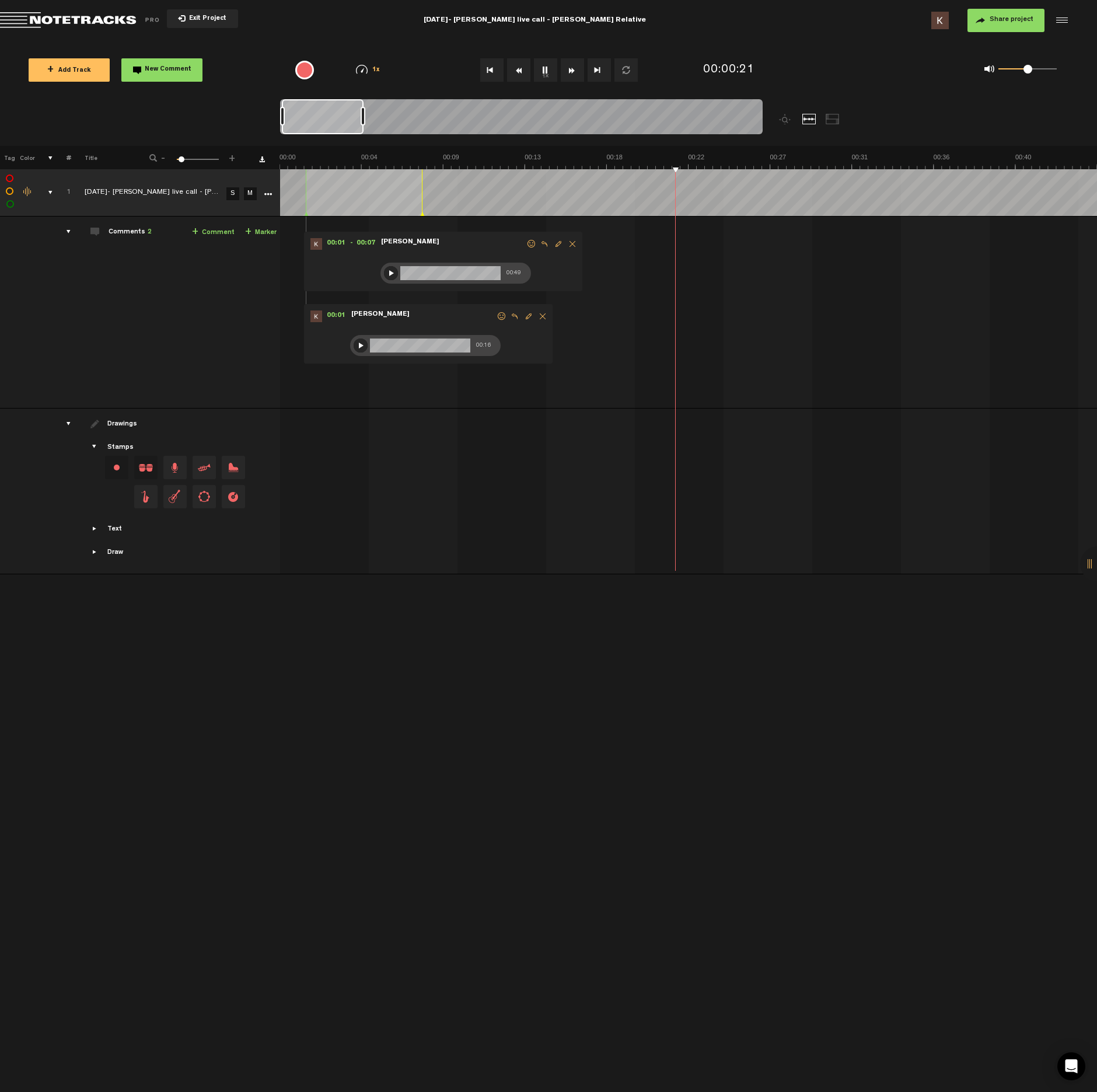
click at [548, 73] on button "1x" at bounding box center [546, 70] width 24 height 24
click at [651, 279] on span at bounding box center [650, 274] width 12 height 12
click at [657, 278] on div at bounding box center [656, 276] width 9 height 9
click at [658, 278] on div at bounding box center [656, 276] width 14 height 14
click at [785, 302] on icon "comment" at bounding box center [772, 301] width 46 height 12
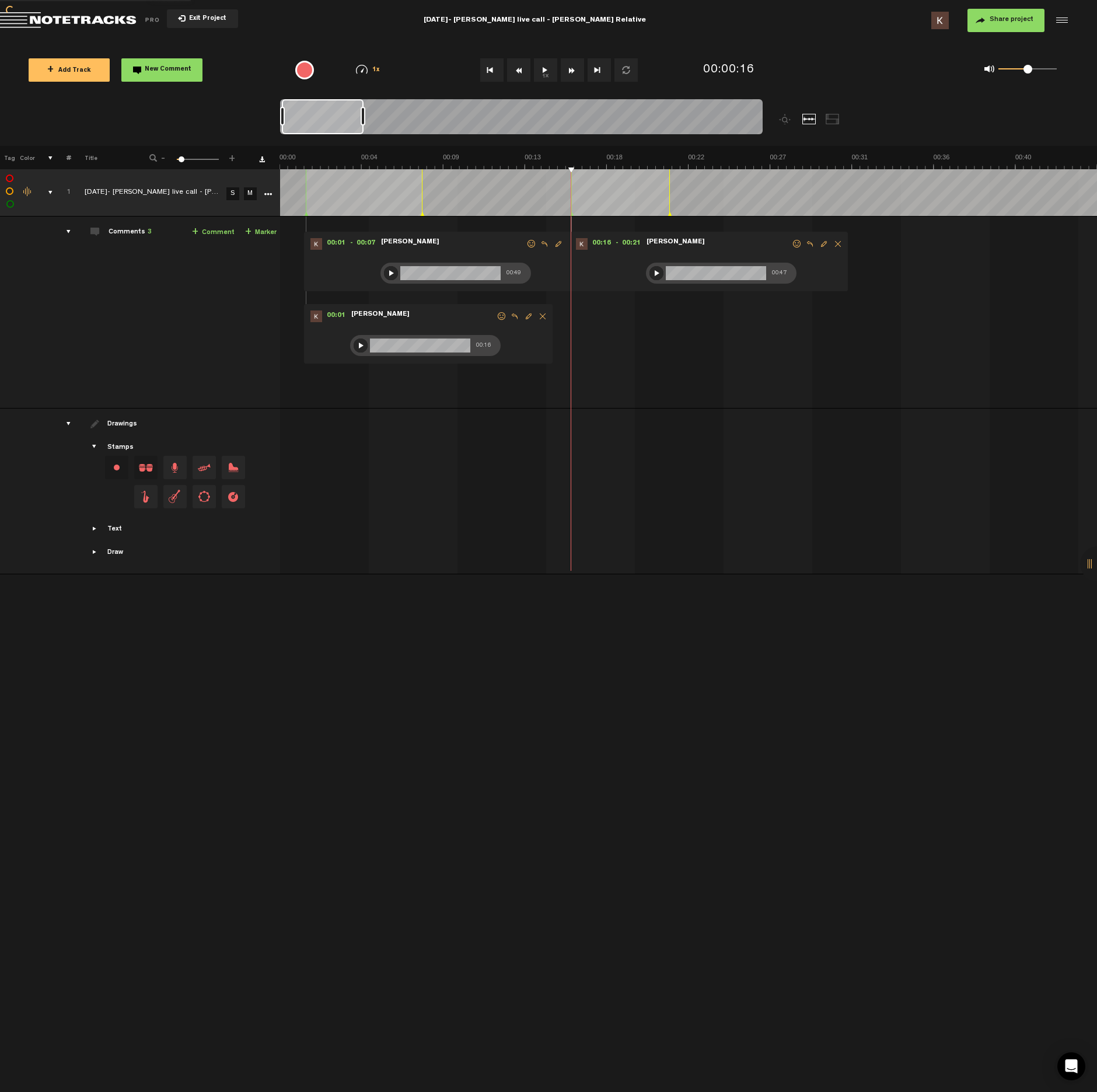
click at [547, 74] on button "1x" at bounding box center [546, 70] width 24 height 24
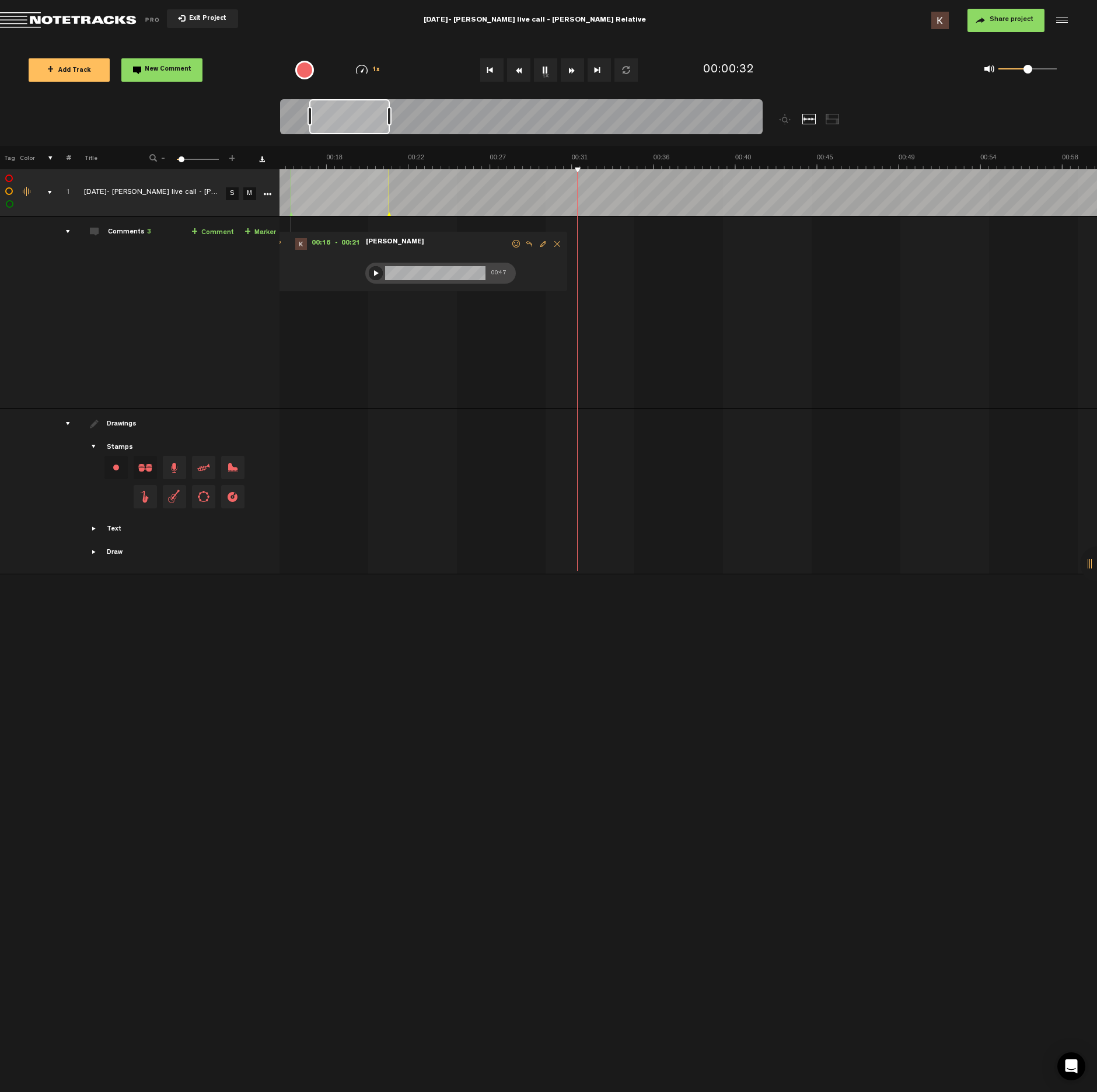
scroll to position [0, 350]
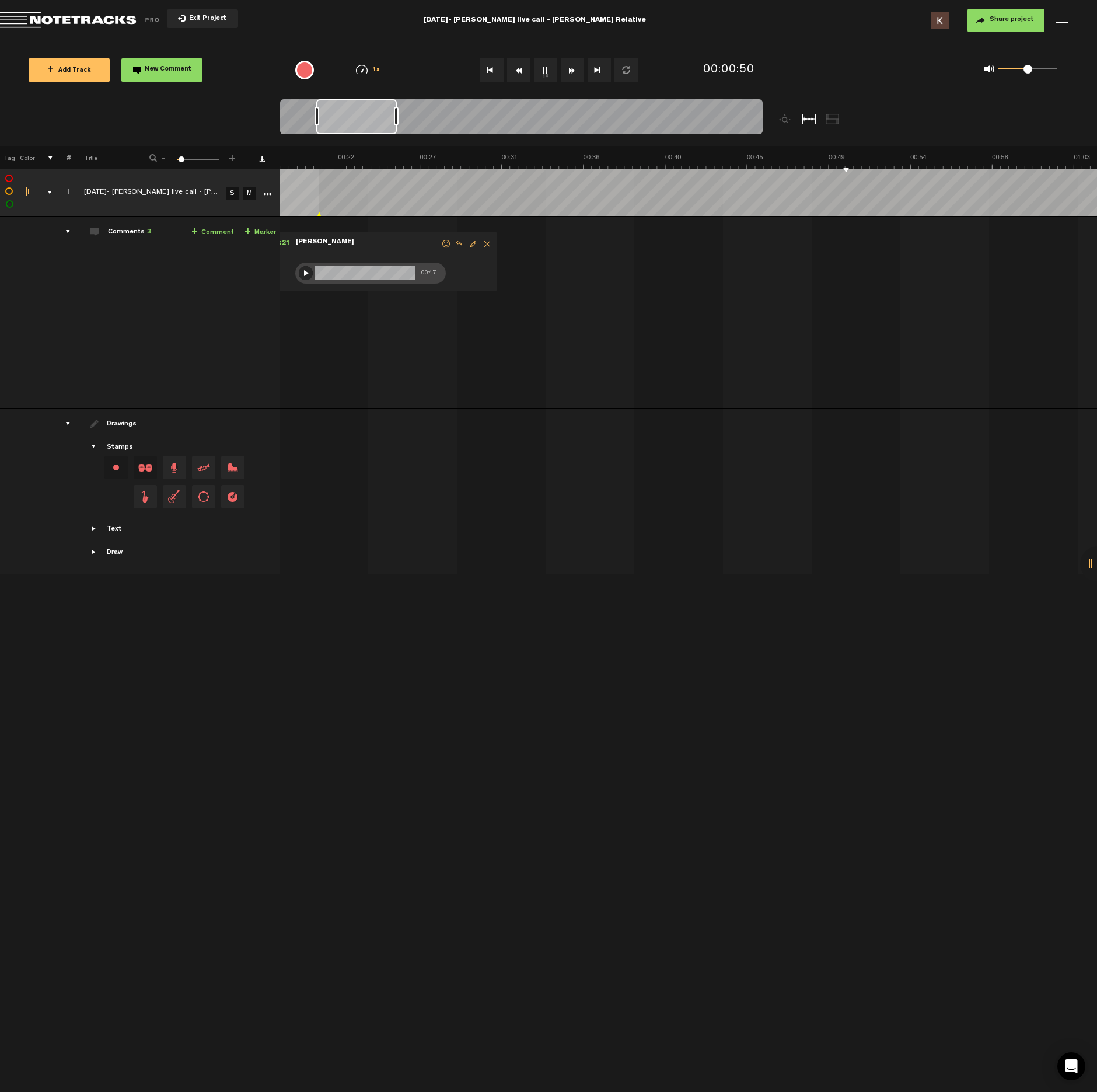
click at [550, 67] on button "1x" at bounding box center [546, 70] width 24 height 24
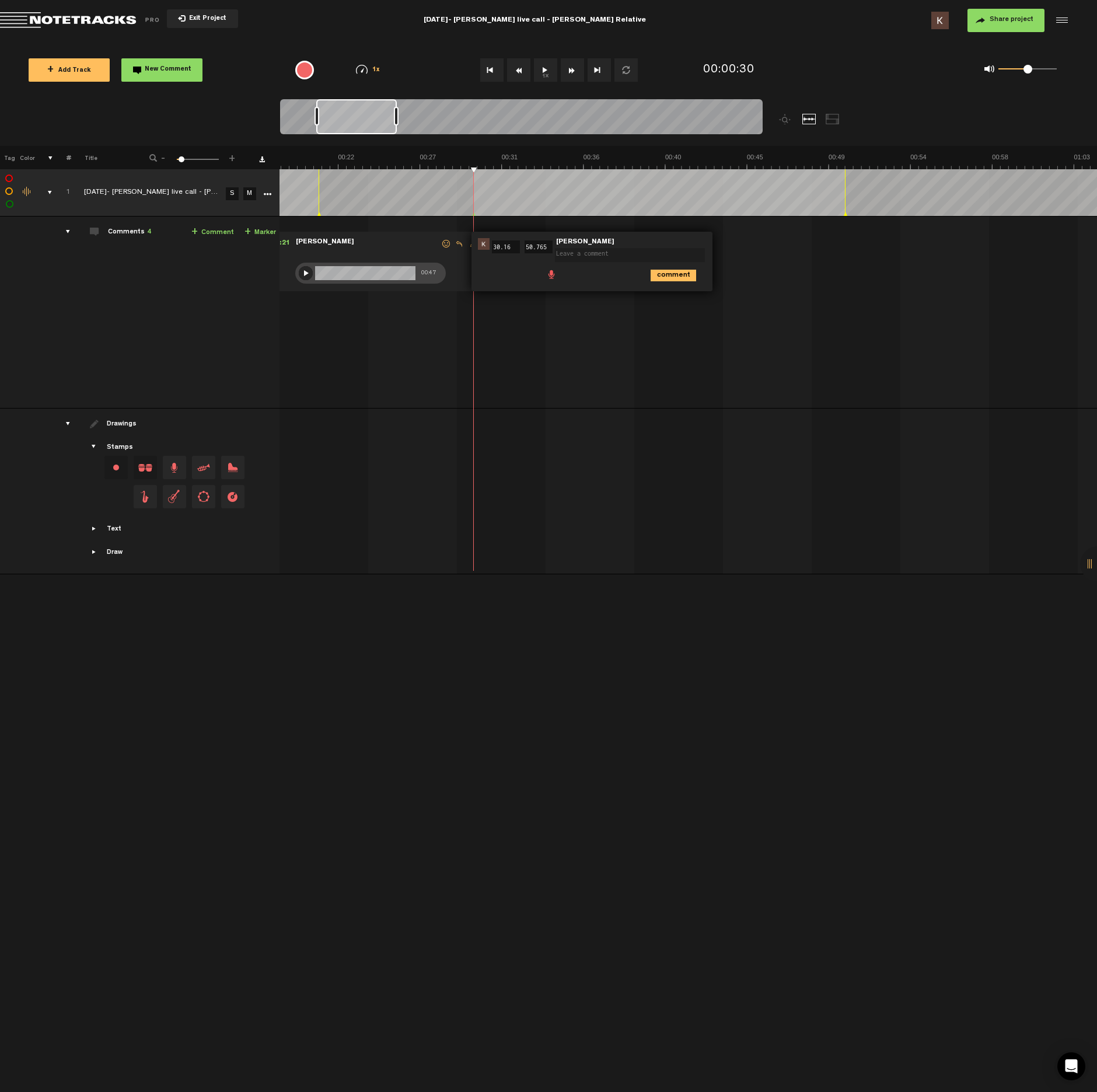
click at [547, 271] on span at bounding box center [552, 274] width 12 height 12
click at [560, 278] on div at bounding box center [558, 276] width 9 height 9
click at [558, 278] on div at bounding box center [558, 276] width 14 height 14
click at [679, 300] on icon "comment" at bounding box center [674, 301] width 46 height 12
click at [545, 74] on button "1x" at bounding box center [546, 70] width 24 height 24
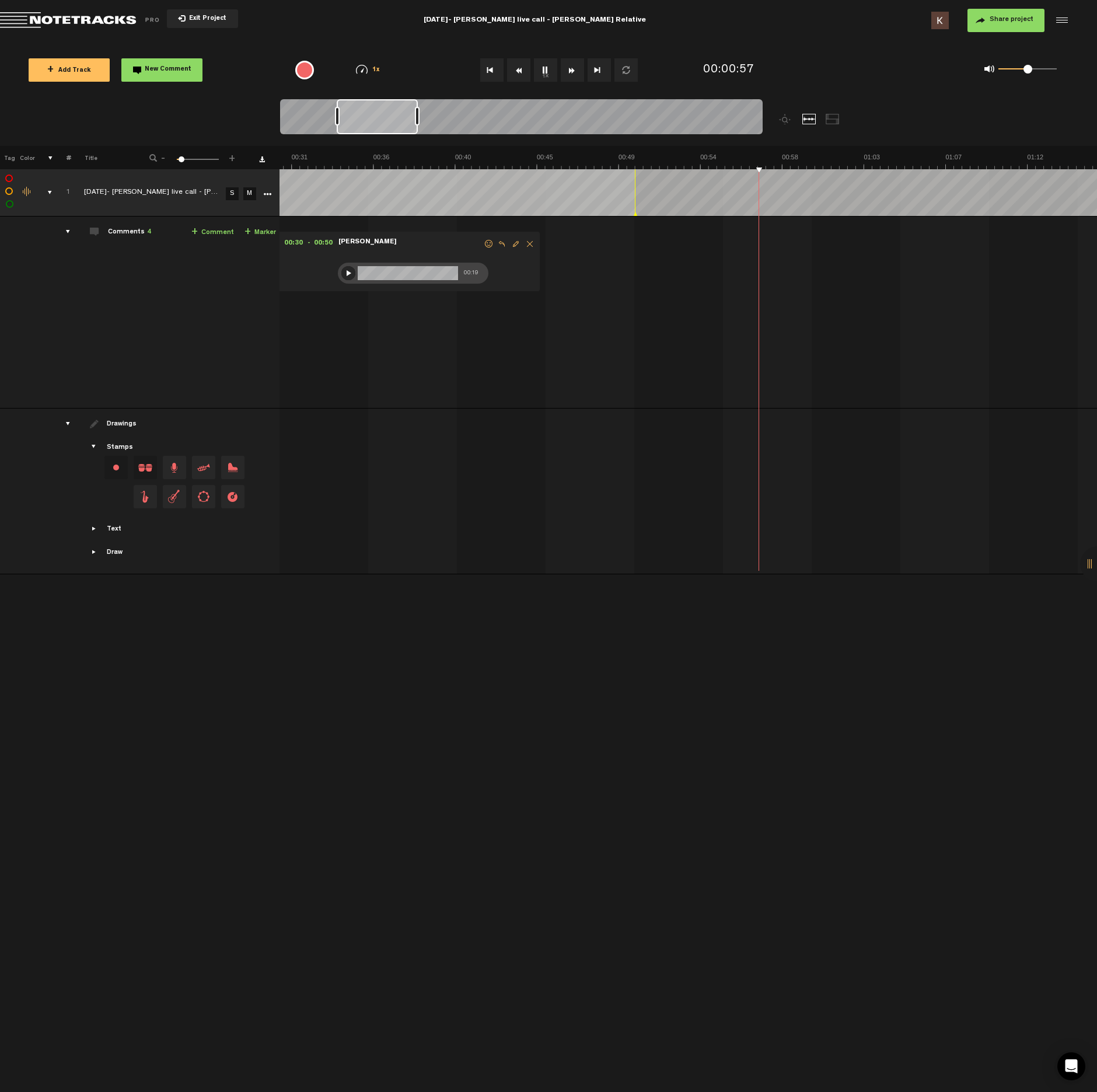
scroll to position [0, 560]
click at [550, 71] on button "1x" at bounding box center [546, 70] width 24 height 24
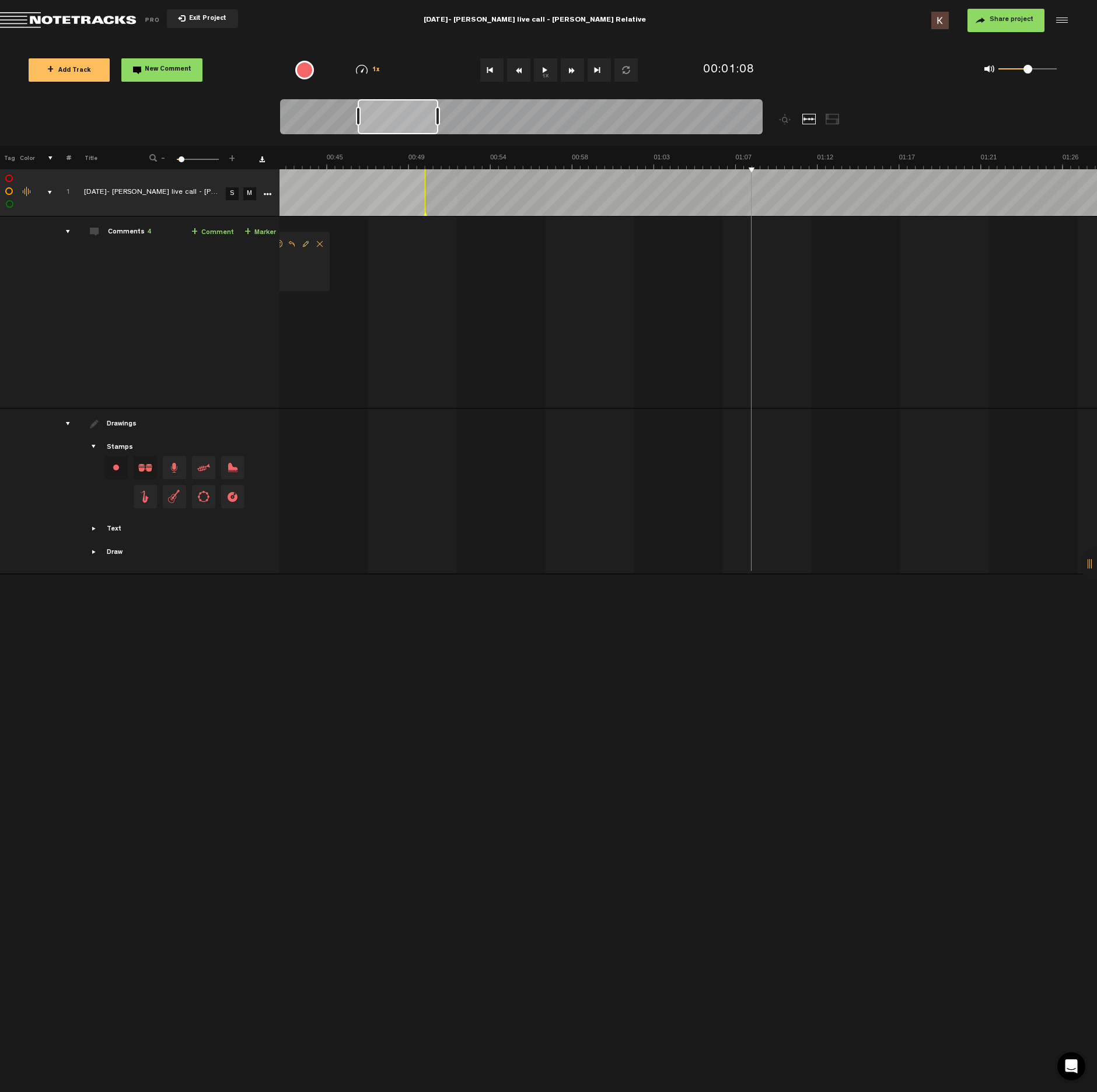
scroll to position [0, 910]
click at [541, 67] on button "1x" at bounding box center [546, 70] width 24 height 24
click at [545, 74] on button "1x" at bounding box center [546, 70] width 24 height 24
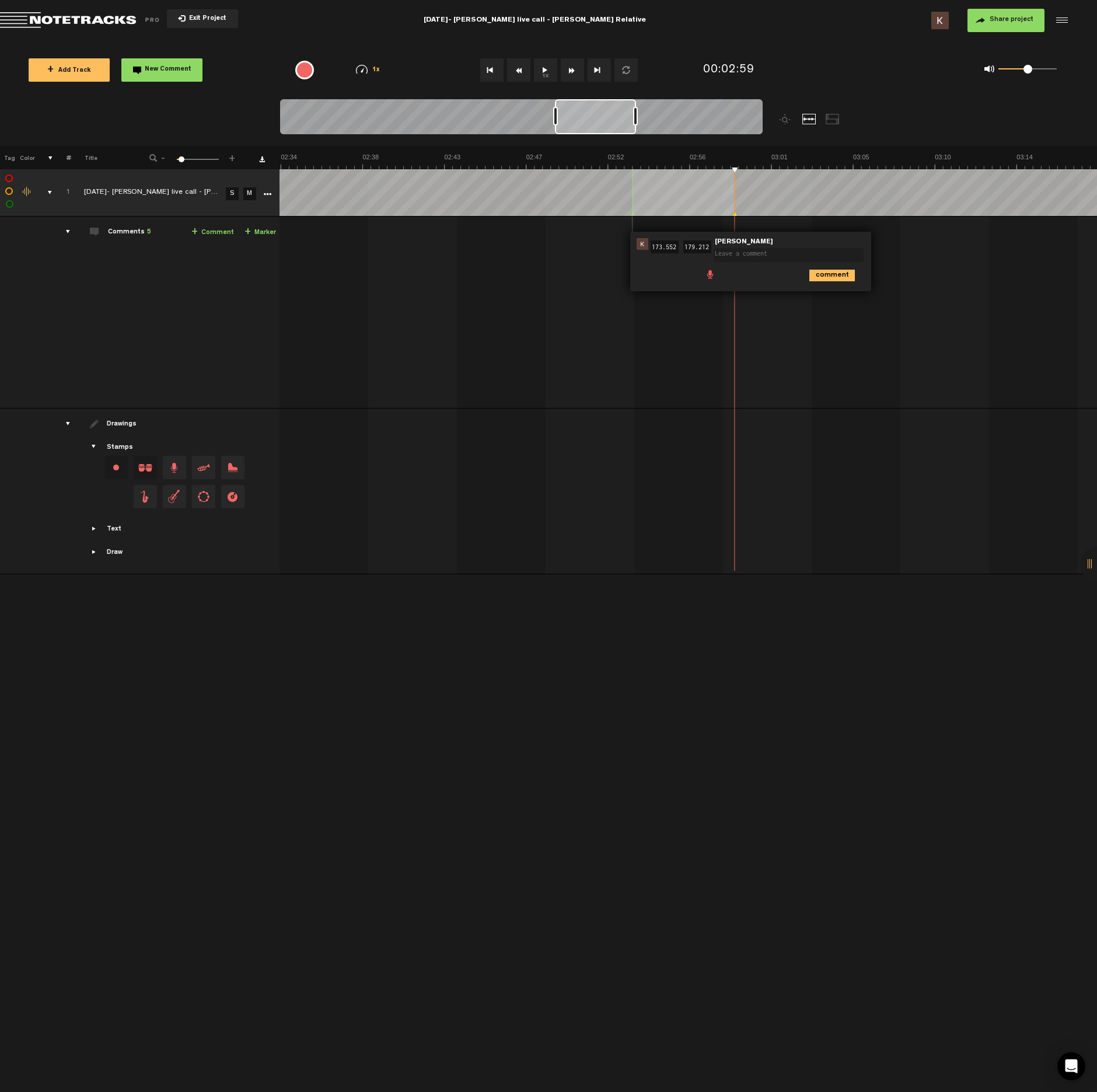
click at [710, 276] on span at bounding box center [710, 274] width 12 height 12
click at [724, 278] on div "Press button to start recording" at bounding box center [782, 276] width 151 height 21
click at [719, 276] on div at bounding box center [717, 276] width 9 height 9
click at [719, 274] on div at bounding box center [717, 276] width 14 height 14
click at [842, 302] on icon "comment" at bounding box center [833, 301] width 46 height 12
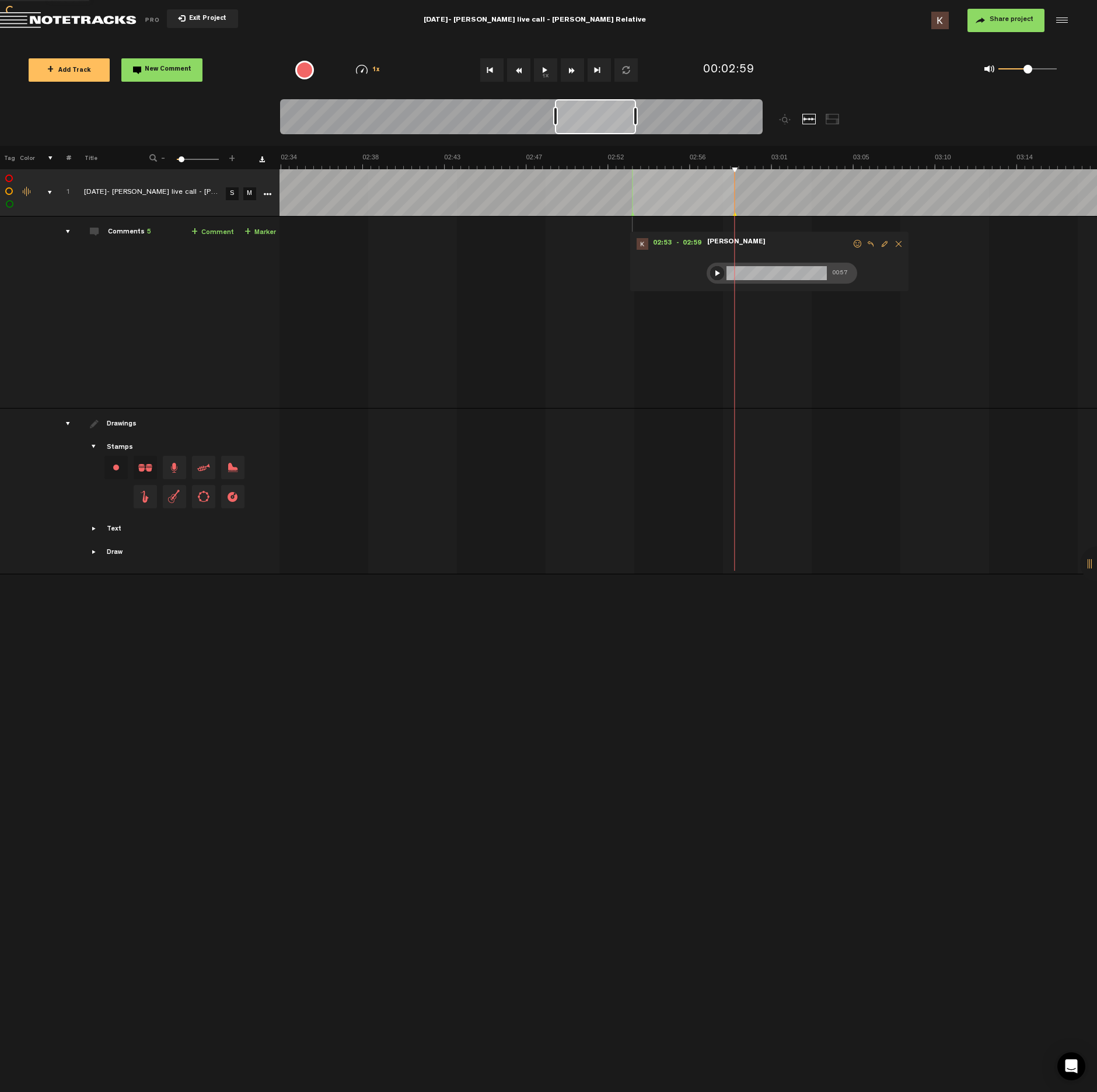
click at [553, 77] on button "1x" at bounding box center [546, 70] width 24 height 24
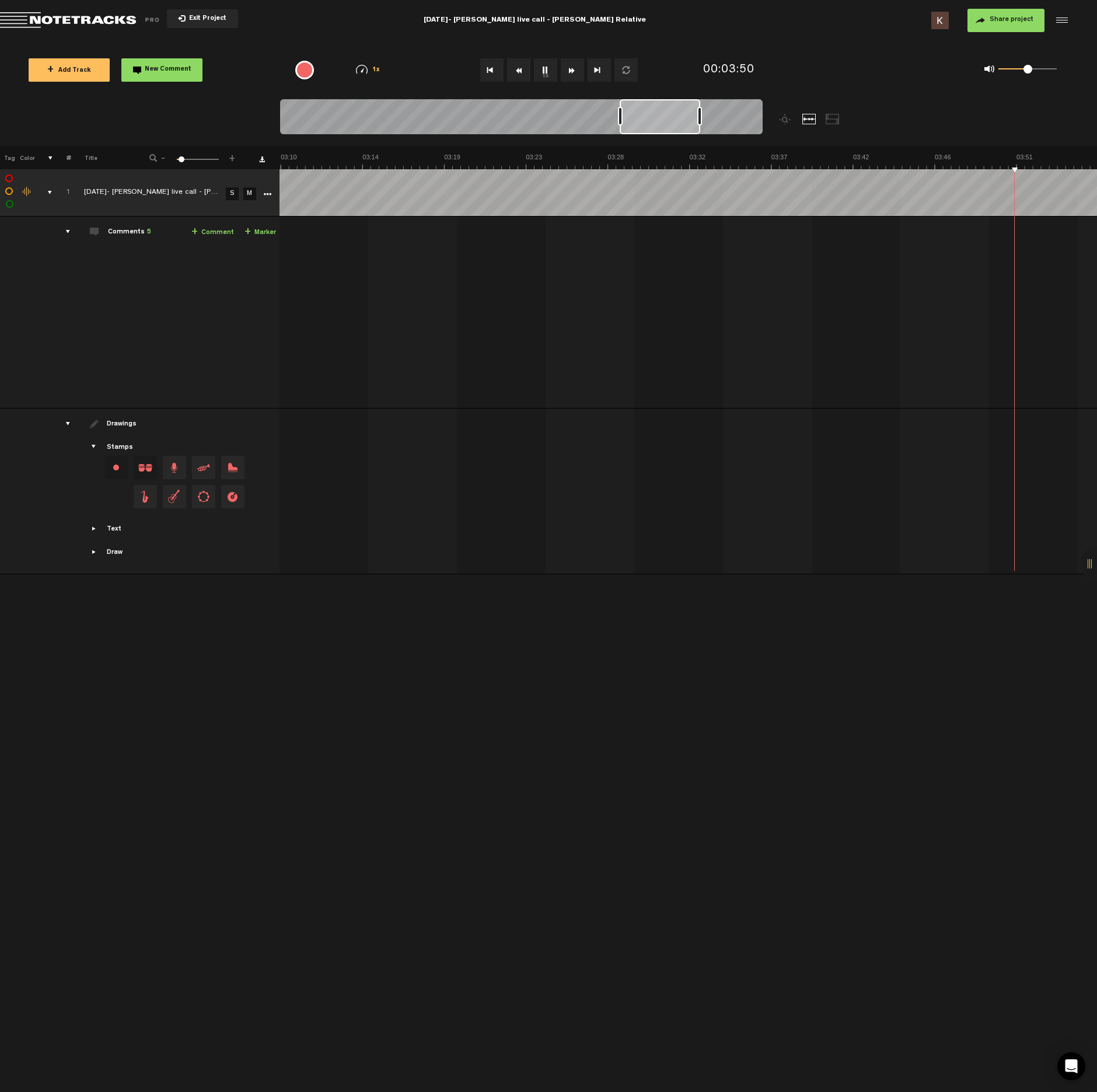
scroll to position [0, 3760]
click at [548, 78] on button "1x" at bounding box center [546, 70] width 24 height 24
click at [863, 270] on span at bounding box center [863, 274] width 12 height 12
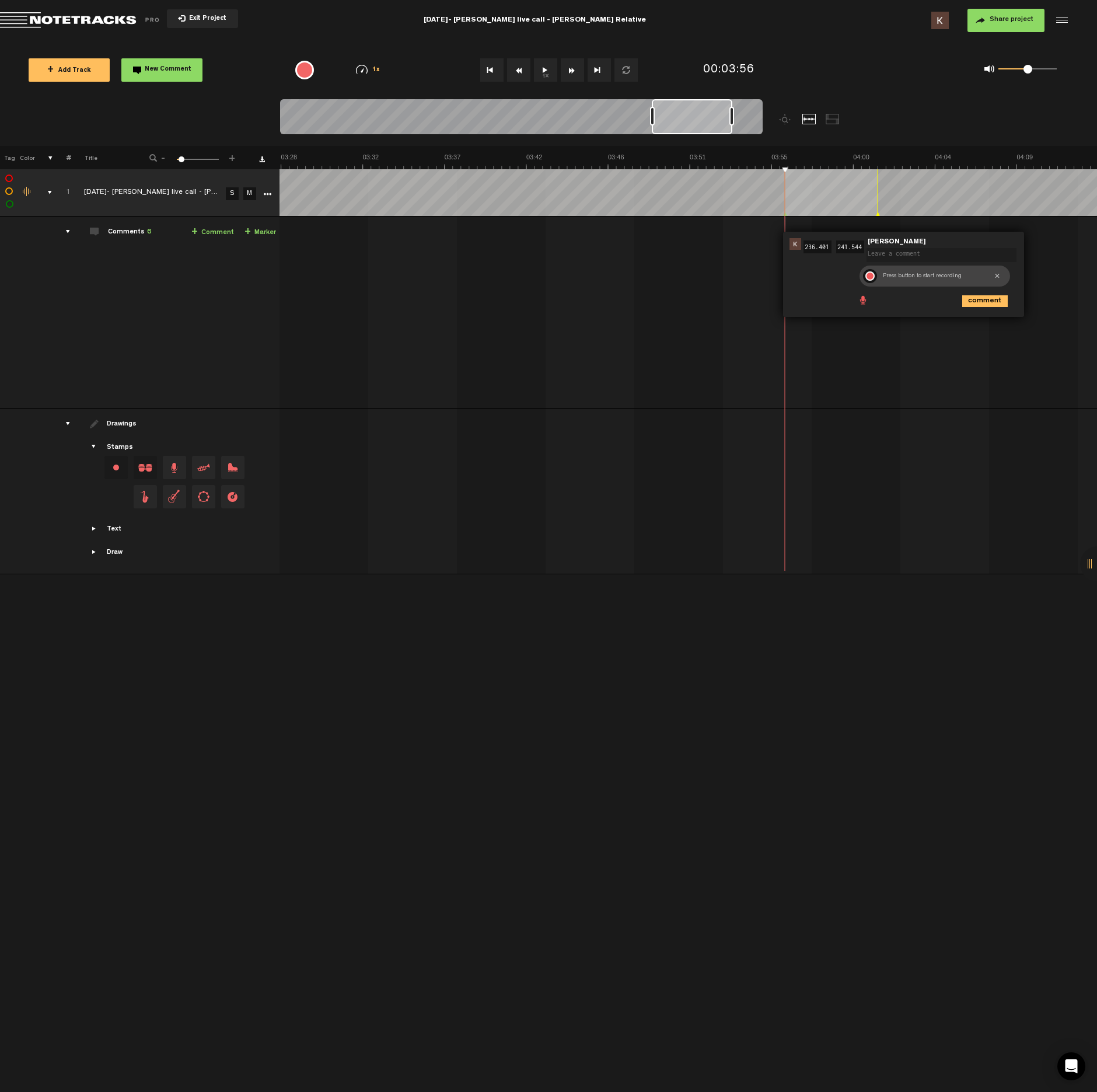
click at [868, 274] on div at bounding box center [870, 276] width 9 height 9
click at [871, 281] on div at bounding box center [870, 276] width 14 height 14
click at [977, 304] on icon "comment" at bounding box center [985, 301] width 46 height 12
click at [546, 75] on button "1x" at bounding box center [546, 70] width 24 height 24
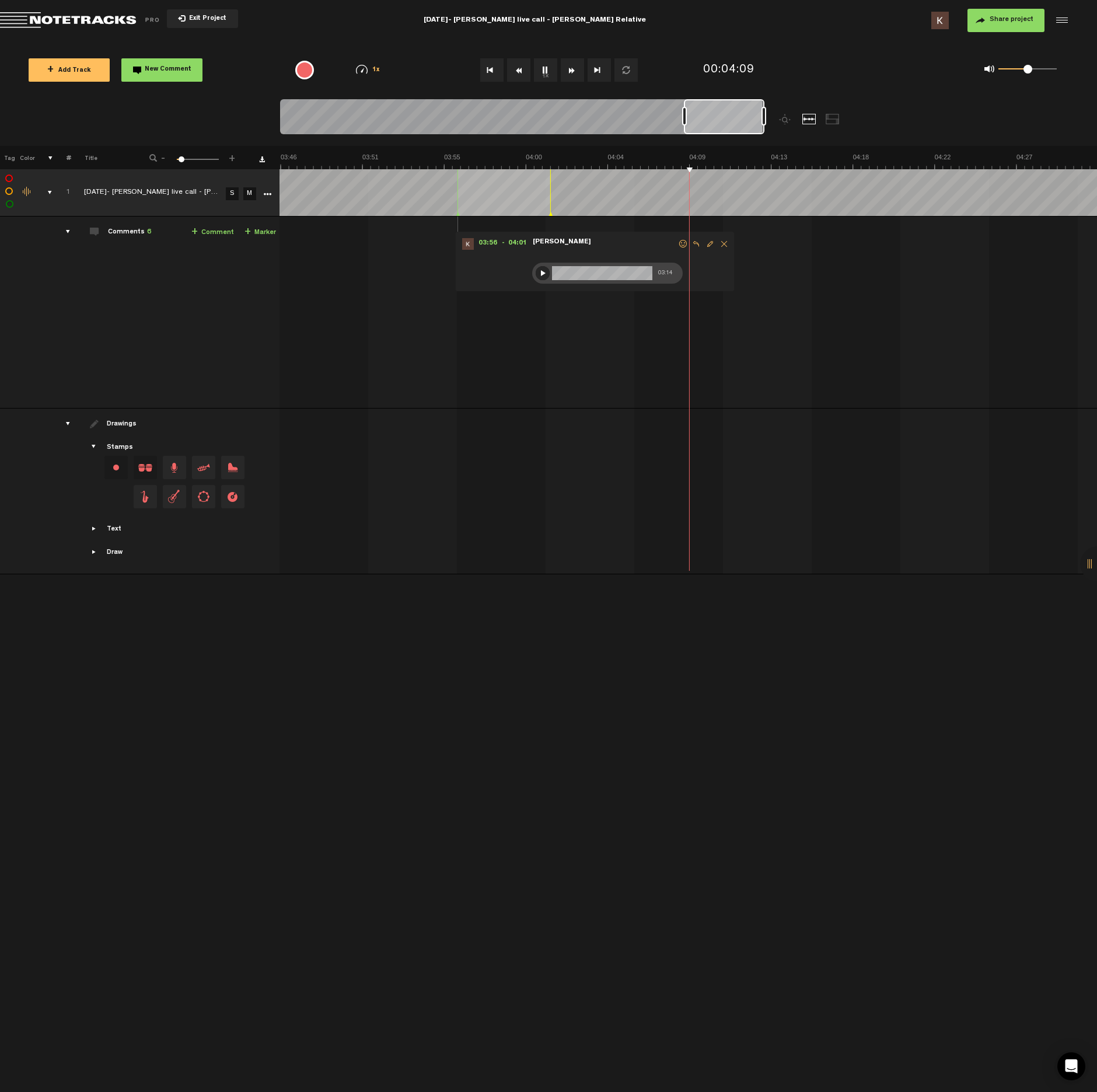
scroll to position [0, 4087]
click at [546, 69] on button "1x" at bounding box center [546, 70] width 24 height 24
click at [708, 350] on span at bounding box center [708, 346] width 12 height 12
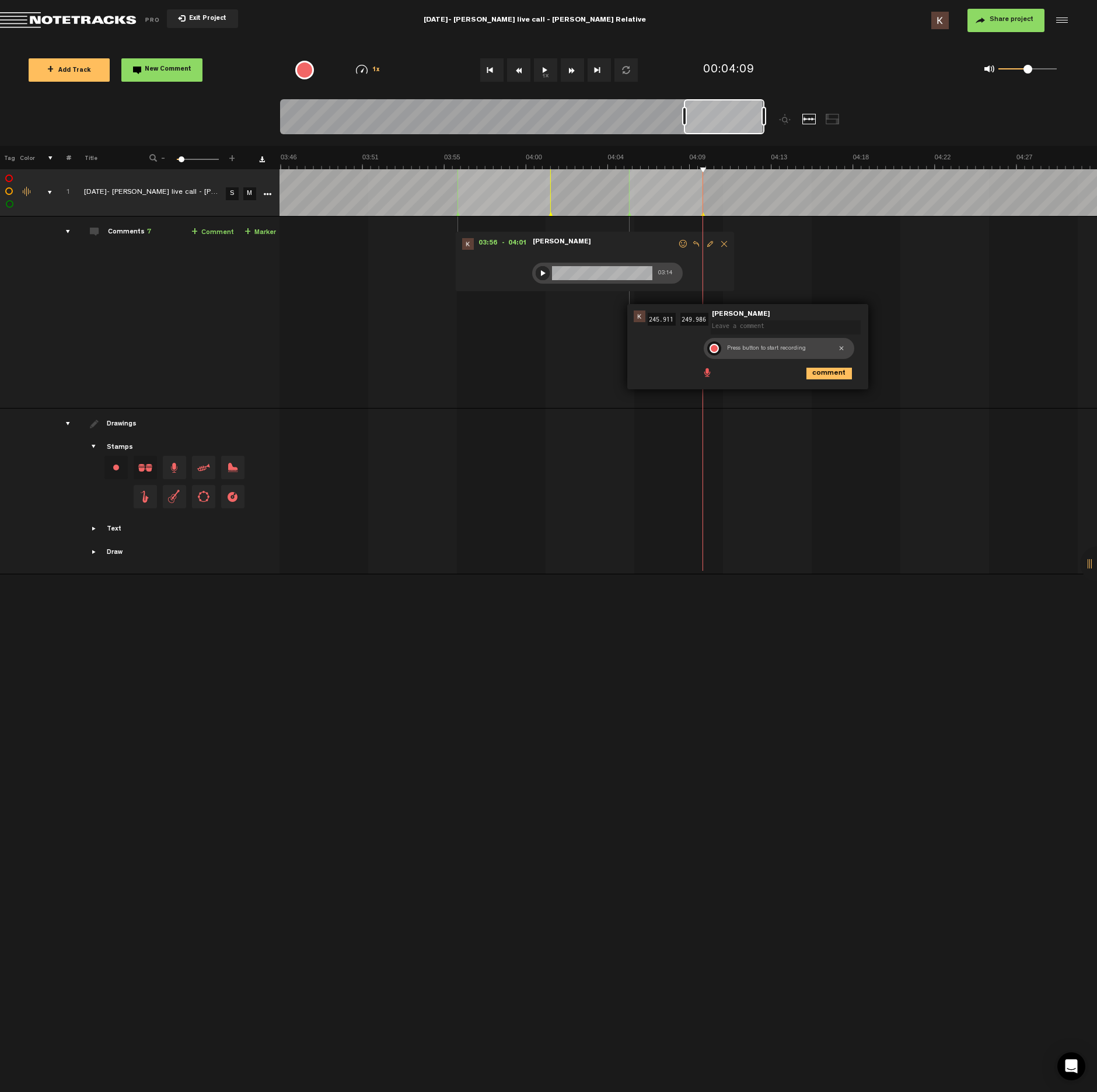
click at [716, 350] on div at bounding box center [714, 348] width 9 height 9
click at [716, 345] on div at bounding box center [714, 348] width 14 height 14
click at [831, 370] on icon "comment" at bounding box center [829, 374] width 46 height 12
click at [541, 64] on button "1x" at bounding box center [546, 70] width 24 height 24
click at [544, 67] on button "1x" at bounding box center [546, 70] width 24 height 24
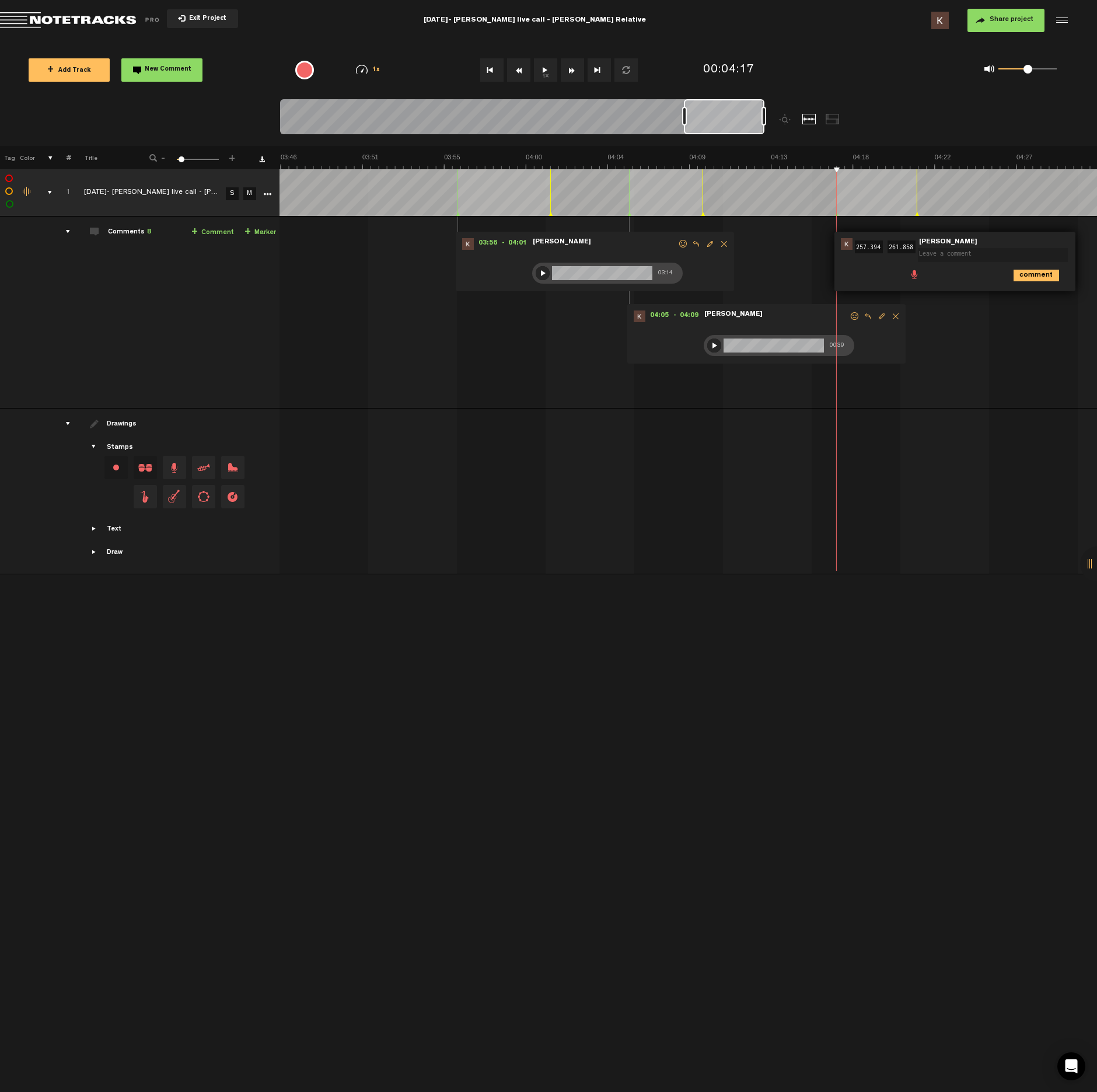
click at [914, 278] on span at bounding box center [914, 274] width 12 height 12
click at [922, 274] on div at bounding box center [922, 276] width 9 height 9
click at [920, 278] on div at bounding box center [921, 276] width 14 height 14
click at [1029, 299] on icon "comment" at bounding box center [1037, 301] width 46 height 12
click at [547, 73] on button "1x" at bounding box center [546, 70] width 24 height 24
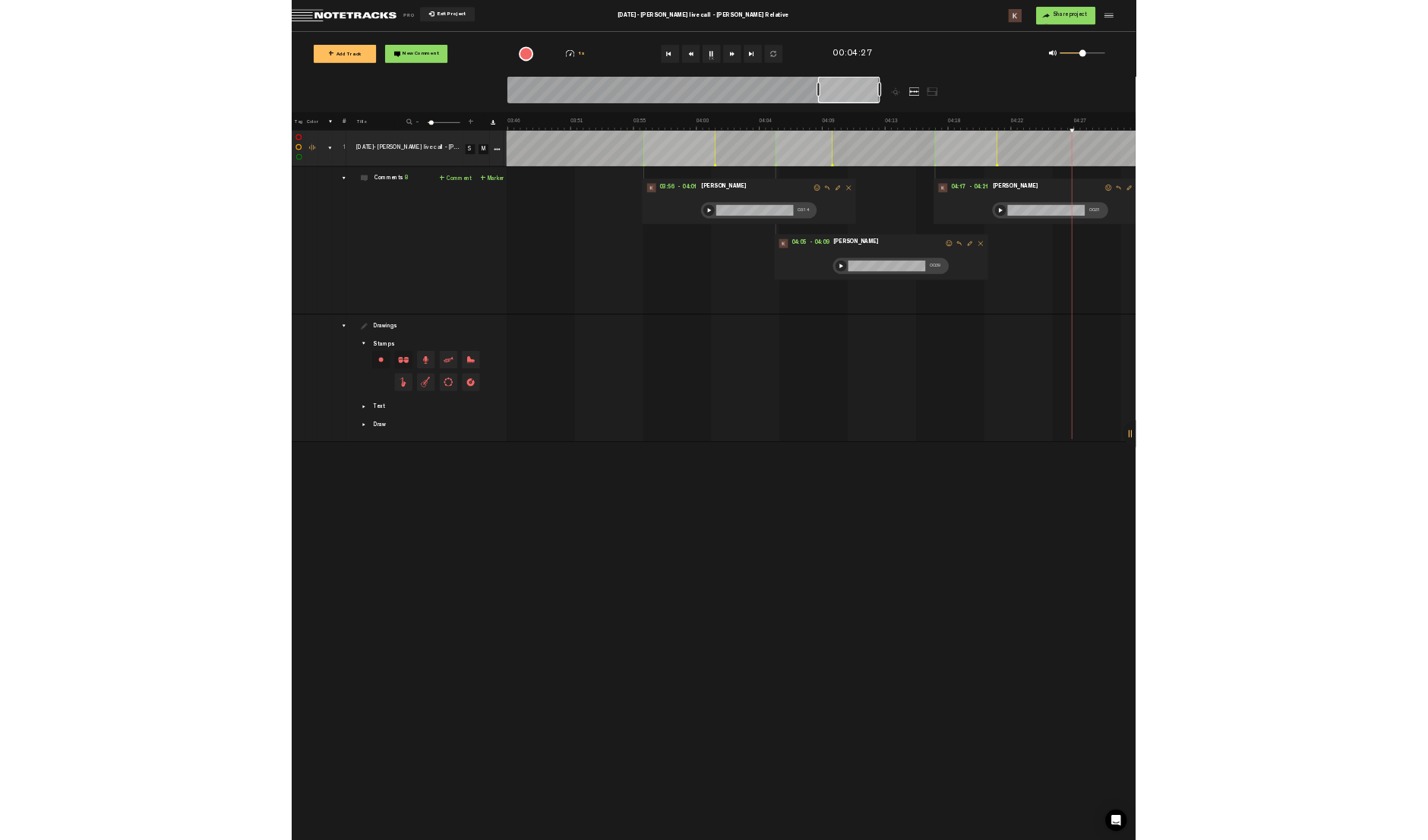
scroll to position [0, 5746]
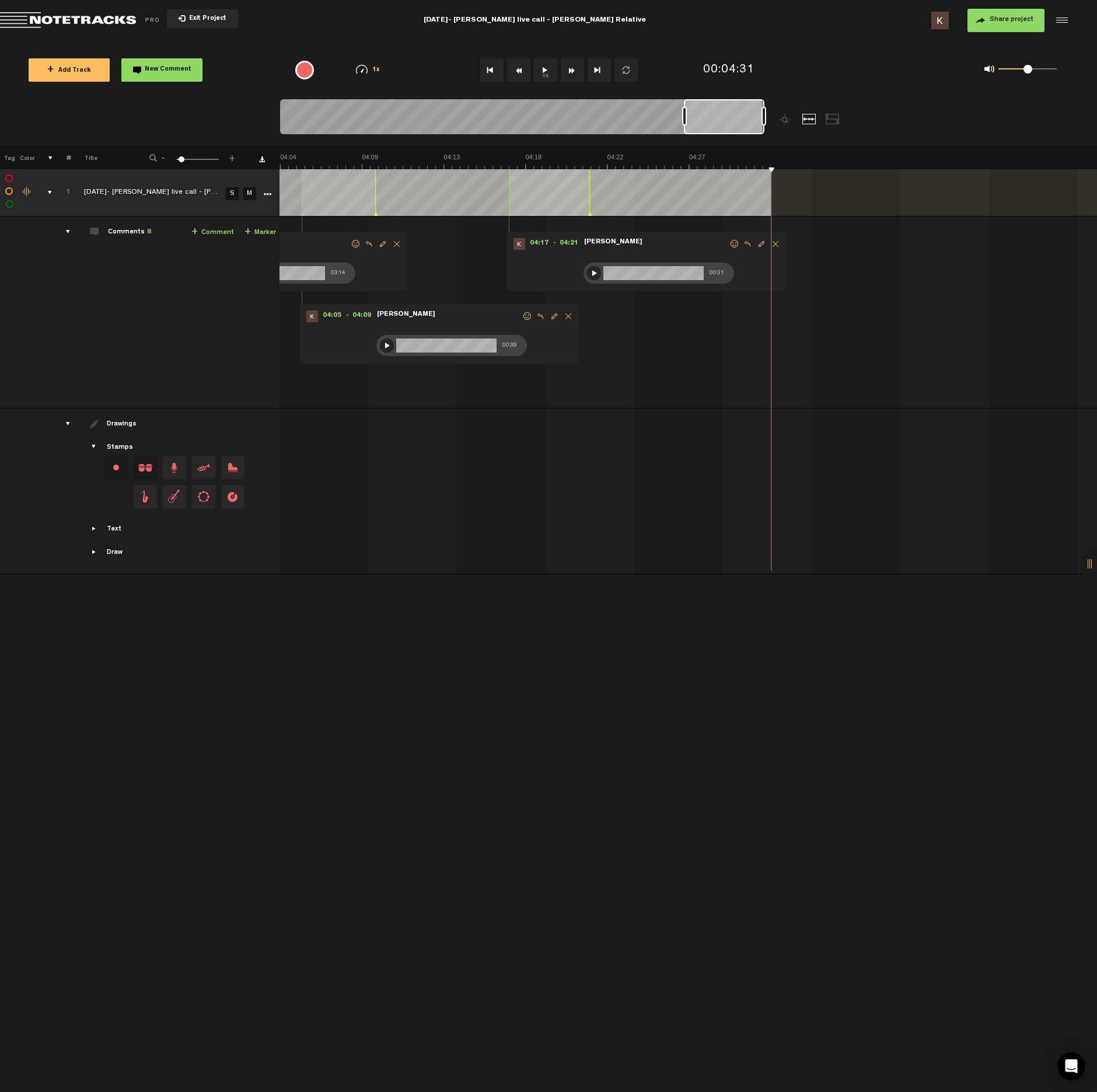
click at [159, 67] on span "New Comment" at bounding box center [168, 70] width 46 height 7
click at [821, 272] on span at bounding box center [822, 274] width 12 height 12
click at [825, 276] on div at bounding box center [826, 276] width 9 height 9
click at [827, 278] on div at bounding box center [826, 276] width 14 height 14
click at [940, 303] on icon "comment" at bounding box center [944, 301] width 46 height 12
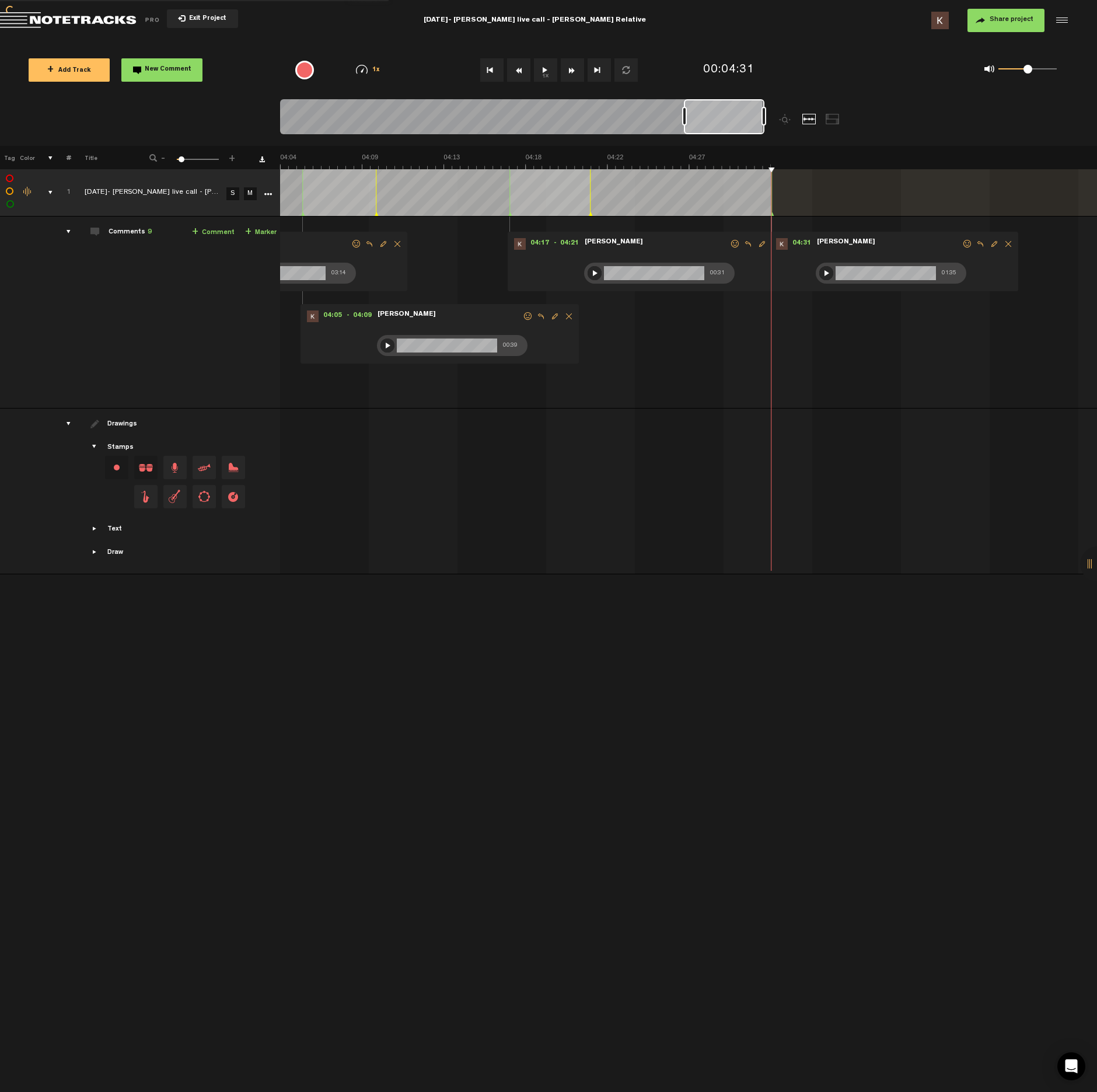
click at [1009, 21] on span "Share project" at bounding box center [1011, 20] width 44 height 7
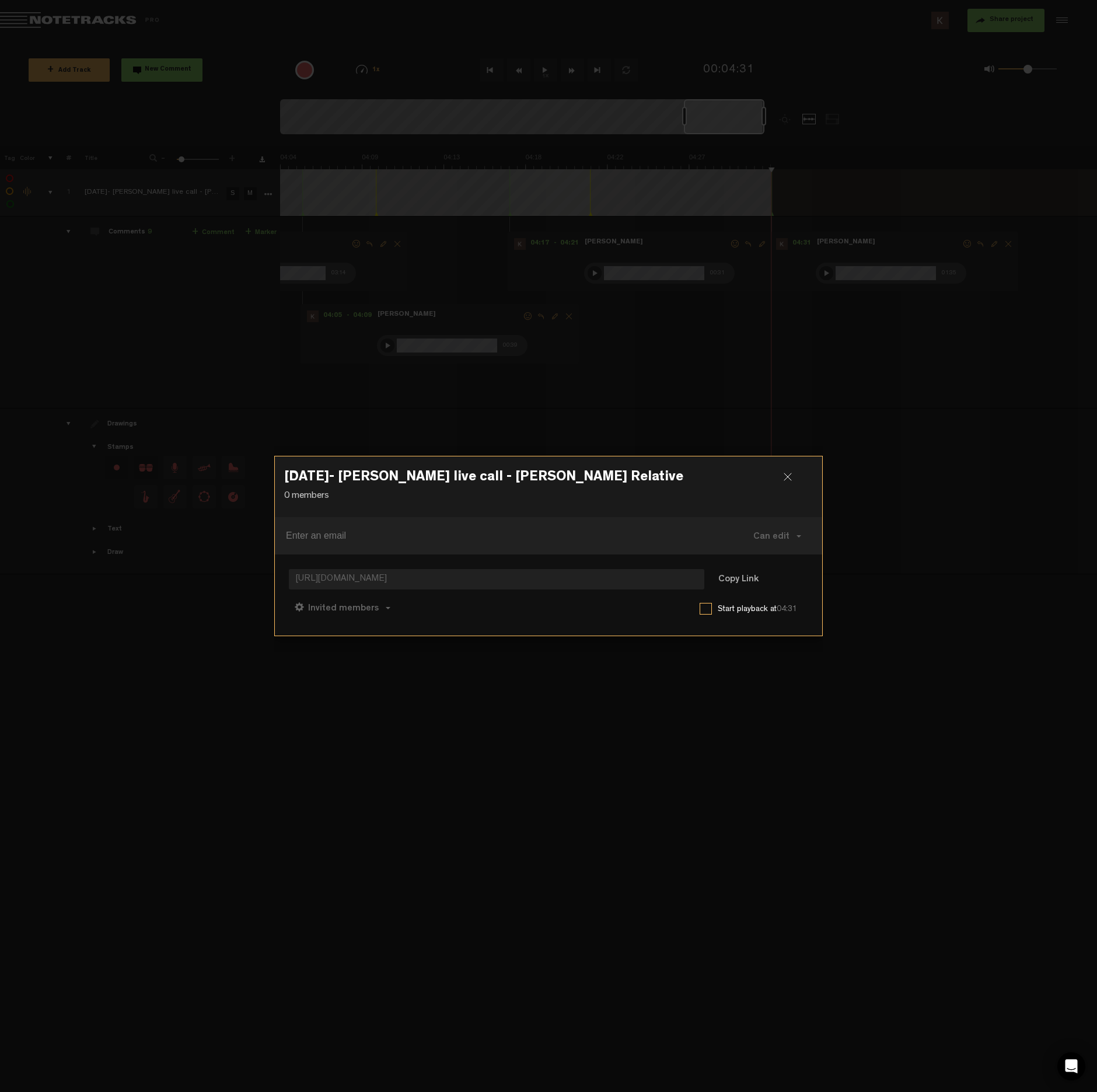
paste input "lorelle@cherryclaims.com"
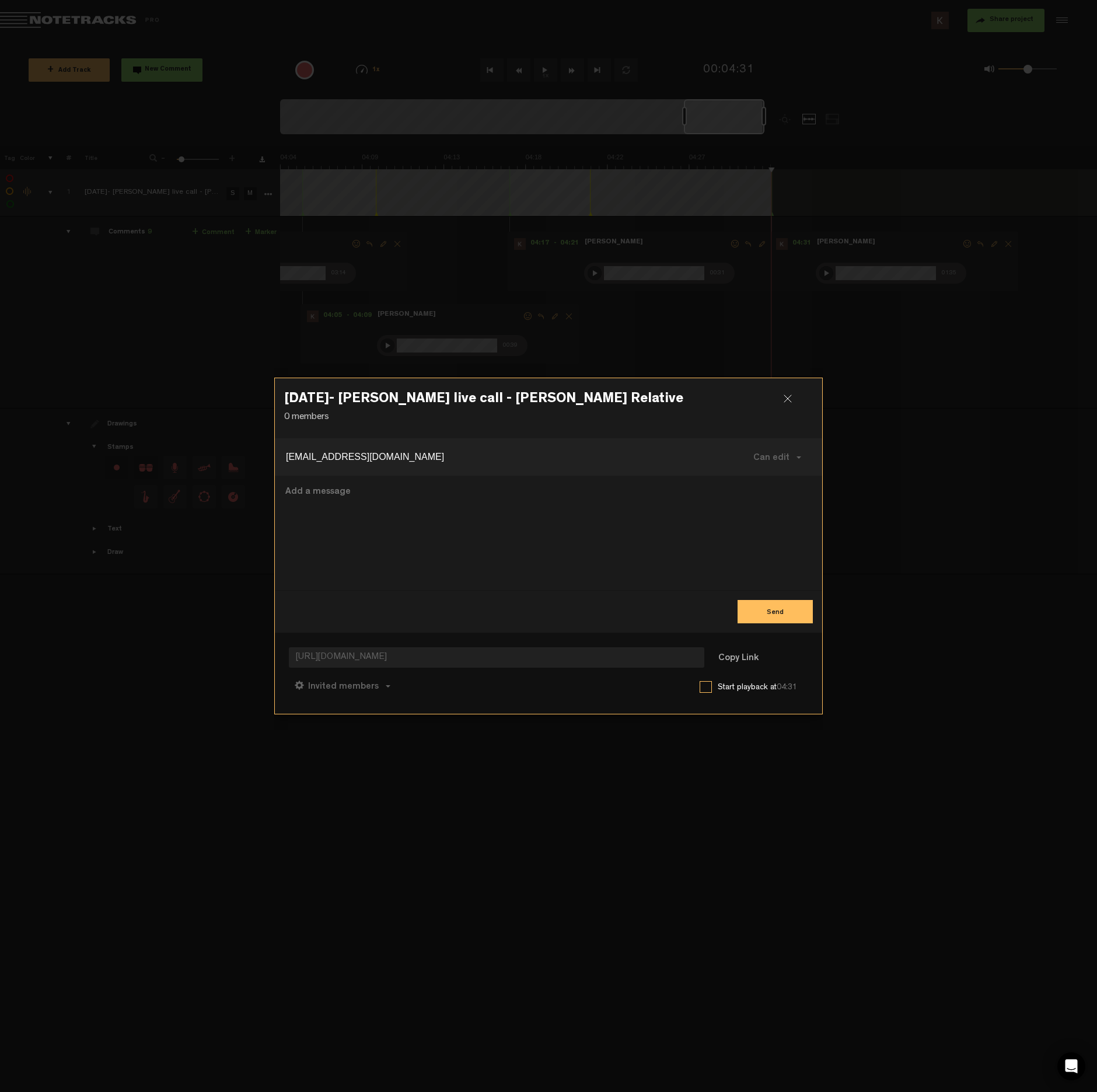
type input "lorelle@cherryclaims.com"
click at [770, 611] on button "Send" at bounding box center [775, 612] width 75 height 24
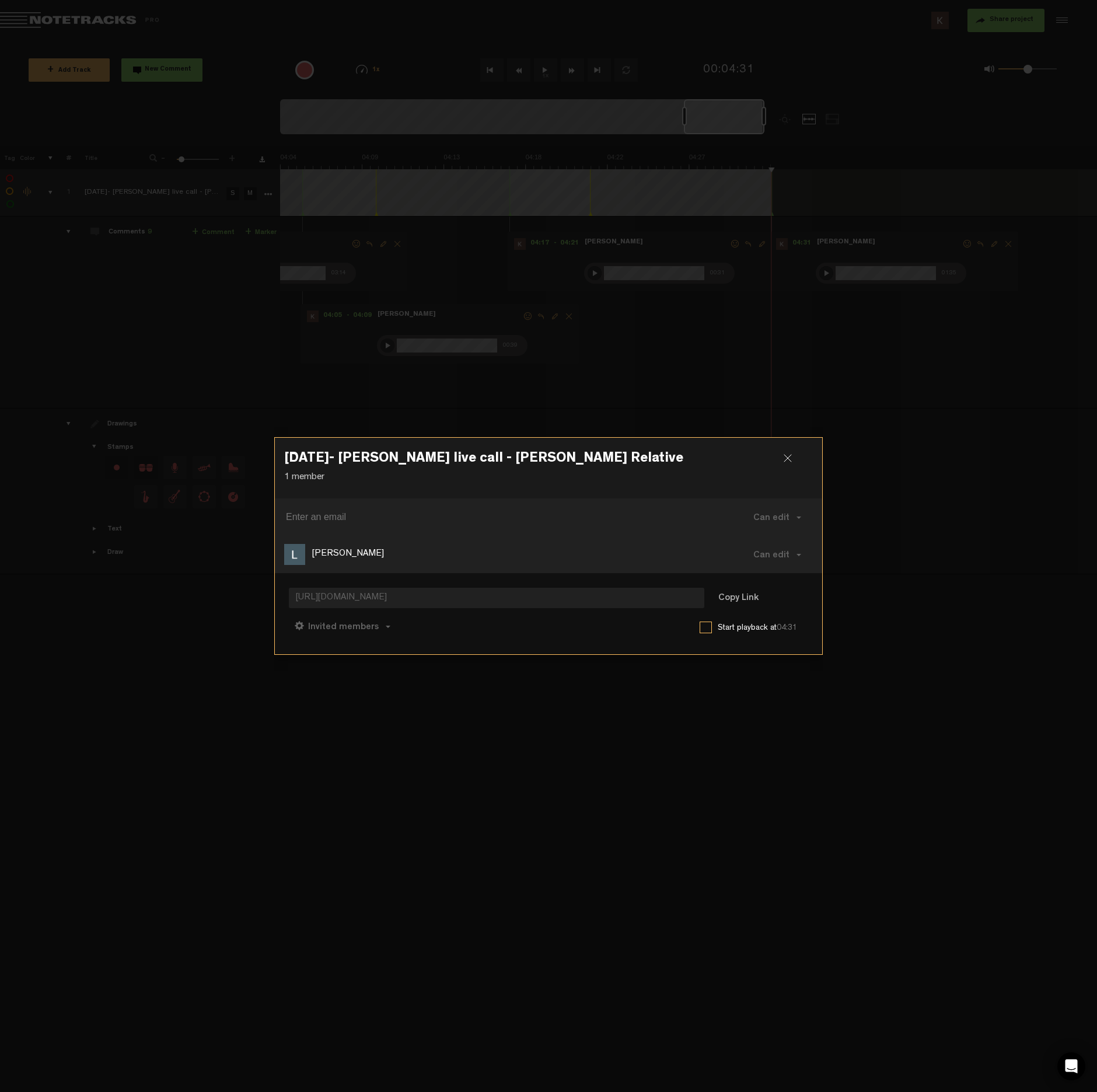
click at [789, 456] on div at bounding box center [793, 463] width 18 height 18
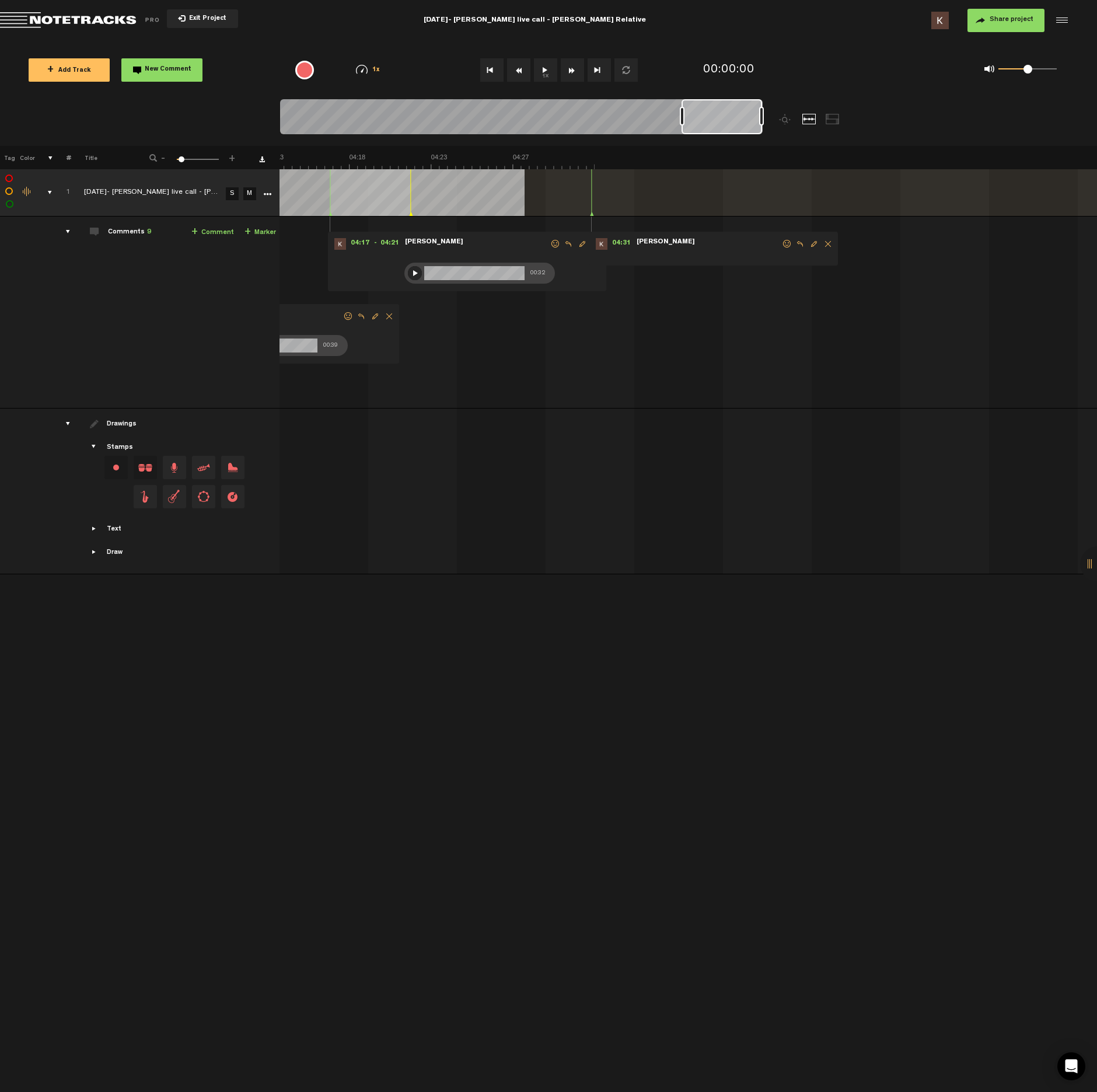
scroll to position [0, 4590]
